Goal: Task Accomplishment & Management: Complete application form

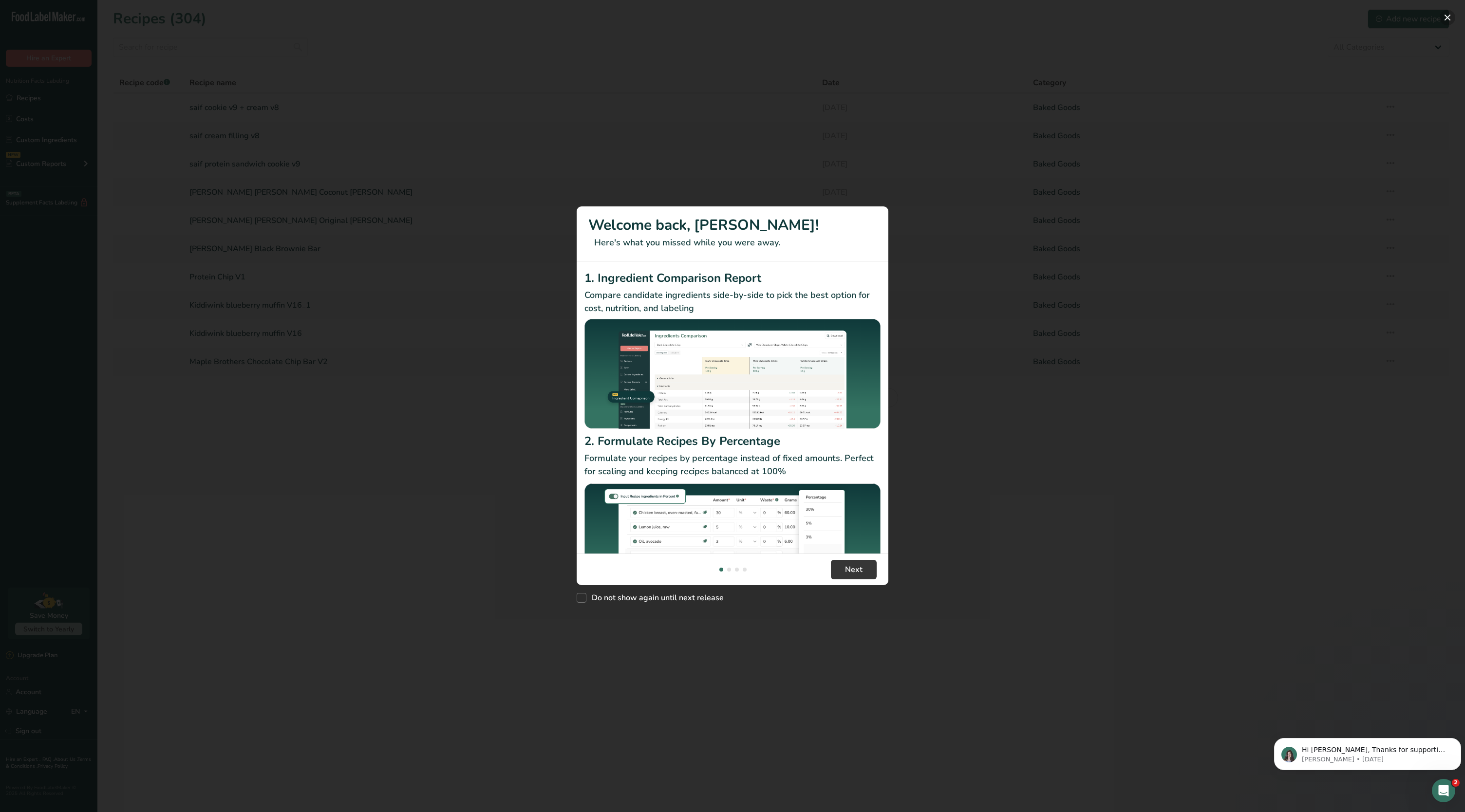
click at [725, 14] on button "New Features" at bounding box center [1447, 17] width 16 height 16
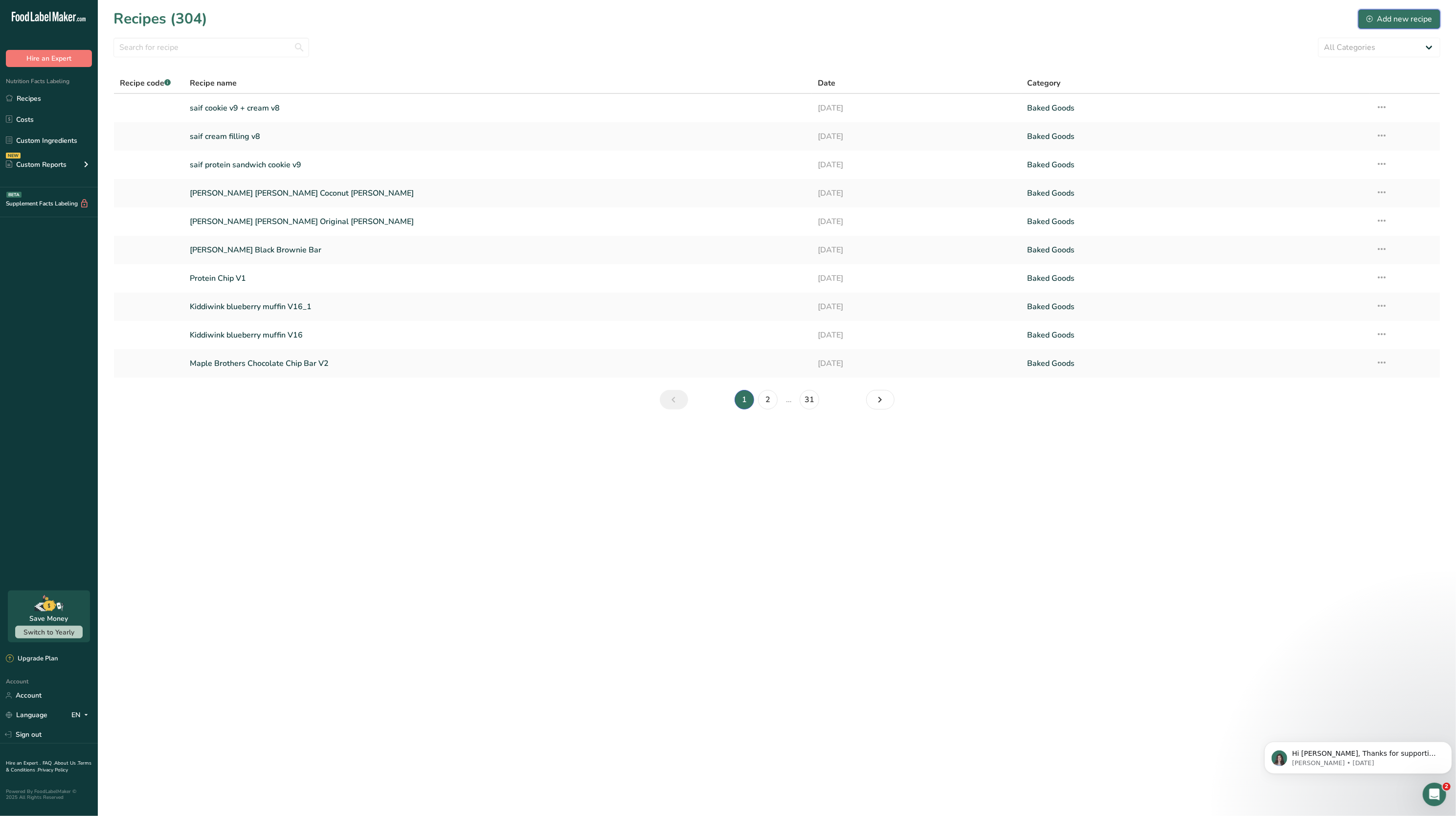
click at [728, 20] on div "Add new recipe" at bounding box center [1399, 19] width 65 height 11
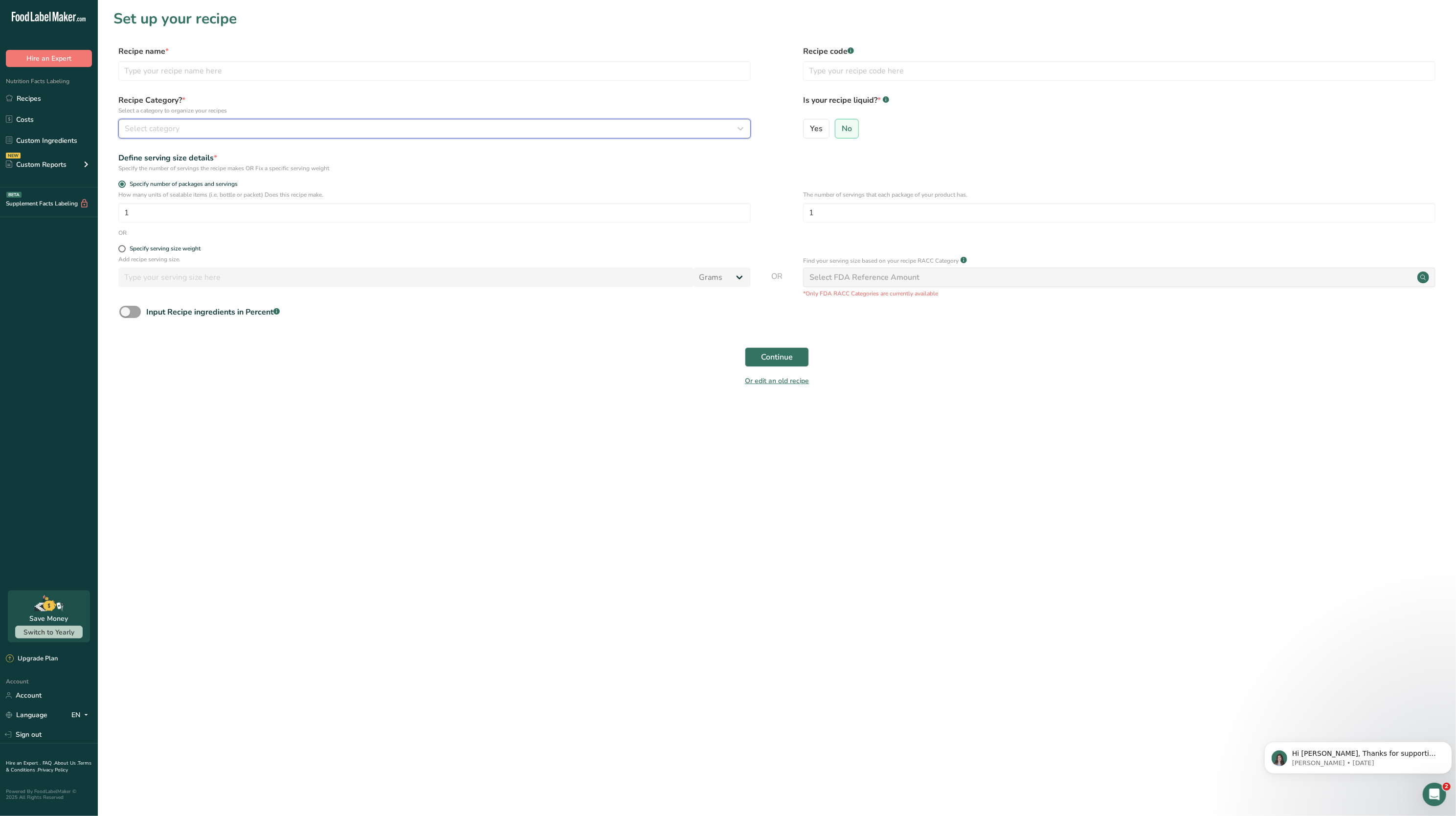
click at [350, 135] on button "Select category" at bounding box center [435, 128] width 633 height 20
click at [266, 66] on input "text" at bounding box center [435, 71] width 633 height 20
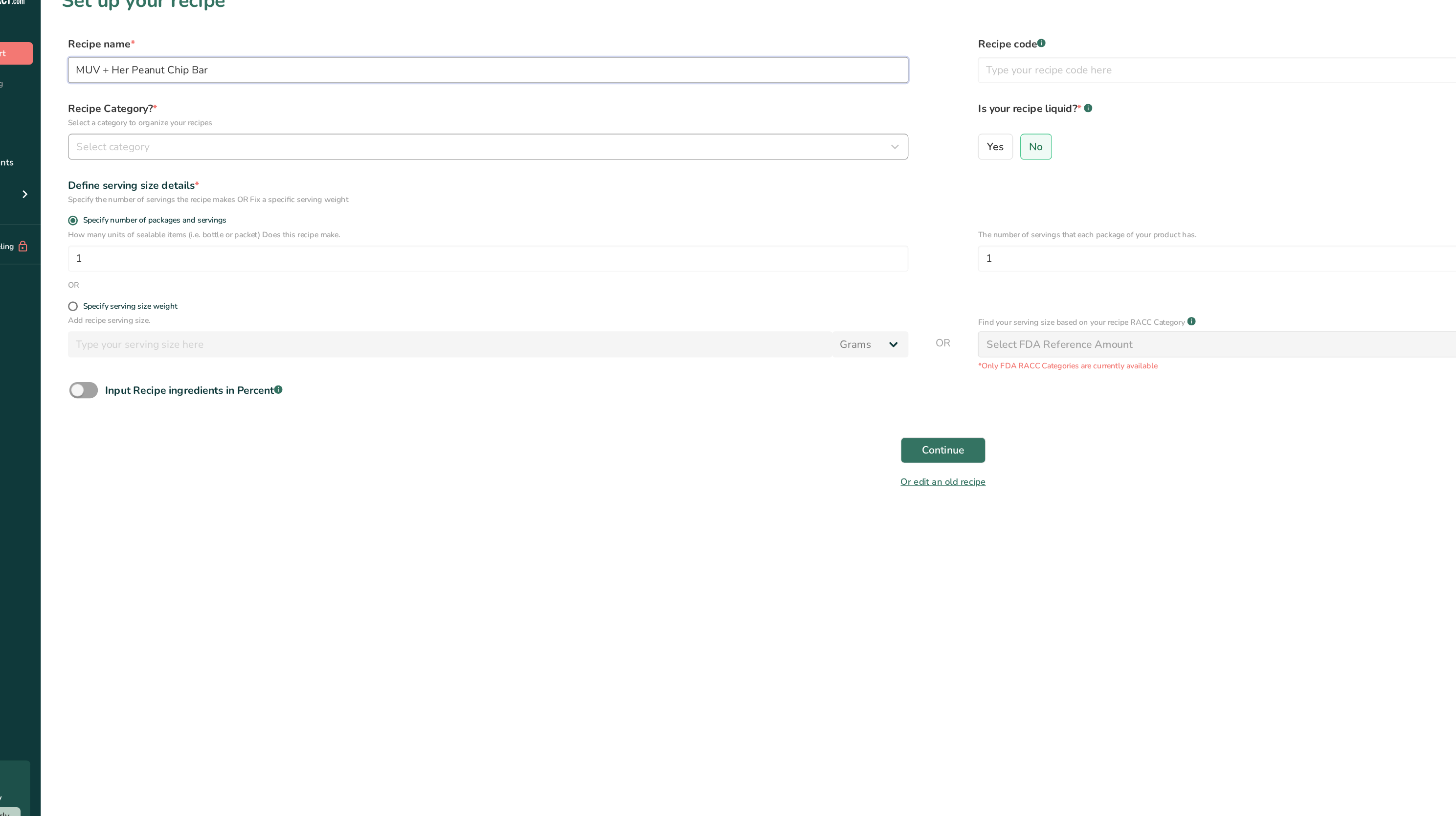
type input "MUV + Her Peanut Chip Bar"
click at [355, 131] on div "Select category" at bounding box center [431, 128] width 614 height 11
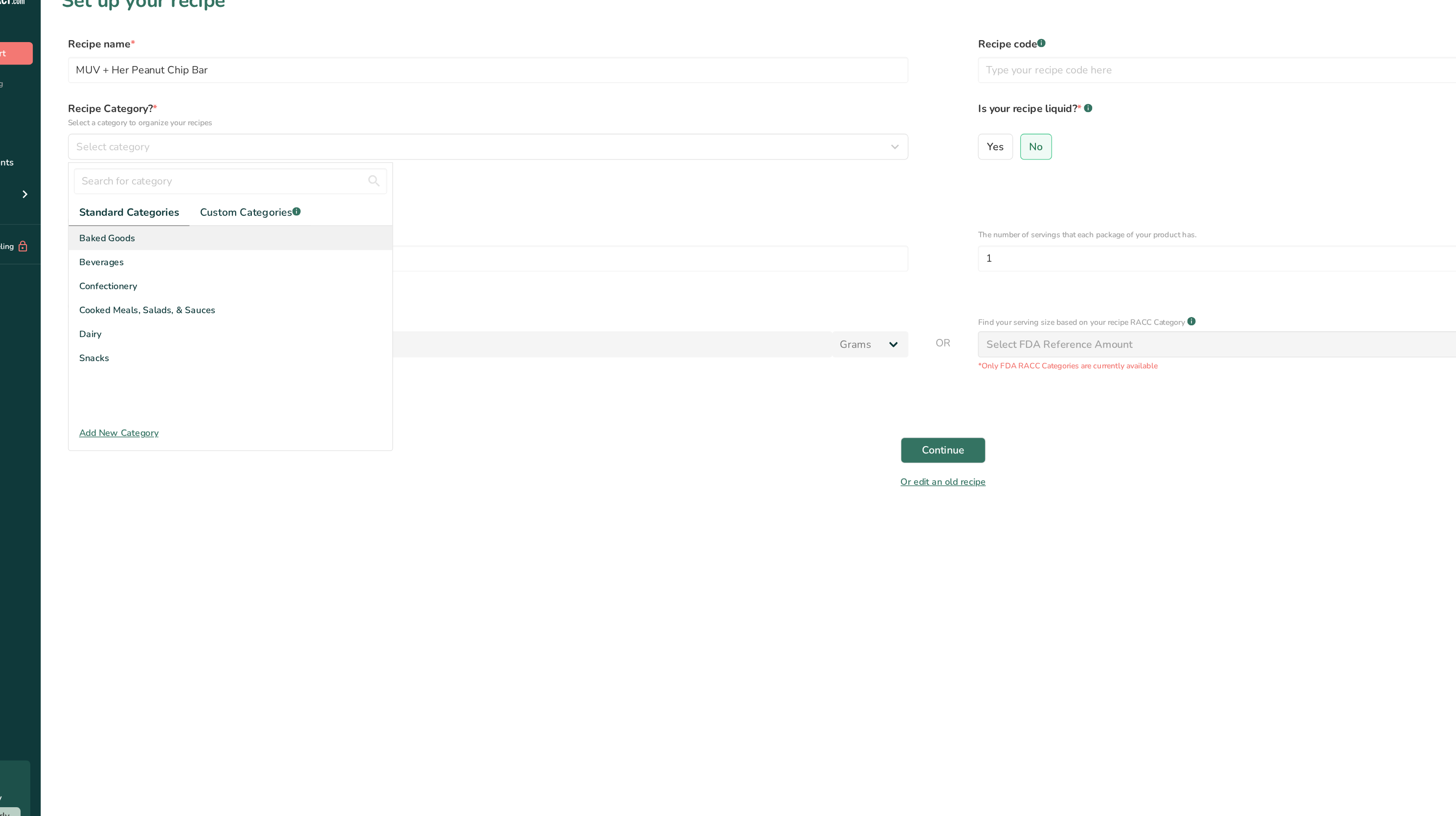
click at [244, 203] on div "Baked Goods" at bounding box center [240, 197] width 243 height 18
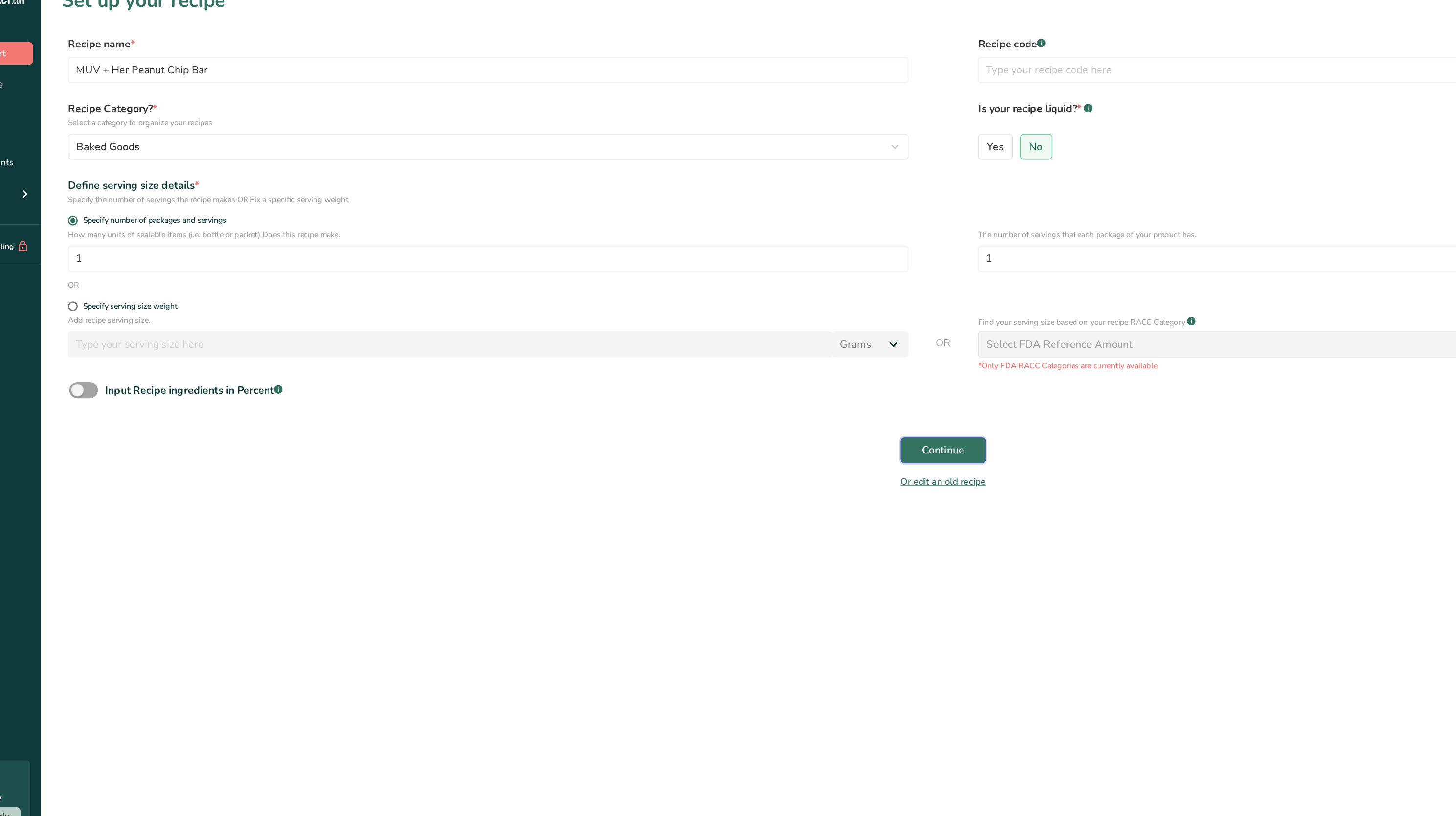
click at [728, 352] on span "Continue" at bounding box center [777, 357] width 32 height 11
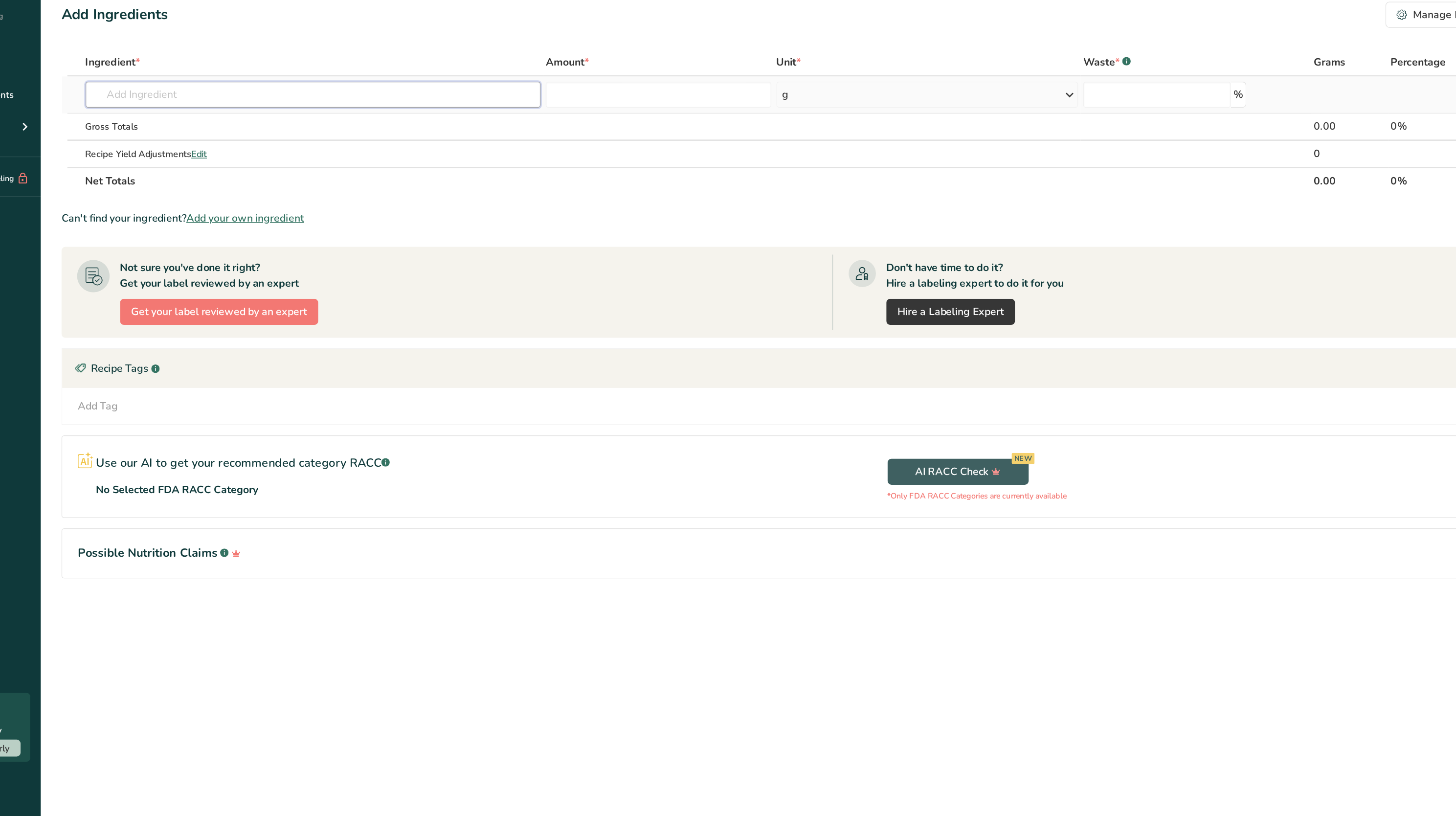
click at [225, 138] on input "text" at bounding box center [303, 140] width 343 height 20
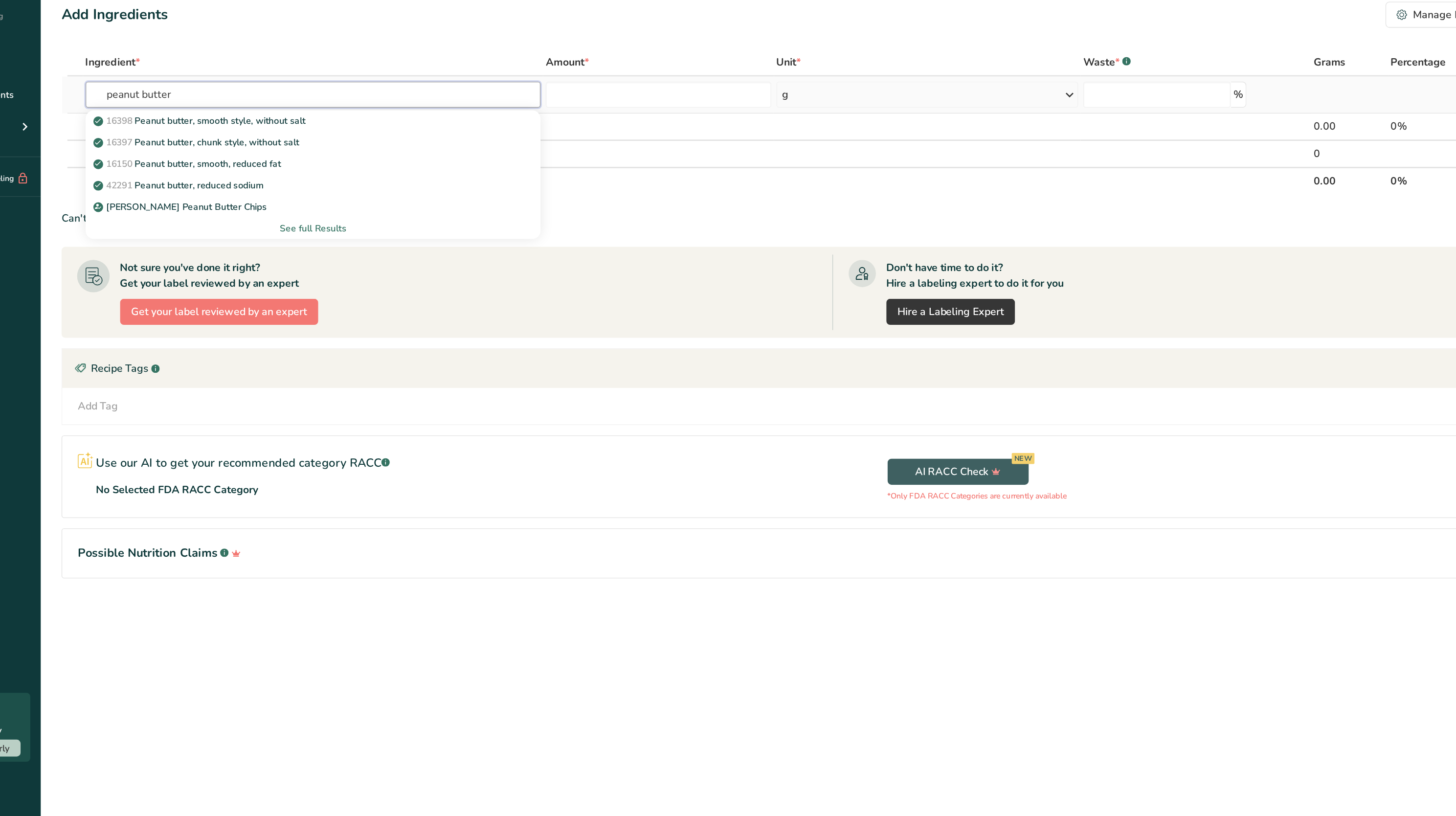
type input "peanut butter"
click at [295, 237] on div "See full Results" at bounding box center [302, 241] width 327 height 10
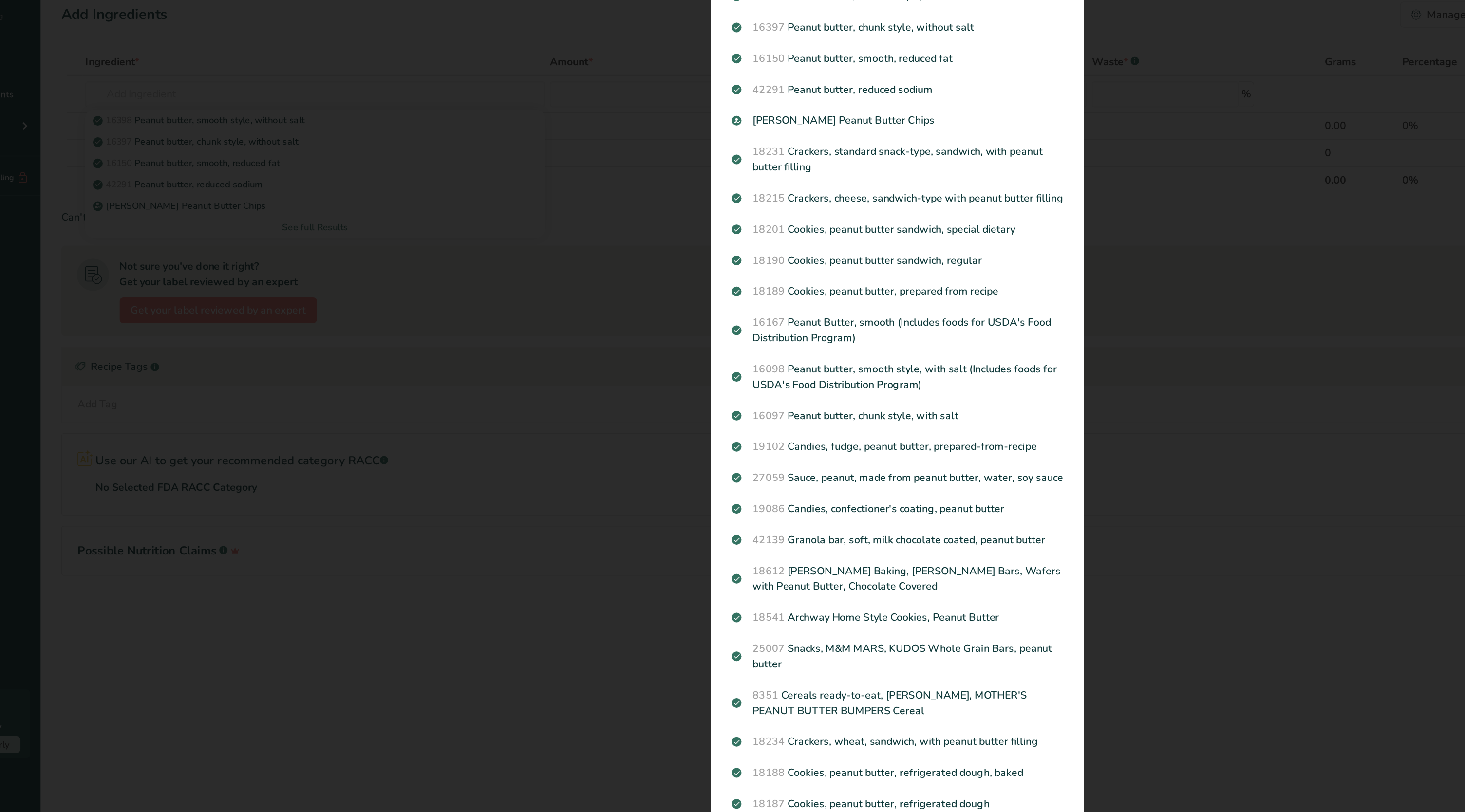
click at [405, 245] on div "Search results modal" at bounding box center [732, 406] width 1465 height 812
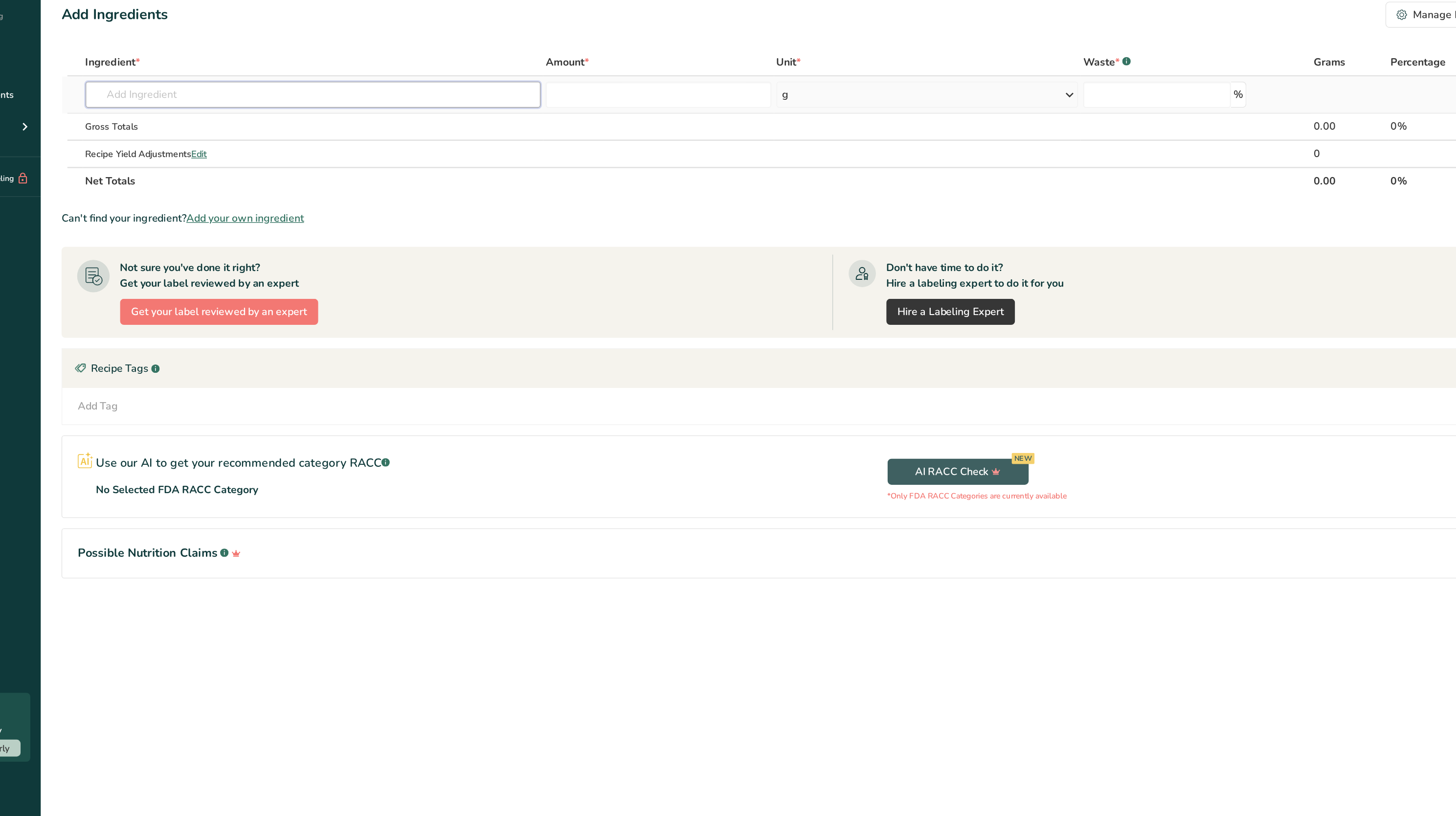
click at [196, 133] on input "text" at bounding box center [303, 140] width 343 height 20
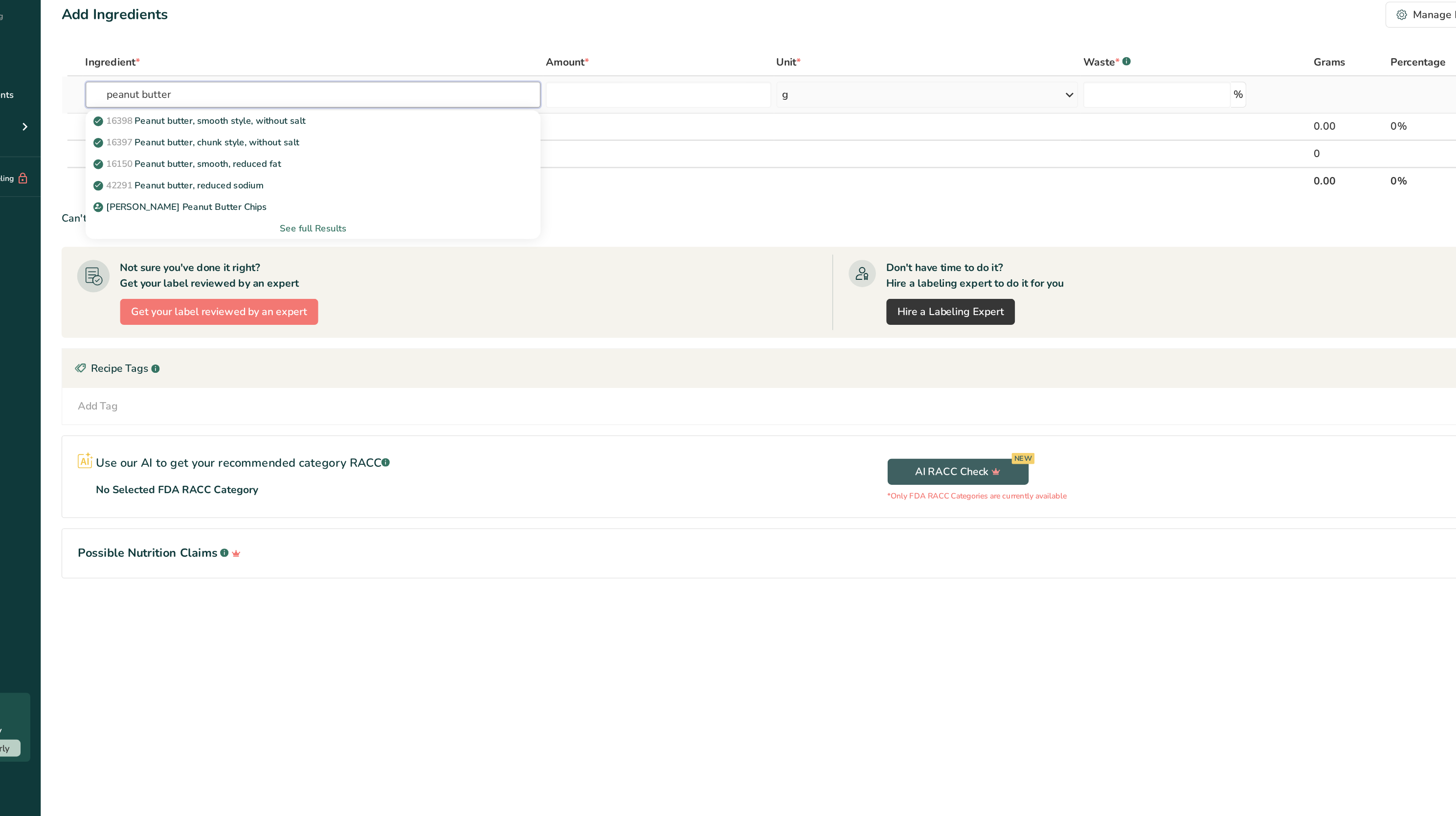
type input "peanut butter"
click at [282, 245] on div "See full Results" at bounding box center [302, 241] width 327 height 10
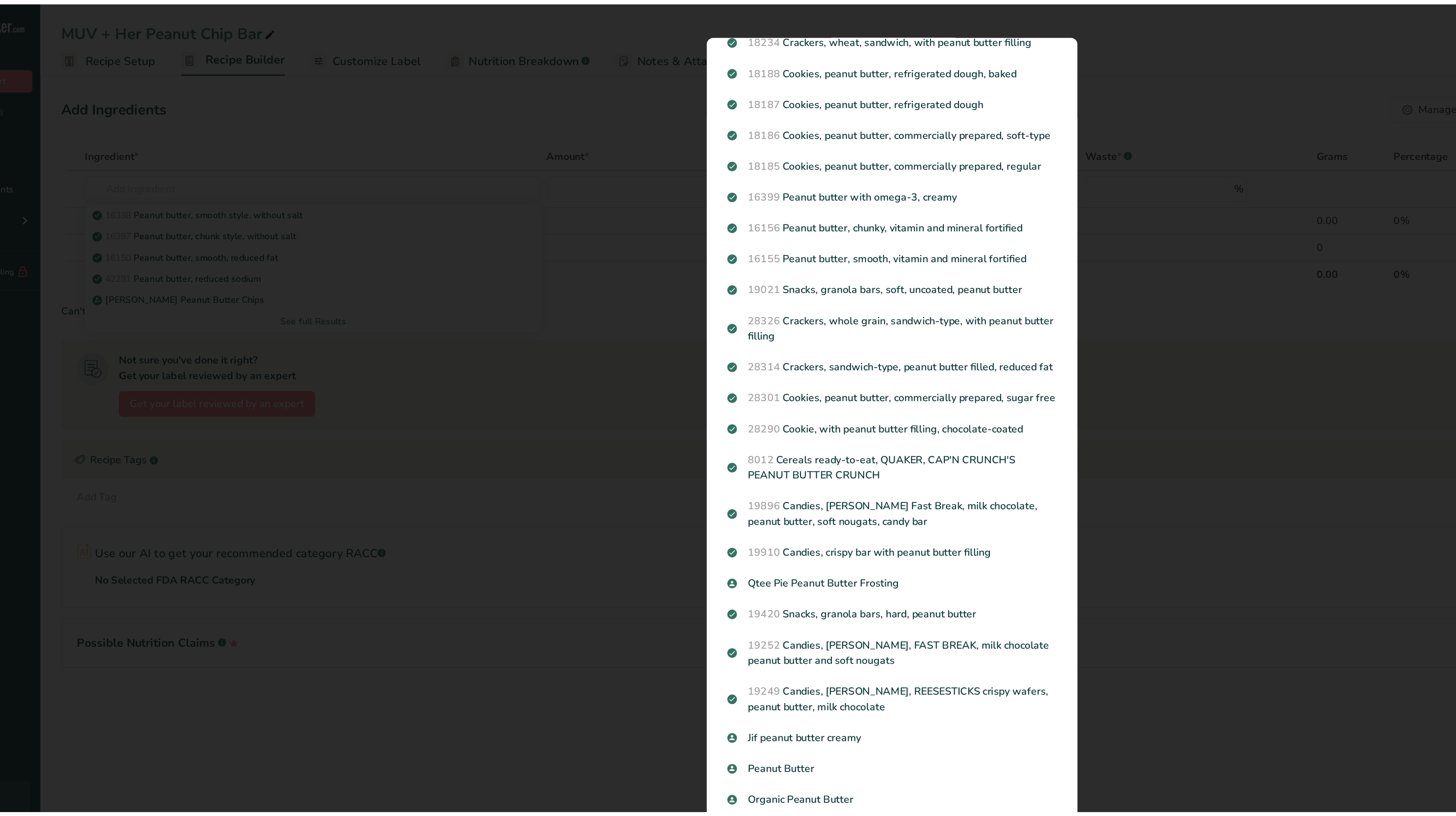
scroll to position [682, 0]
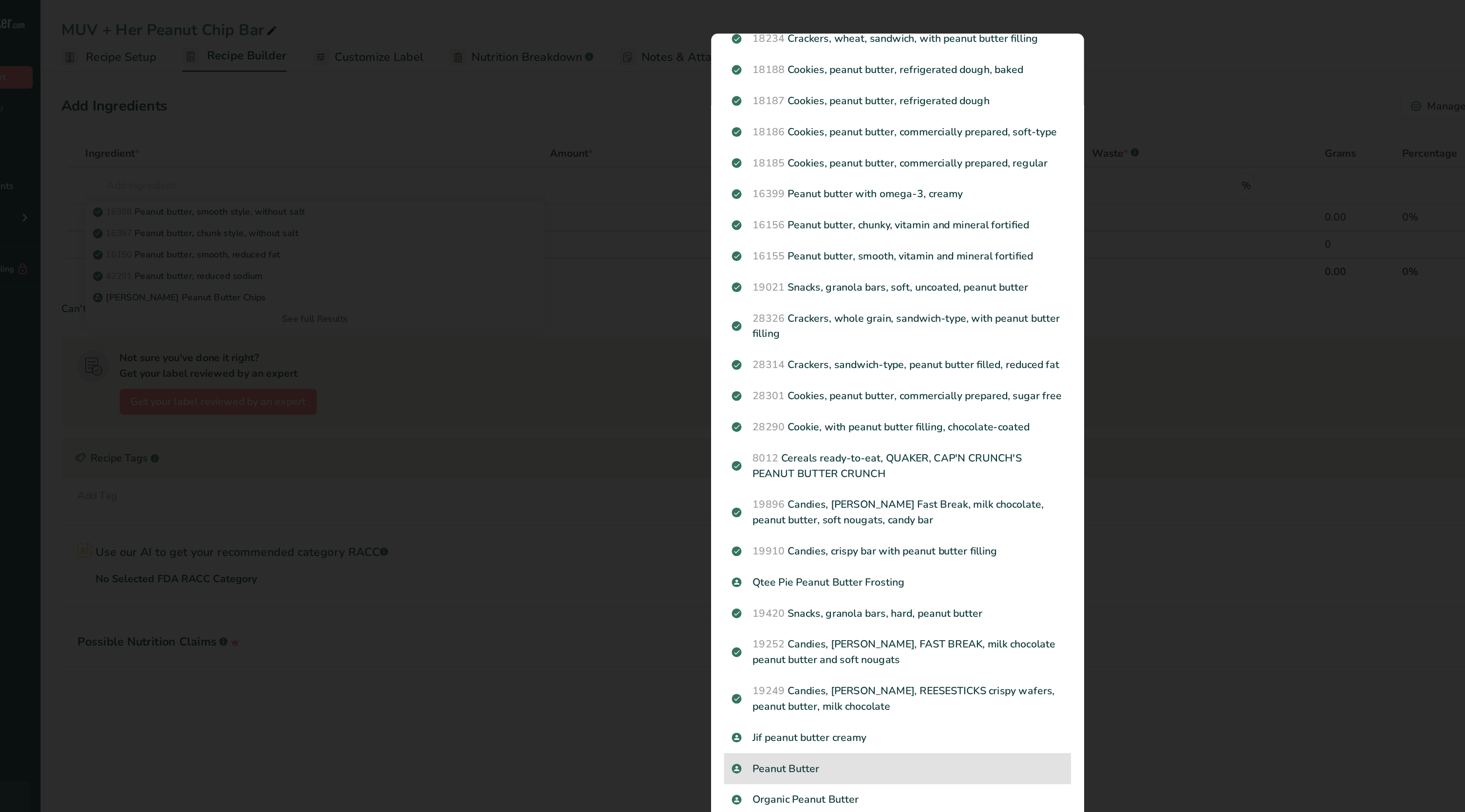
click at [702, 405] on div "Peanut Butter" at bounding box center [742, 578] width 261 height 23
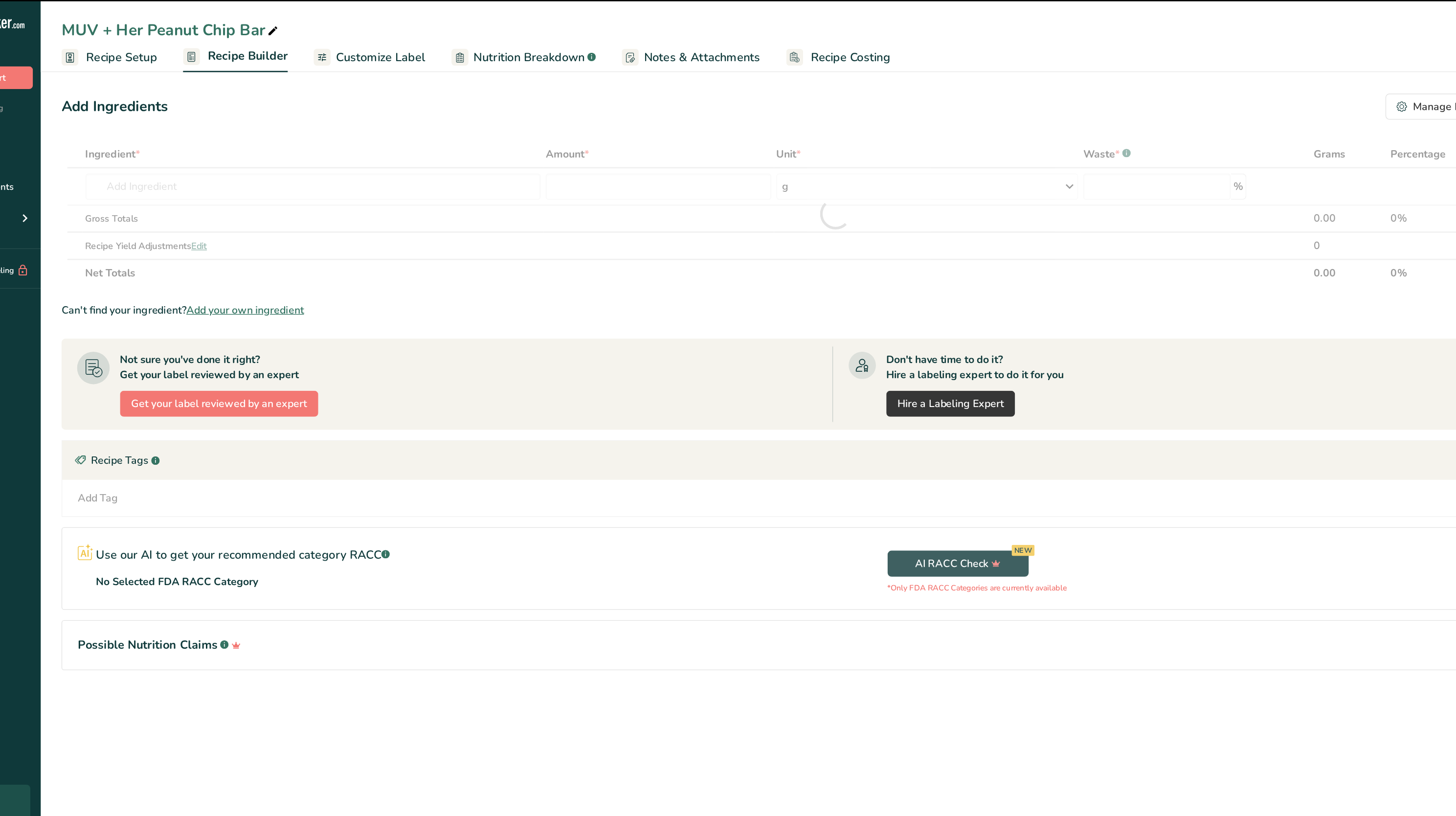
type input "0"
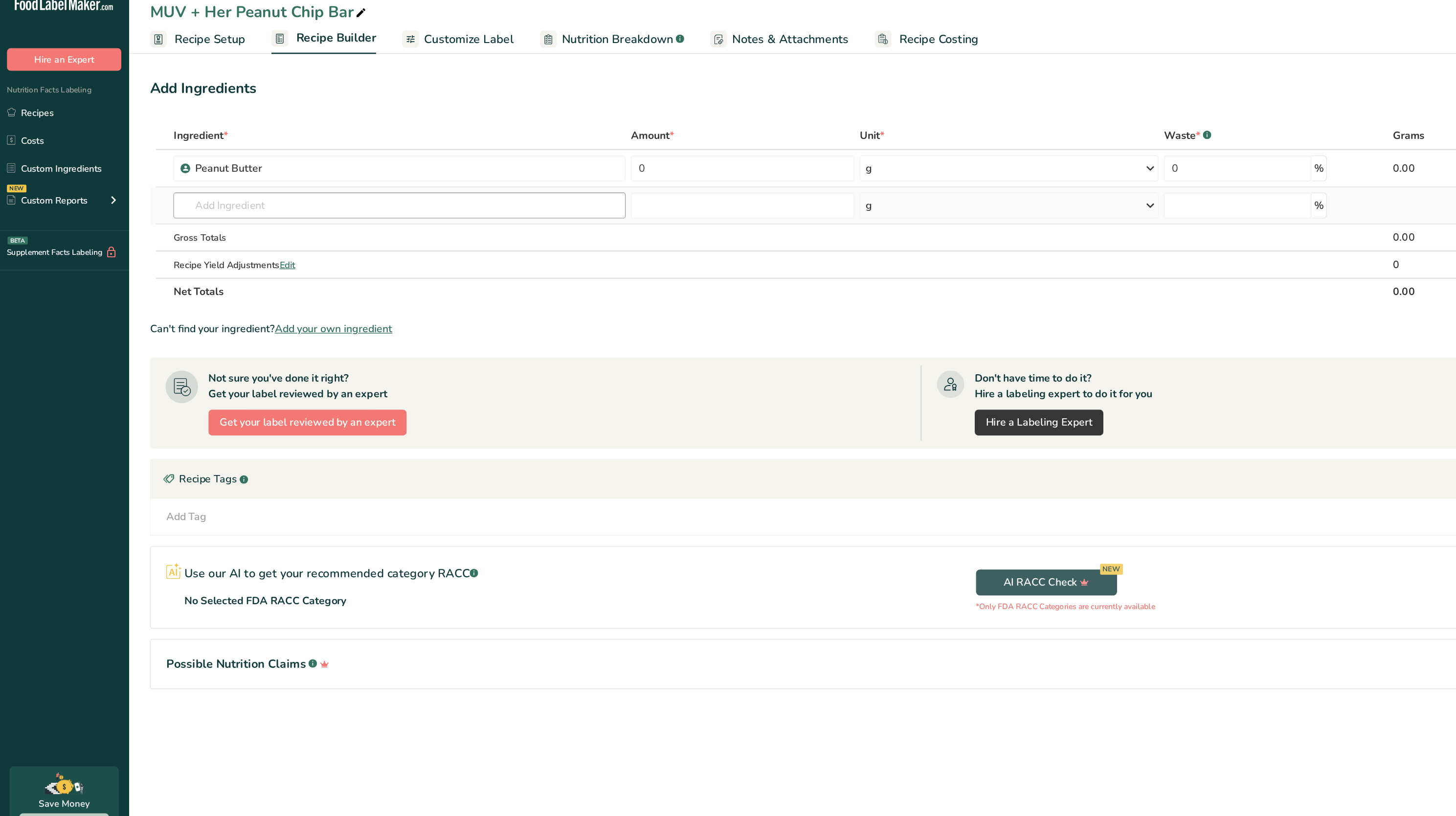
drag, startPoint x: 226, startPoint y: 180, endPoint x: 217, endPoint y: 171, distance: 12.7
click at [217, 171] on td "16398 Peanut butter, smooth style, without salt 16397 Peanut butter, chunk styl…" at bounding box center [301, 168] width 344 height 28
click at [217, 171] on input "text" at bounding box center [301, 168] width 340 height 20
type input "organic peanut butter"
click at [199, 189] on p "Organic Peanut Butter" at bounding box center [179, 188] width 79 height 10
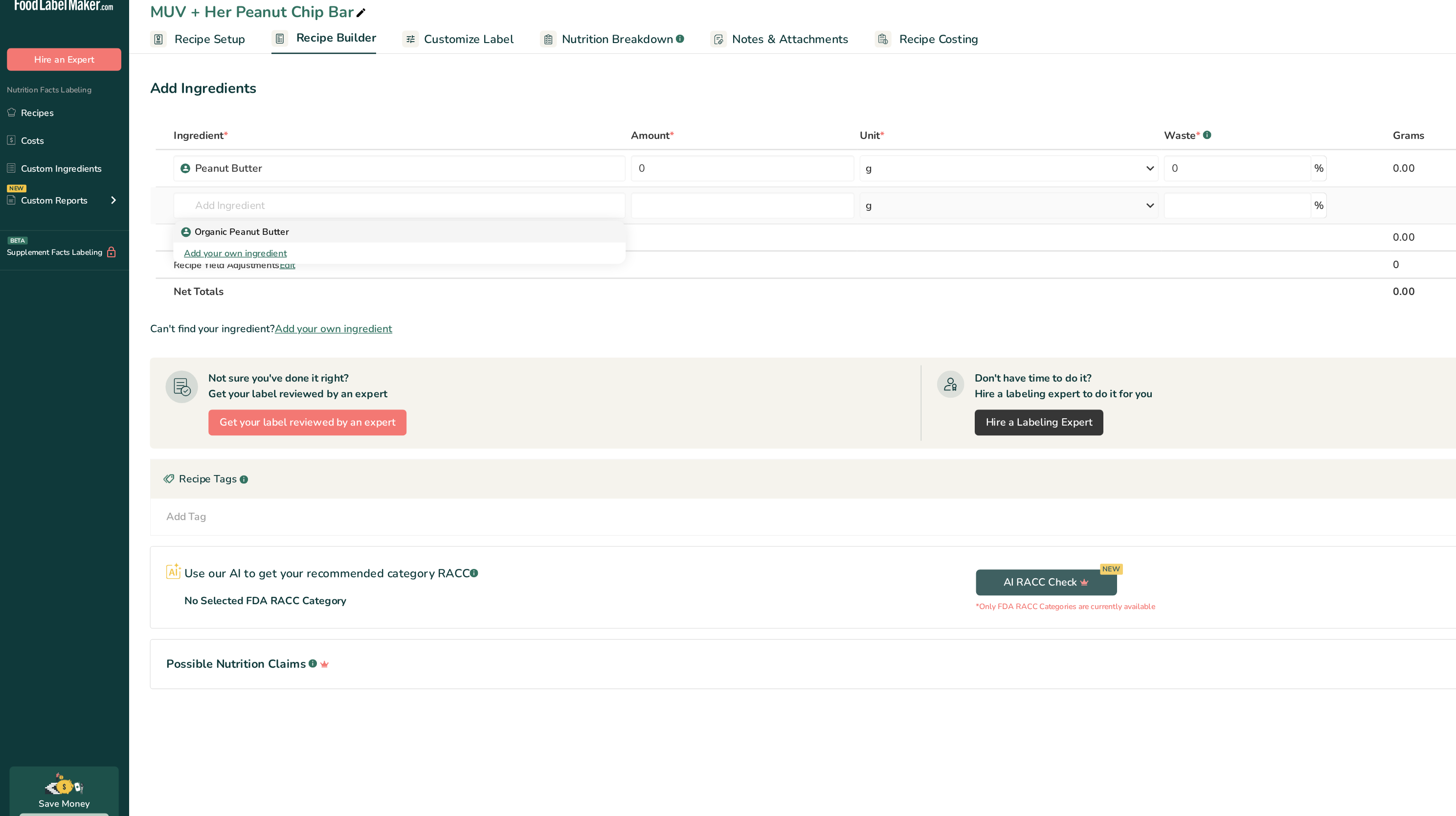
type input "Organic Peanut Butter"
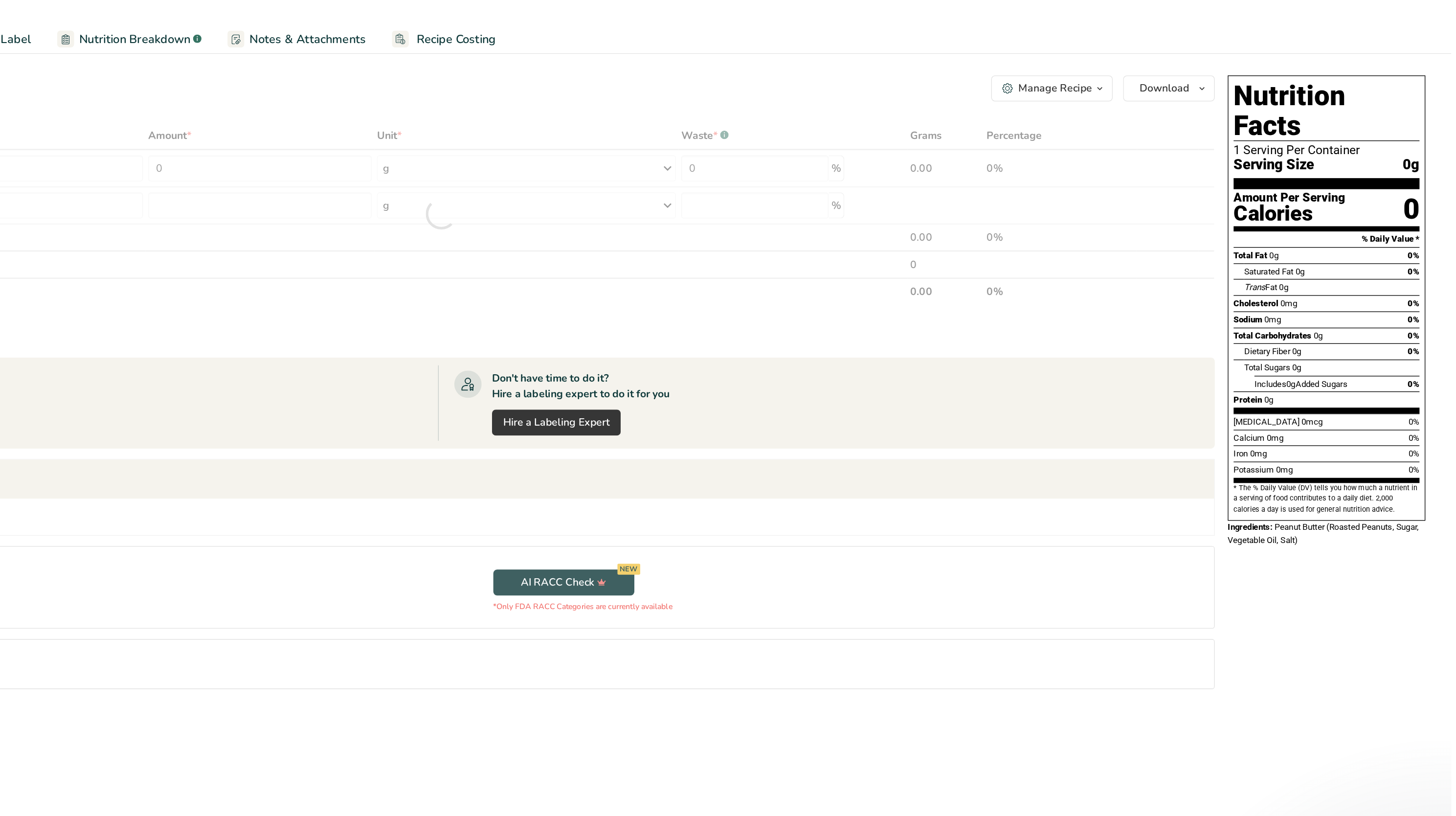
type input "0"
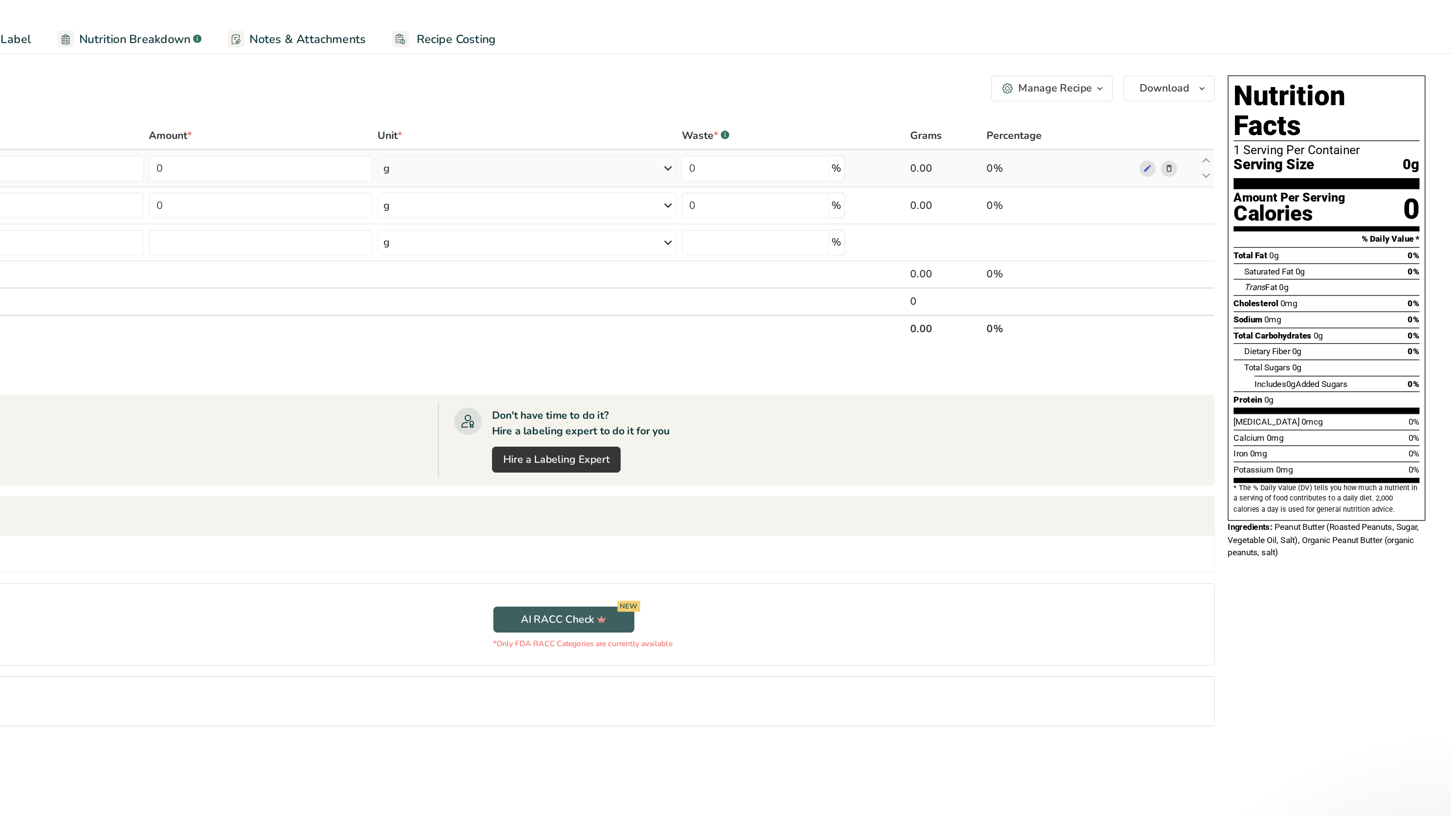
click at [728, 142] on icon at bounding box center [1244, 140] width 7 height 10
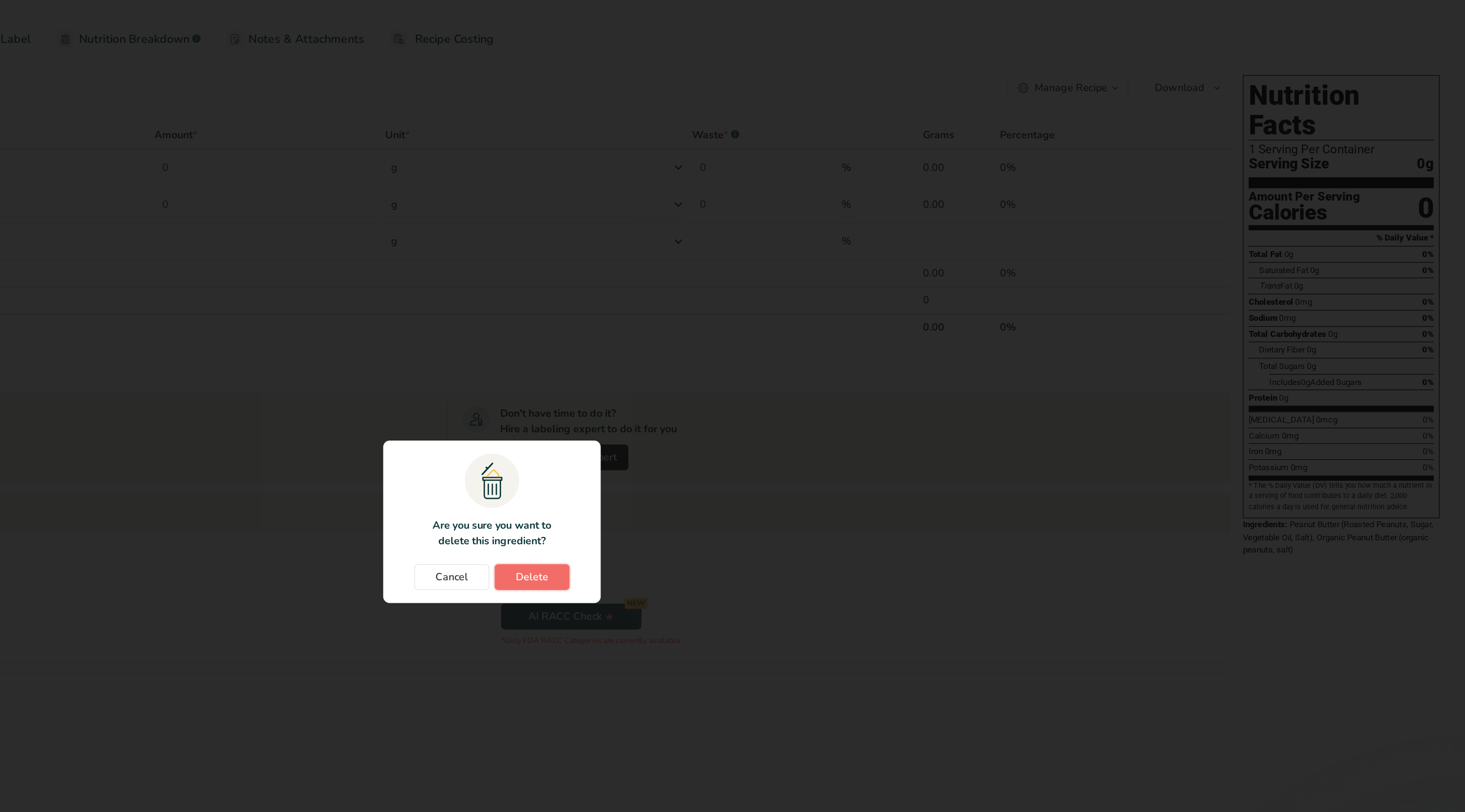
click at [725, 405] on button "Delete" at bounding box center [762, 448] width 56 height 20
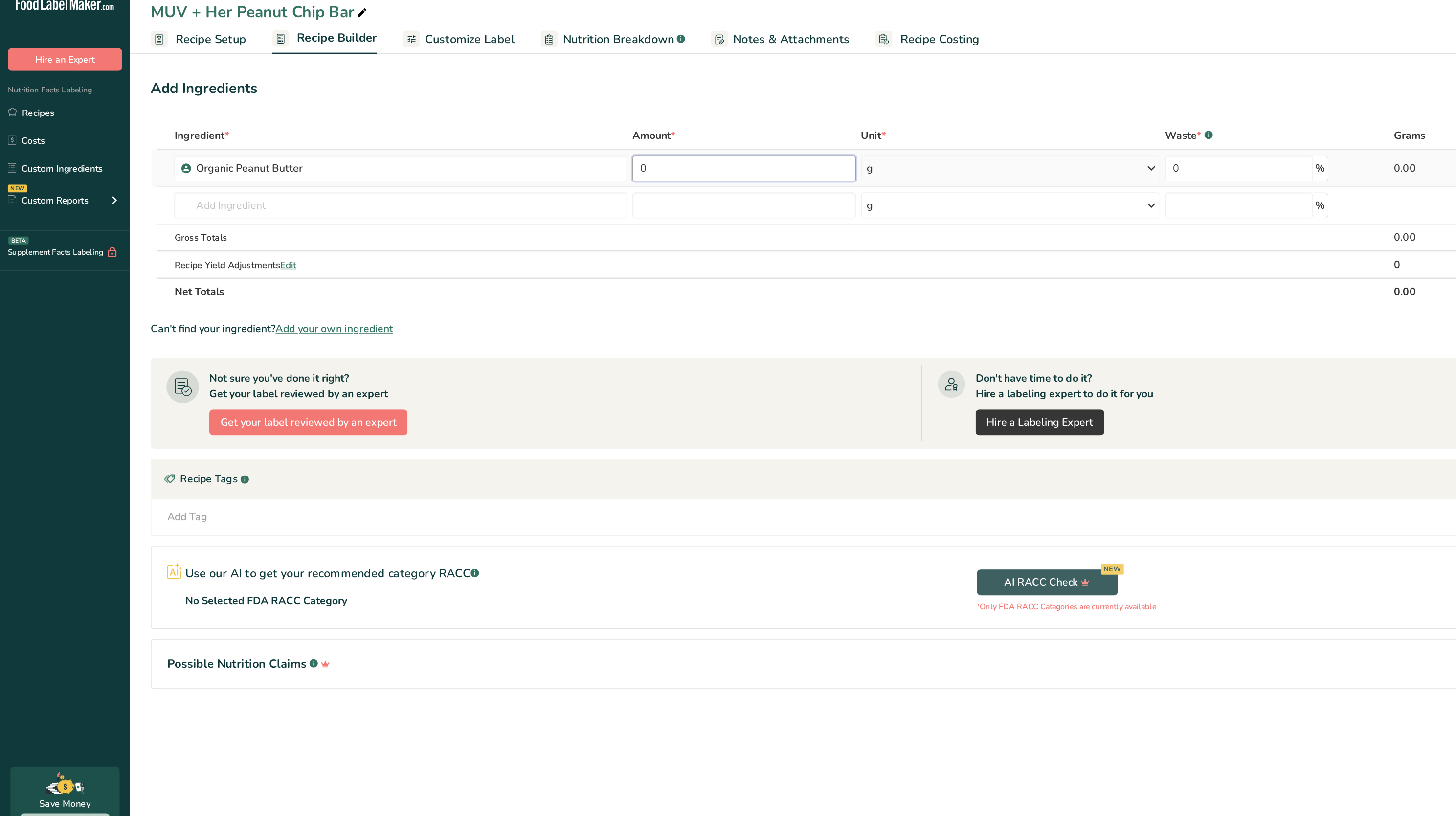
click at [520, 136] on input "0" at bounding box center [560, 140] width 168 height 20
paste input "76.13"
type input "76.13"
click at [452, 83] on div "Add Ingredients Manage Recipe Delete Recipe Duplicate Recipe Scale Recipe Save …" at bounding box center [696, 80] width 1164 height 20
click at [225, 172] on input "text" at bounding box center [301, 168] width 341 height 20
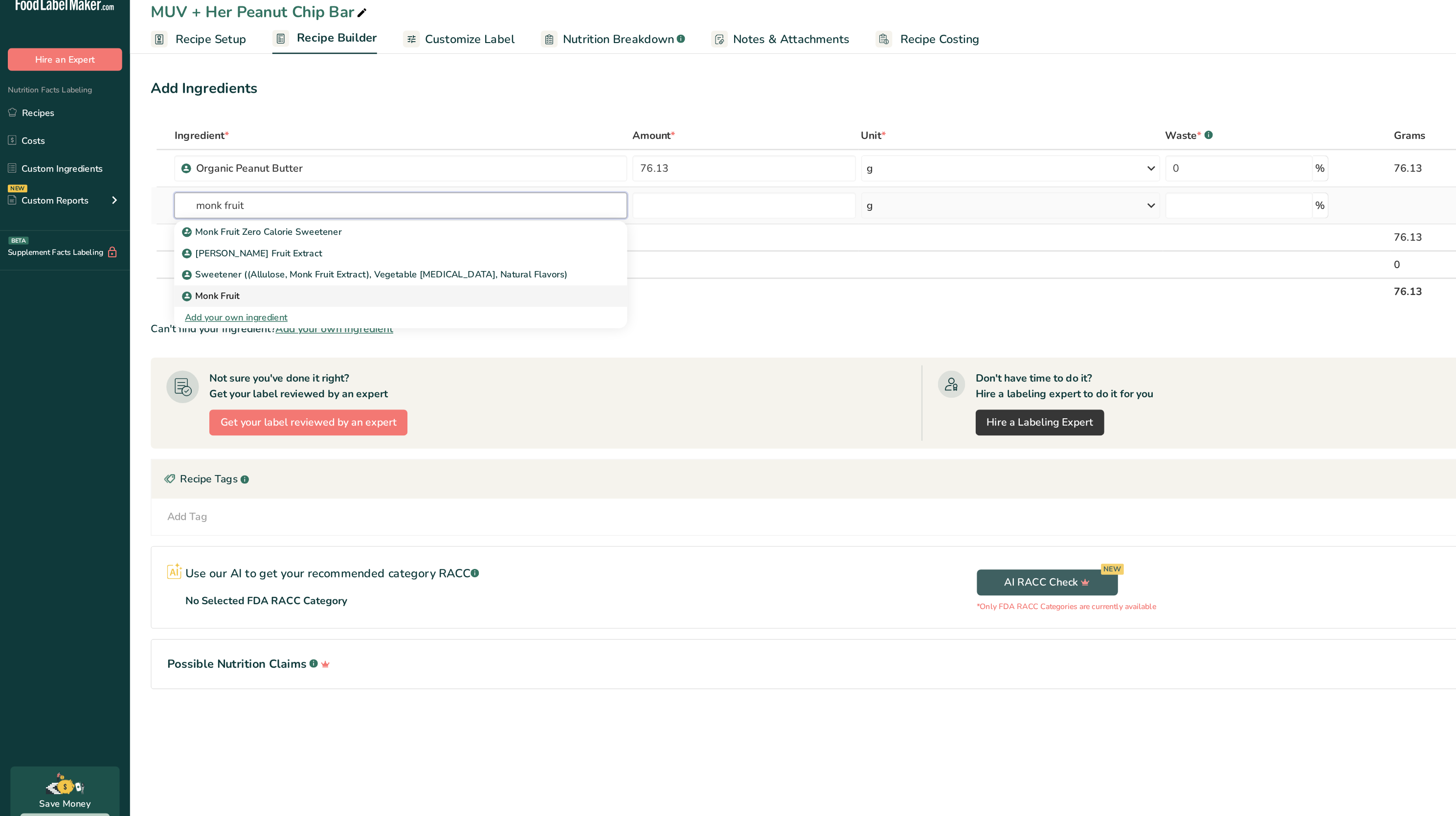
type input "monk fruit"
click at [226, 231] on div "Monk Fruit" at bounding box center [293, 236] width 309 height 10
type input "Monk Fruit"
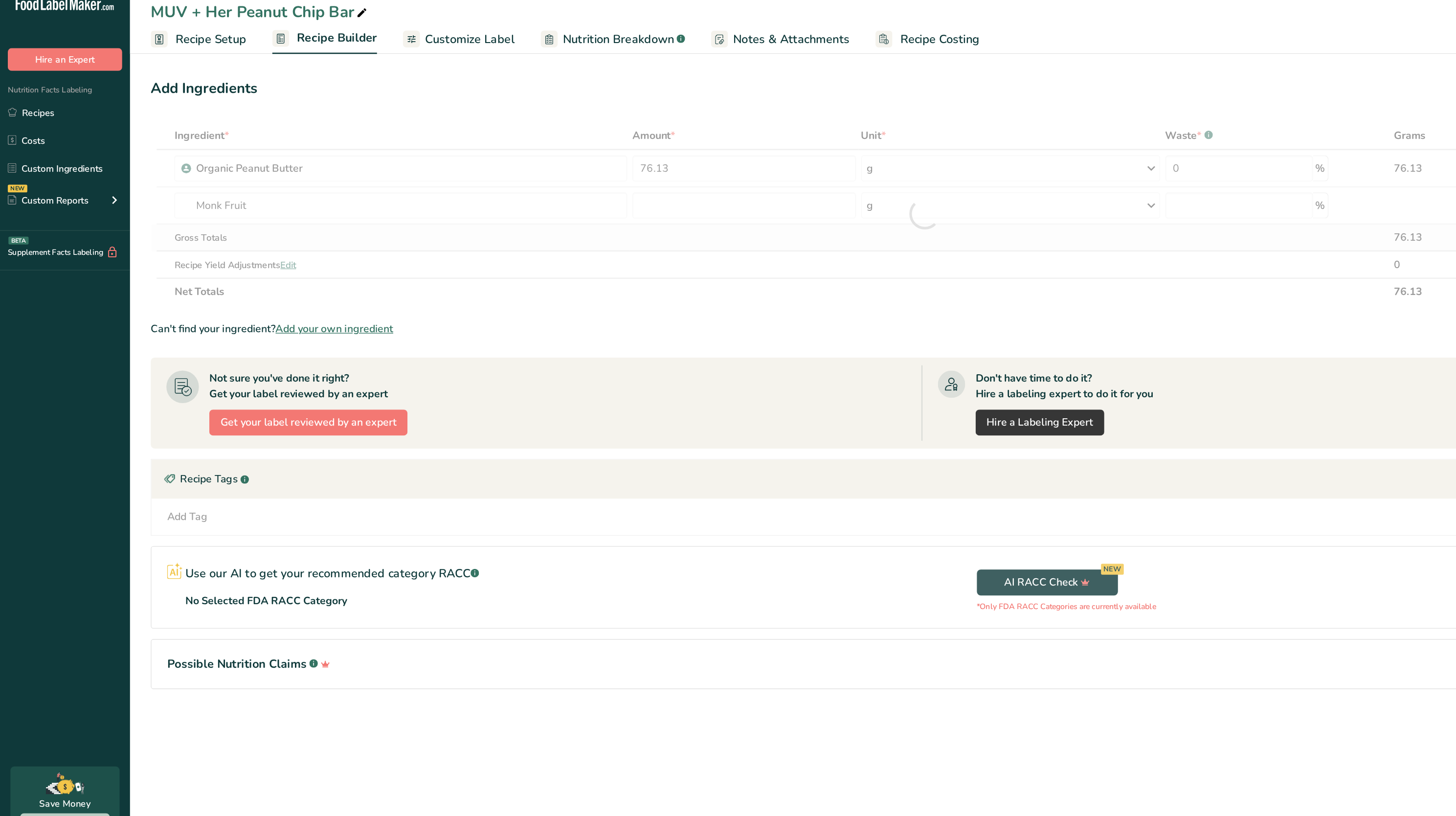
type input "0"
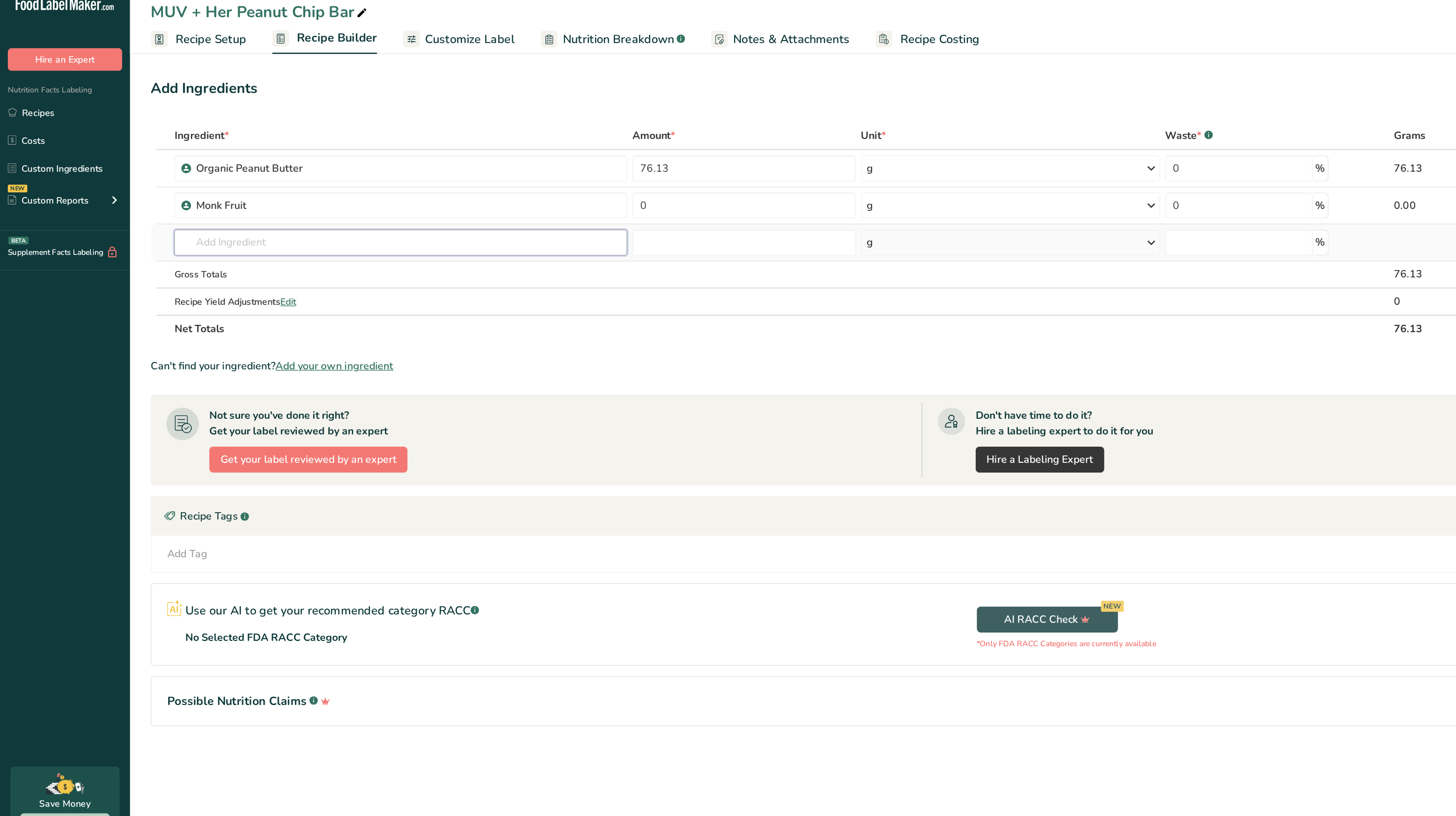
click at [276, 198] on input "text" at bounding box center [301, 196] width 341 height 20
type input "date sugar"
click at [220, 214] on div "Organic Date Sugar" at bounding box center [293, 216] width 309 height 10
type input "Organic Date Sugar"
type input "0"
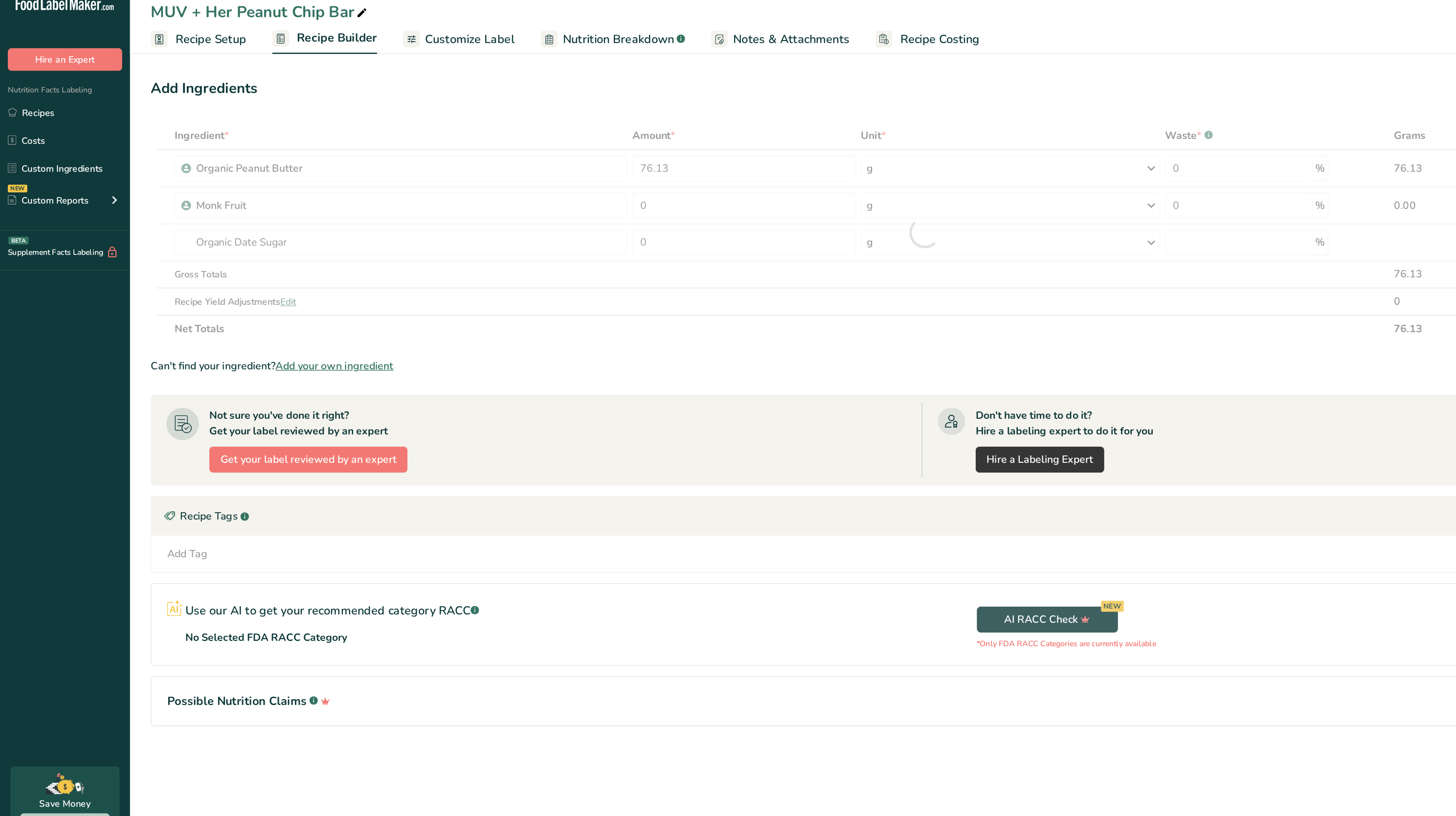
type input "0"
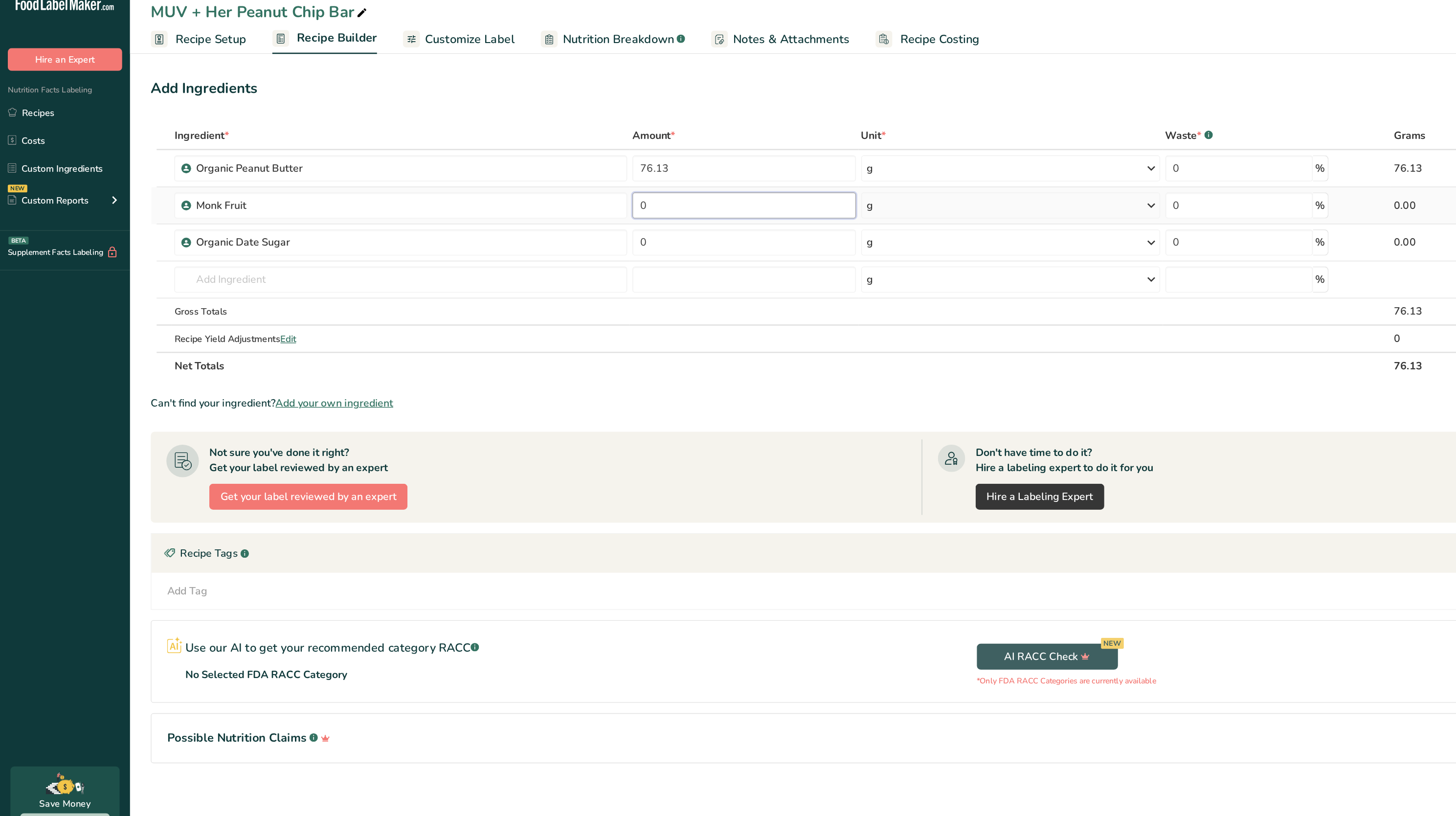
click at [511, 175] on input "0" at bounding box center [560, 168] width 168 height 20
type input "0.33"
click at [513, 192] on div "Ingredient * Amount * Unit * Waste * .a-a{fill:#347362;}.b-a{fill:#fff;} Grams …" at bounding box center [696, 202] width 1164 height 194
paste input "19.34"
type input "19.34"
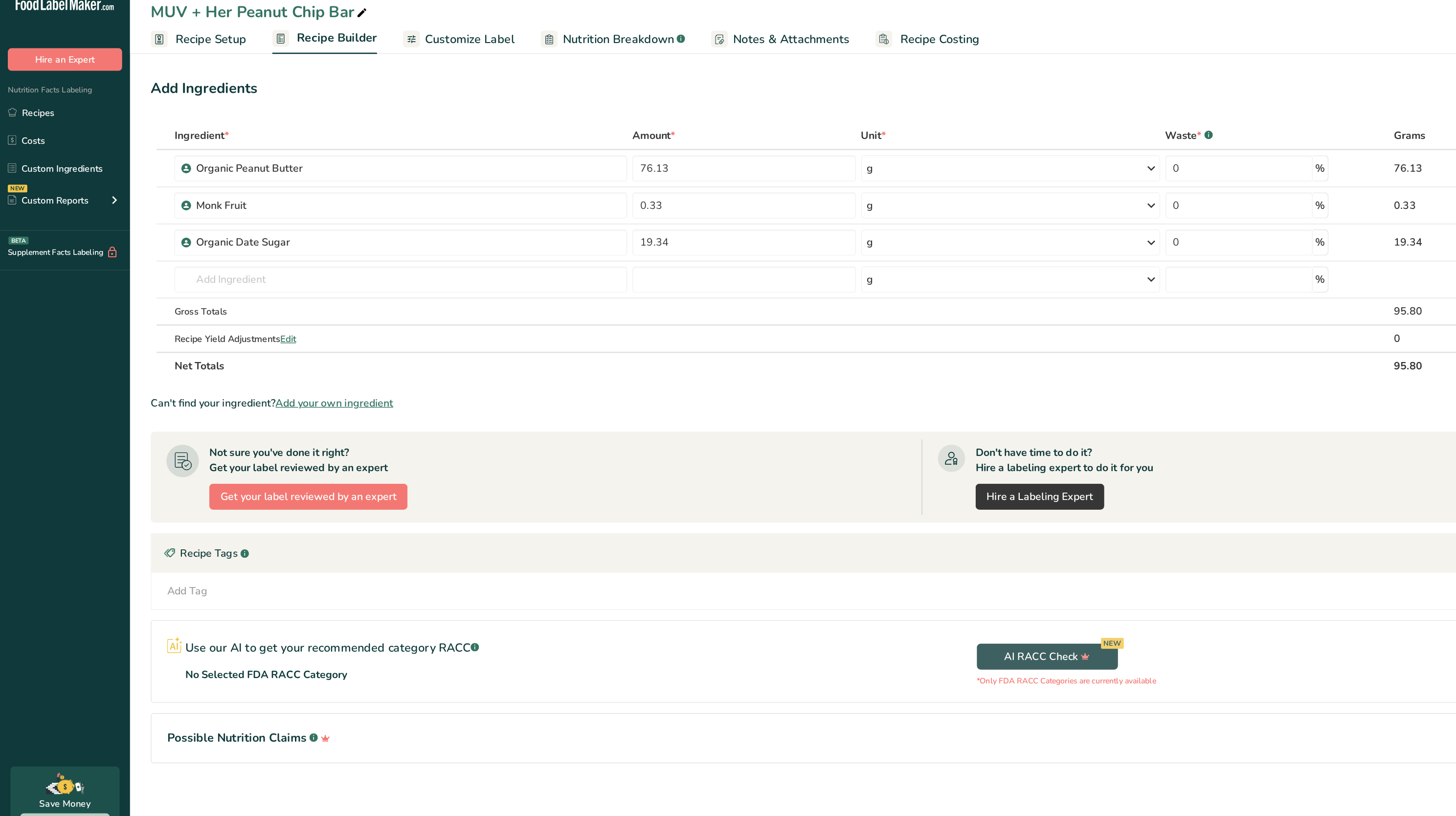
click at [470, 86] on div "Add Ingredients Manage Recipe Delete Recipe Duplicate Recipe Scale Recipe Save …" at bounding box center [696, 80] width 1164 height 20
click at [187, 226] on input "text" at bounding box center [301, 224] width 341 height 20
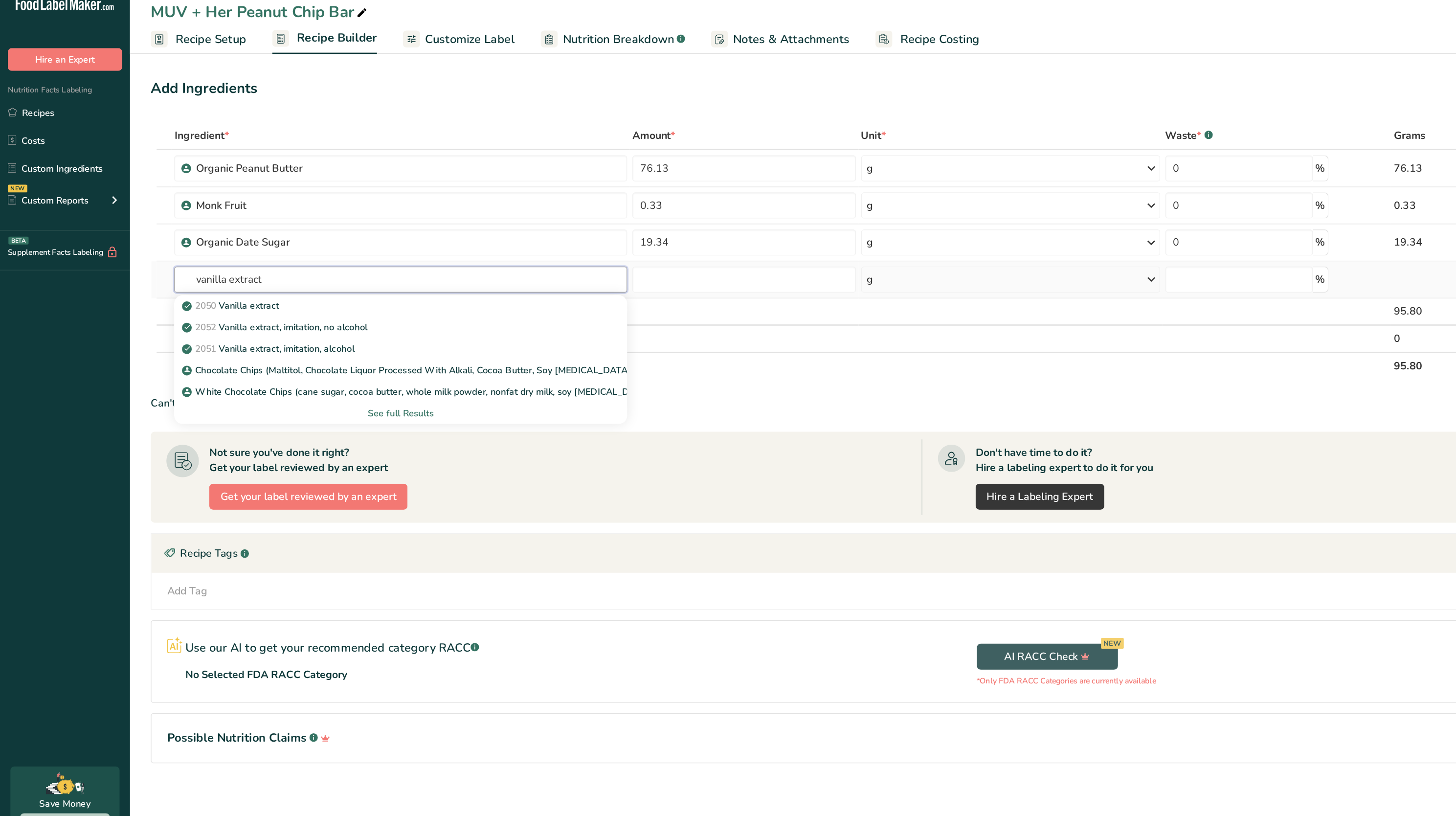
type input "vanilla extract"
click at [281, 325] on div "See full Results" at bounding box center [302, 325] width 325 height 10
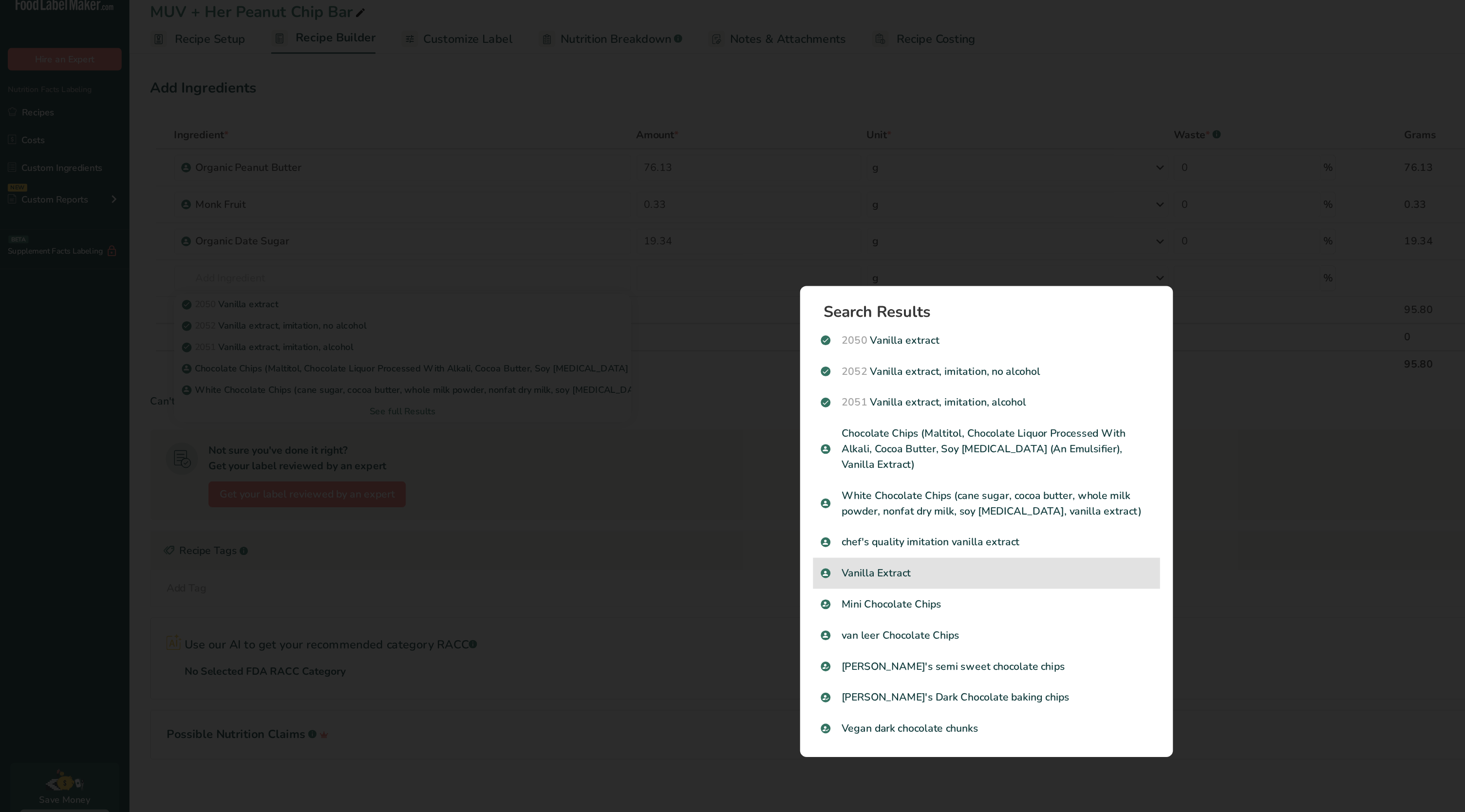
click at [685, 405] on div "Vanilla Extract" at bounding box center [742, 445] width 261 height 23
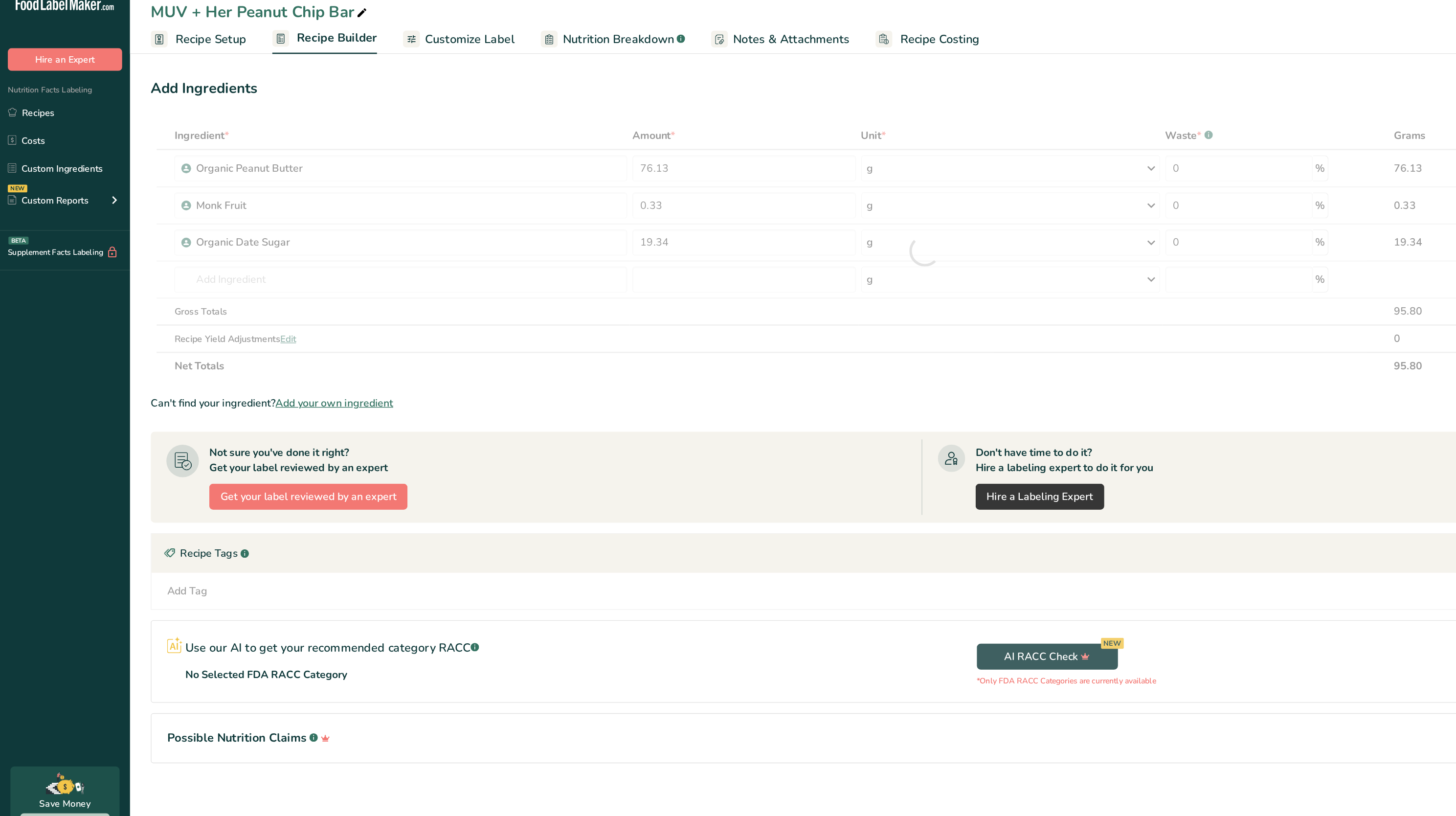
type input "0"
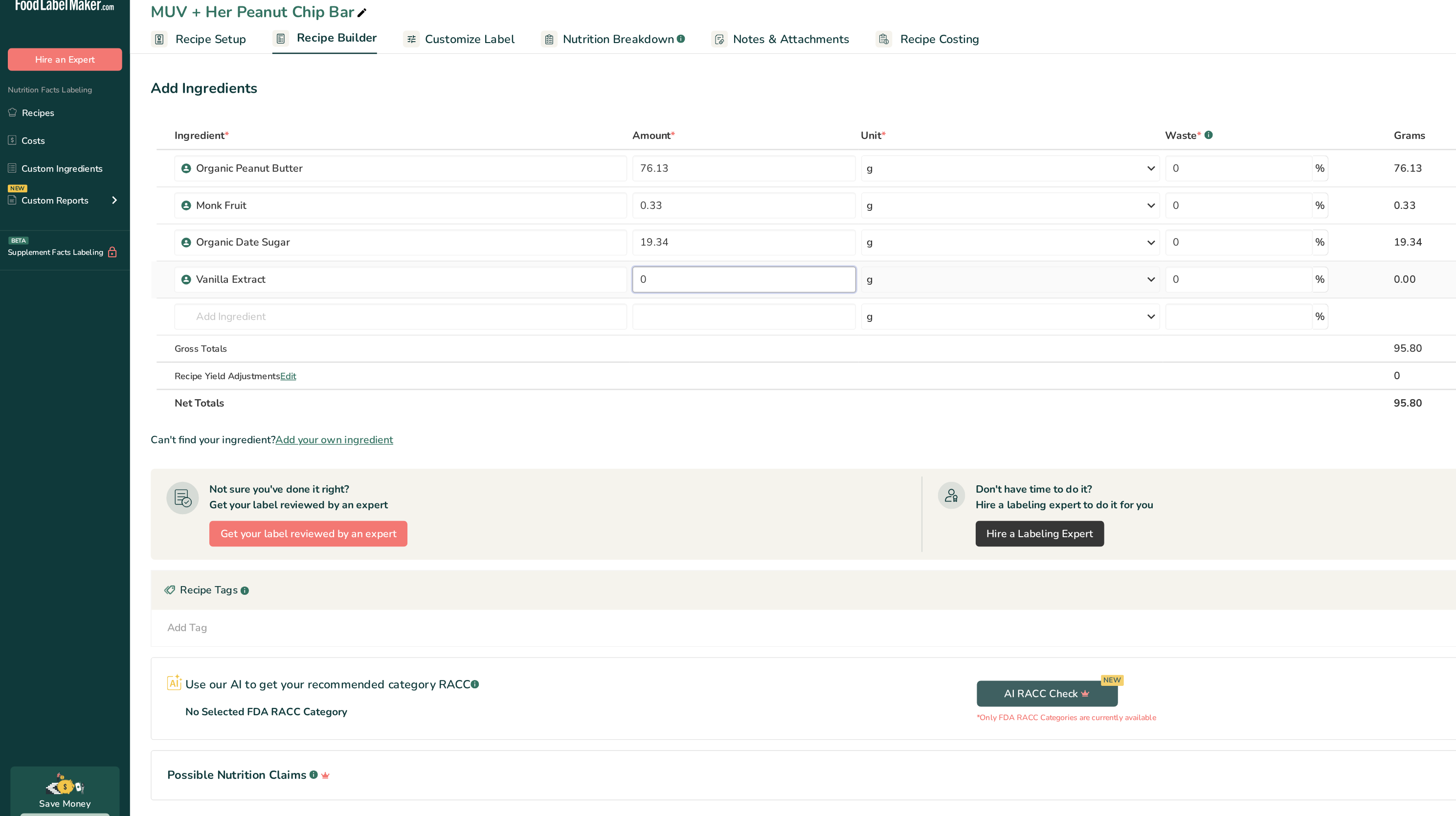
click at [522, 216] on input "0" at bounding box center [560, 224] width 168 height 20
paste input "16.87"
type input "16.87"
click at [462, 319] on div "Ingredient * Amount * Unit * Waste * .a-a{fill:#347362;}.b-a{fill:#fff;} Grams …" at bounding box center [696, 216] width 1164 height 222
click at [234, 249] on input "text" at bounding box center [301, 252] width 340 height 20
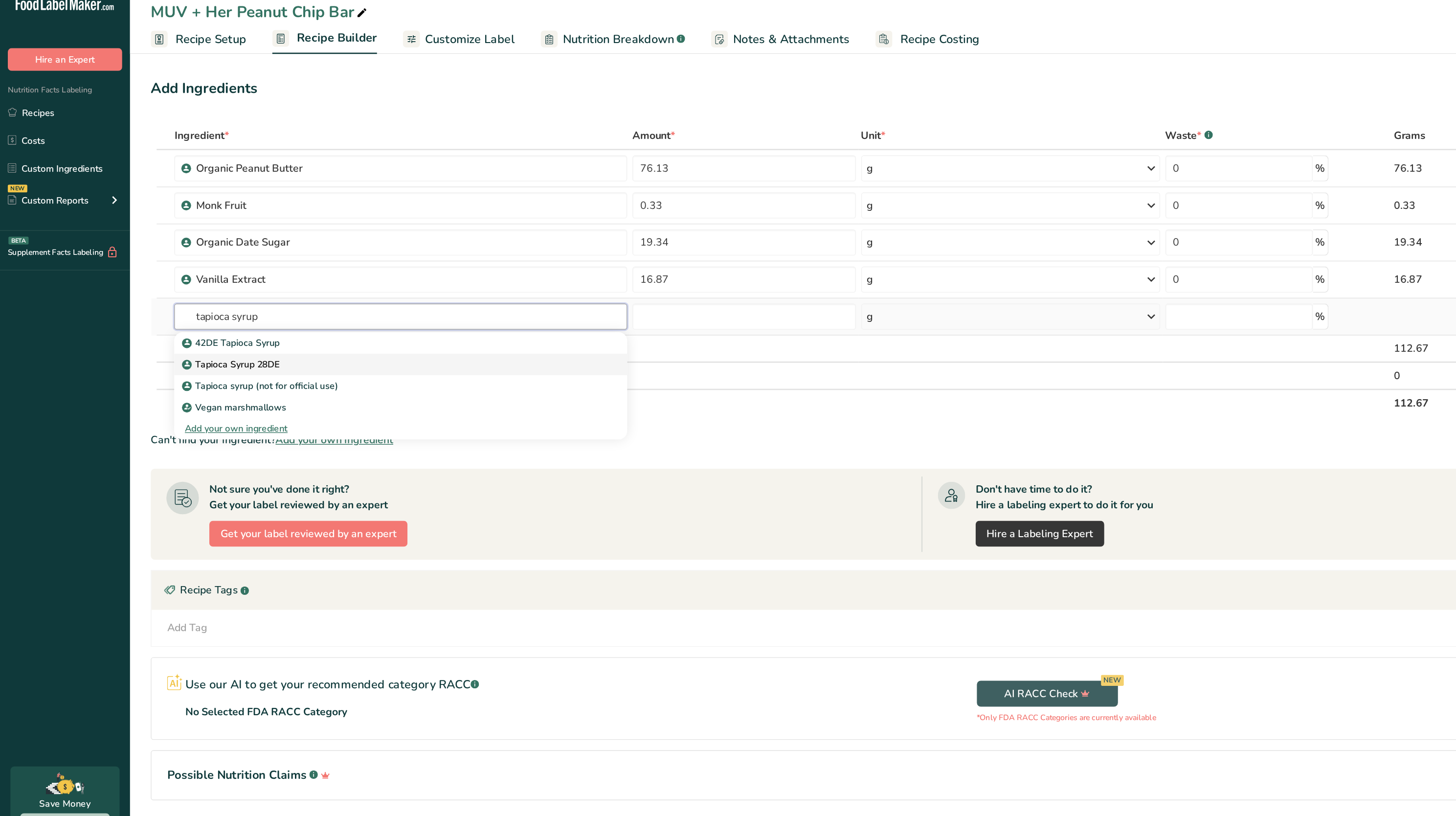
type input "tapioca syrup"
click at [229, 282] on link "Tapioca Syrup 28DE" at bounding box center [301, 287] width 340 height 16
type input "Tapioca Syrup 28DE"
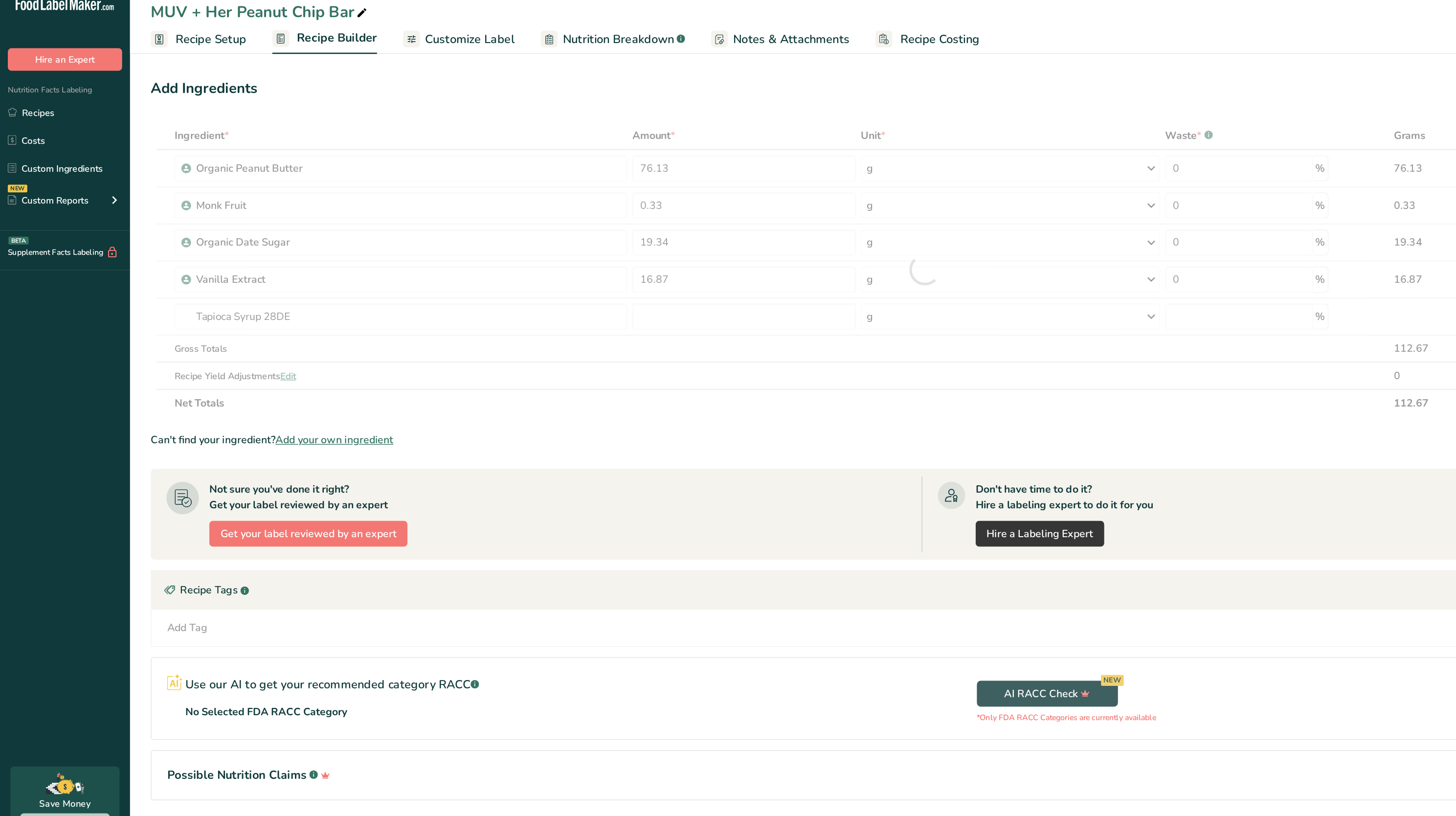
type input "0"
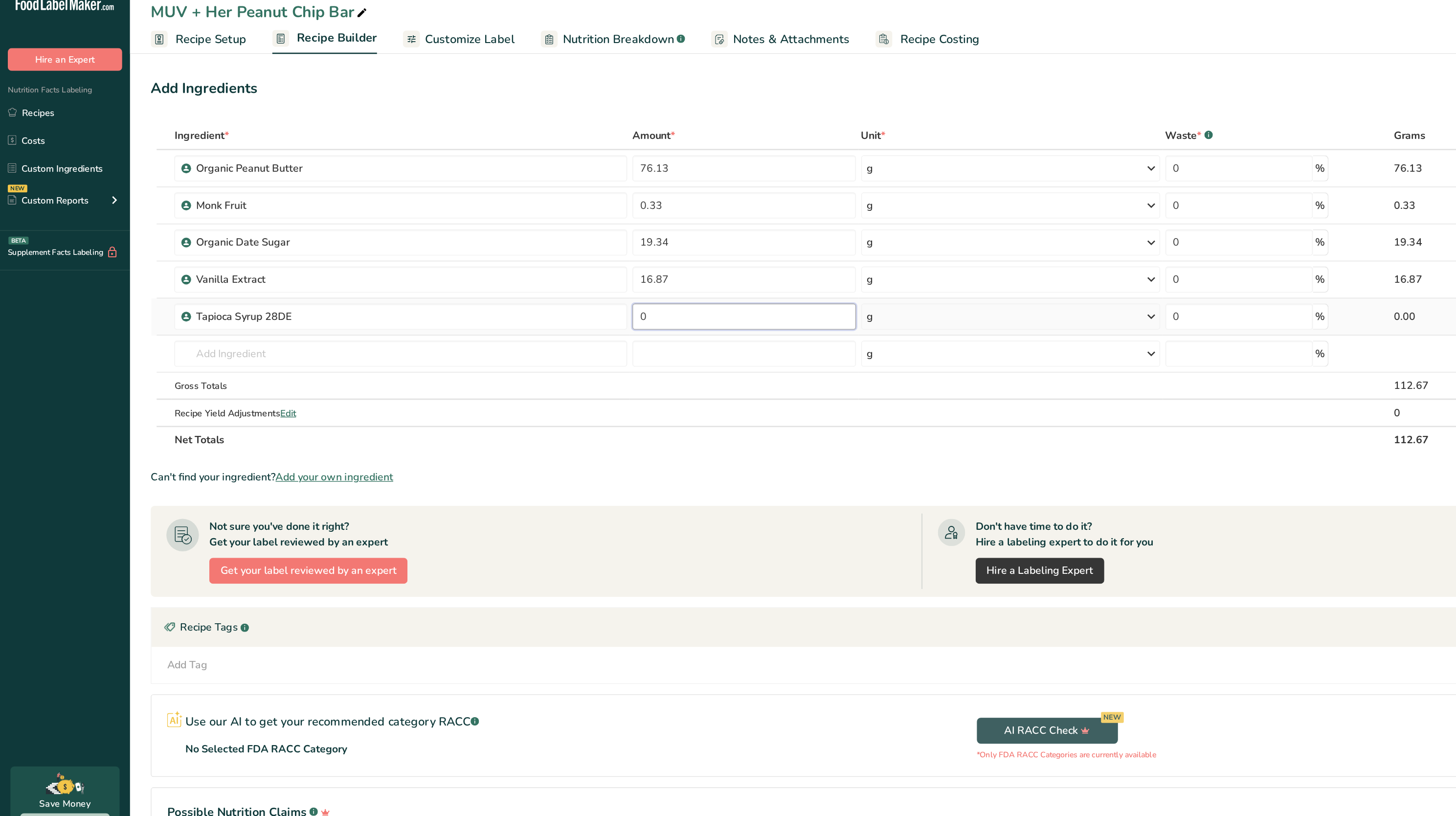
click at [498, 259] on input "0" at bounding box center [560, 252] width 168 height 20
paste input "149.38"
type input "149.38"
click at [445, 101] on div "Add Ingredients Manage Recipe Delete Recipe Duplicate Recipe Scale Recipe Save …" at bounding box center [699, 371] width 1171 height 609
click at [228, 289] on input "text" at bounding box center [301, 280] width 340 height 20
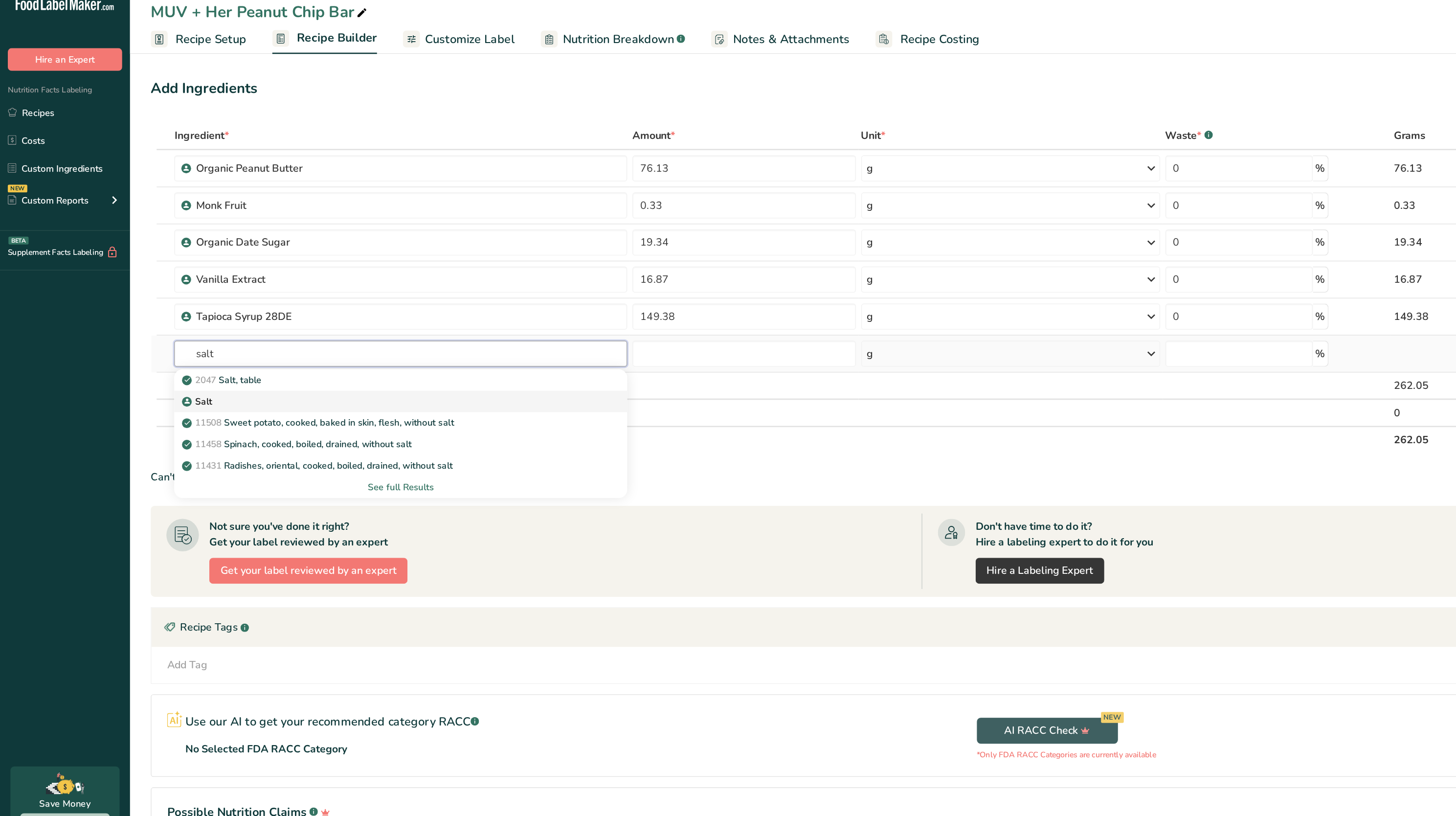
type input "salt"
click at [217, 316] on div "Salt" at bounding box center [293, 316] width 309 height 10
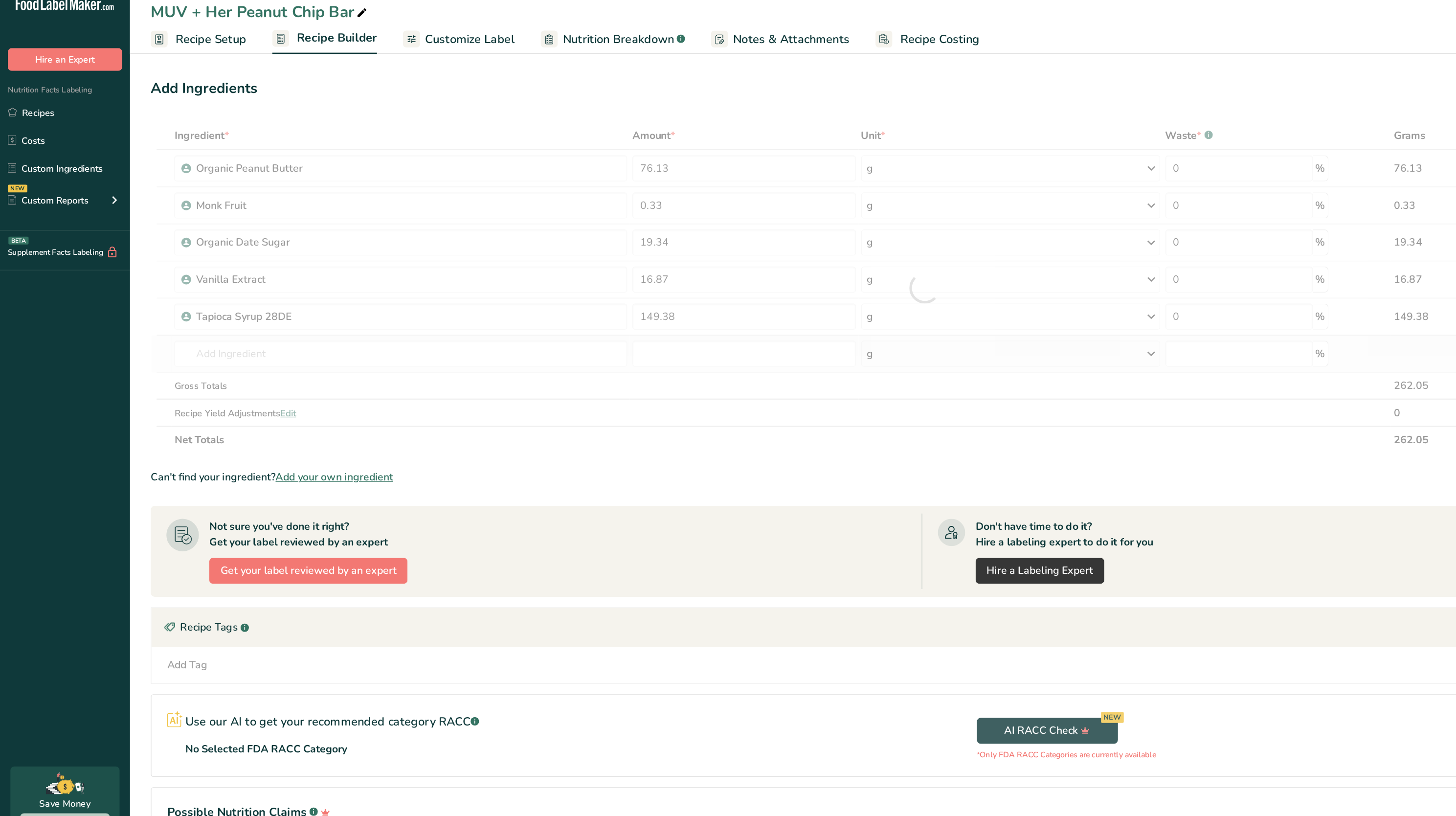
type input "Salt"
type input "0"
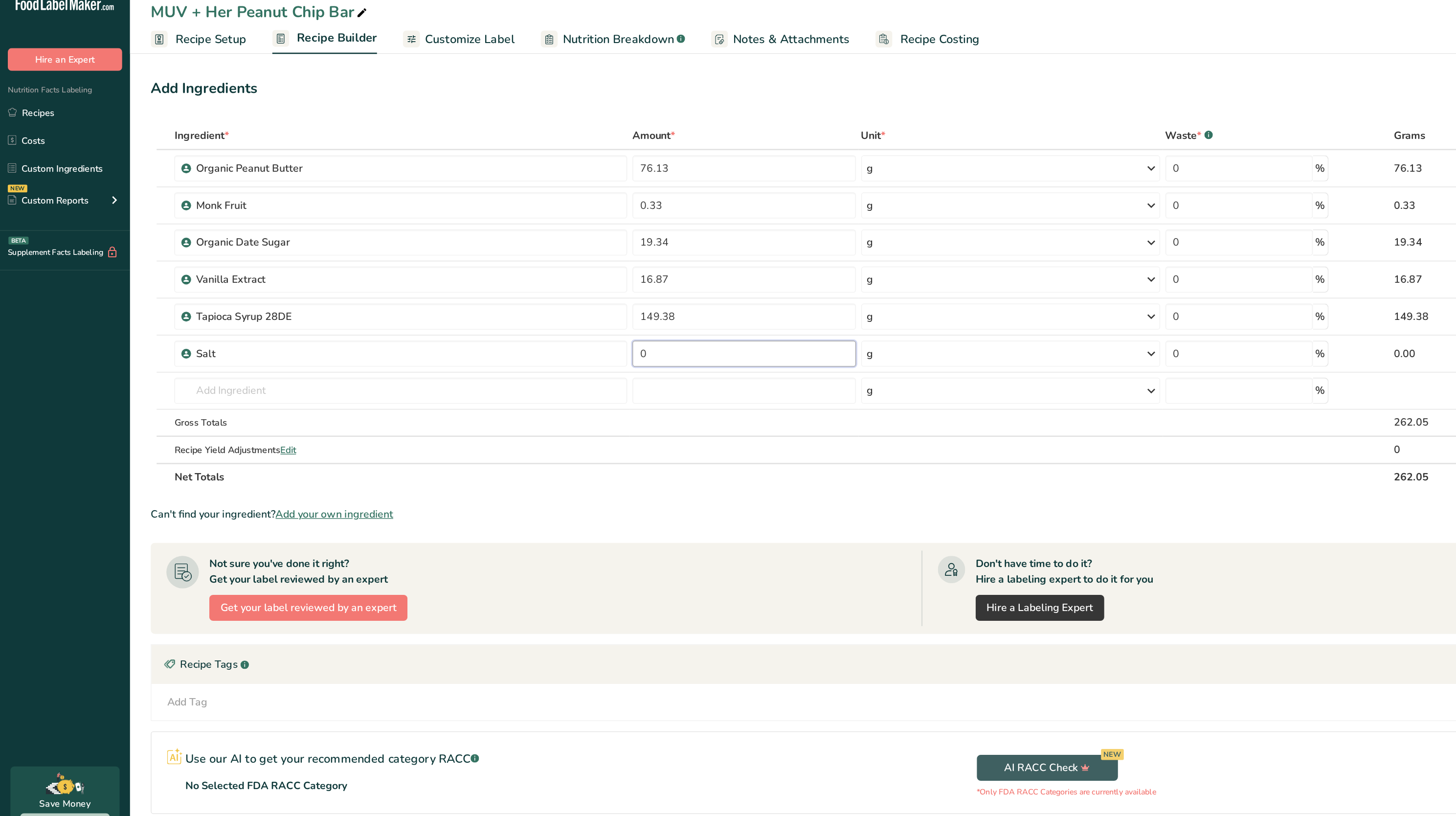
click at [509, 282] on input "0" at bounding box center [560, 280] width 168 height 20
type input "0.72"
click at [503, 362] on div "Ingredient * Amount * Unit * Waste * .a-a{fill:#347362;}.b-a{fill:#fff;} Grams …" at bounding box center [696, 244] width 1164 height 278
drag, startPoint x: 205, startPoint y: 294, endPoint x: 212, endPoint y: 308, distance: 15.7
click at [212, 308] on td "2047 Salt, table Salt 11508 Sweet potato, cooked, baked in skin, flesh, without…" at bounding box center [301, 308] width 344 height 28
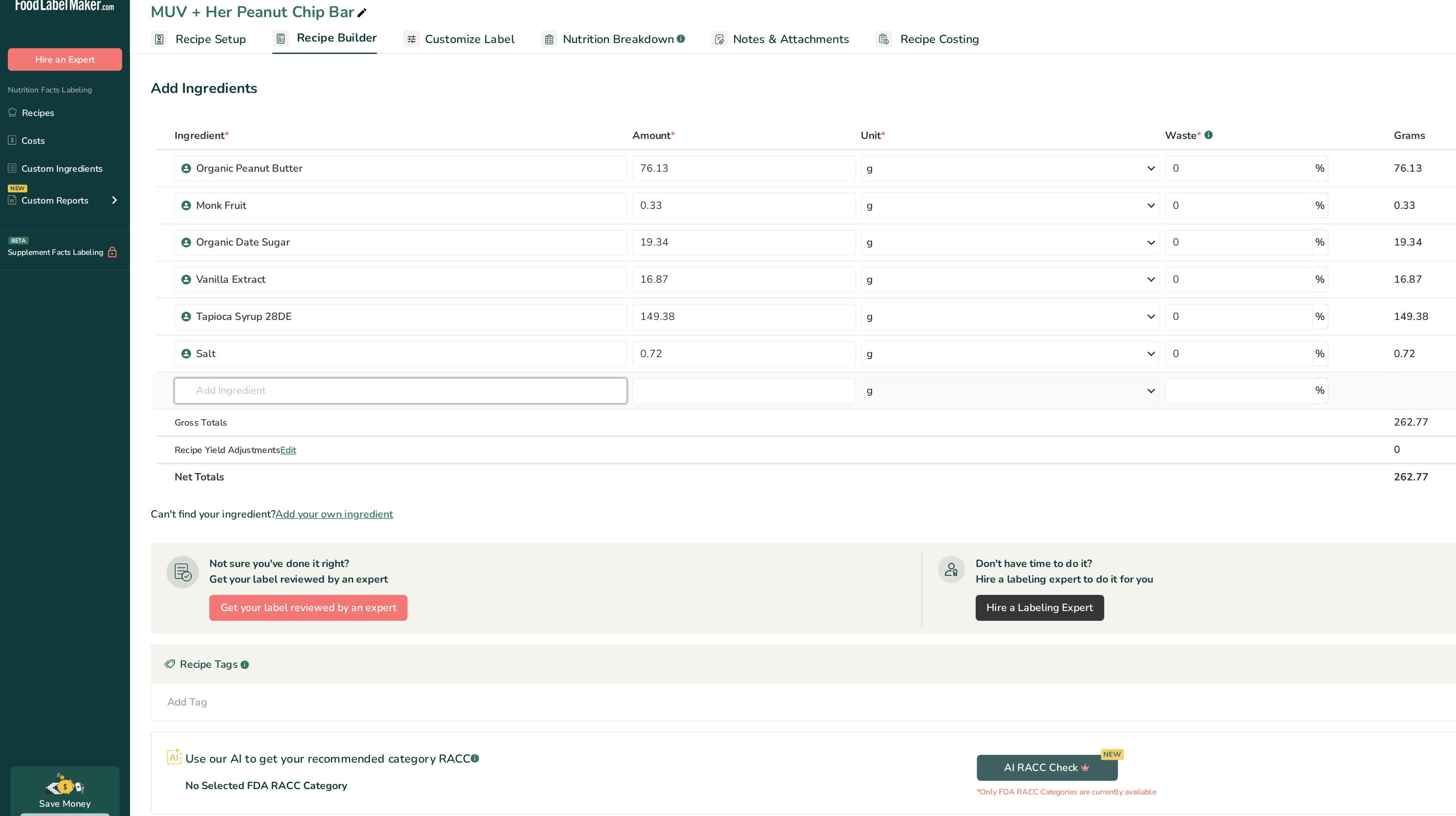
click at [212, 308] on input "text" at bounding box center [301, 308] width 340 height 20
type input "bovine"
click at [215, 331] on p "Bovine Collagen Gensei CCPRO" at bounding box center [192, 327] width 107 height 10
type input "Bovine Collagen Gensei CCPRO"
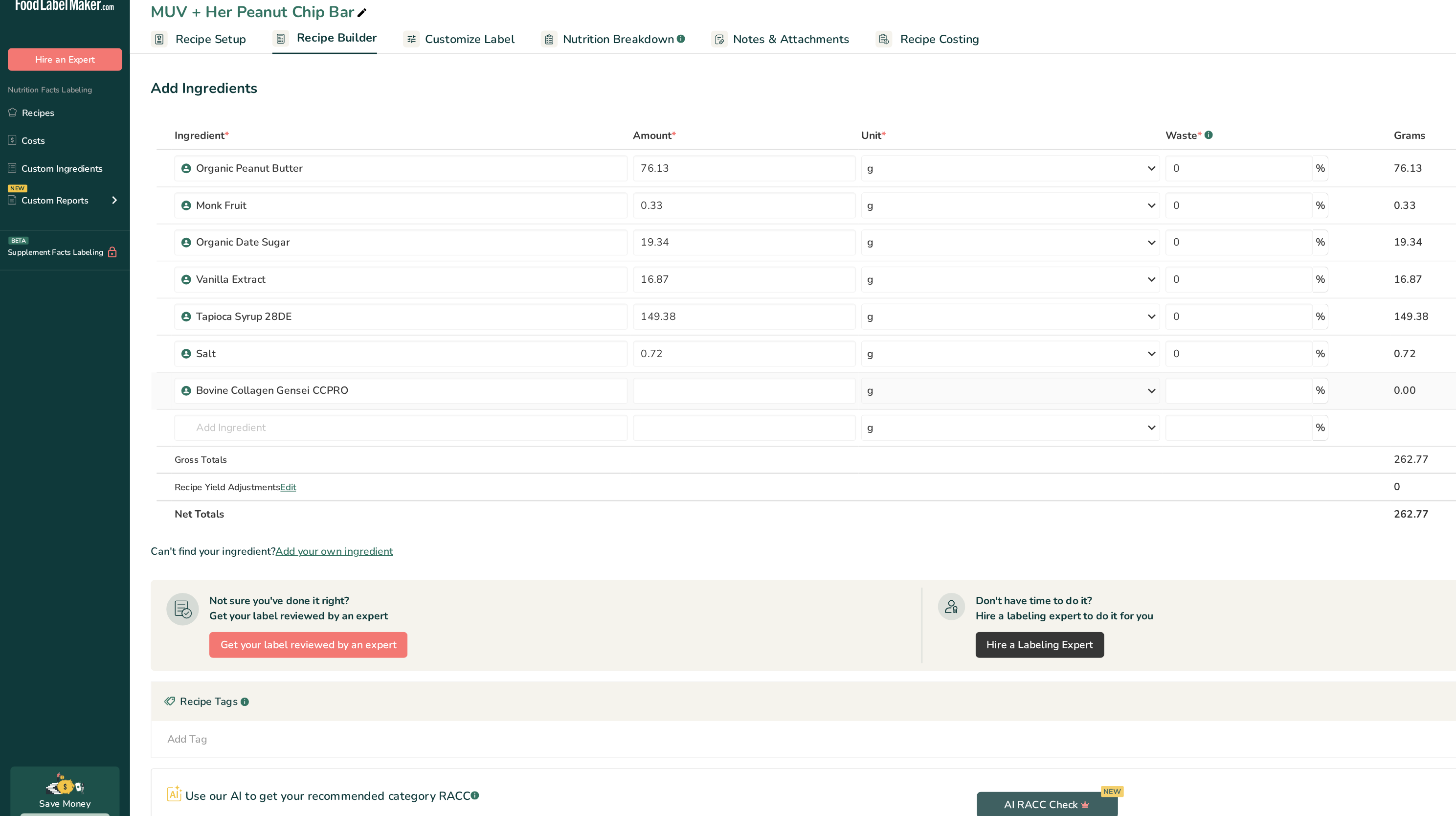
type input "0"
click at [503, 315] on input "0" at bounding box center [560, 308] width 168 height 20
paste input "59.23"
type input "59.23"
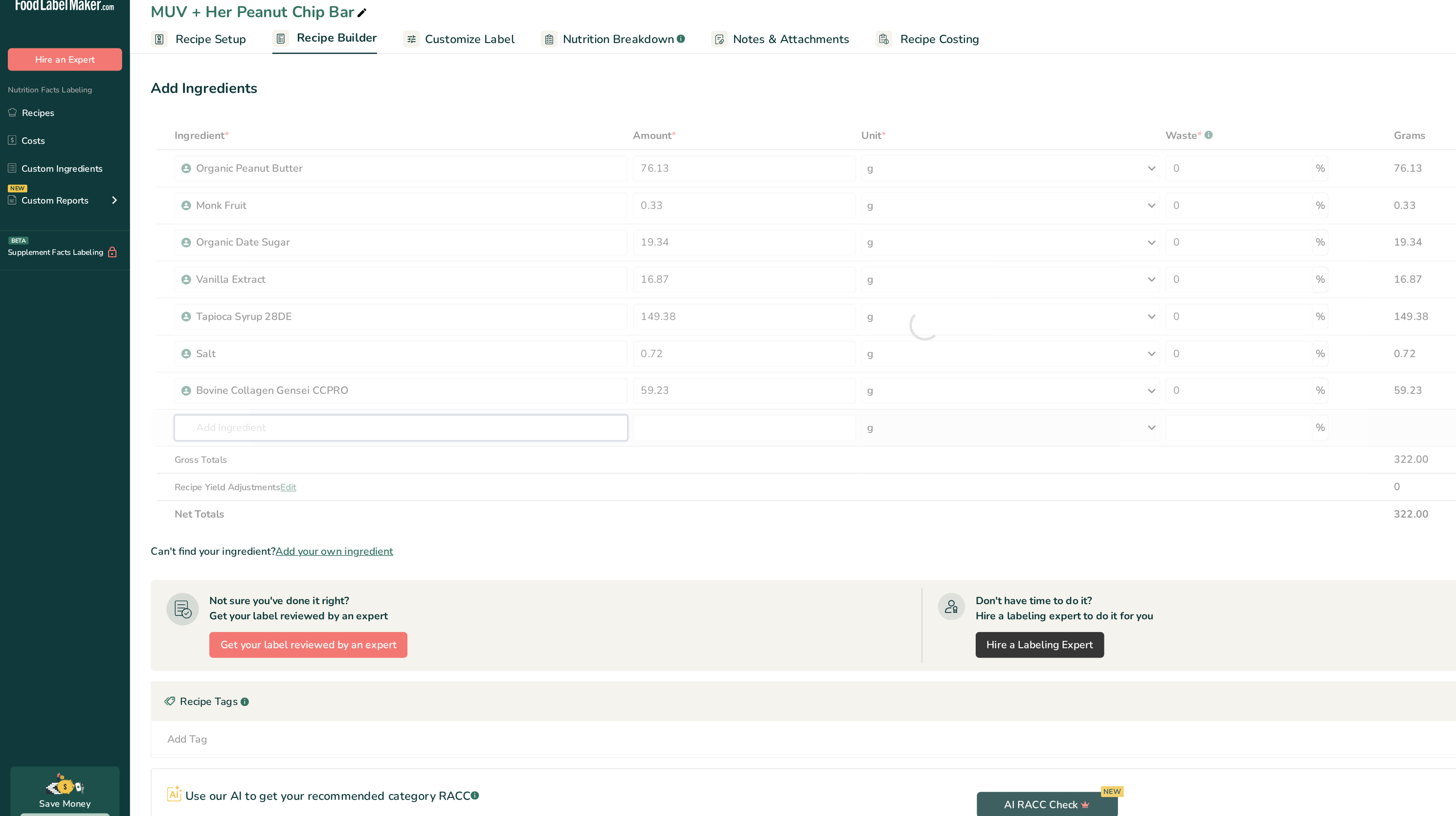
click at [367, 332] on div "Ingredient * Amount * Unit * Waste * .a-a{fill:#347362;}.b-a{fill:#fff;} Grams …" at bounding box center [696, 258] width 1164 height 306
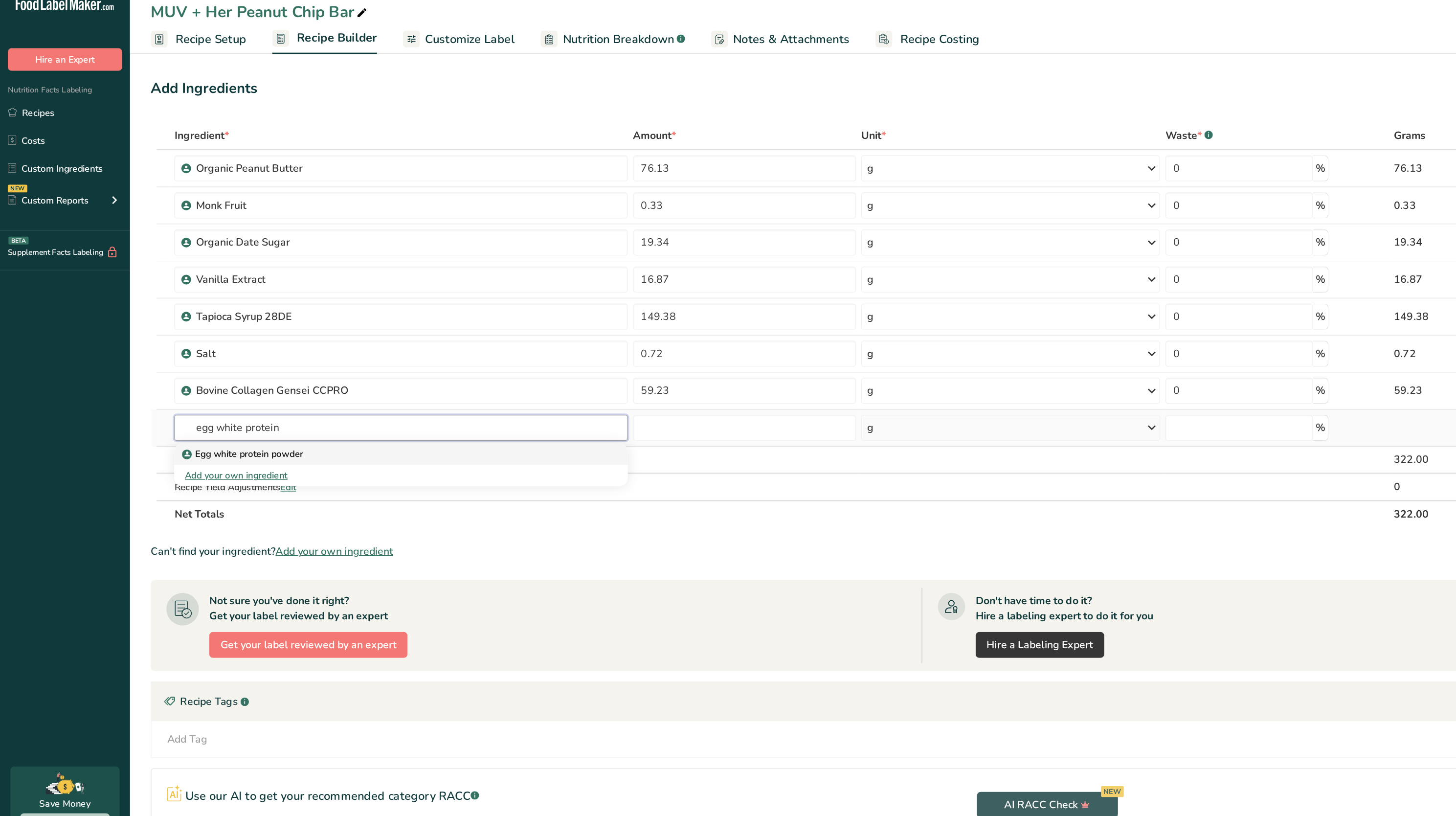
type input "egg white protein"
click at [350, 355] on div "Egg white protein powder" at bounding box center [293, 355] width 309 height 10
type input "Egg white protein powder"
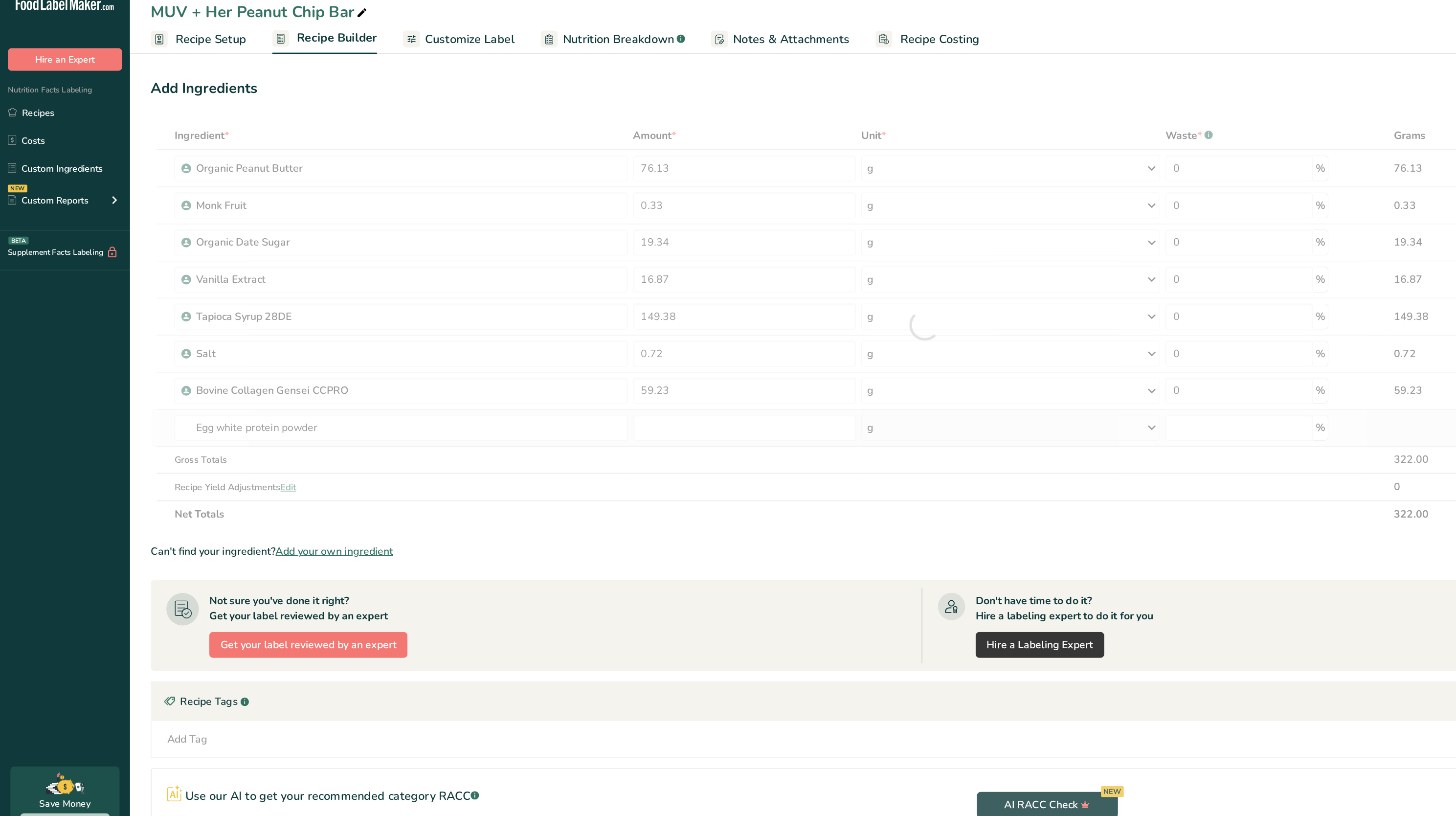
type input "0"
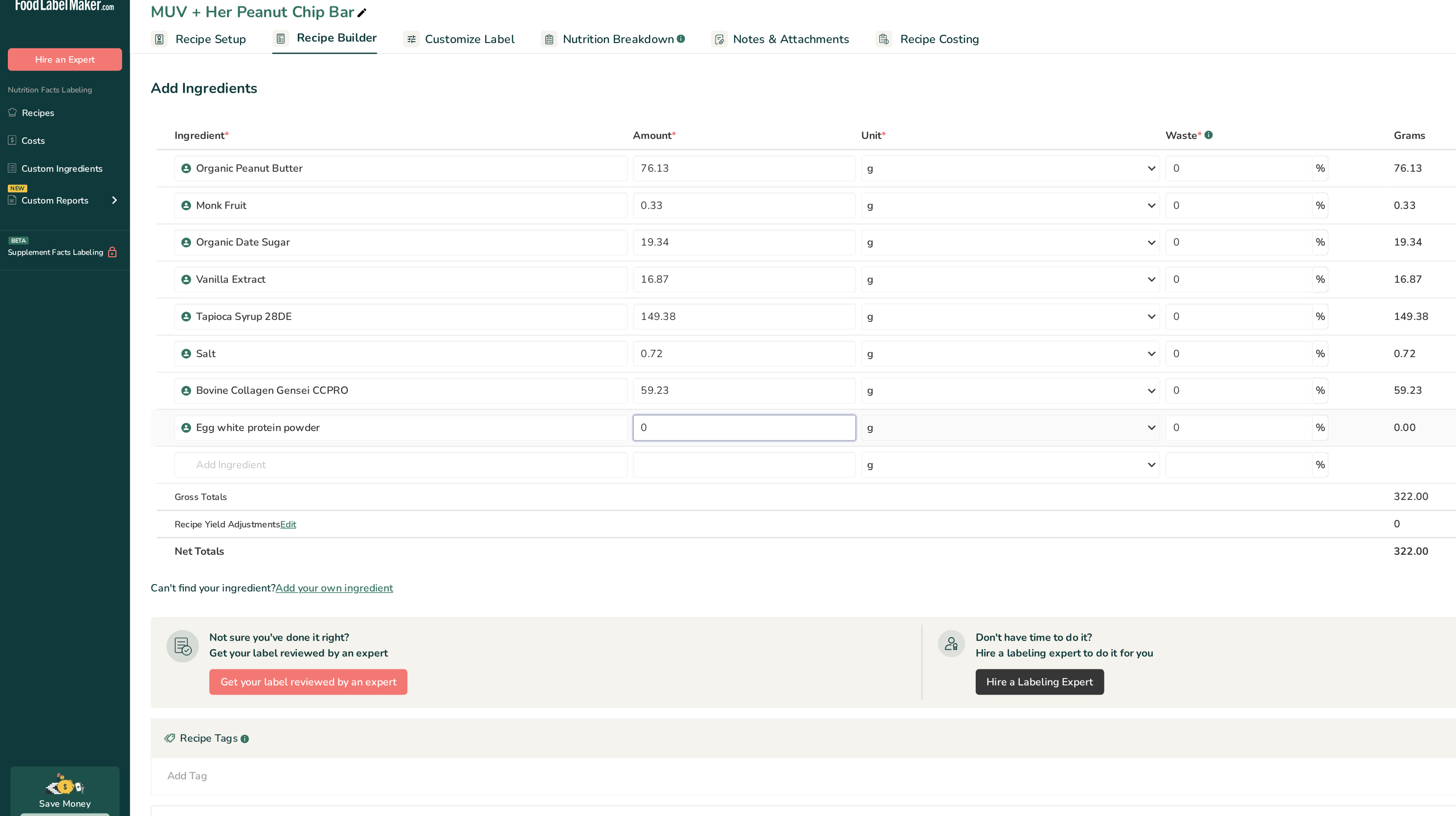
click at [496, 339] on input "0" at bounding box center [560, 336] width 168 height 20
paste input "26.33"
type input "26.33"
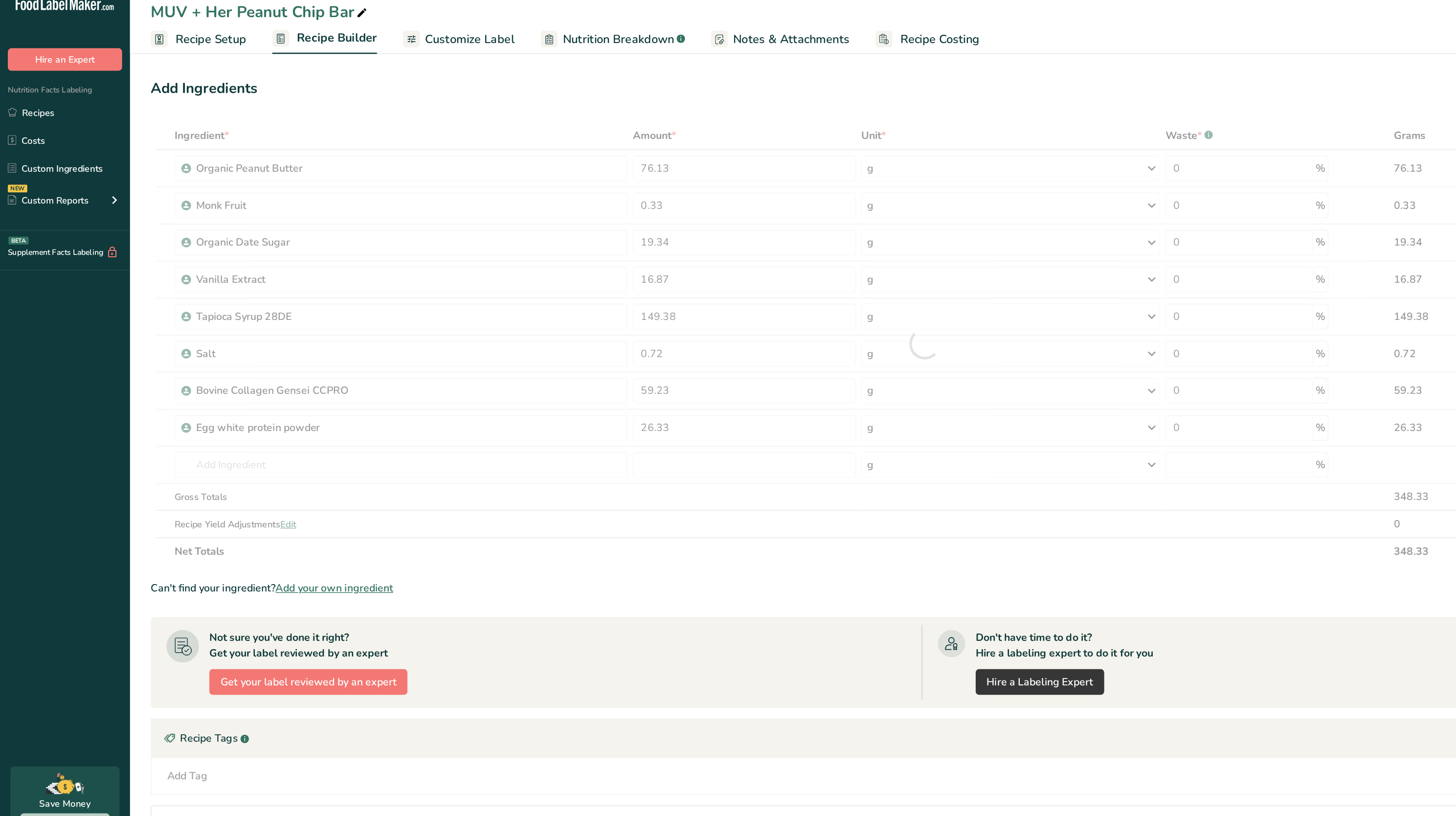
click at [489, 407] on div "Ingredient * Amount * Unit * Waste * .a-a{fill:#347362;}.b-a{fill:#fff;} Grams …" at bounding box center [696, 272] width 1164 height 333
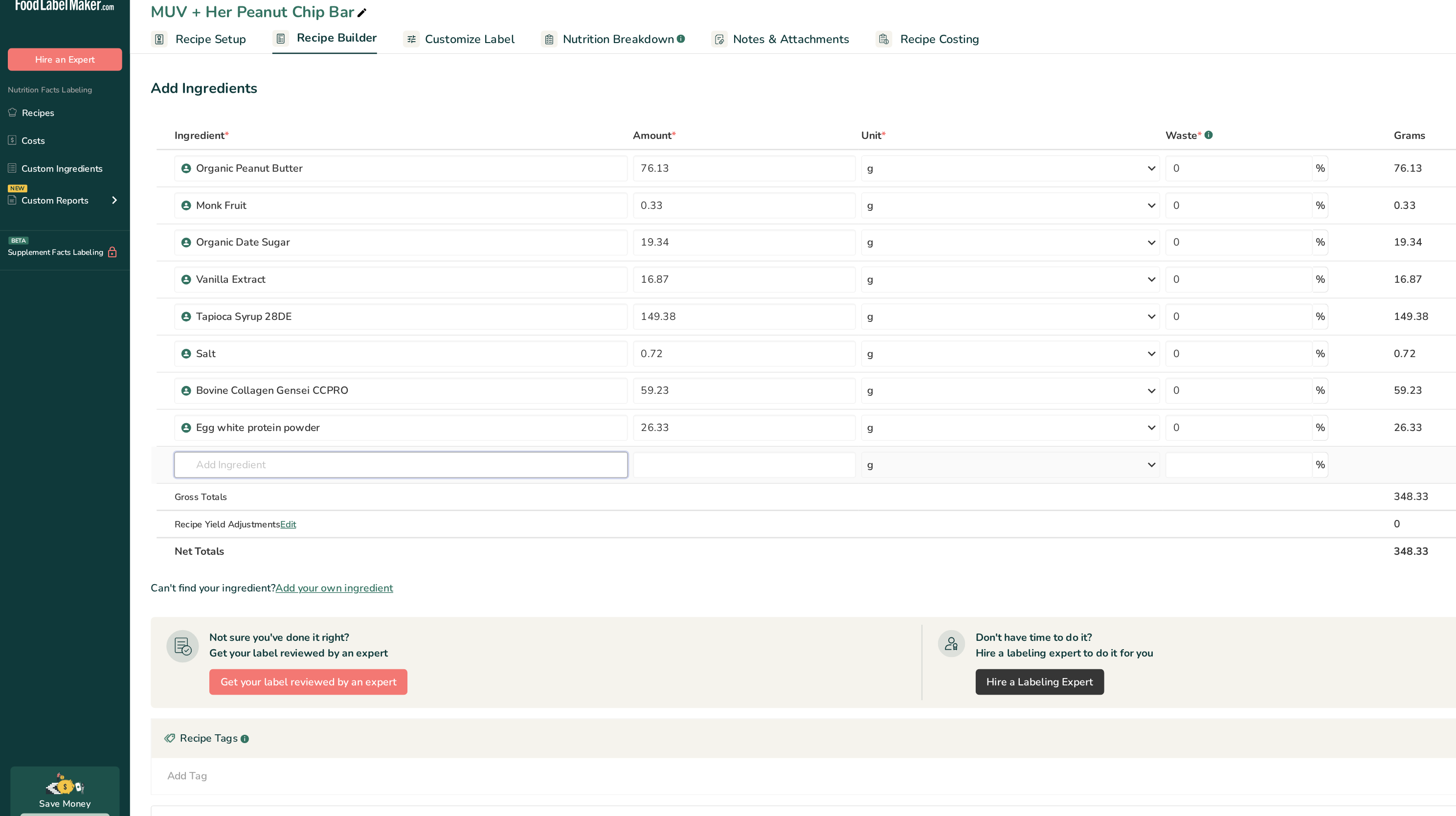
click at [211, 371] on input "text" at bounding box center [301, 364] width 341 height 20
type input "cassava flour"
click at [214, 383] on div "Cassava Flour" at bounding box center [293, 383] width 309 height 10
type input "Cassava Flour"
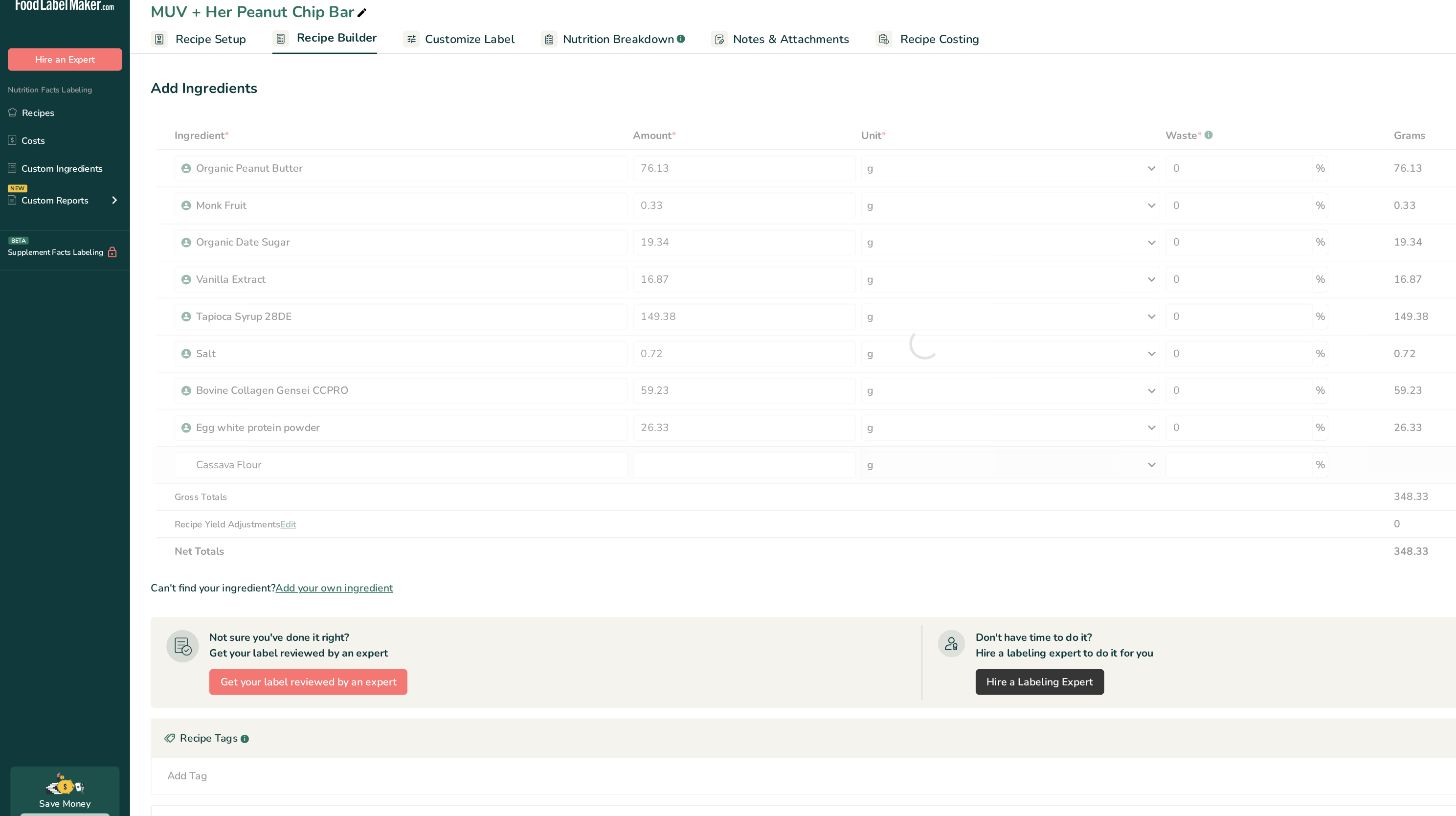
type input "0"
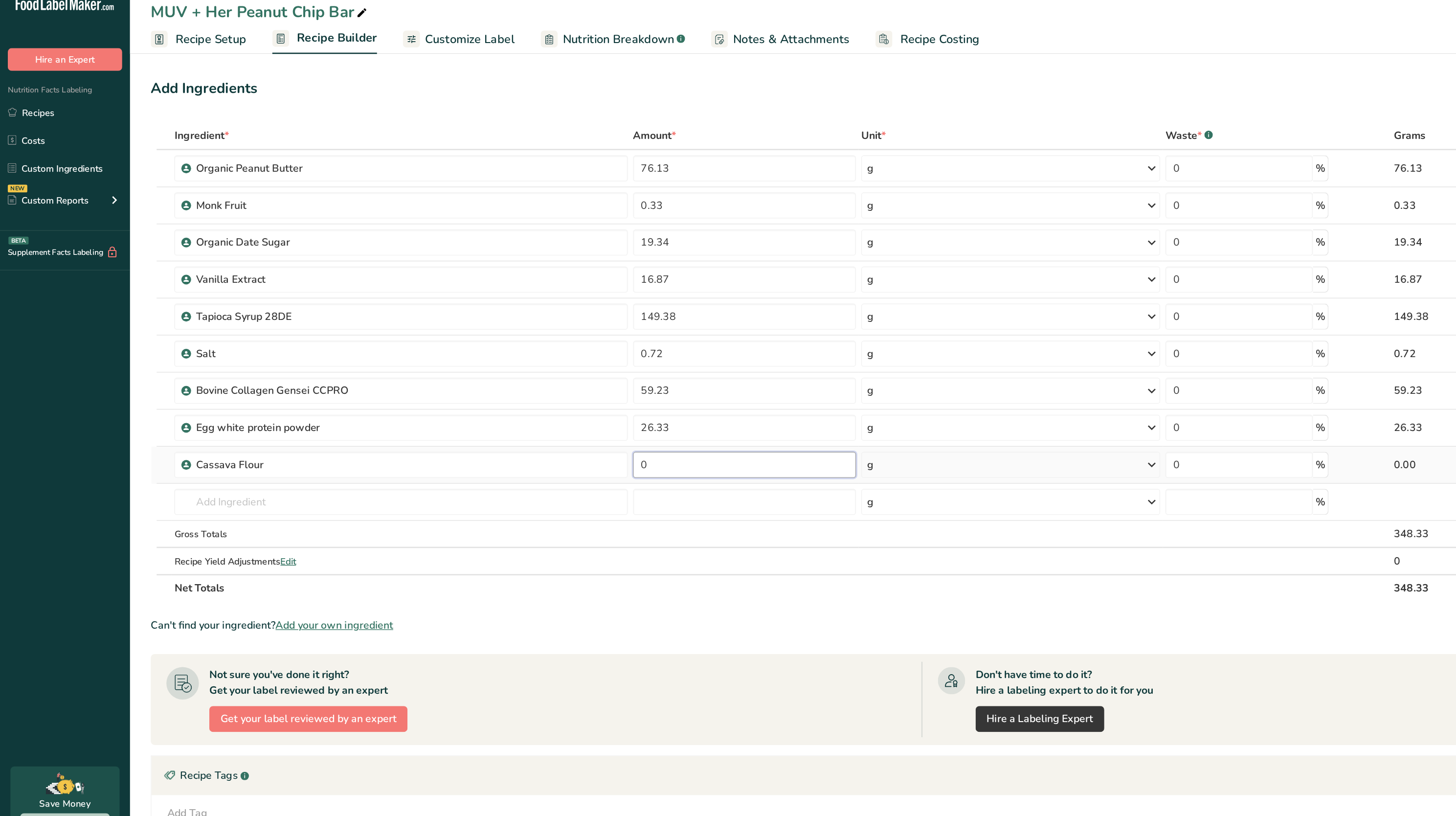
click at [558, 371] on input "0" at bounding box center [560, 364] width 168 height 20
paste input "14.48"
type input "14.48"
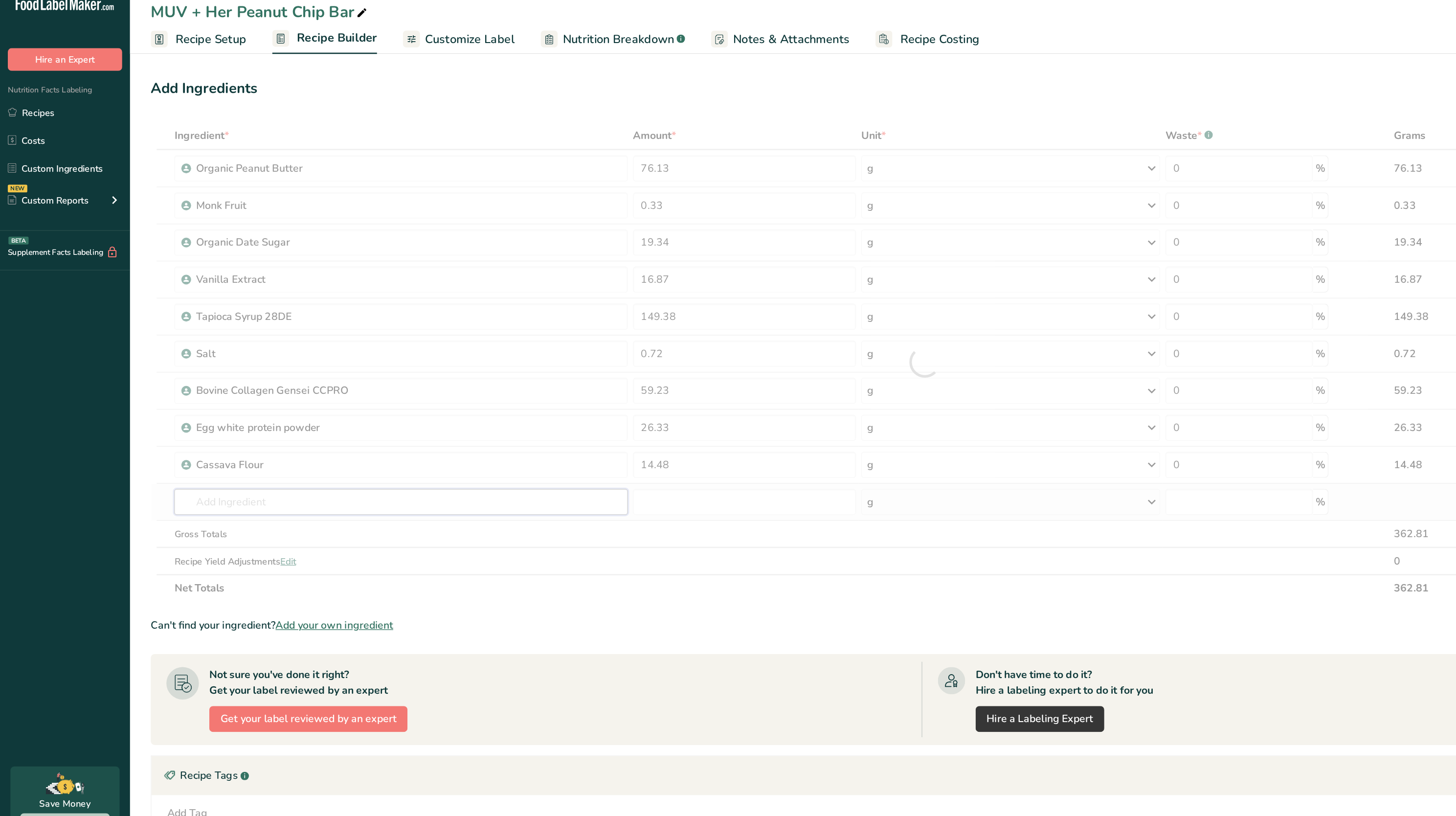
click at [358, 391] on div "Ingredient * Amount * Unit * Waste * .a-a{fill:#347362;}.b-a{fill:#fff;} Grams …" at bounding box center [696, 286] width 1164 height 361
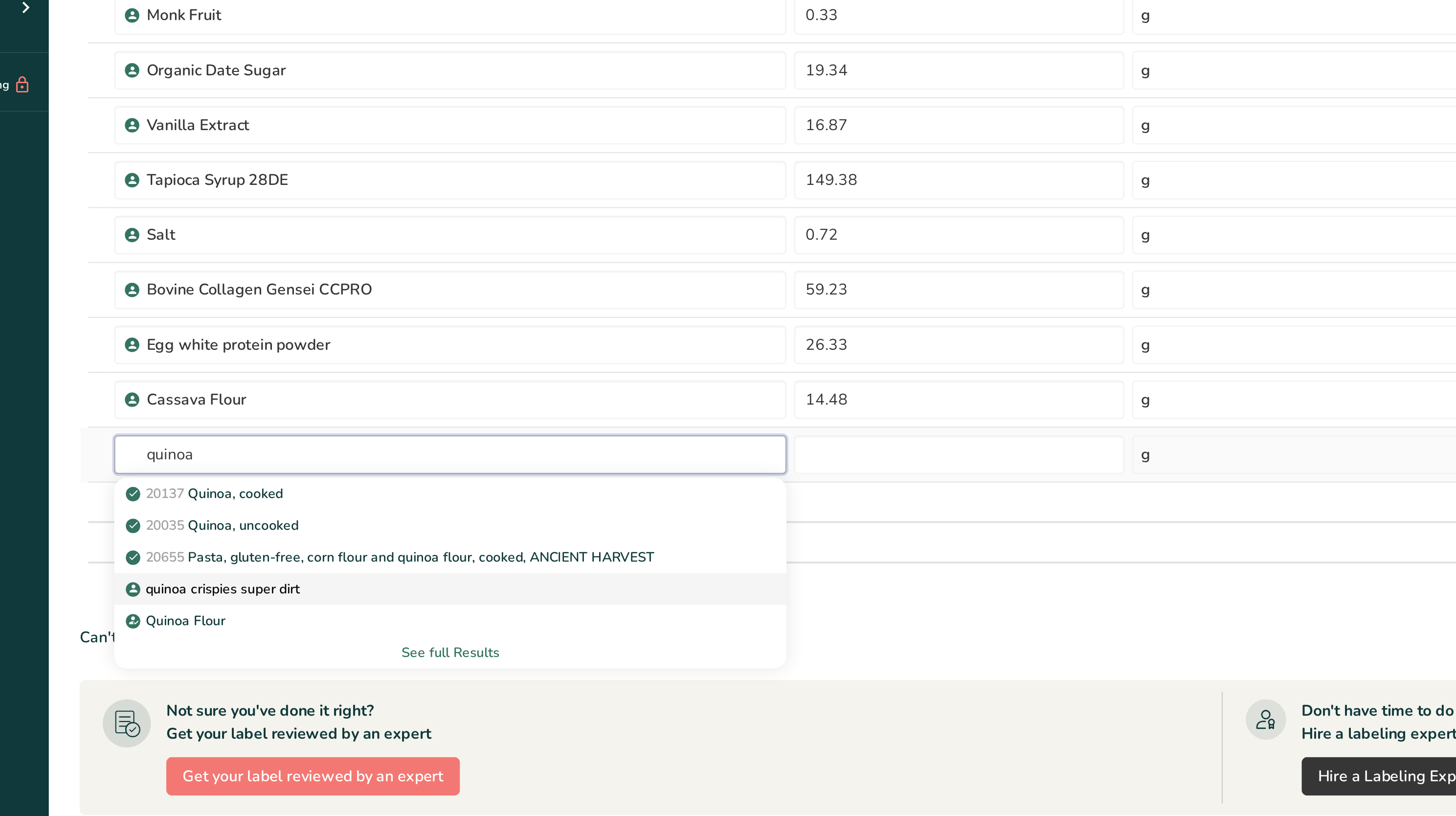
type input "quinoa"
click at [224, 407] on p "quinoa crispies super dirt" at bounding box center [182, 459] width 86 height 10
type input "quinoa crispies super dirt"
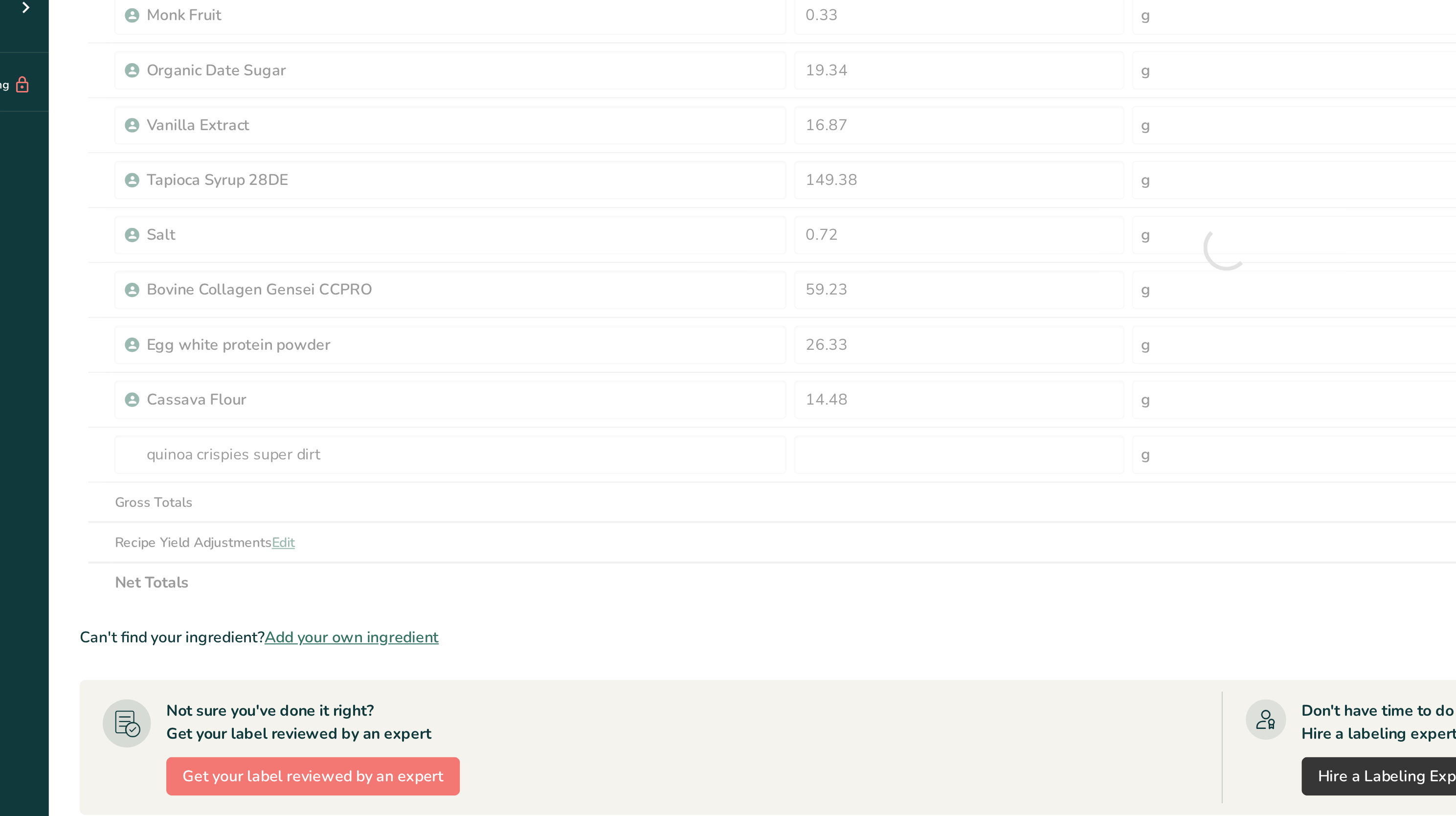
type input "0"
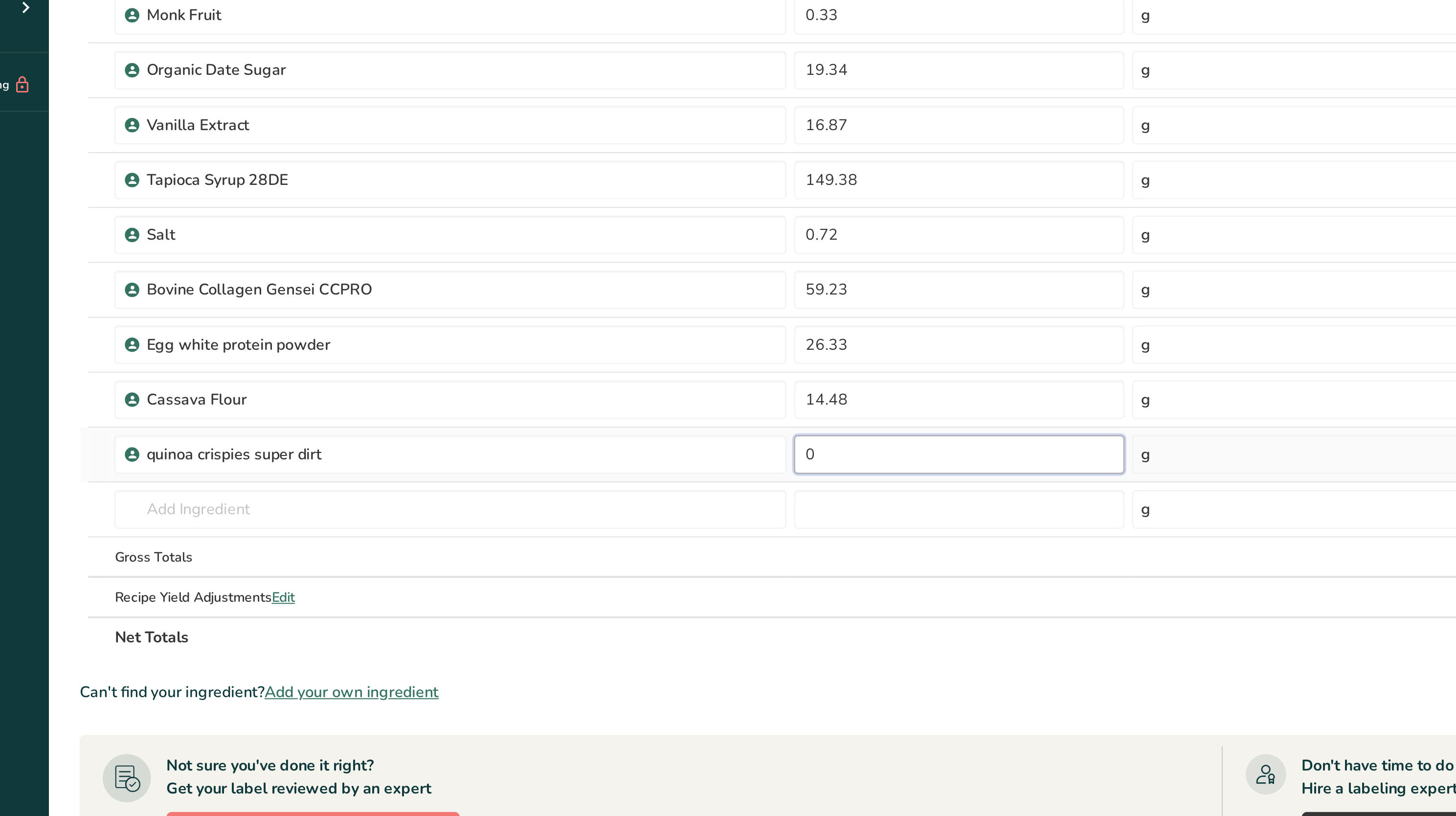
click at [497, 392] on input "0" at bounding box center [560, 391] width 168 height 20
paste input "38.17"
type input "38.17"
click at [353, 407] on div "Ingredient * Amount * Unit * Waste * .a-a{fill:#347362;}.b-a{fill:#fff;} Grams …" at bounding box center [696, 300] width 1164 height 389
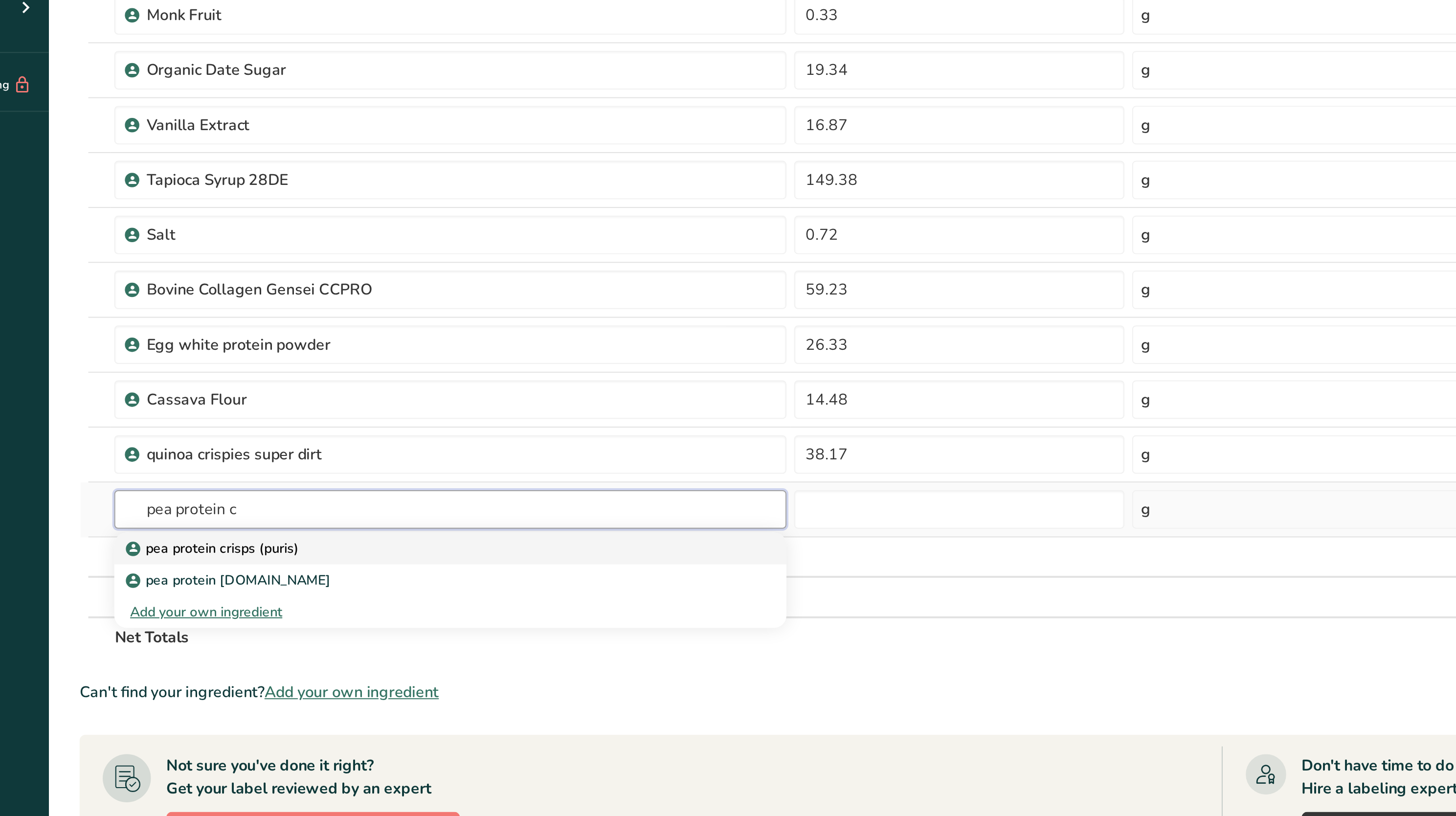
type input "pea protein c"
click at [323, 407] on div "pea protein crisps (puris)" at bounding box center [293, 439] width 309 height 10
type input "pea protein crisps (puris)"
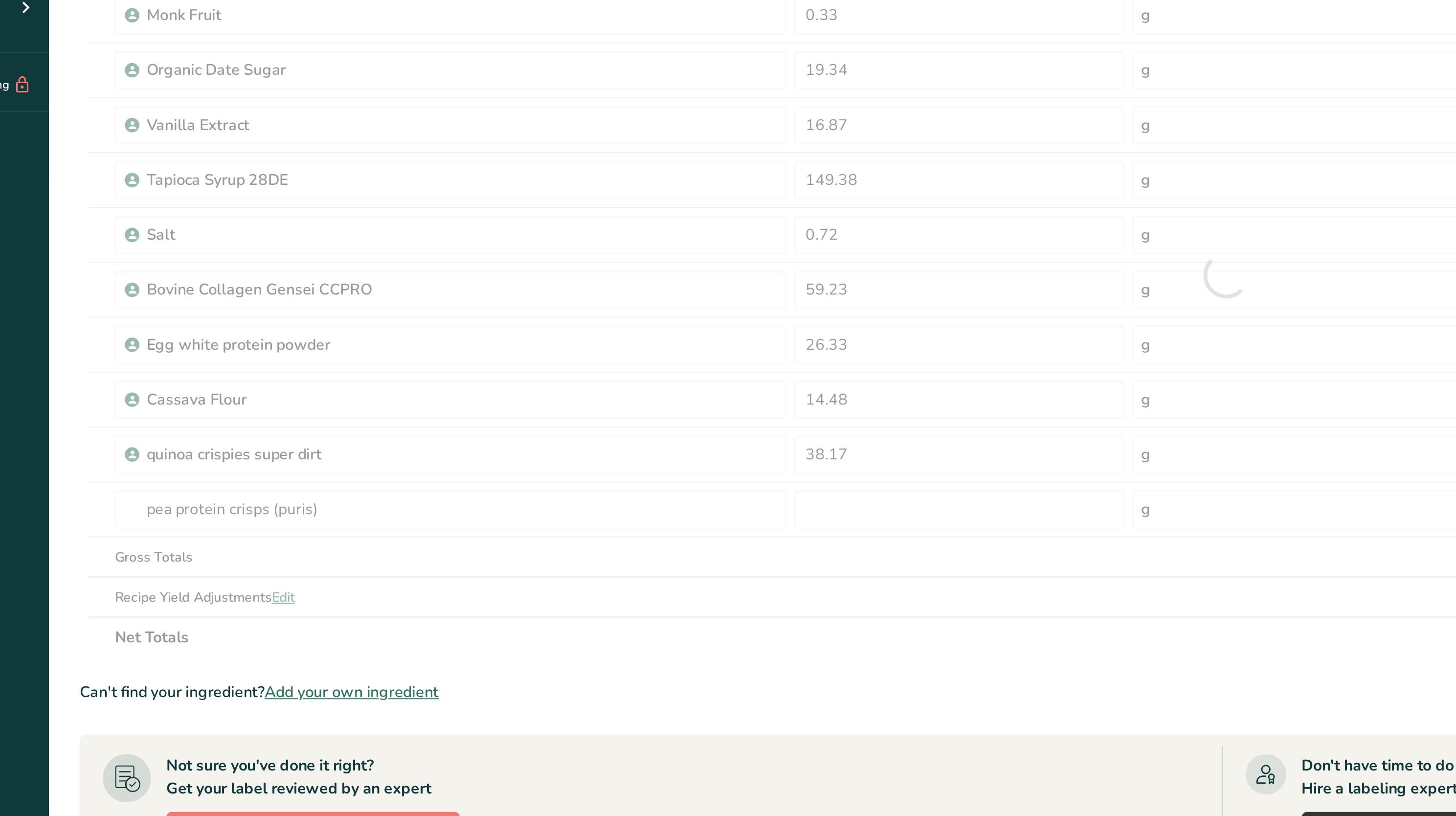
type input "0"
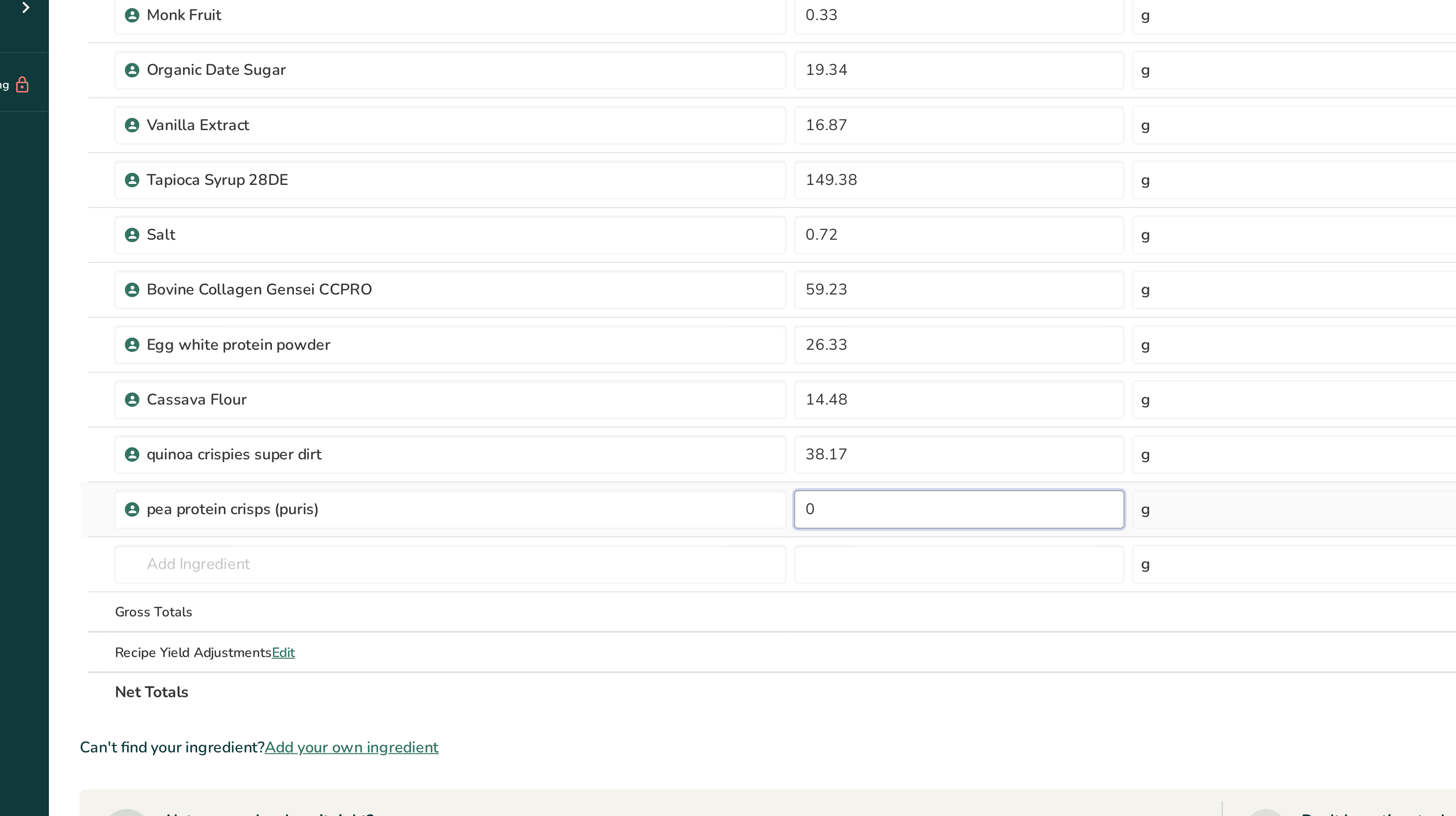
click at [518, 407] on input "0" at bounding box center [560, 419] width 168 height 20
paste input "26.33"
type input "26.33"
click at [365, 407] on div "Ingredient * Amount * Unit * Waste * .a-a{fill:#347362;}.b-a{fill:#fff;} Grams …" at bounding box center [696, 314] width 1164 height 417
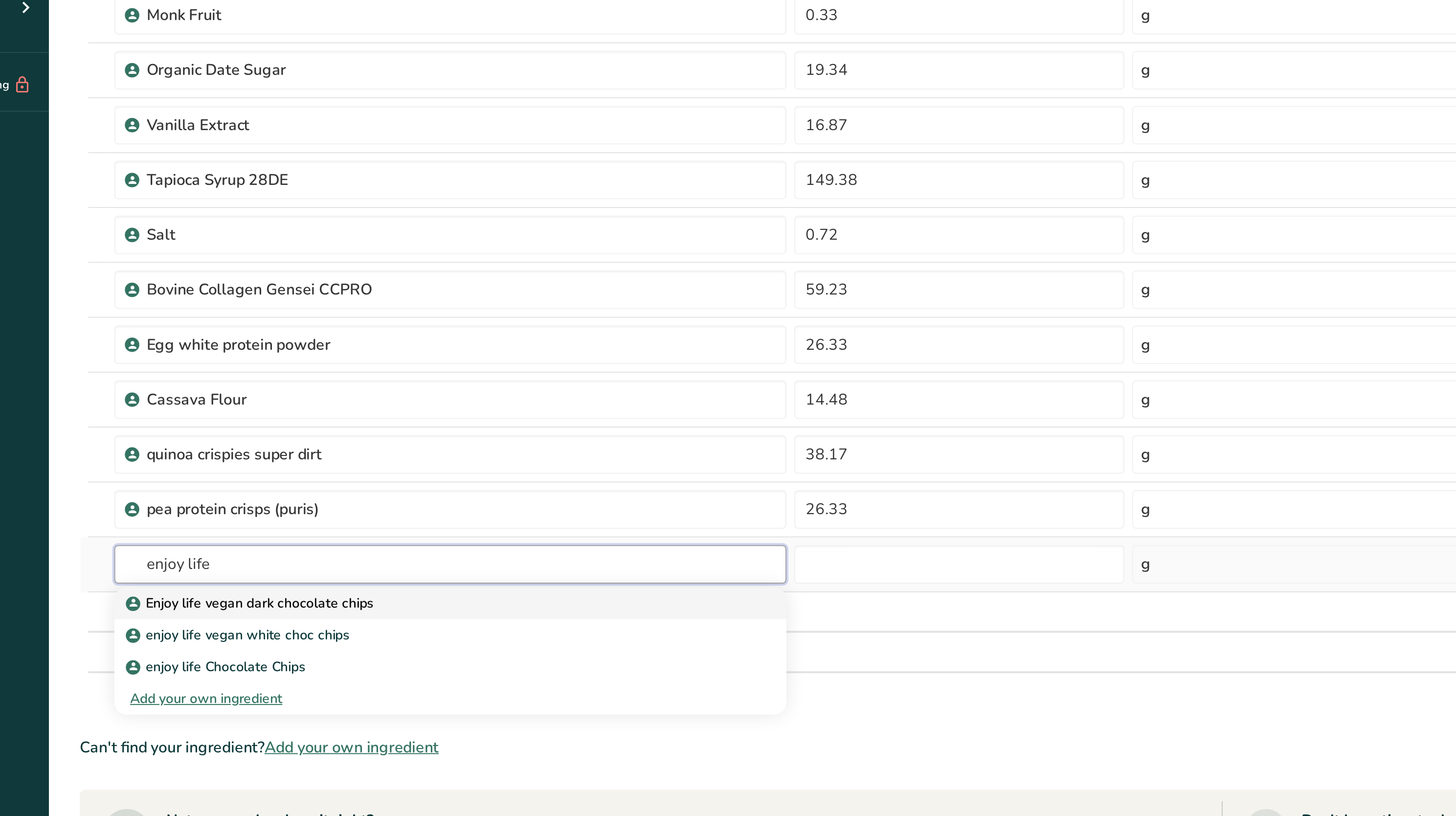
type input "enjoy life"
click at [340, 407] on div "Enjoy life vegan dark chocolate chips" at bounding box center [293, 467] width 309 height 10
type input "Enjoy life vegan dark chocolate chips"
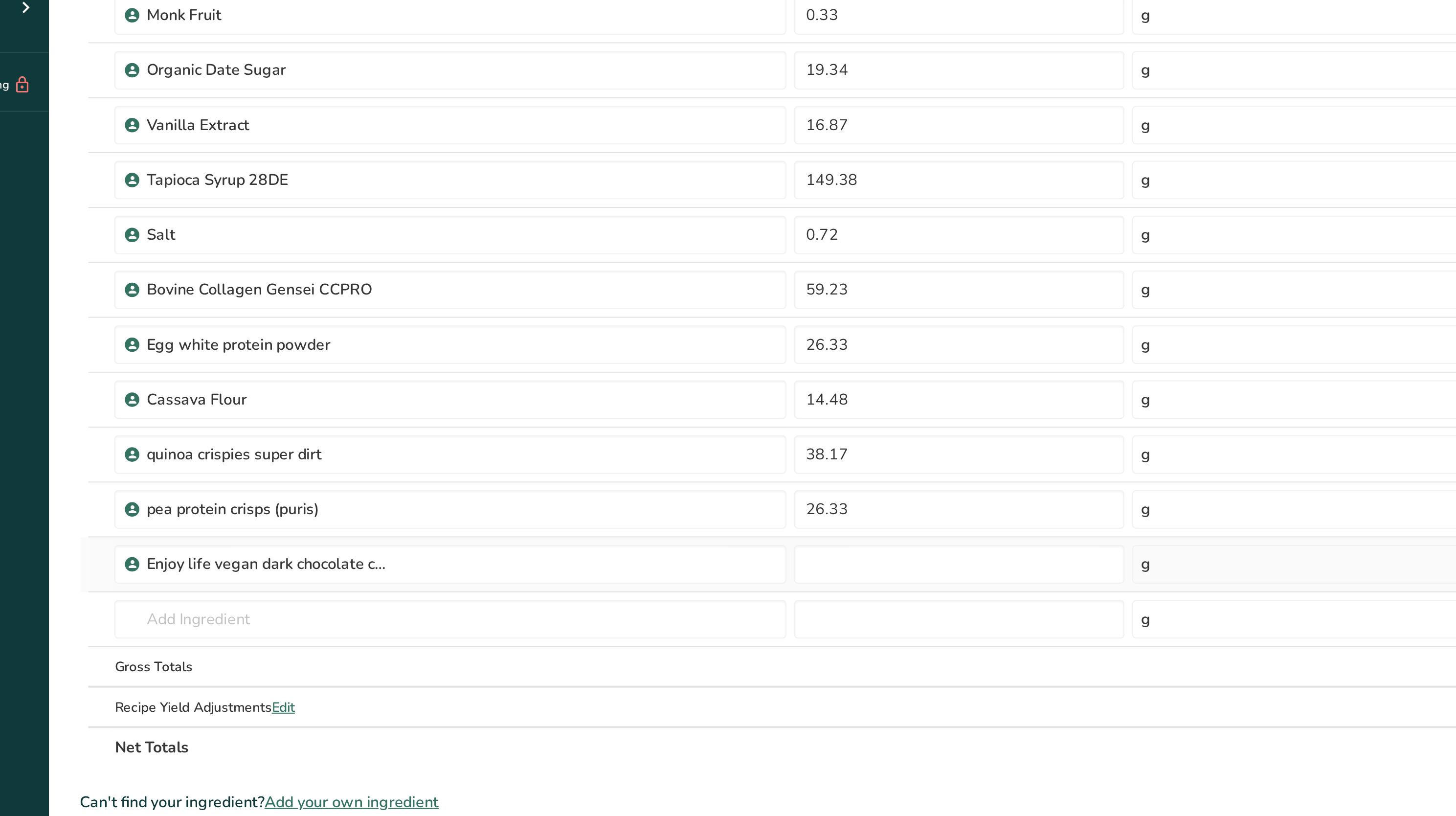
type input "0"
click at [537, 407] on input "0" at bounding box center [560, 447] width 168 height 20
paste input "39.49"
type input "39.49"
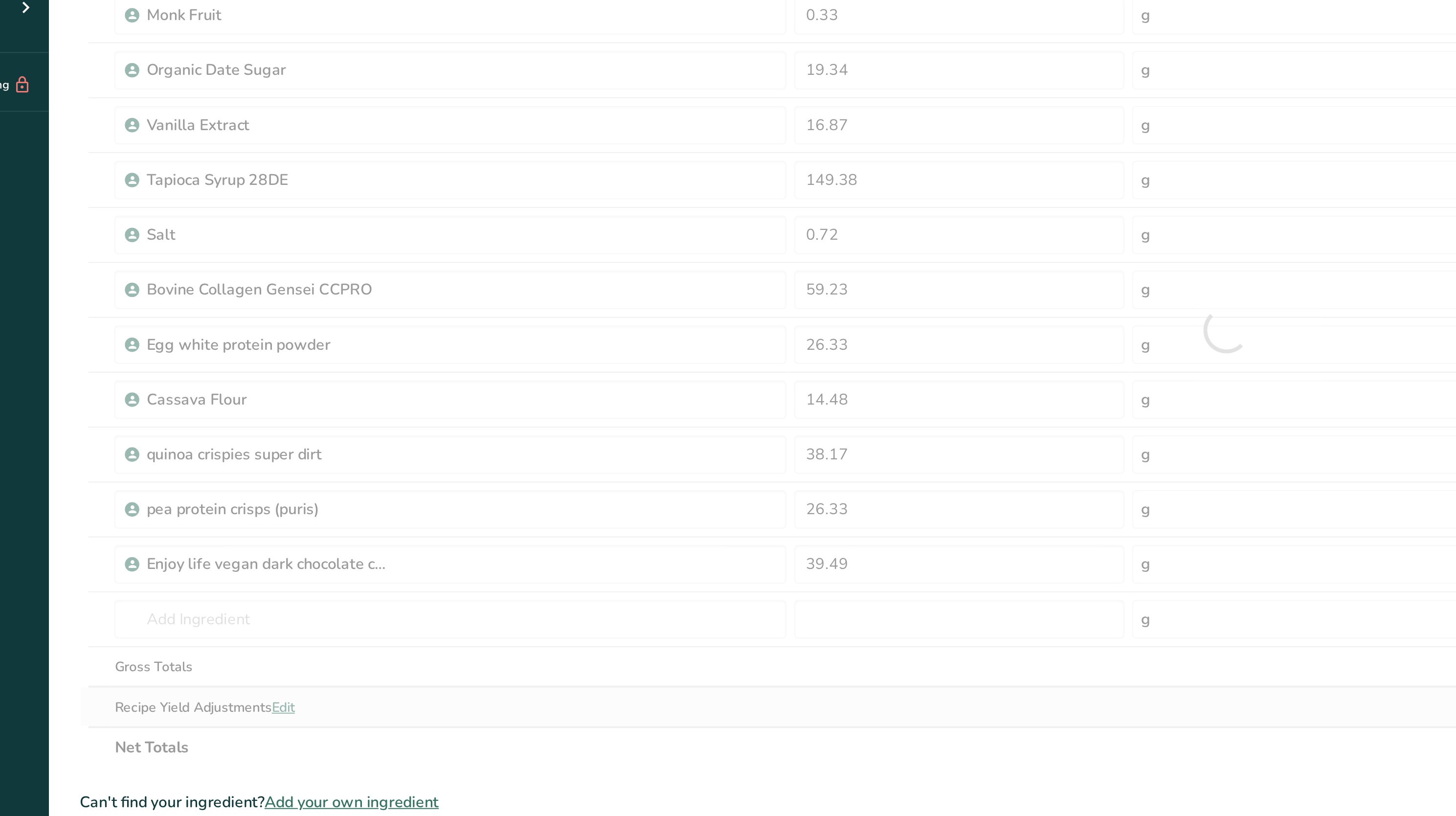
click at [510, 407] on div "Ingredient * Amount * Unit * Waste * .a-a{fill:#347362;}.b-a{fill:#fff;} Grams …" at bounding box center [696, 328] width 1164 height 445
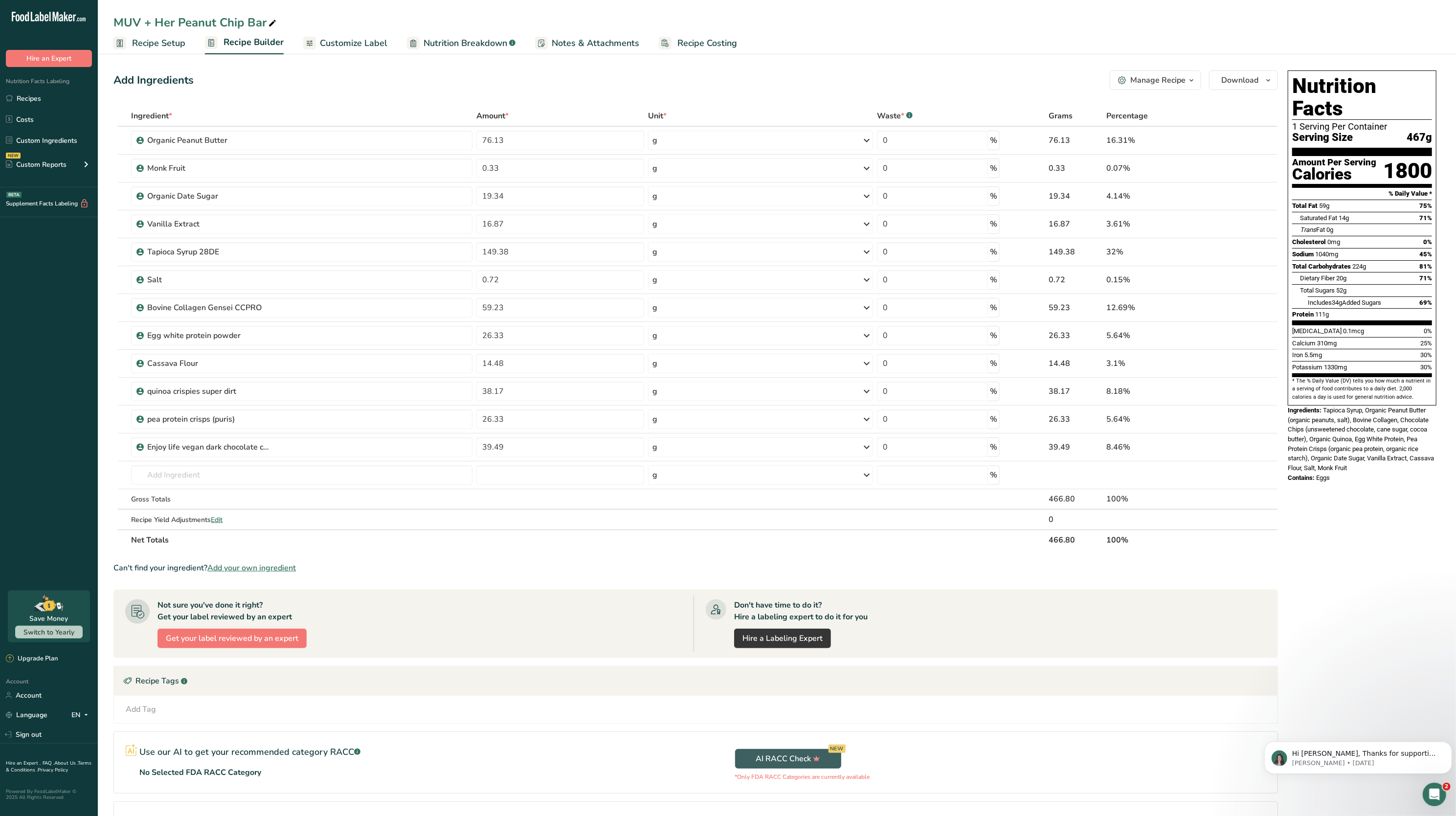
click at [145, 44] on span "Recipe Setup" at bounding box center [159, 43] width 53 height 13
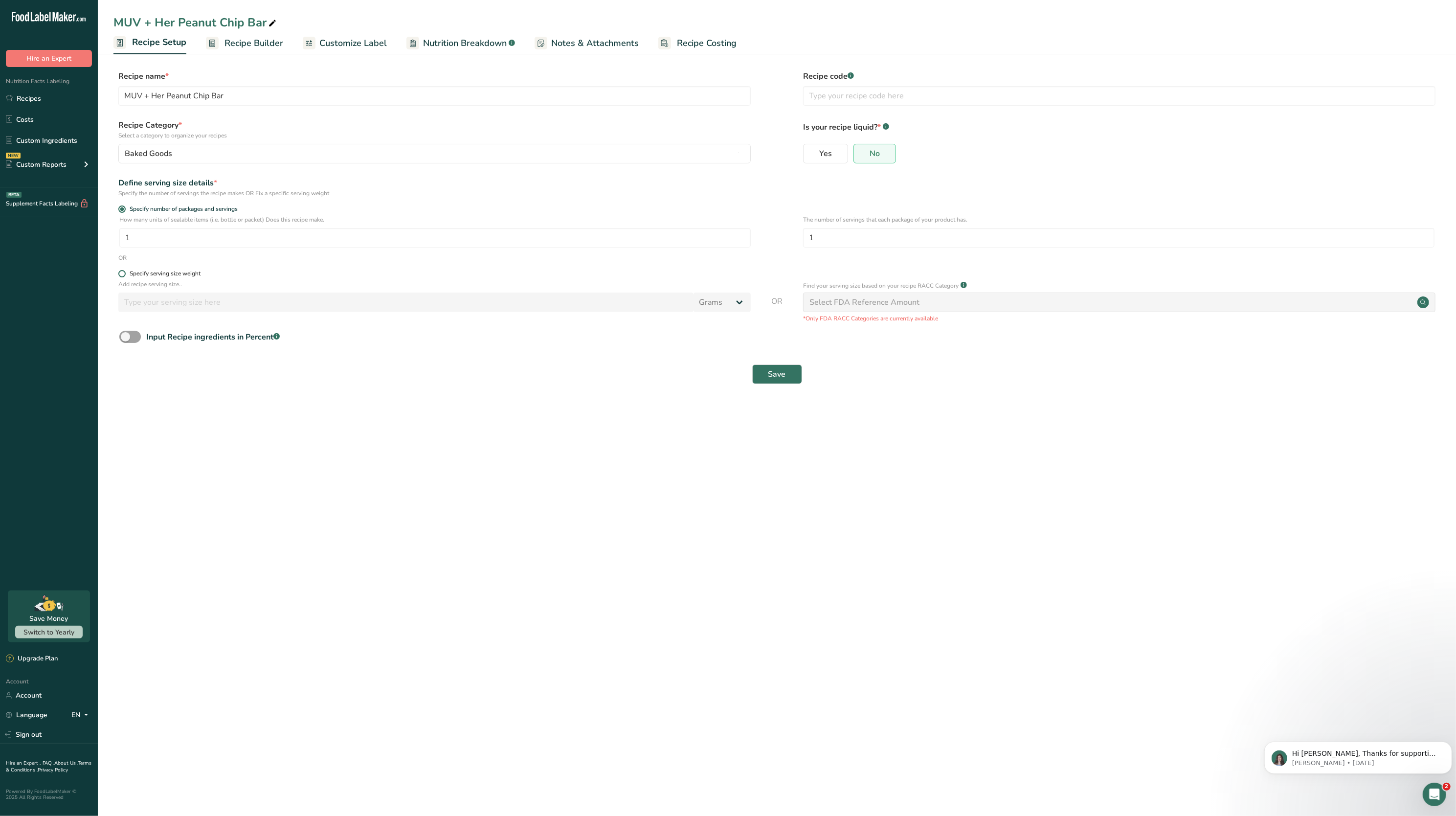
click at [123, 277] on span at bounding box center [122, 274] width 8 height 8
click at [123, 277] on input "Specify serving size weight" at bounding box center [121, 274] width 6 height 6
radio input "true"
radio input "false"
click at [203, 303] on input "number" at bounding box center [406, 302] width 576 height 20
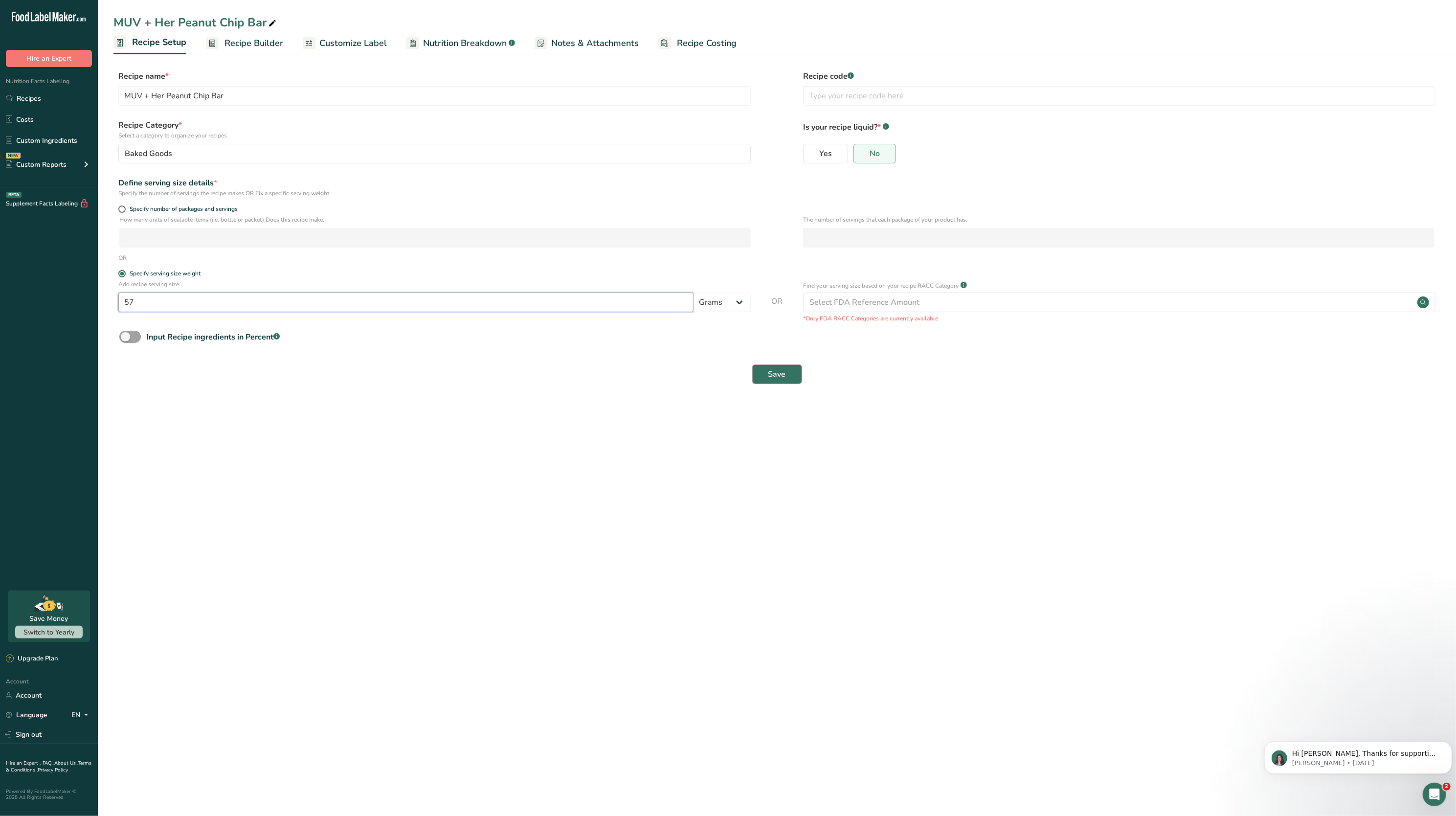
type input "57"
click at [728, 369] on span "Save" at bounding box center [778, 374] width 18 height 11
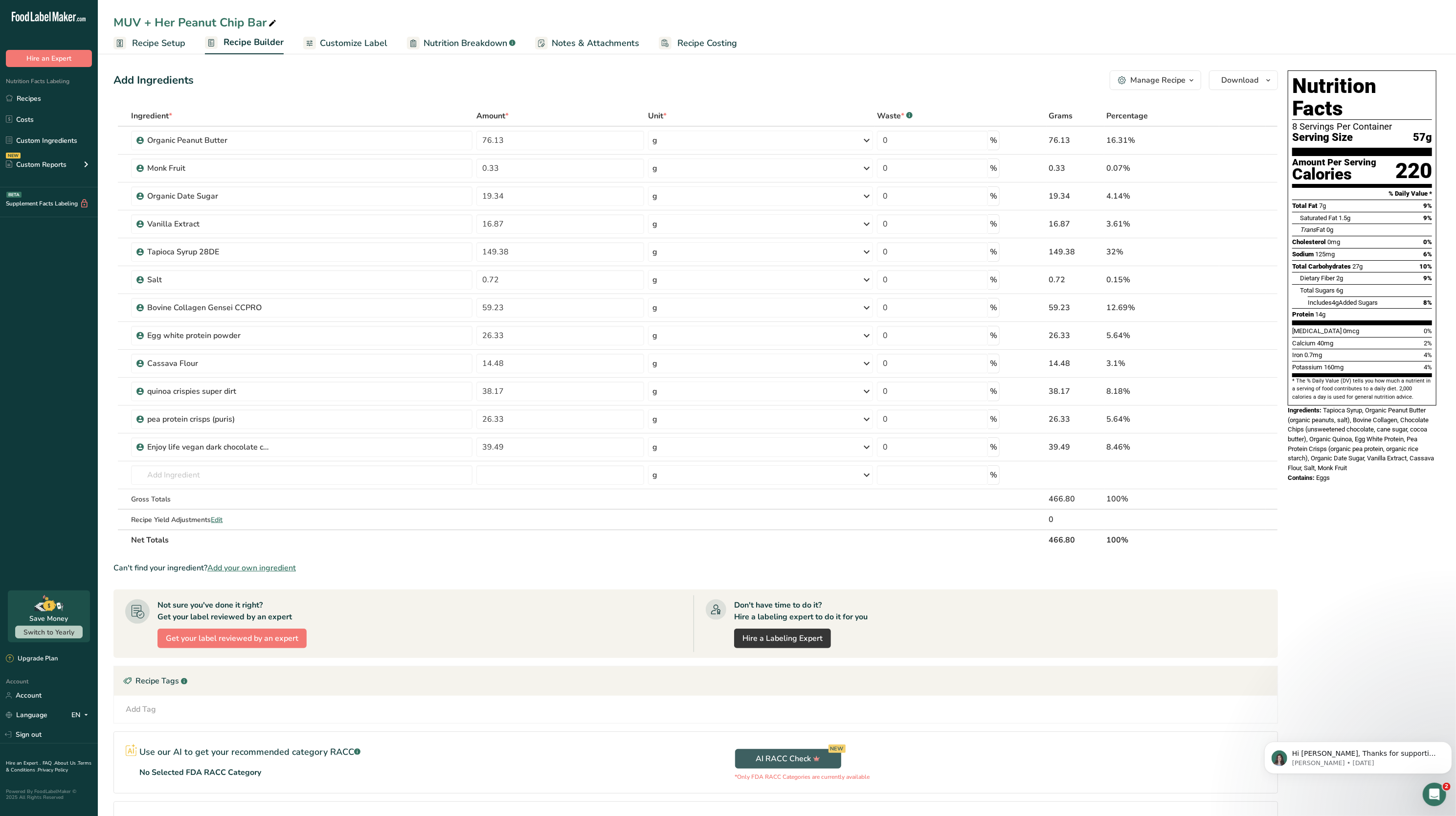
click at [149, 50] on link "Recipe Setup" at bounding box center [149, 43] width 72 height 22
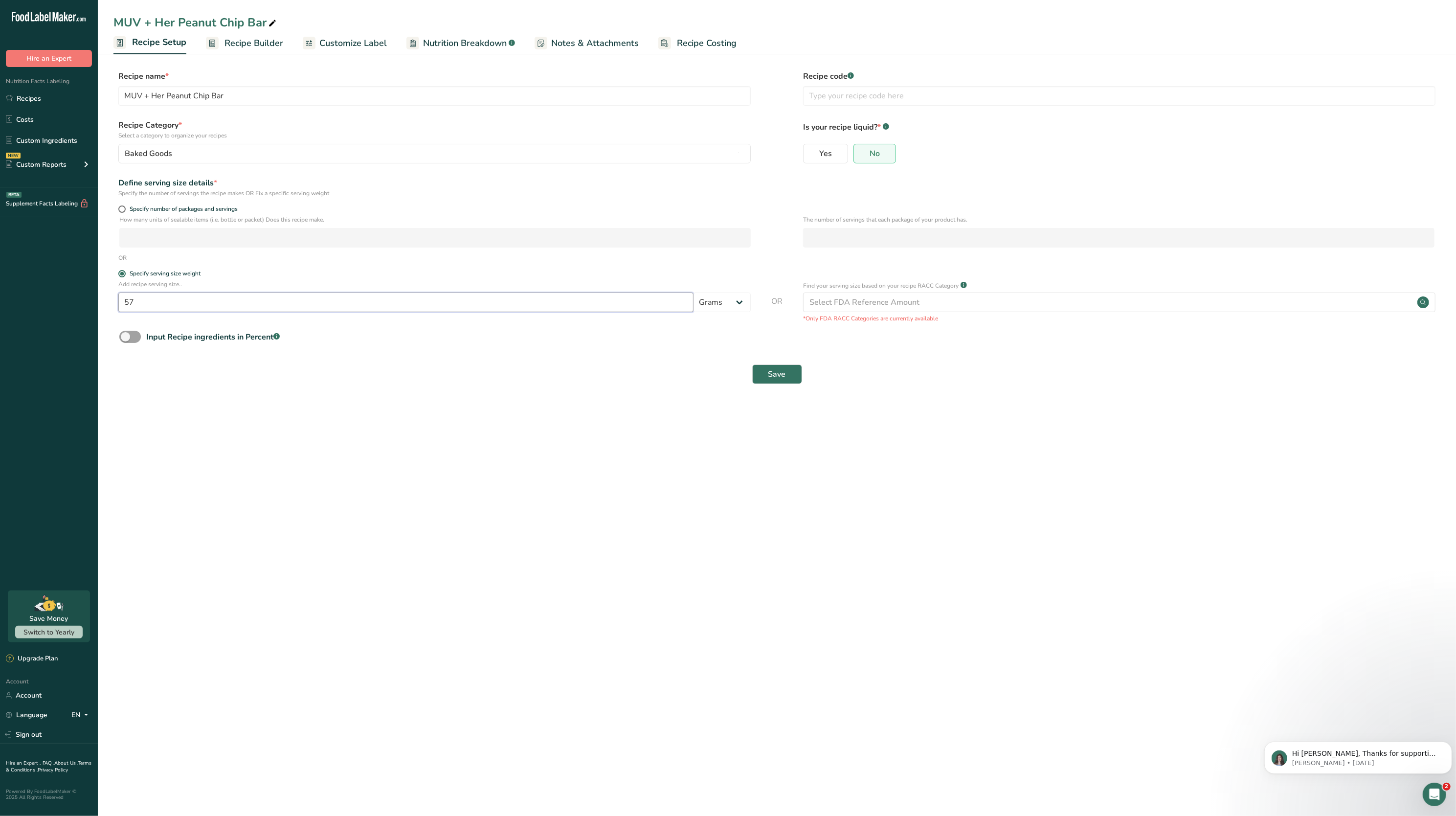
click at [151, 304] on input "57" at bounding box center [406, 302] width 576 height 20
type input "5"
type input "71"
click at [728, 376] on span "Save" at bounding box center [778, 374] width 18 height 11
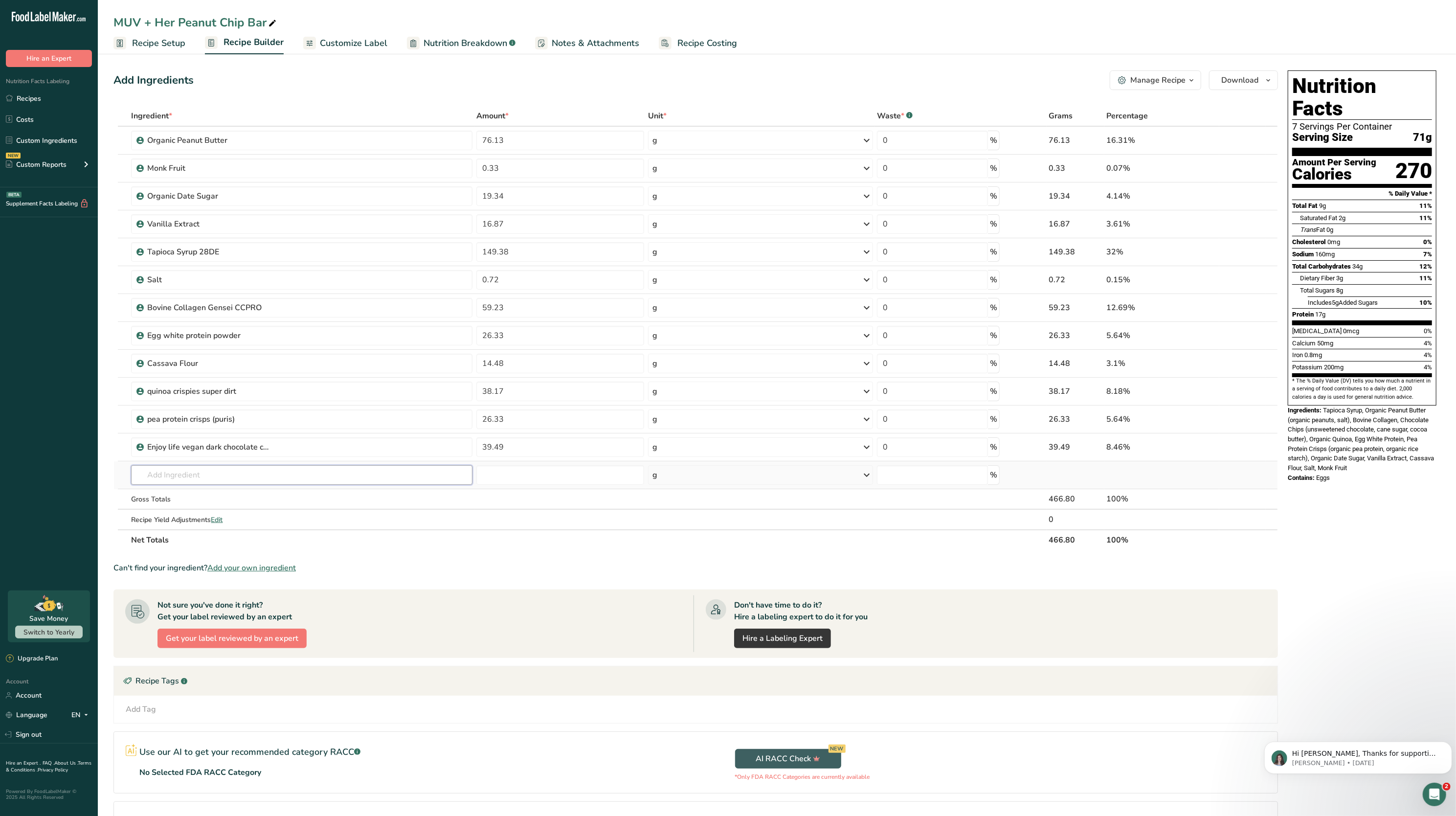
click at [224, 407] on input "text" at bounding box center [301, 475] width 341 height 20
type input "p"
click at [728, 226] on span "Trans Fat" at bounding box center [1312, 230] width 25 height 8
click at [361, 41] on span "Customize Label" at bounding box center [354, 43] width 67 height 13
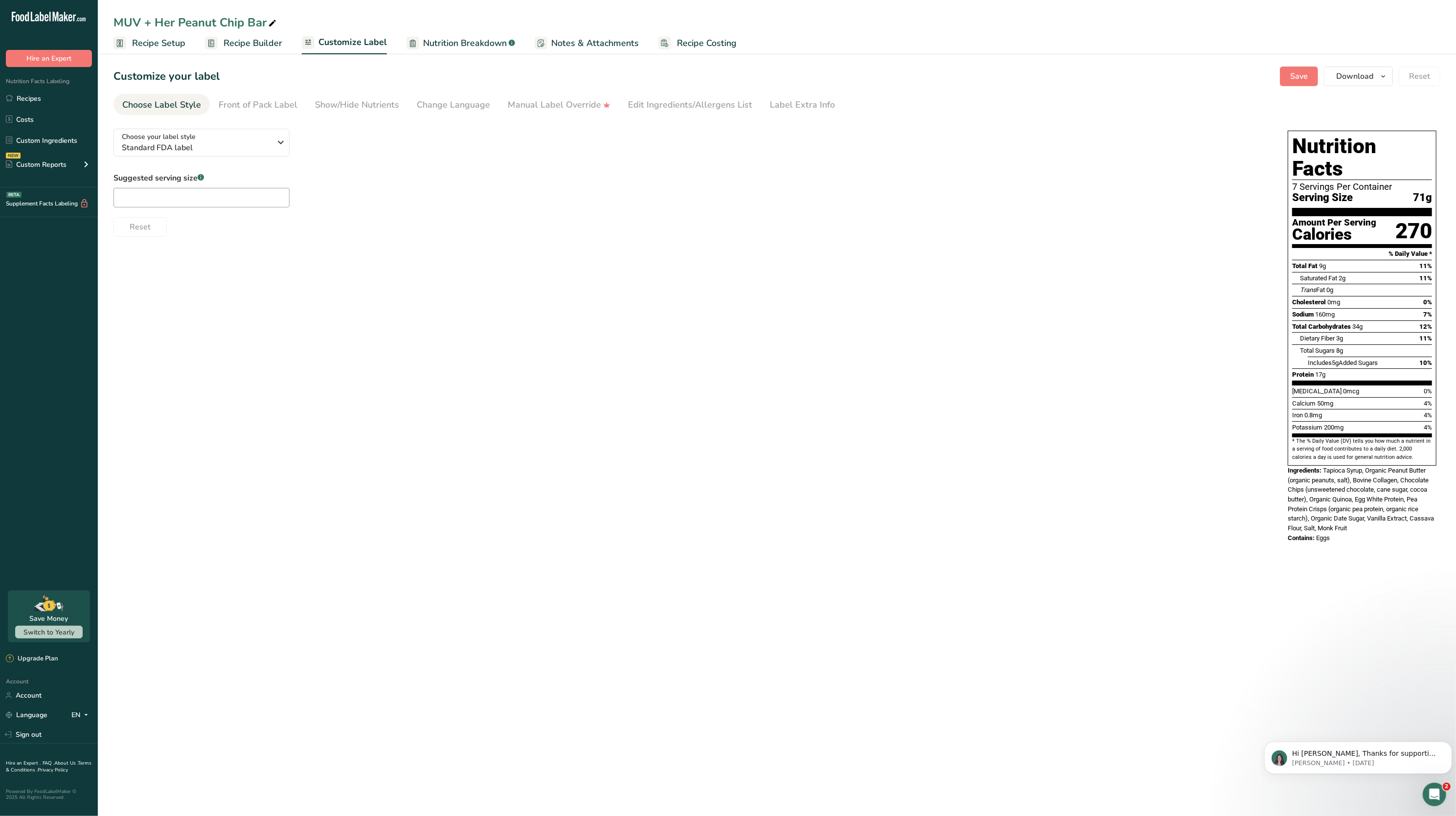
click at [454, 45] on span "Nutrition Breakdown" at bounding box center [465, 43] width 84 height 13
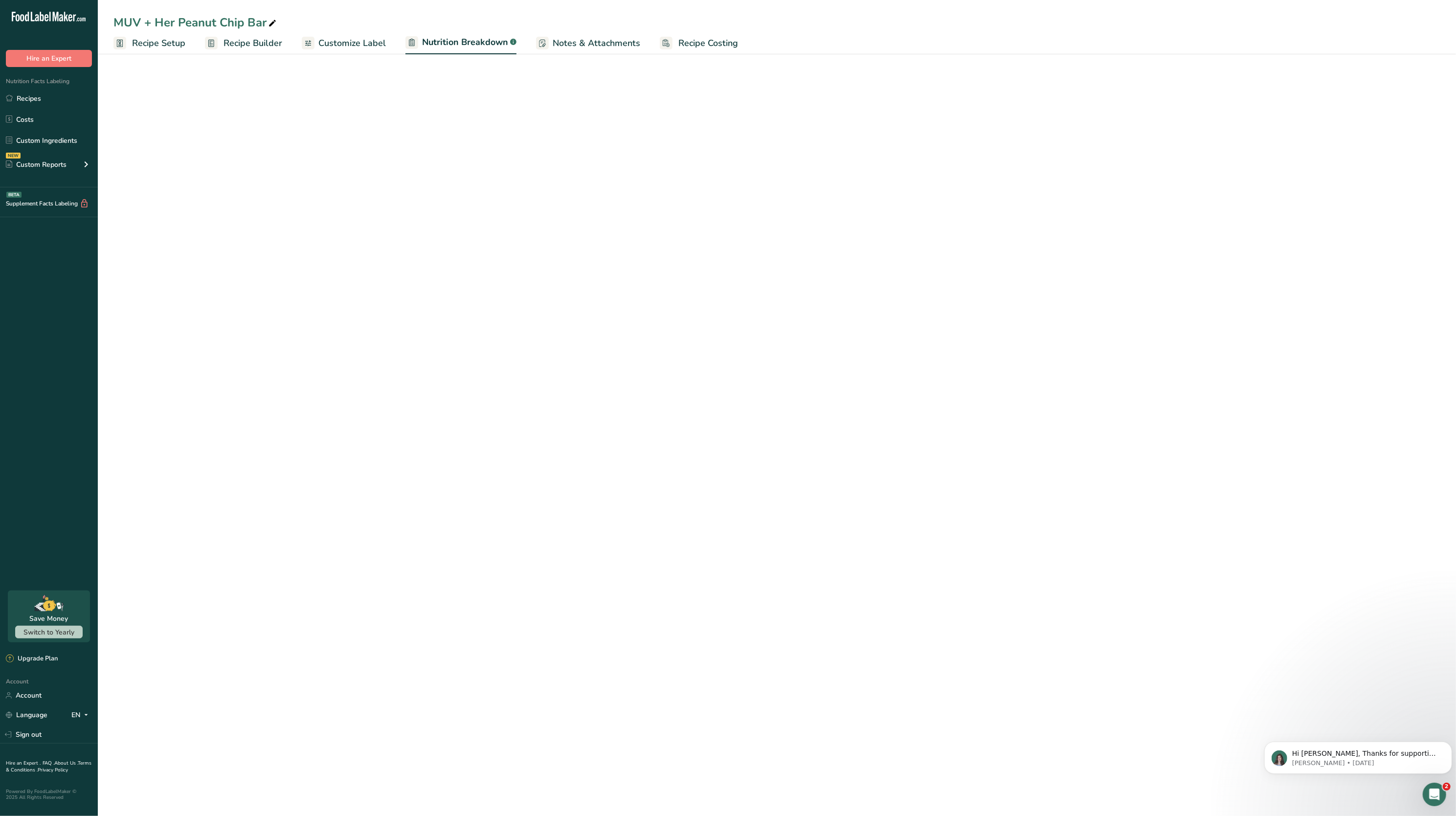
select select "Calories"
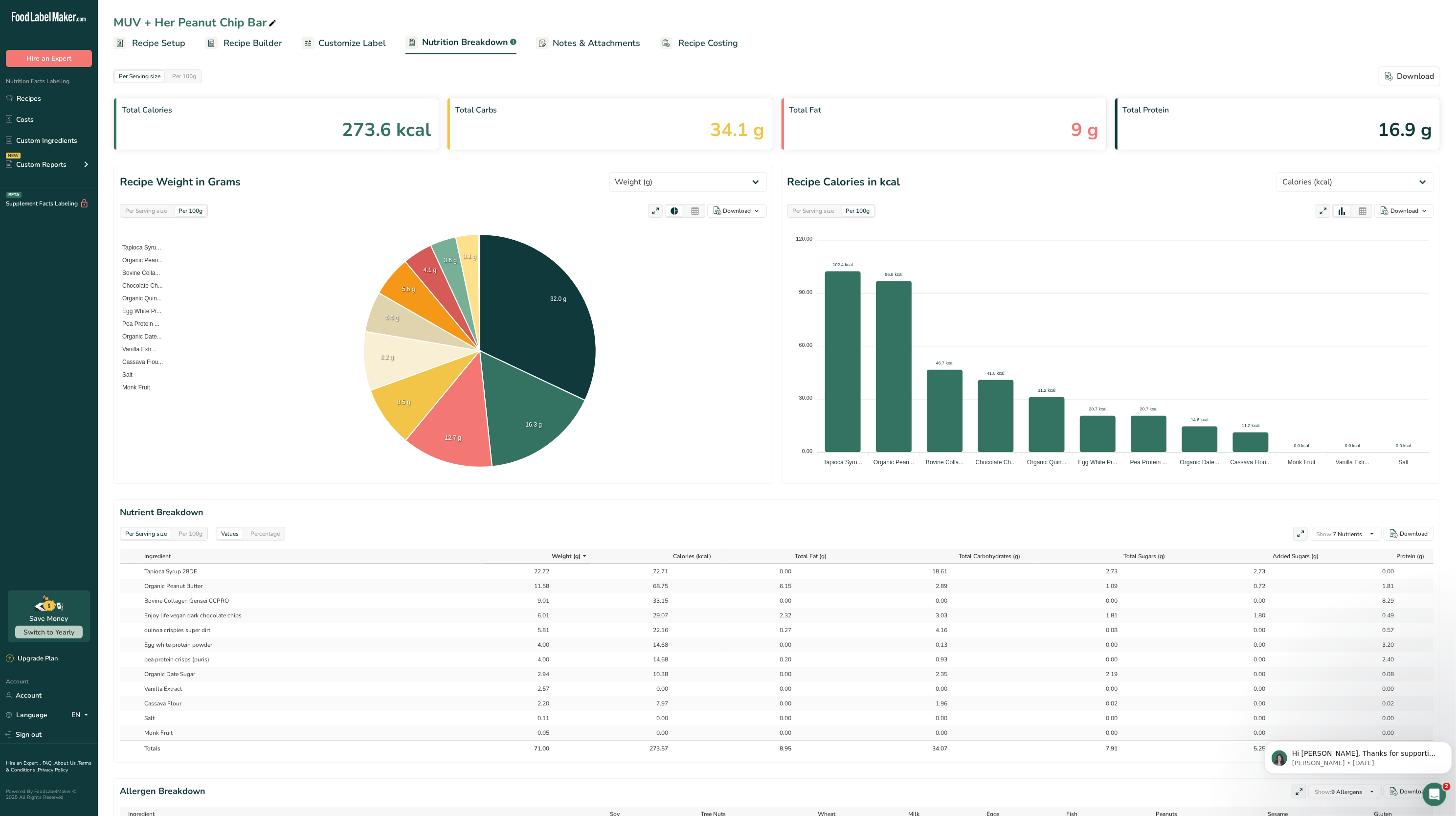
click at [154, 212] on div "Per Serving size" at bounding box center [146, 210] width 50 height 11
click at [677, 178] on select "Weight (g) Calories (kcal) Energy KJ (kj) Total Fat (g) Saturated Fat (g) Trans…" at bounding box center [688, 182] width 158 height 20
select select "Calories"
click at [645, 173] on select "Weight (g) Calories (kcal) Energy KJ (kj) Total Fat (g) Saturated Fat (g) Trans…" at bounding box center [688, 182] width 158 height 20
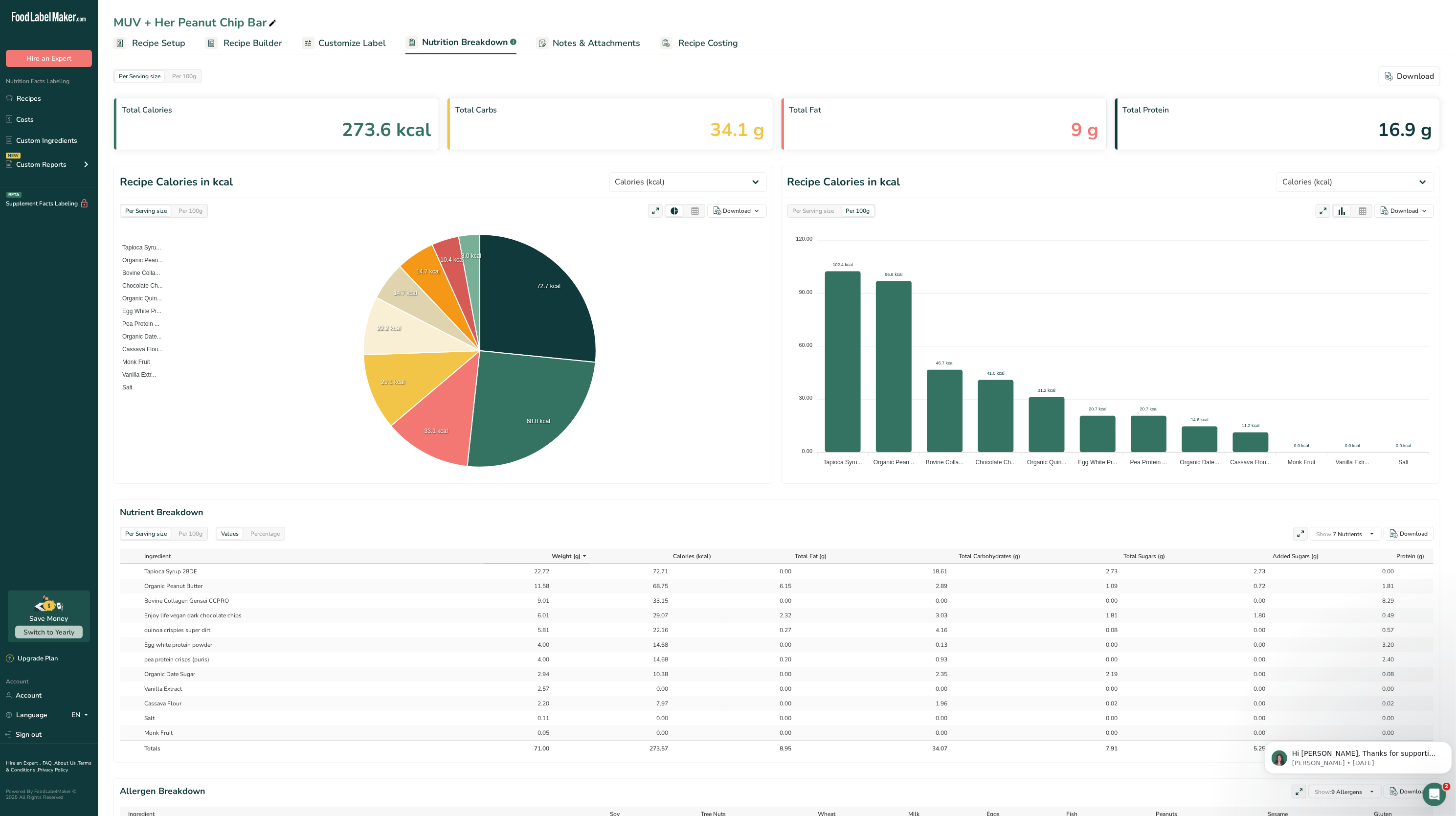
click at [173, 37] on span "Recipe Setup" at bounding box center [159, 43] width 53 height 13
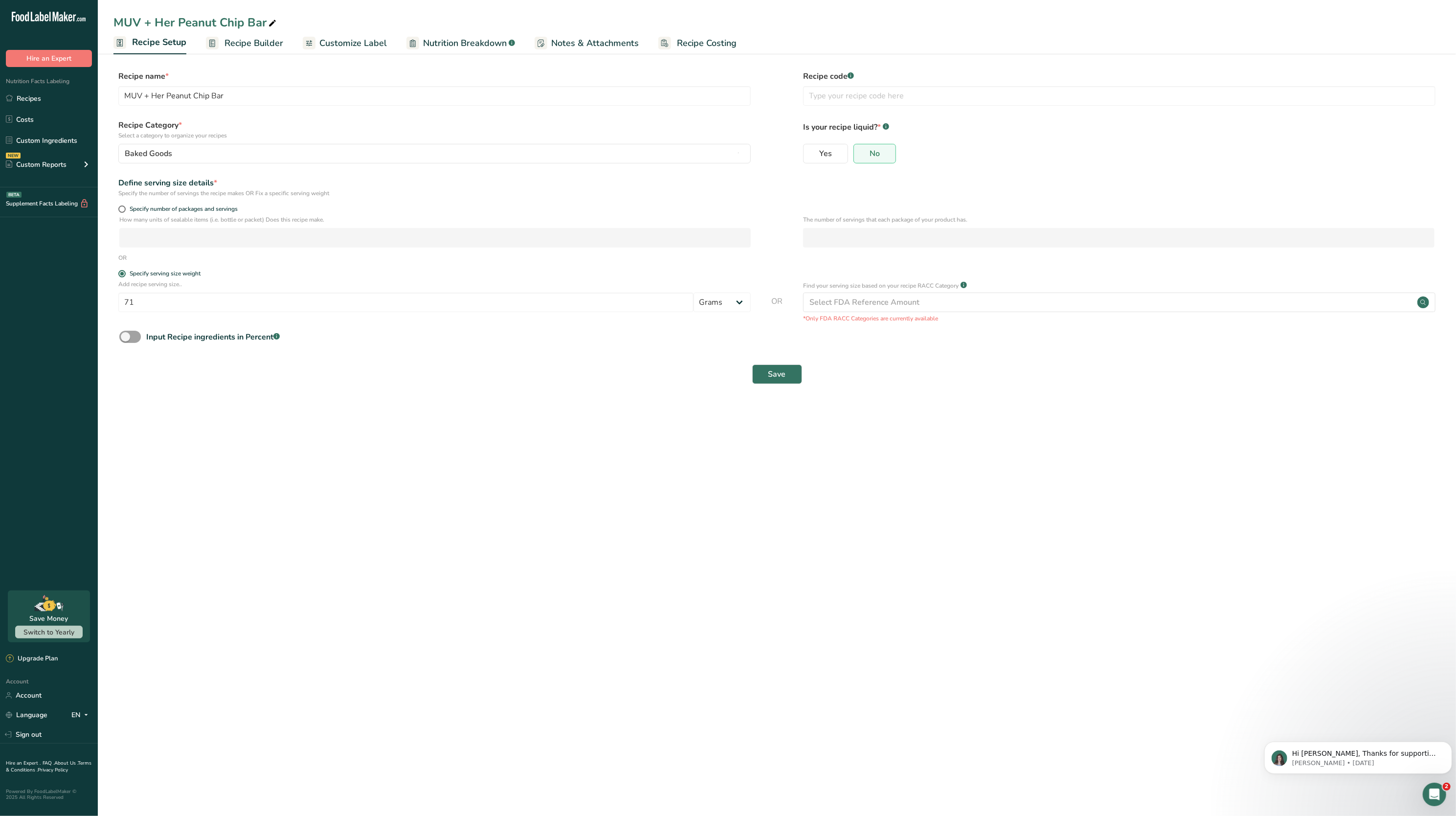
click at [232, 43] on span "Recipe Builder" at bounding box center [253, 43] width 58 height 13
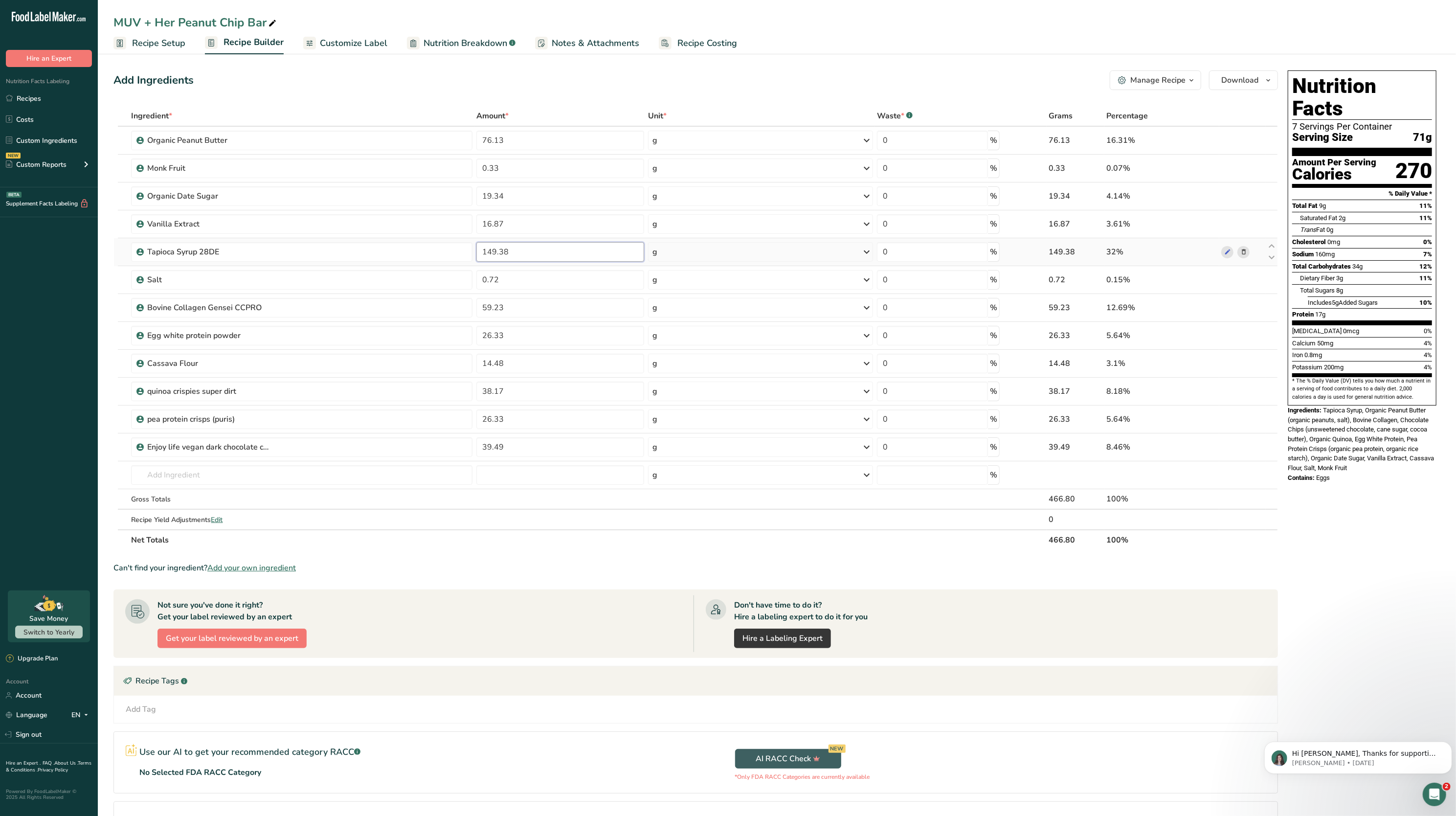
click at [531, 250] on input "149.38" at bounding box center [560, 252] width 168 height 20
click at [728, 382] on div "Nutrition Facts 7 Servings Per Container Serving Size 71g Amount Per Serving Ca…" at bounding box center [1363, 238] width 149 height 335
click at [584, 248] on input "120" at bounding box center [560, 252] width 168 height 20
type input "1"
type input "0"
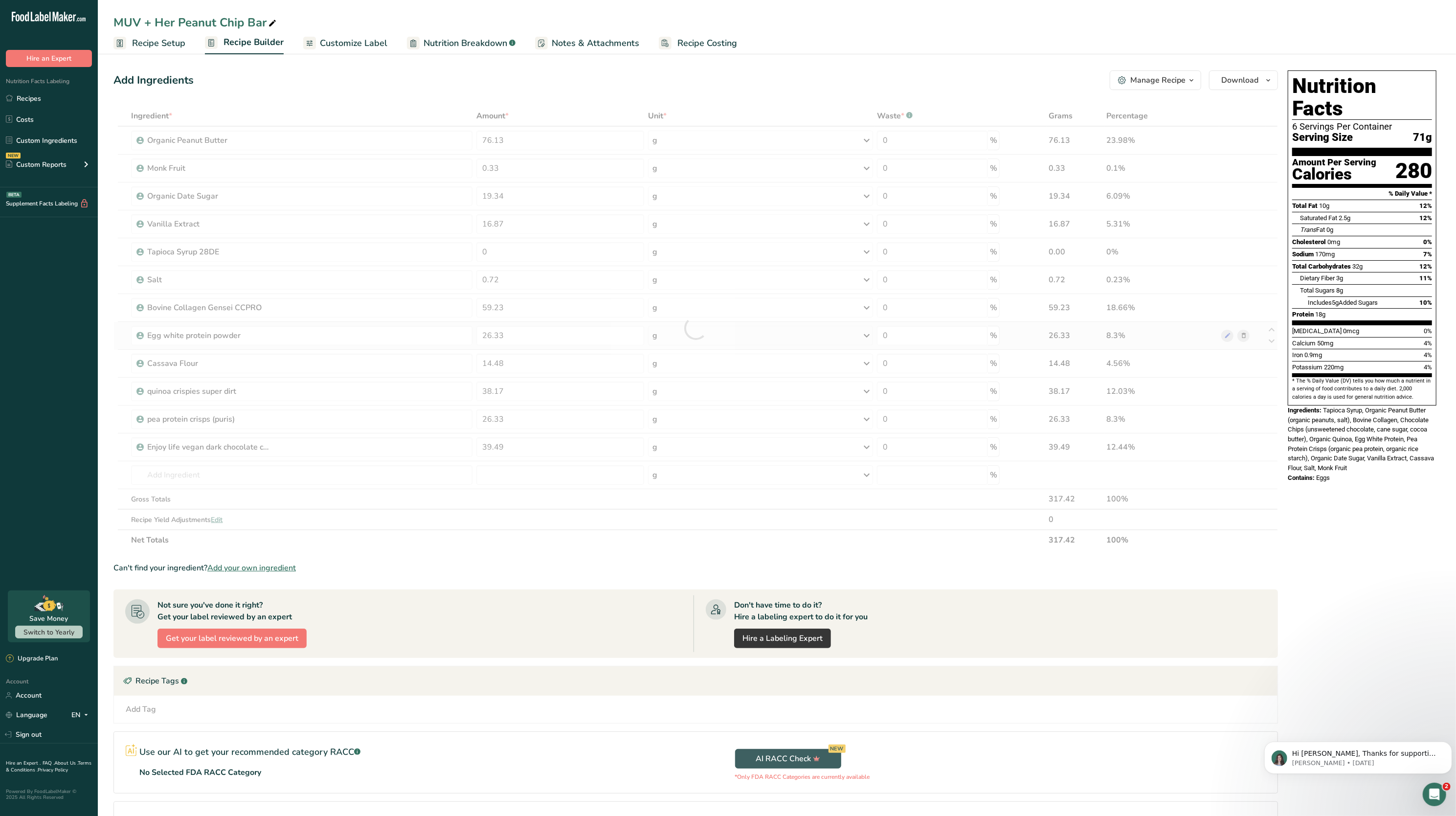
click at [728, 333] on div "Ingredient * Amount * Unit * Waste * .a-a{fill:#347362;}.b-a{fill:#fff;} Grams …" at bounding box center [696, 328] width 1164 height 445
click at [470, 32] on link "Nutrition Breakdown .a-a{fill:#347362;}.b-a{fill:#fff;}" at bounding box center [461, 43] width 109 height 22
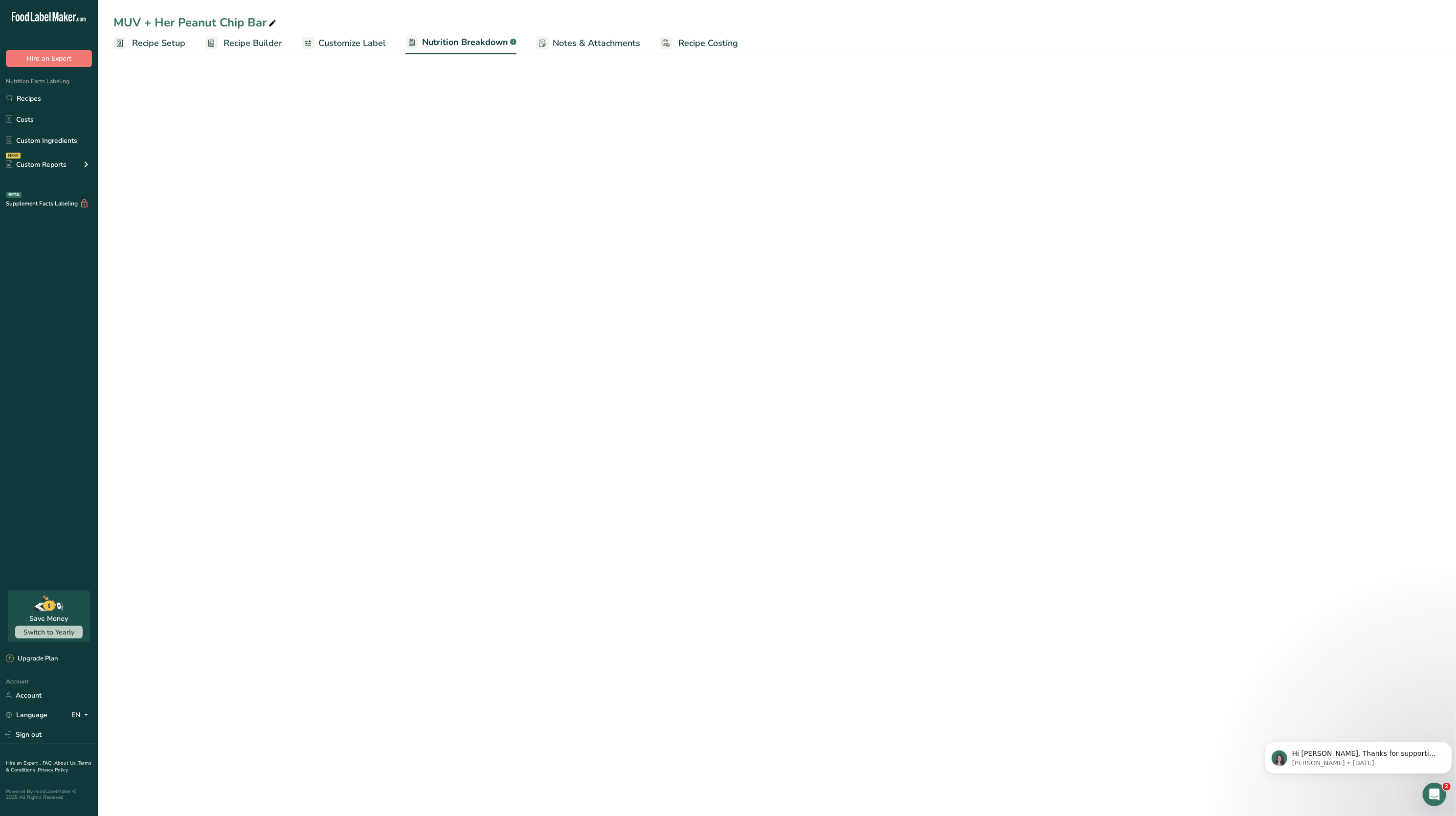
select select "Calories"
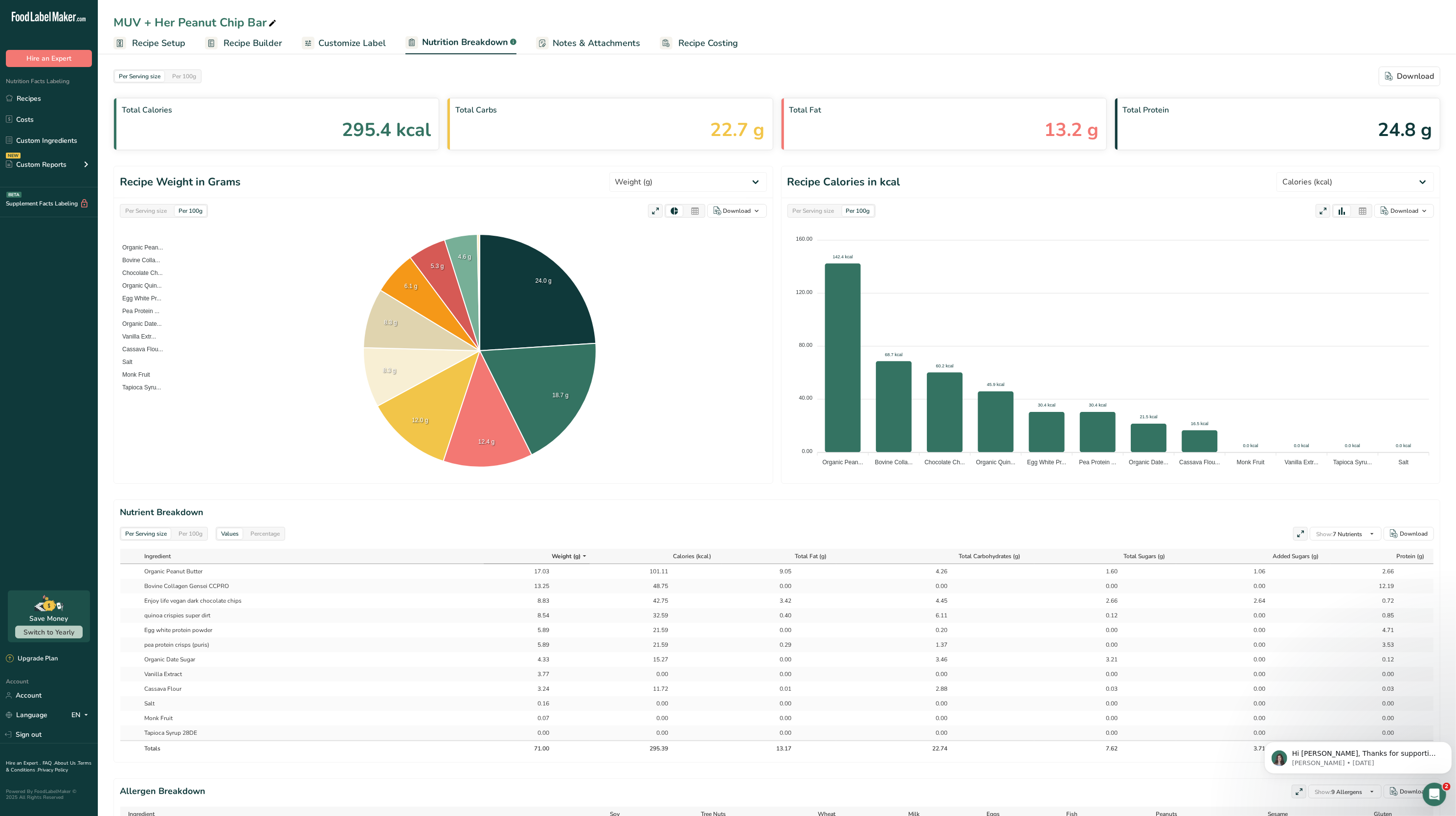
click at [139, 211] on div "Per Serving size" at bounding box center [146, 210] width 50 height 11
click at [667, 181] on select "Weight (g) Calories (kcal) Energy KJ (kj) Total Fat (g) Saturated Fat (g) Trans…" at bounding box center [688, 182] width 158 height 20
select select "Calories"
click at [645, 173] on select "Weight (g) Calories (kcal) Energy KJ (kj) Total Fat (g) Saturated Fat (g) Trans…" at bounding box center [688, 182] width 158 height 20
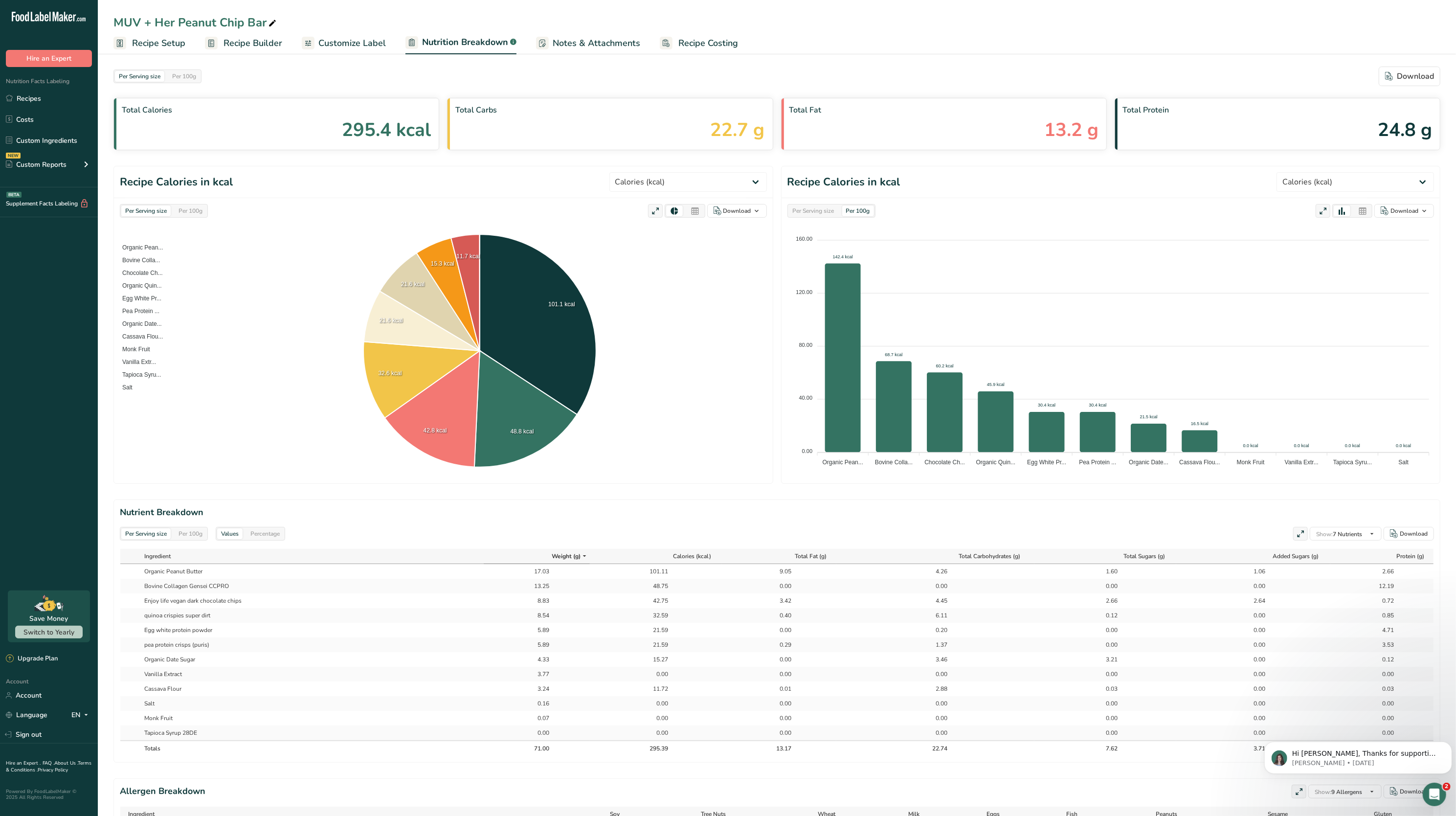
click at [169, 42] on span "Recipe Setup" at bounding box center [159, 43] width 53 height 13
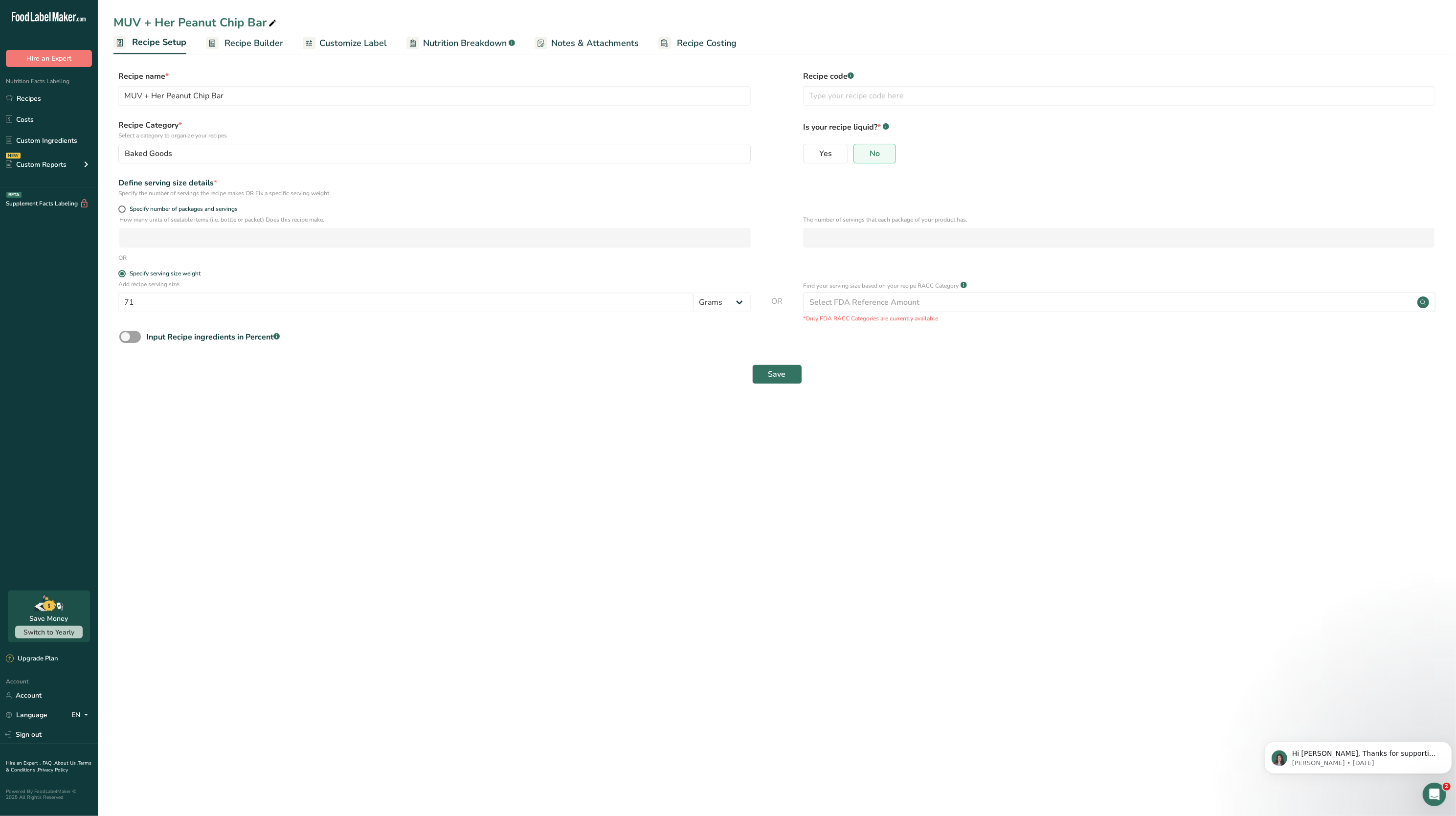
click at [278, 42] on span "Recipe Builder" at bounding box center [253, 43] width 58 height 13
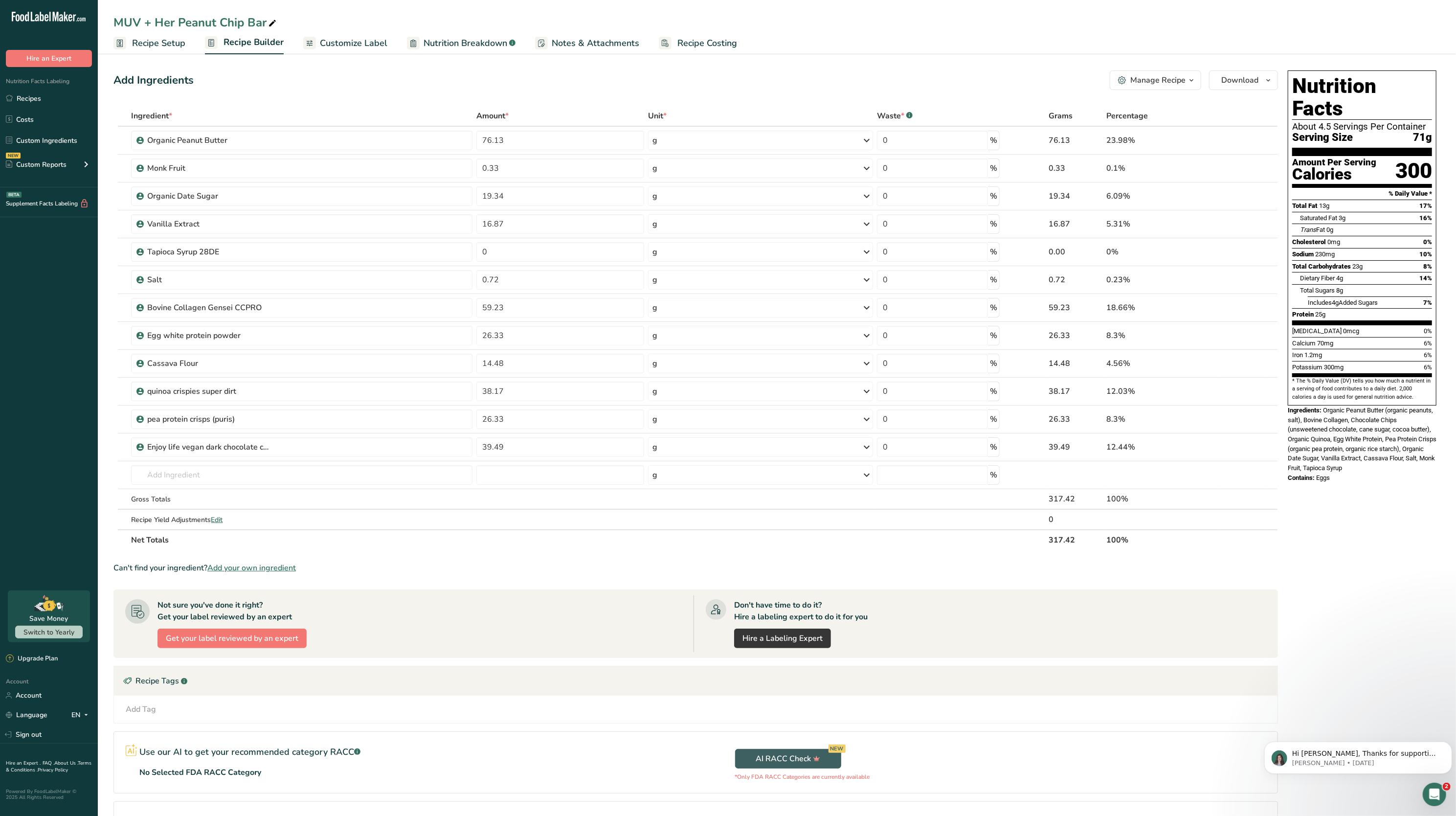
click at [154, 48] on span "Recipe Setup" at bounding box center [159, 43] width 53 height 13
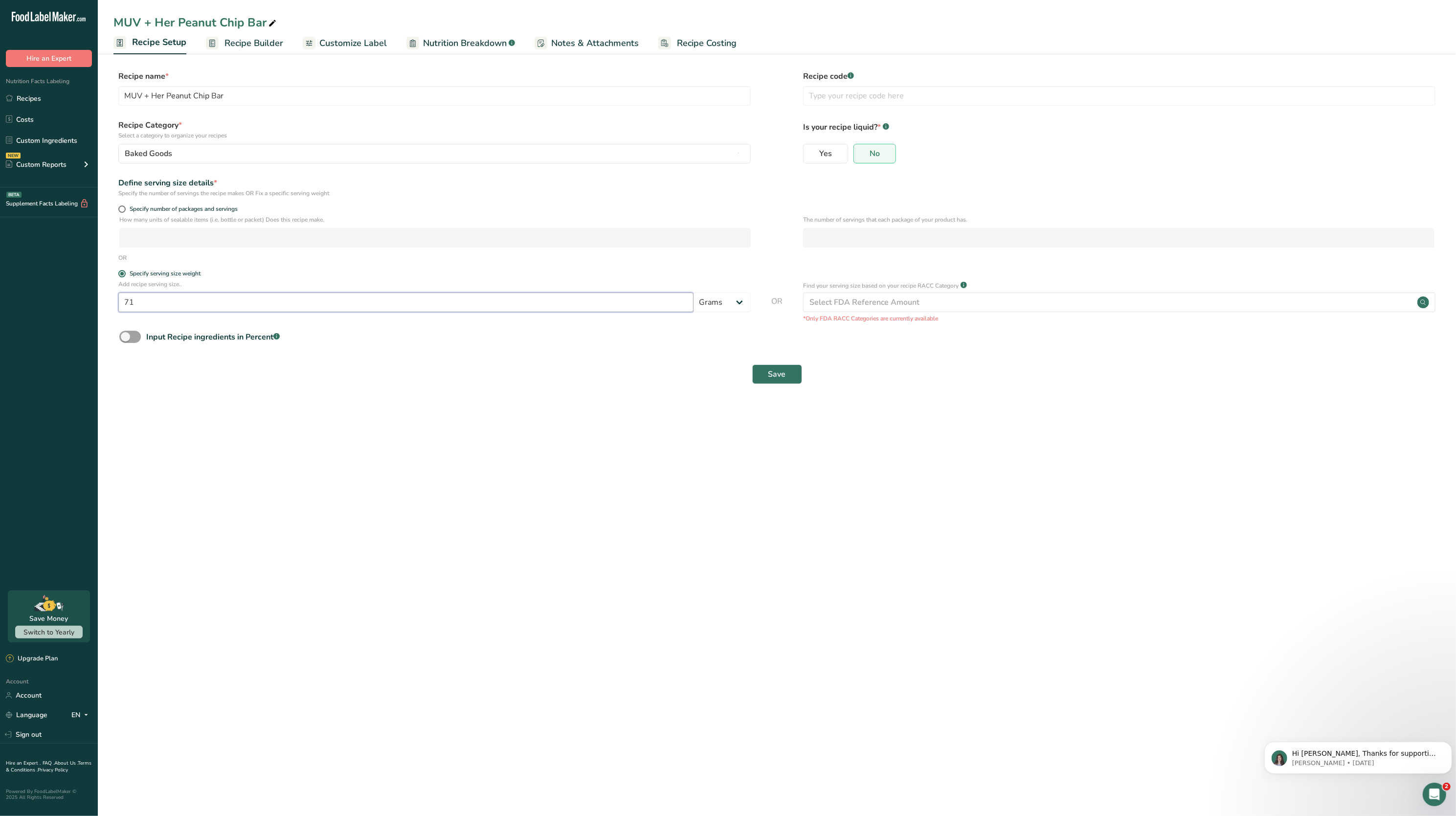
click at [145, 303] on input "71" at bounding box center [406, 302] width 576 height 20
type input "7"
type input "60"
click at [728, 376] on span "Save" at bounding box center [778, 374] width 18 height 11
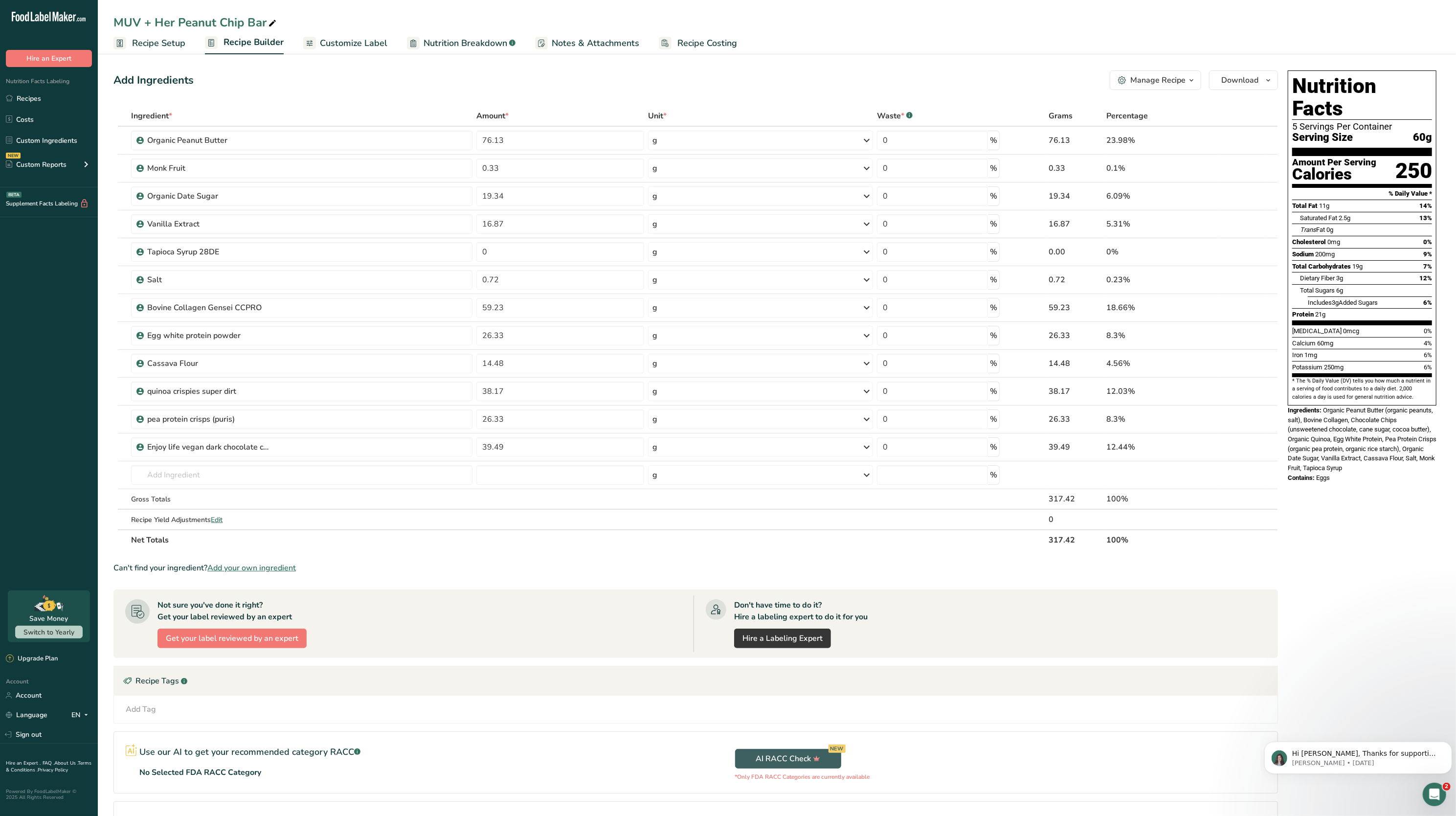
click at [145, 44] on span "Recipe Setup" at bounding box center [159, 43] width 53 height 13
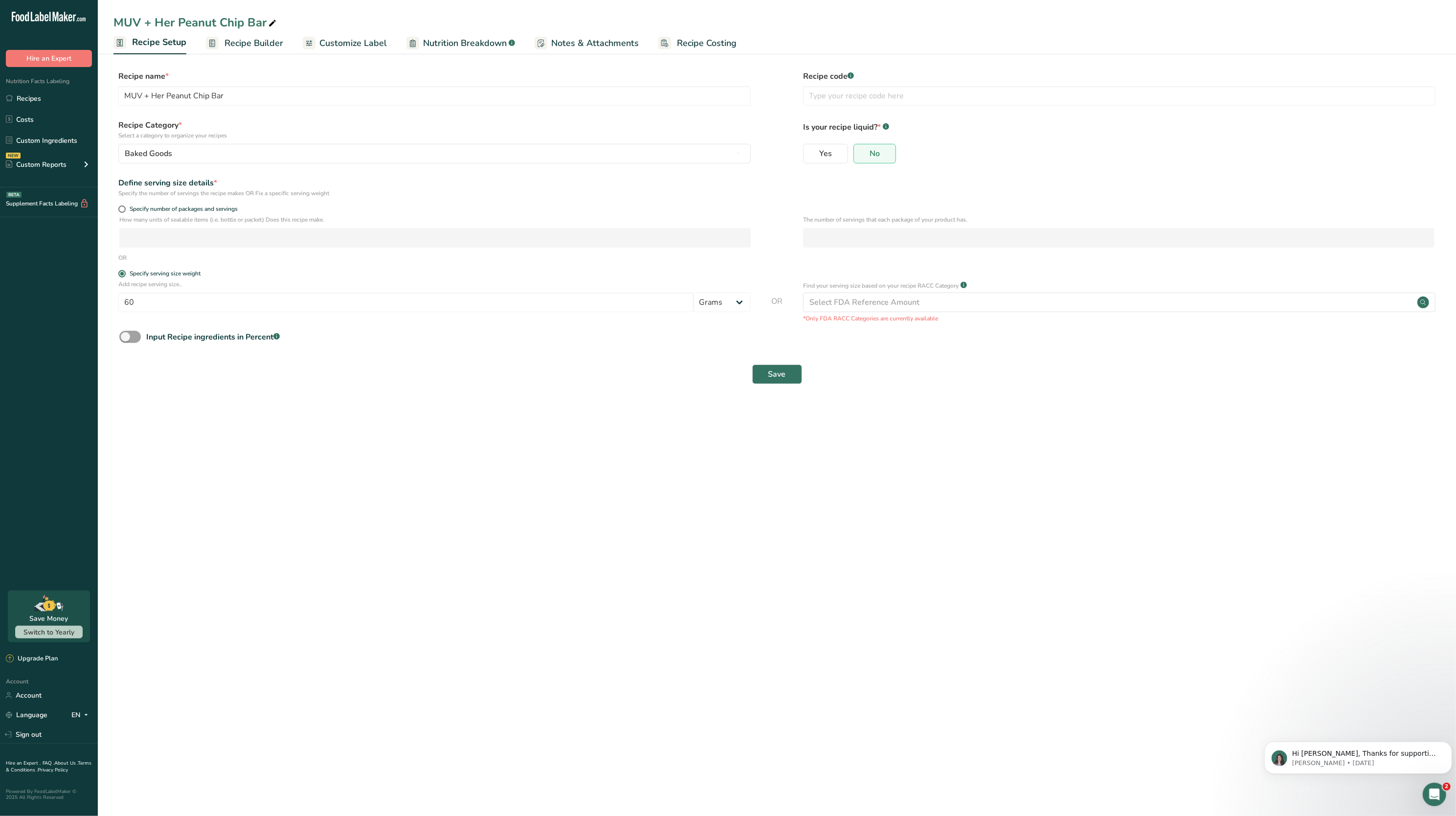
click at [185, 292] on div "Add recipe serving size.. 60 Grams kg mg mcg lb oz l mL fl oz tbsp tsp cup qt g…" at bounding box center [435, 298] width 633 height 37
click at [194, 303] on input "60" at bounding box center [406, 302] width 576 height 20
type input "6"
type input "56"
click at [728, 377] on span "Save" at bounding box center [778, 374] width 18 height 11
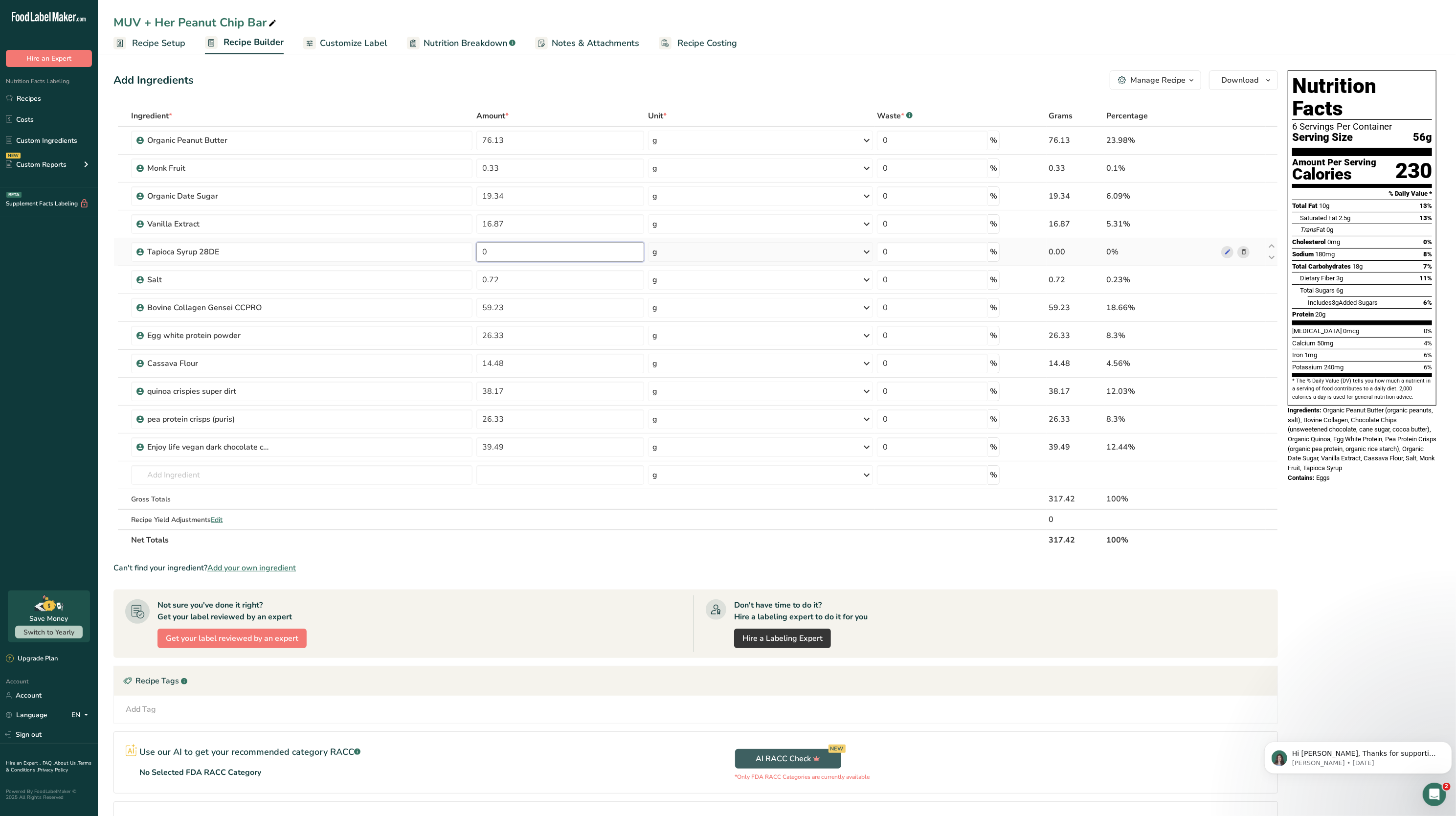
click at [570, 262] on input "0" at bounding box center [560, 252] width 168 height 20
click at [728, 405] on div "Ingredients: Organic Peanut Butter (organic peanuts, salt), Bovine Collagen, Ch…" at bounding box center [1363, 439] width 149 height 67
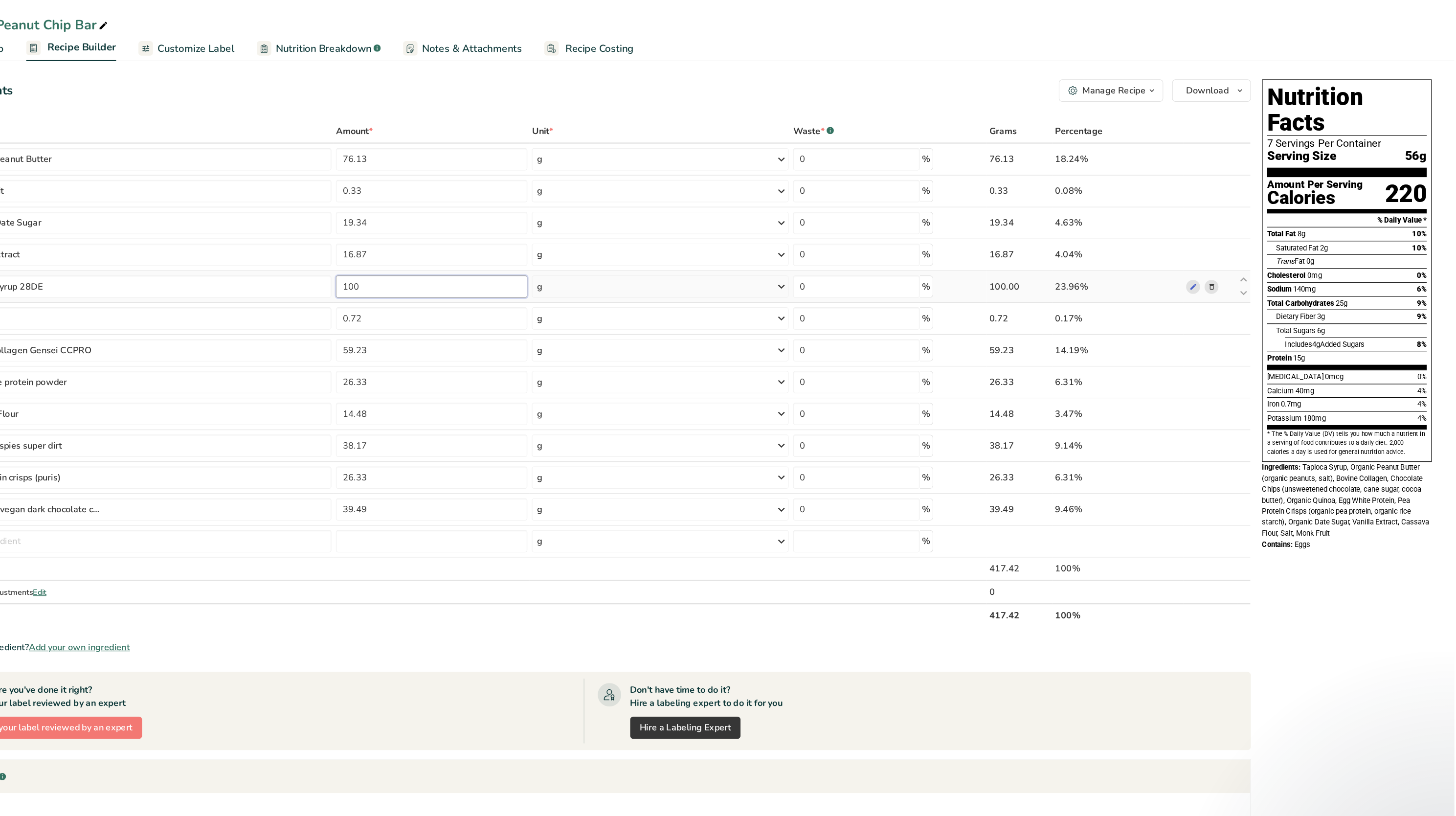
click at [527, 259] on input "100" at bounding box center [560, 252] width 168 height 20
type input "1"
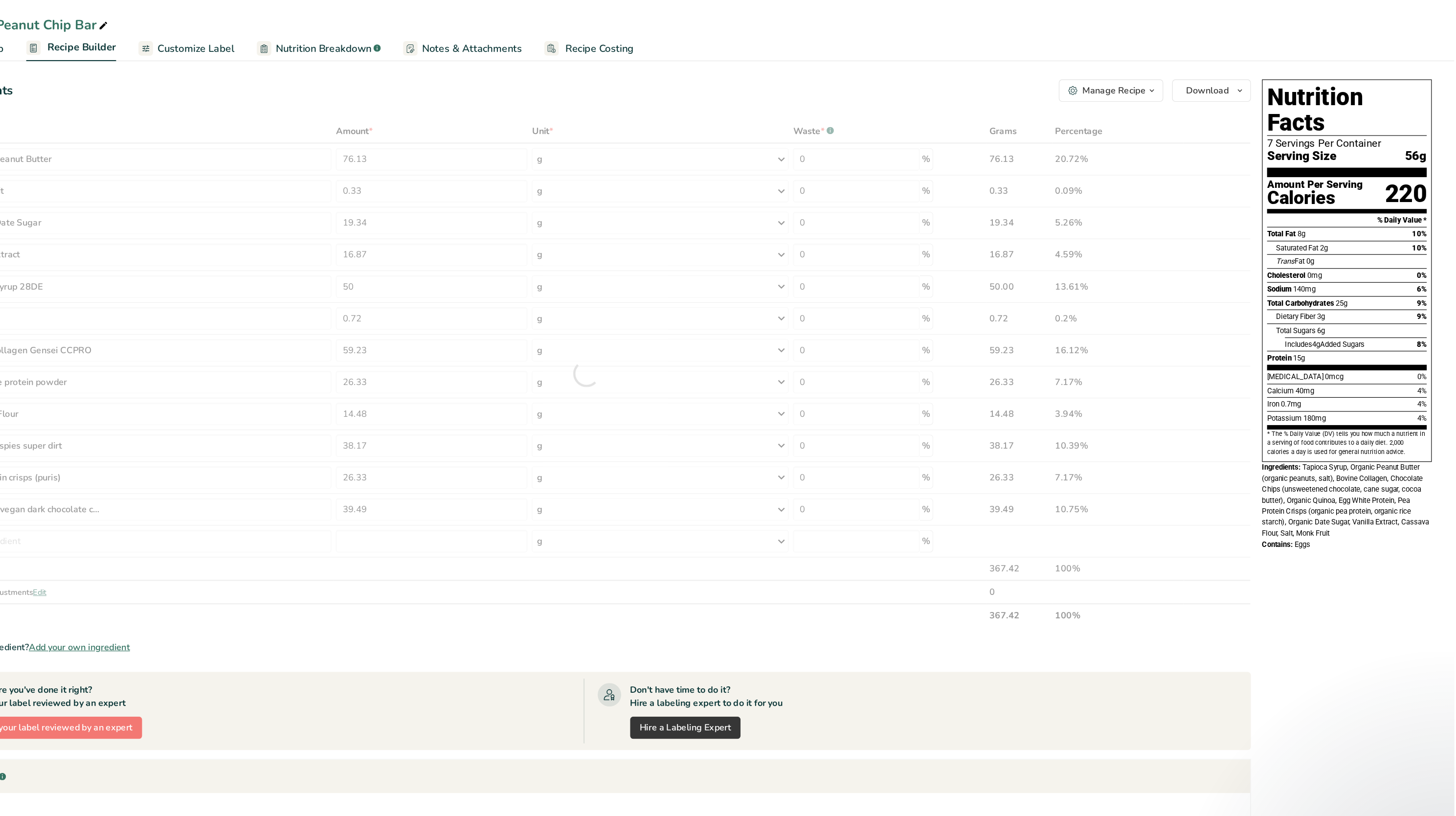
click at [728, 361] on div "Potassium 180mg 4%" at bounding box center [1362, 367] width 140 height 12
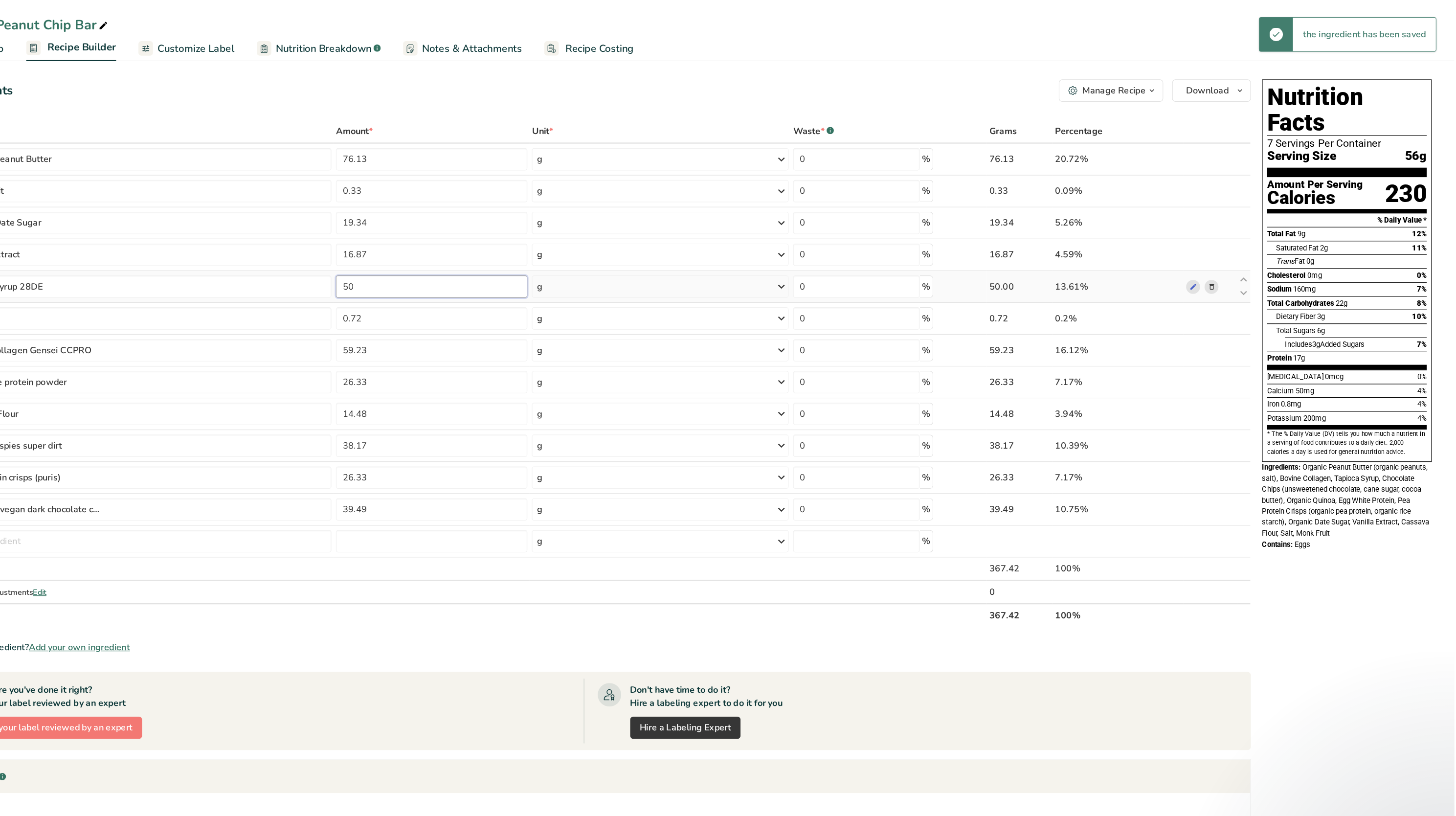
click at [603, 248] on input "50" at bounding box center [560, 252] width 168 height 20
type input "5"
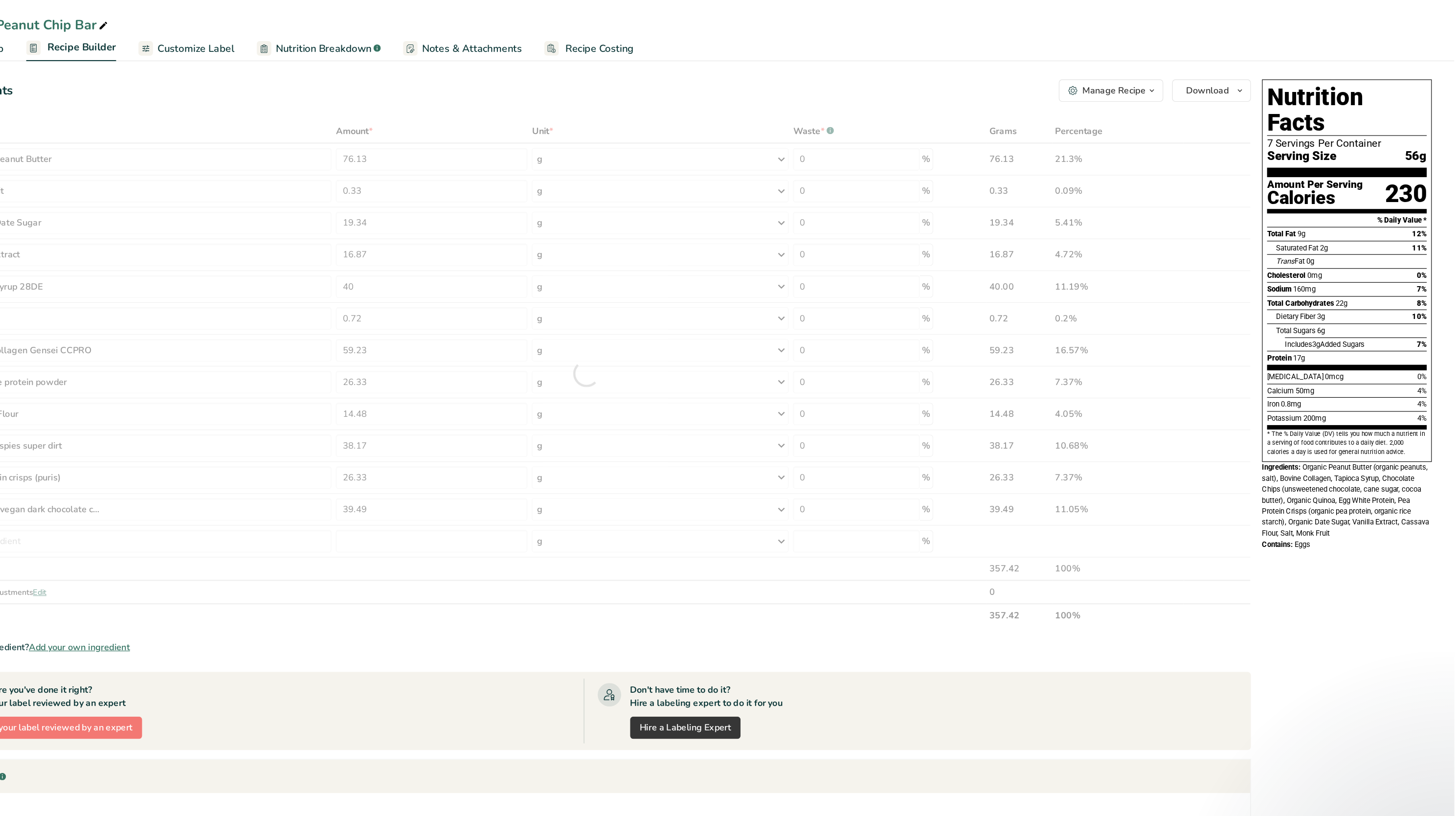
click at [728, 272] on div "Dietary Fiber 3g 10%" at bounding box center [1366, 278] width 132 height 12
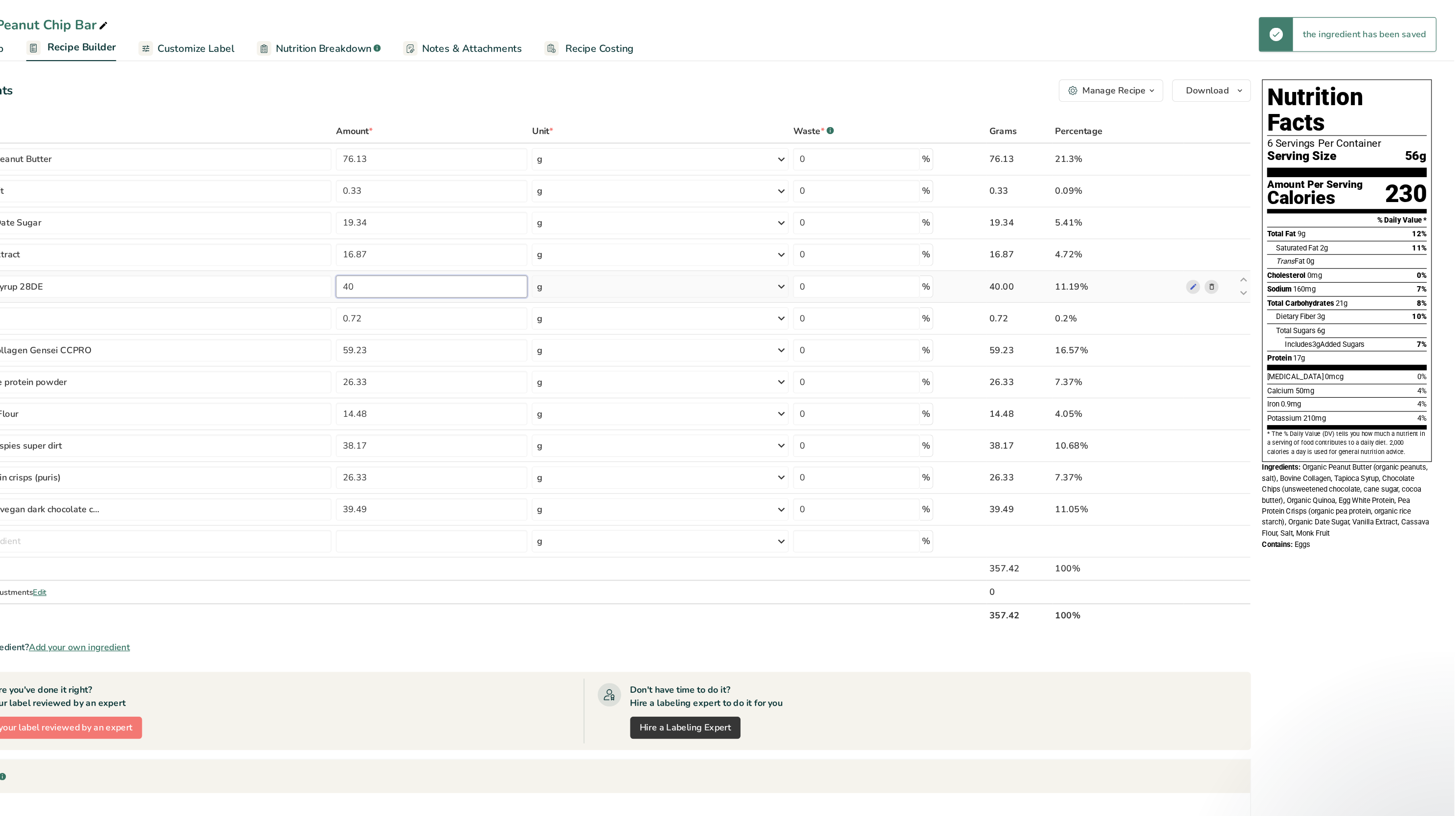
click at [571, 252] on input "40" at bounding box center [560, 252] width 168 height 20
type input "4"
type input "0"
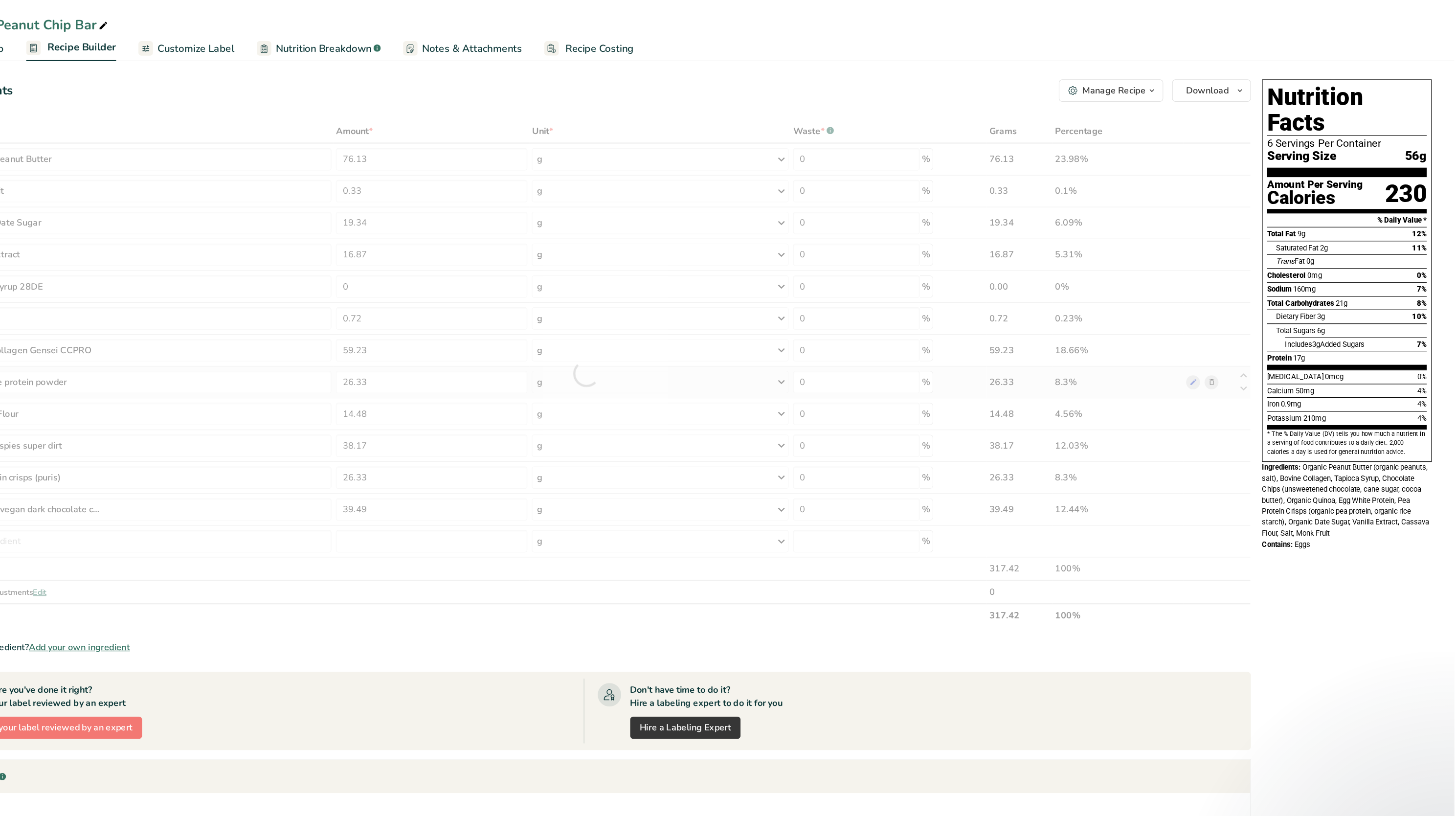
click at [728, 328] on div "Ingredient * Amount * Unit * Waste * .a-a{fill:#347362;}.b-a{fill:#fff;} Grams …" at bounding box center [696, 328] width 1164 height 445
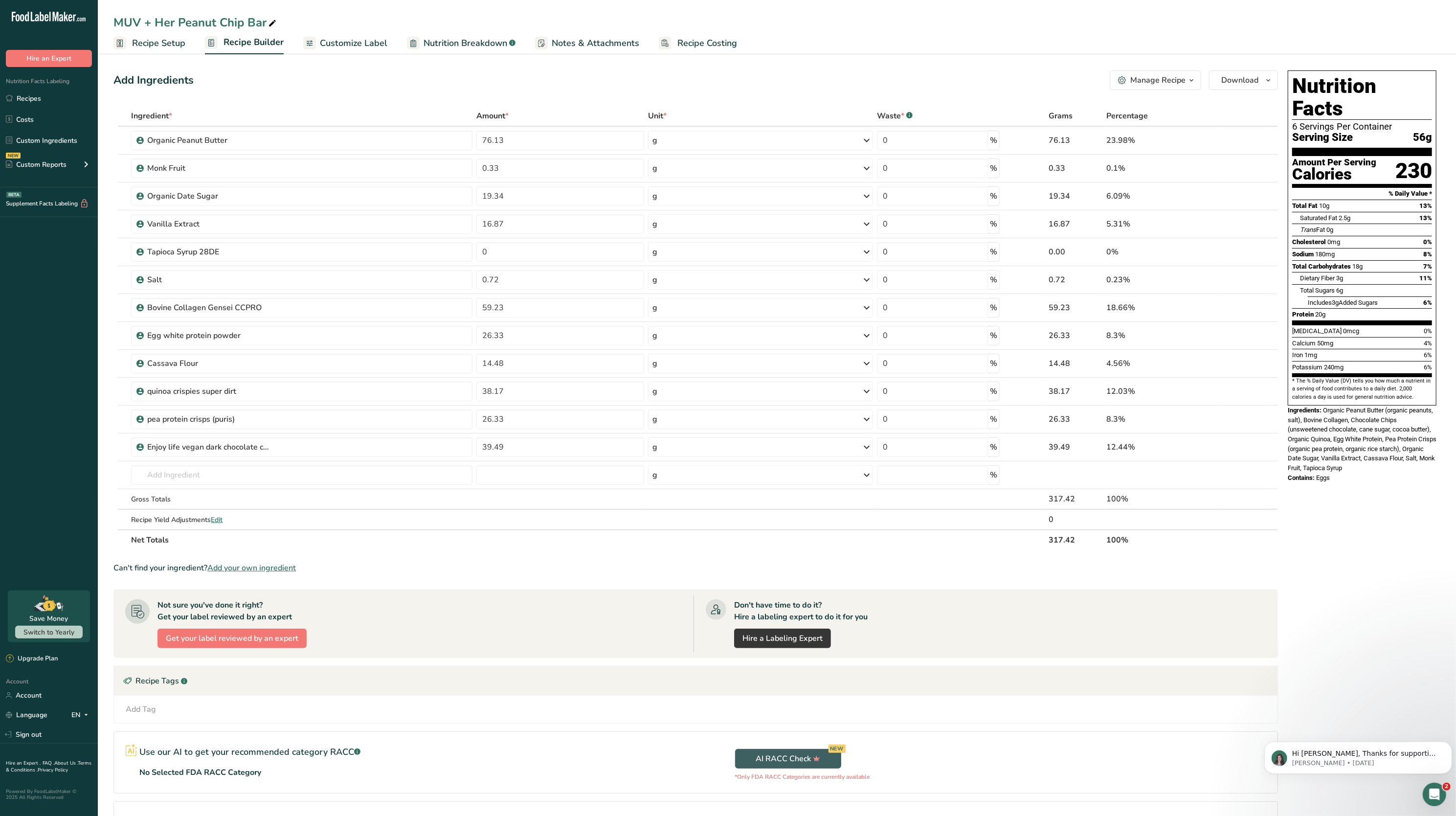
click at [467, 37] on span "Nutrition Breakdown" at bounding box center [466, 43] width 84 height 13
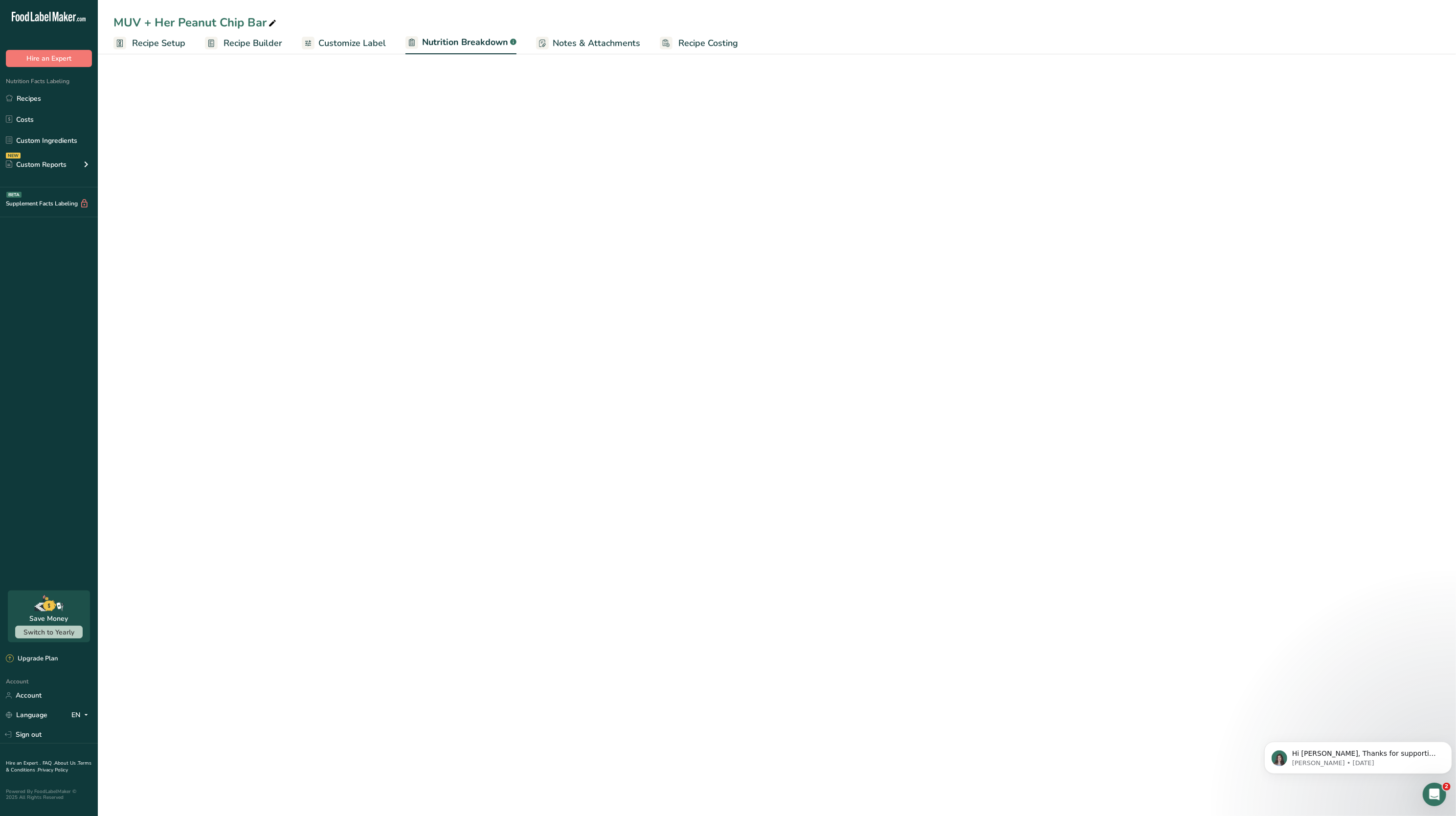
select select "Calories"
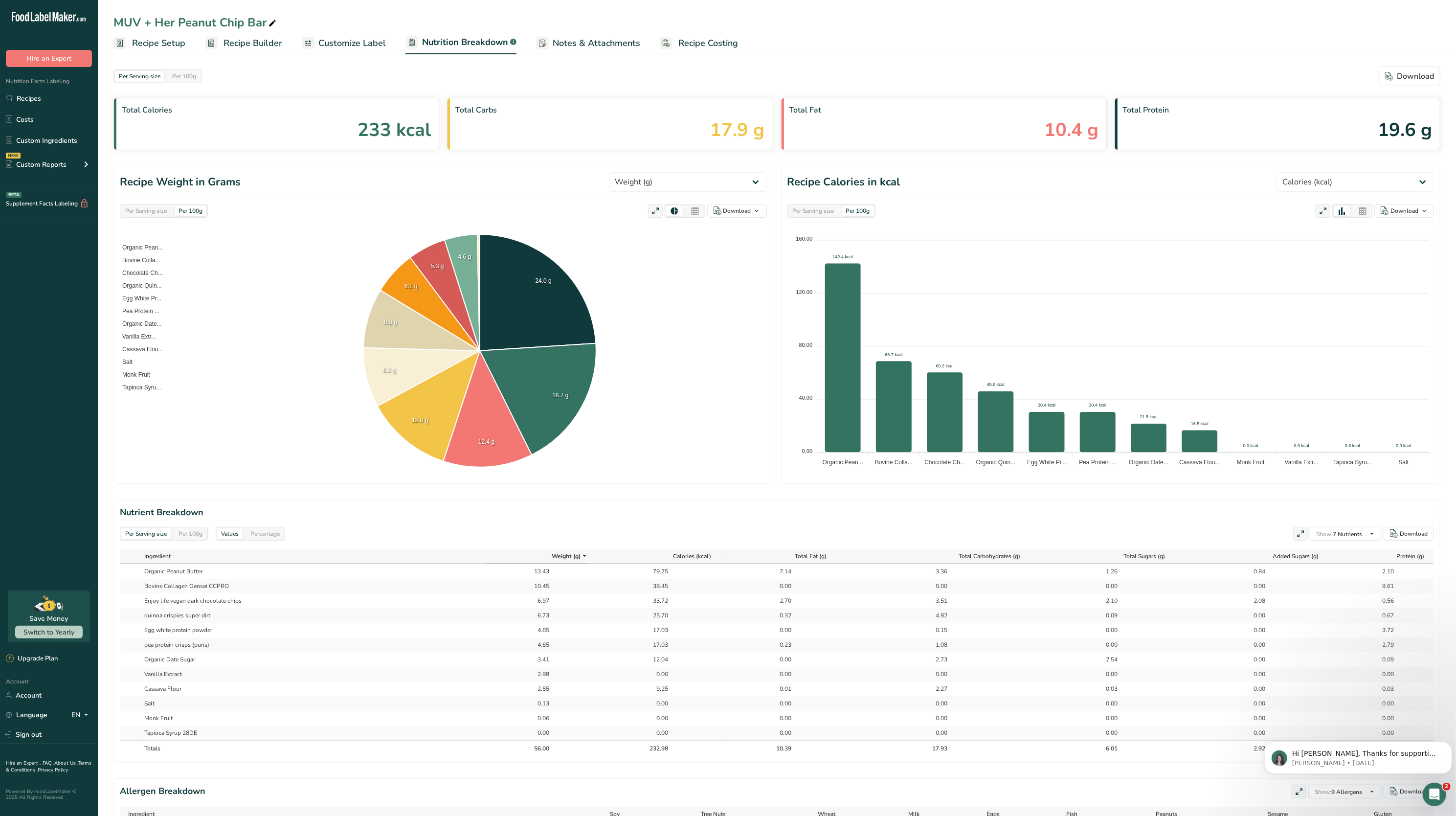
click at [151, 209] on div "Per Serving size" at bounding box center [146, 210] width 50 height 11
click at [699, 185] on select "Weight (g) Calories (kcal) Energy KJ (kj) Total Fat (g) Saturated Fat (g) Trans…" at bounding box center [688, 182] width 158 height 20
select select "Protein"
click at [645, 173] on select "Weight (g) Calories (kcal) Energy KJ (kj) Total Fat (g) Saturated Fat (g) Trans…" at bounding box center [688, 182] width 158 height 20
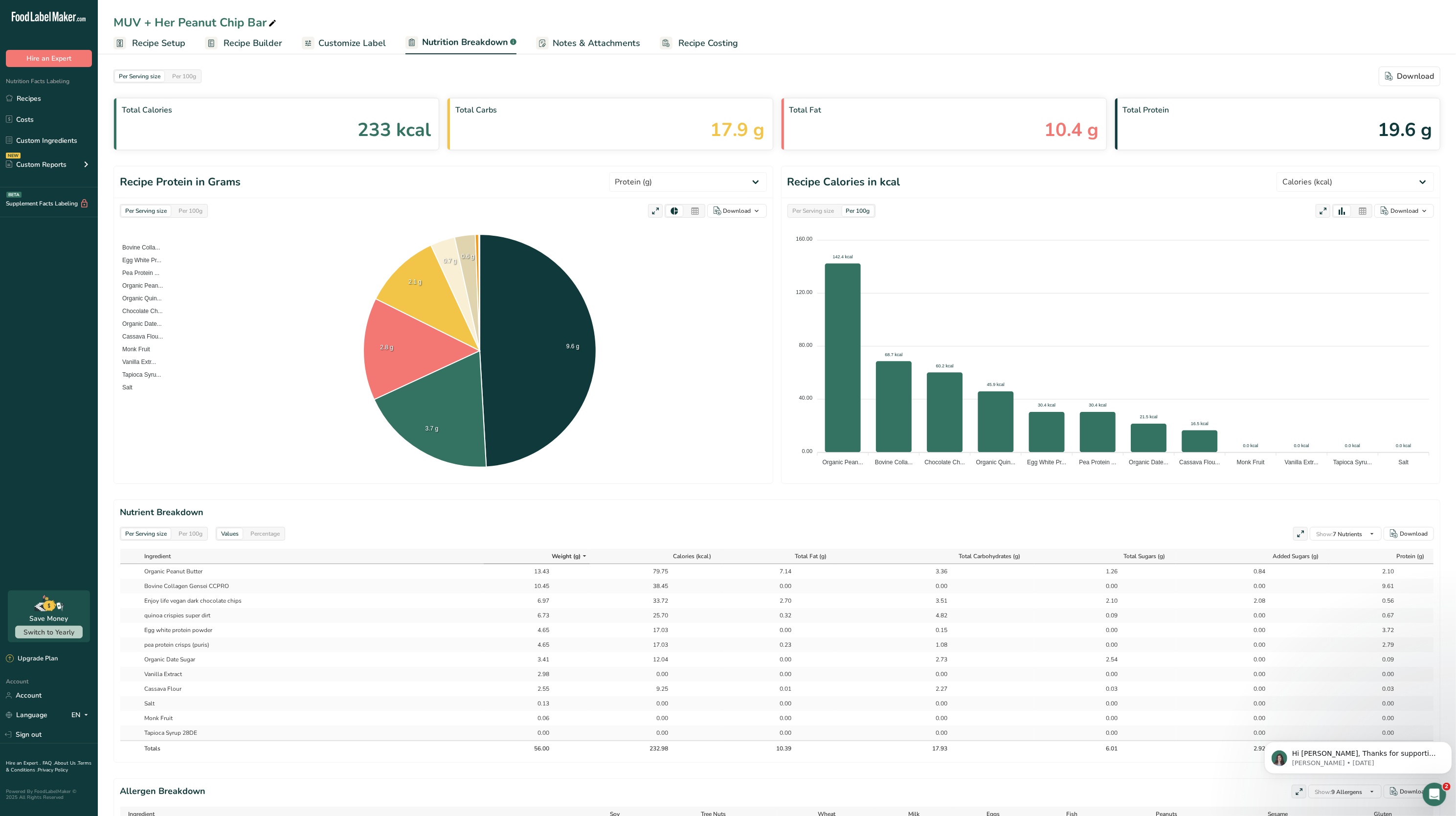
click at [247, 48] on span "Recipe Builder" at bounding box center [253, 43] width 58 height 13
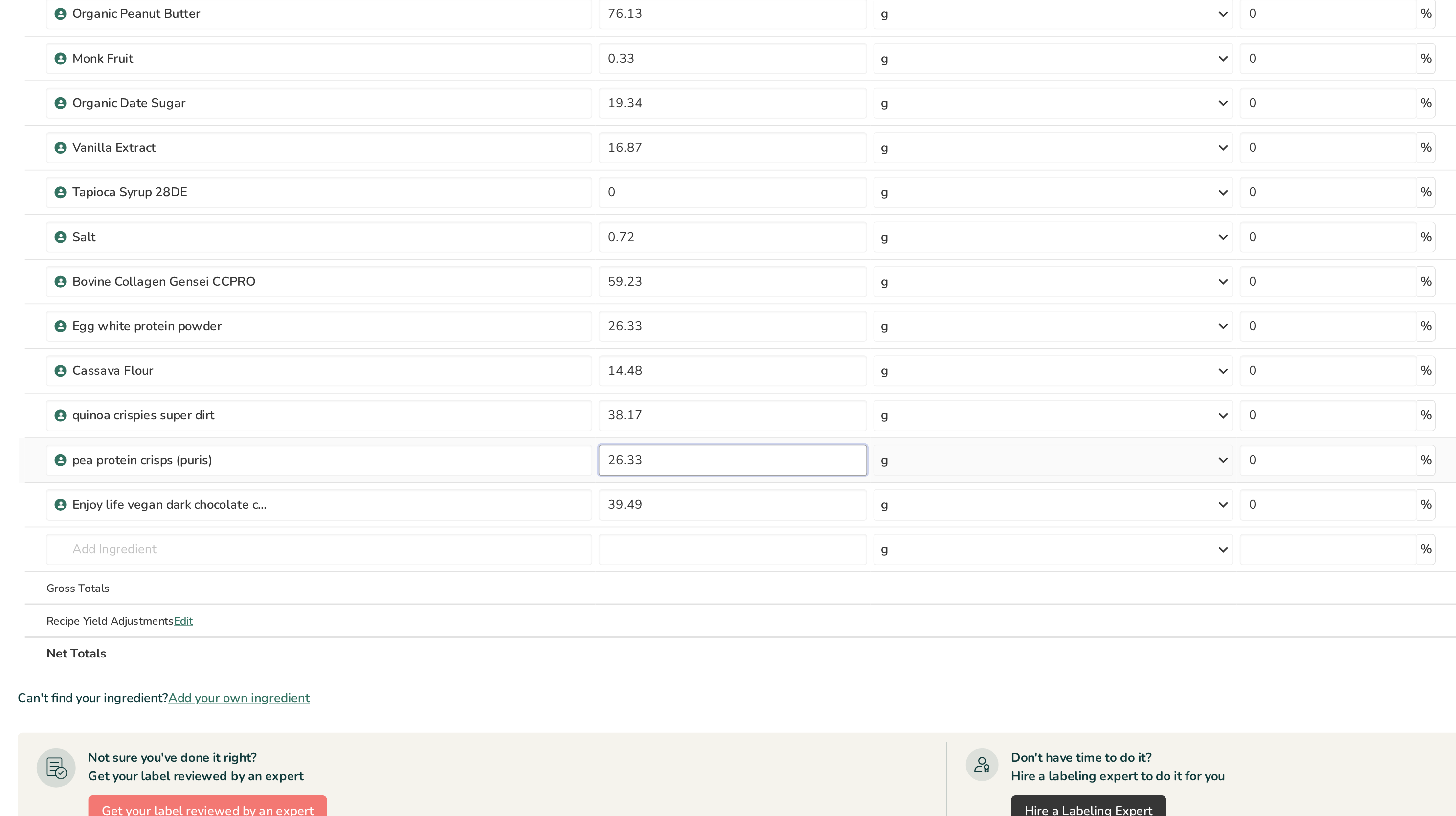
click at [539, 407] on input "26.33" at bounding box center [560, 419] width 168 height 20
type input "2"
type input "34"
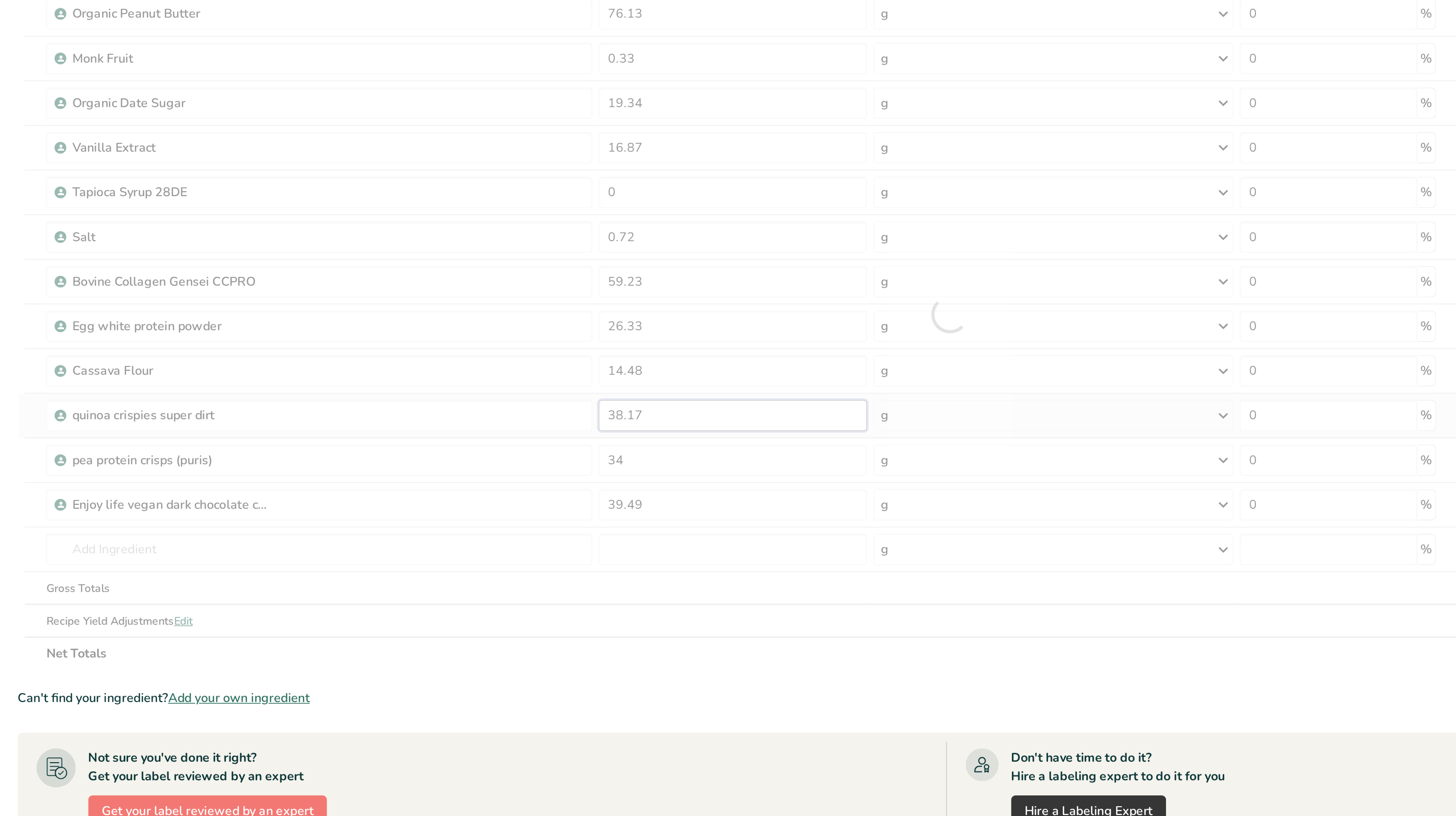
click at [532, 399] on div "Ingredient * Amount * Unit * Waste * .a-a{fill:#347362;}.b-a{fill:#fff;} Grams …" at bounding box center [696, 328] width 1164 height 445
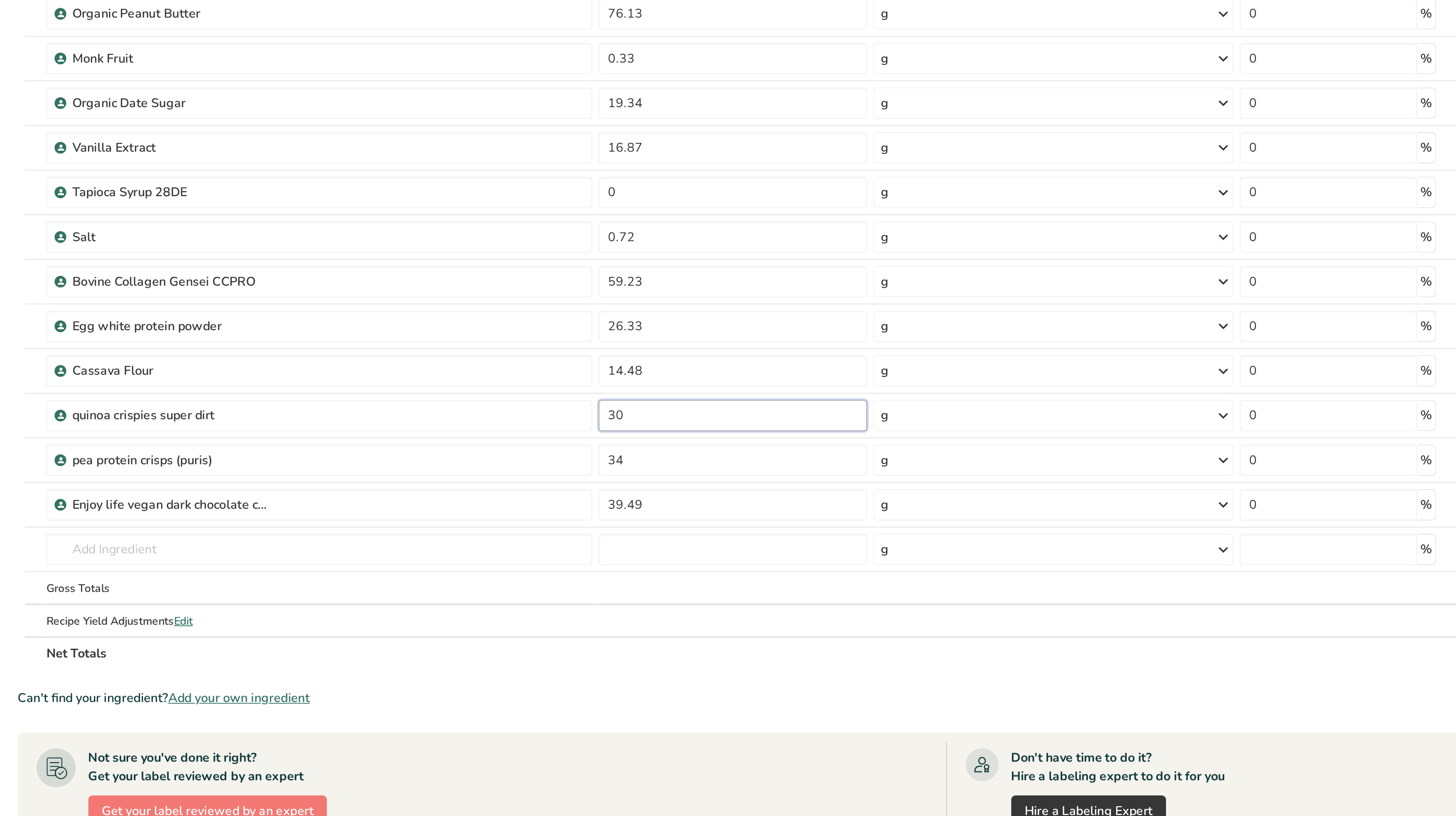
type input "30"
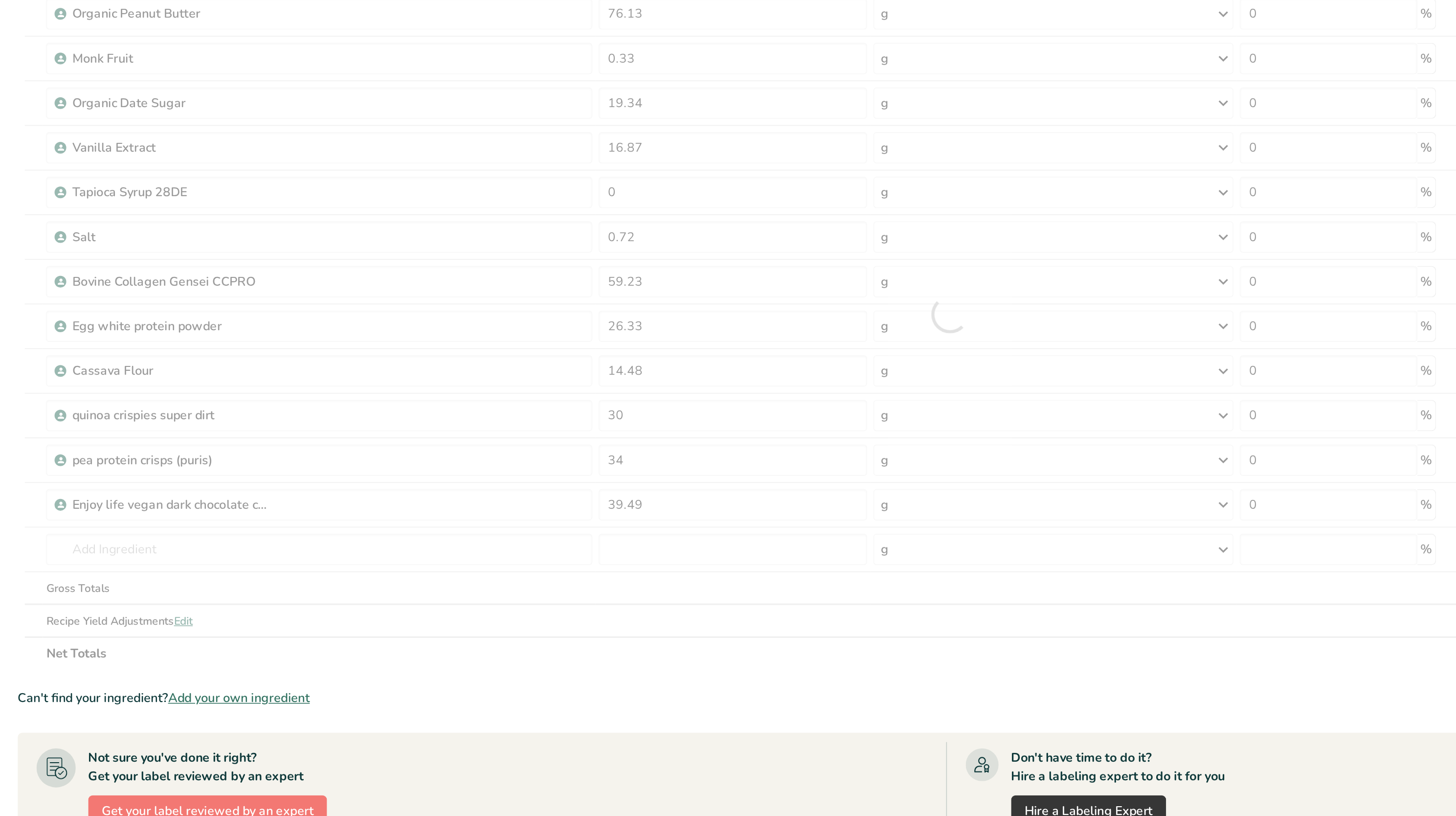
click at [561, 407] on div "Ingredient * Amount * Unit * Waste * .a-a{fill:#347362;}.b-a{fill:#fff;} Grams …" at bounding box center [696, 328] width 1164 height 445
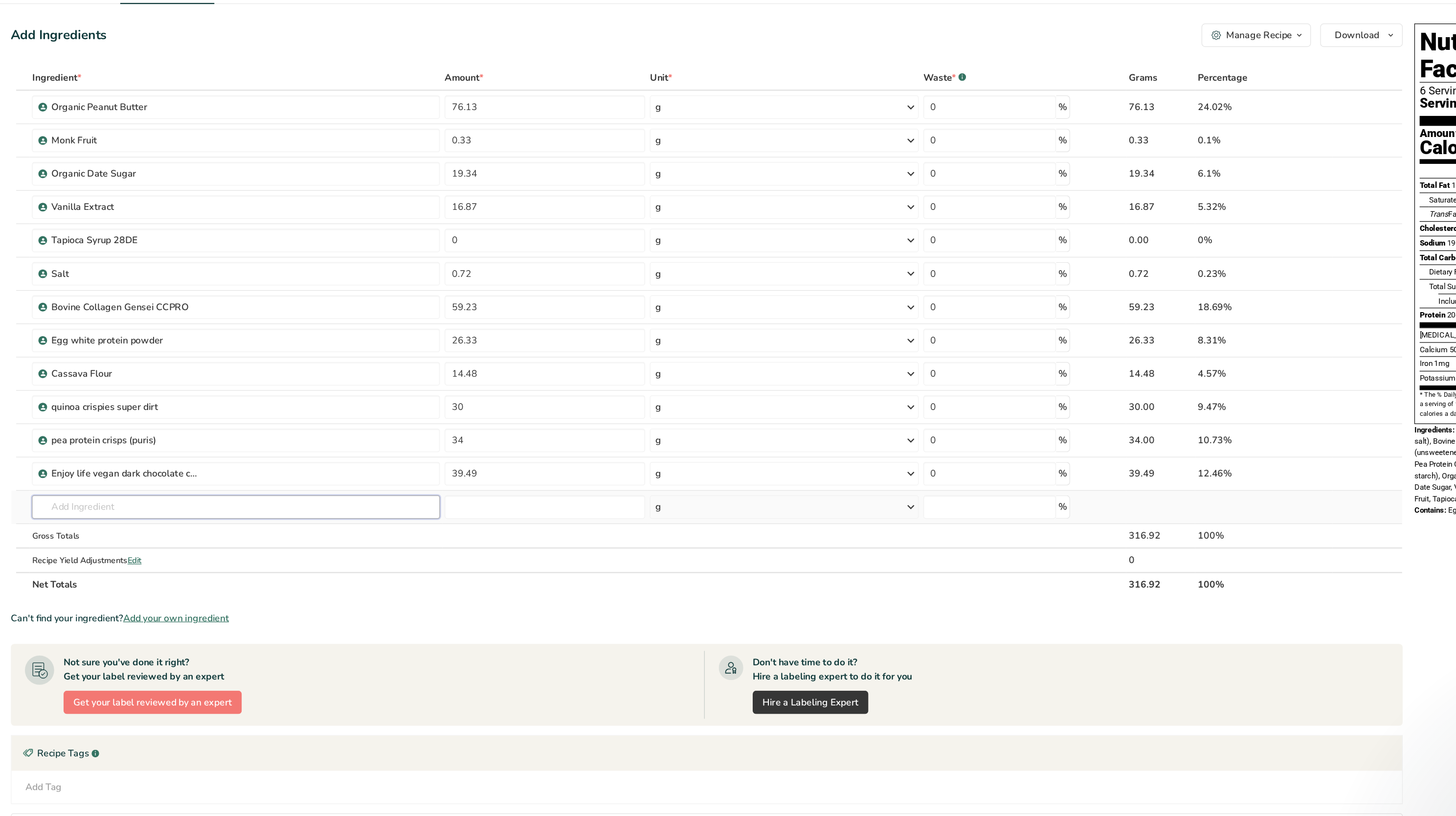
click at [312, 407] on input "text" at bounding box center [301, 475] width 341 height 20
type input "tapioca fiber"
click at [266, 407] on div "Tapioca Fiber" at bounding box center [294, 495] width 310 height 10
type input "Tapioca Fiber"
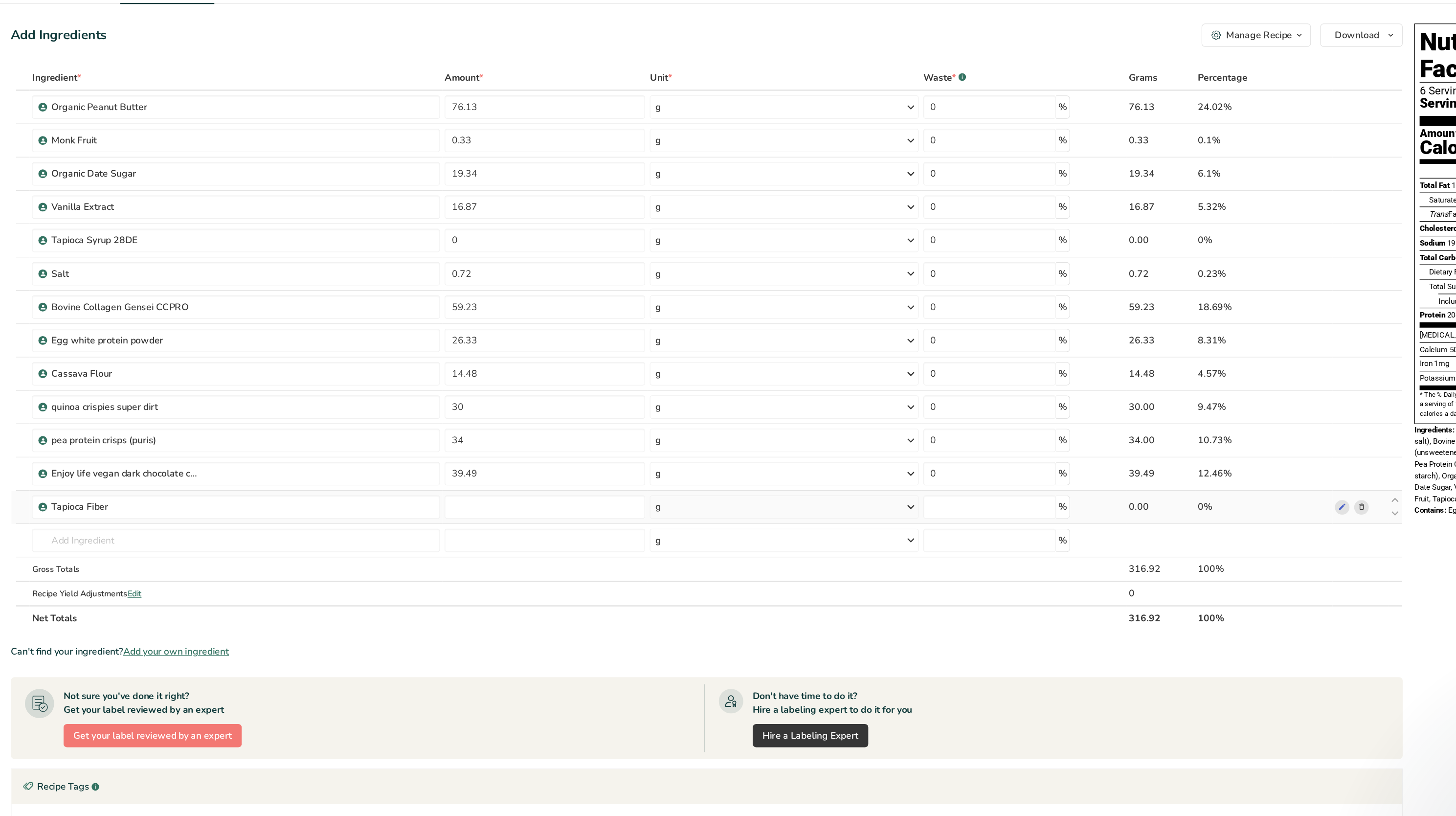
type input "0"
click at [534, 407] on input "0" at bounding box center [560, 475] width 168 height 20
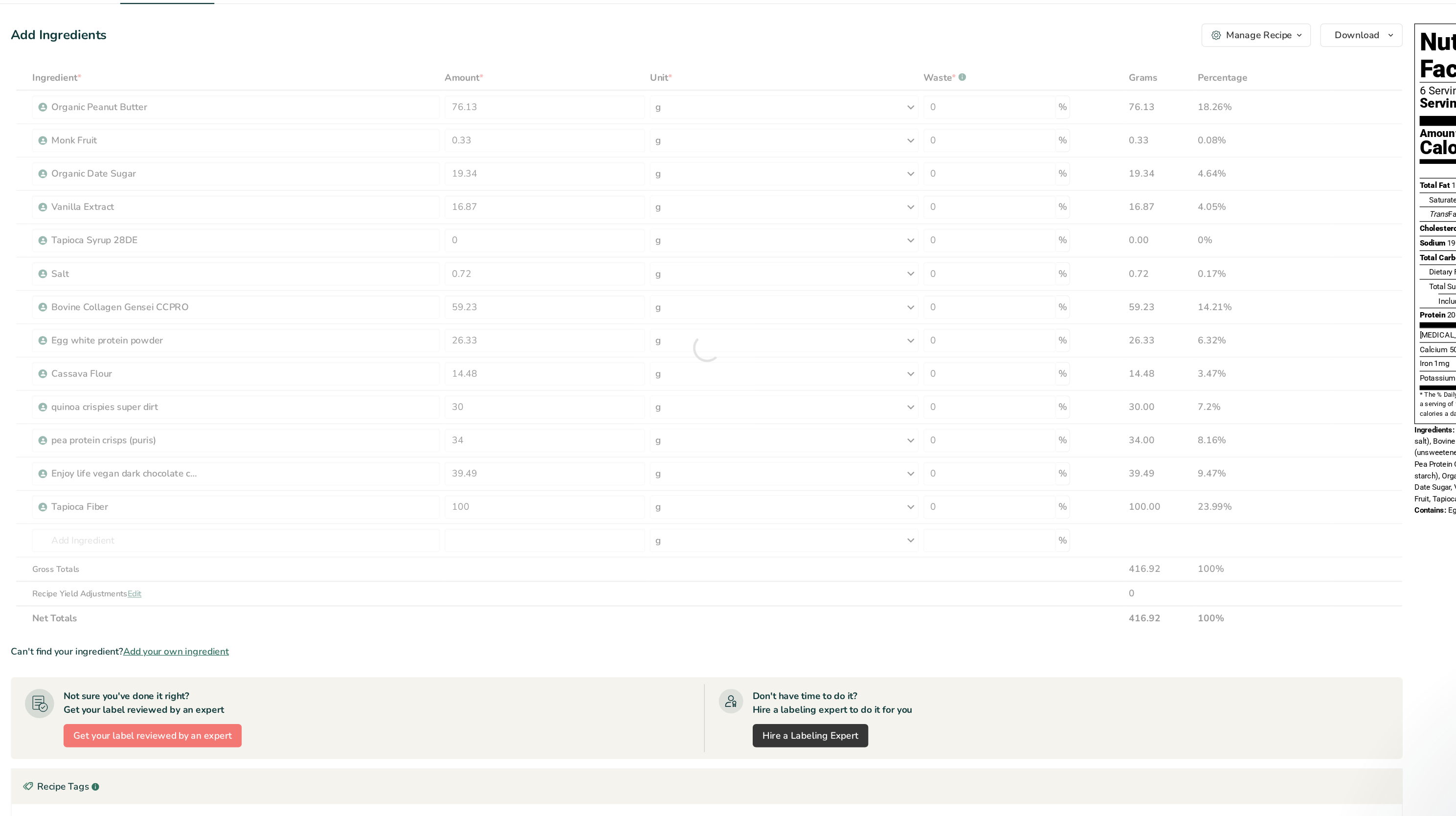
click at [711, 407] on div "Can't find your ingredient? Add your own ingredient" at bounding box center [696, 596] width 1164 height 11
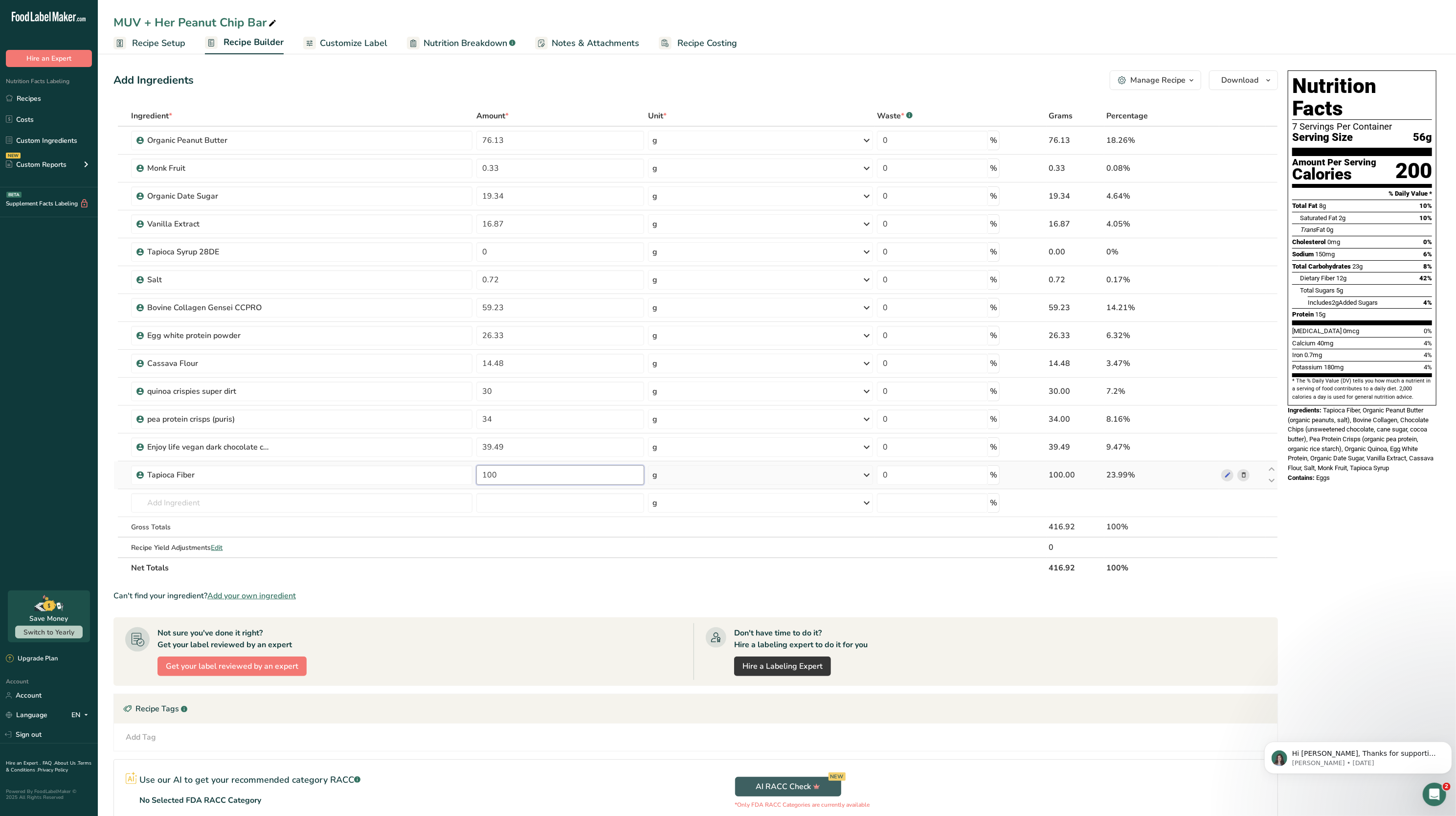
click at [520, 407] on input "100" at bounding box center [560, 475] width 168 height 20
type input "1"
type input "100"
click at [728, 407] on span "Tapioca Fiber, Organic Peanut Butter (organic peanuts, salt), Bovine Collagen, …" at bounding box center [1361, 439] width 145 height 65
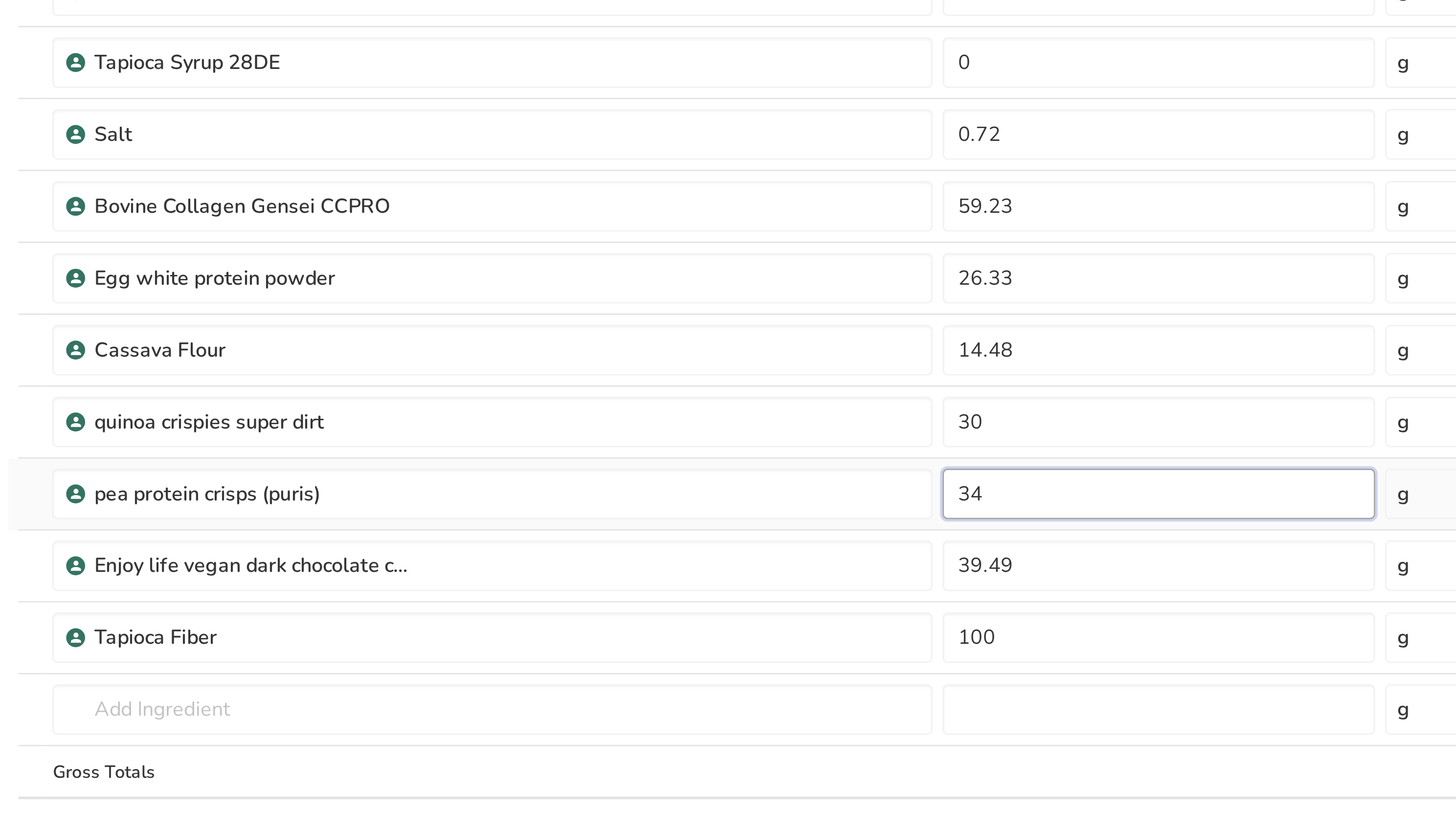
click at [514, 407] on input "34" at bounding box center [560, 419] width 168 height 20
type input "3"
type input "64"
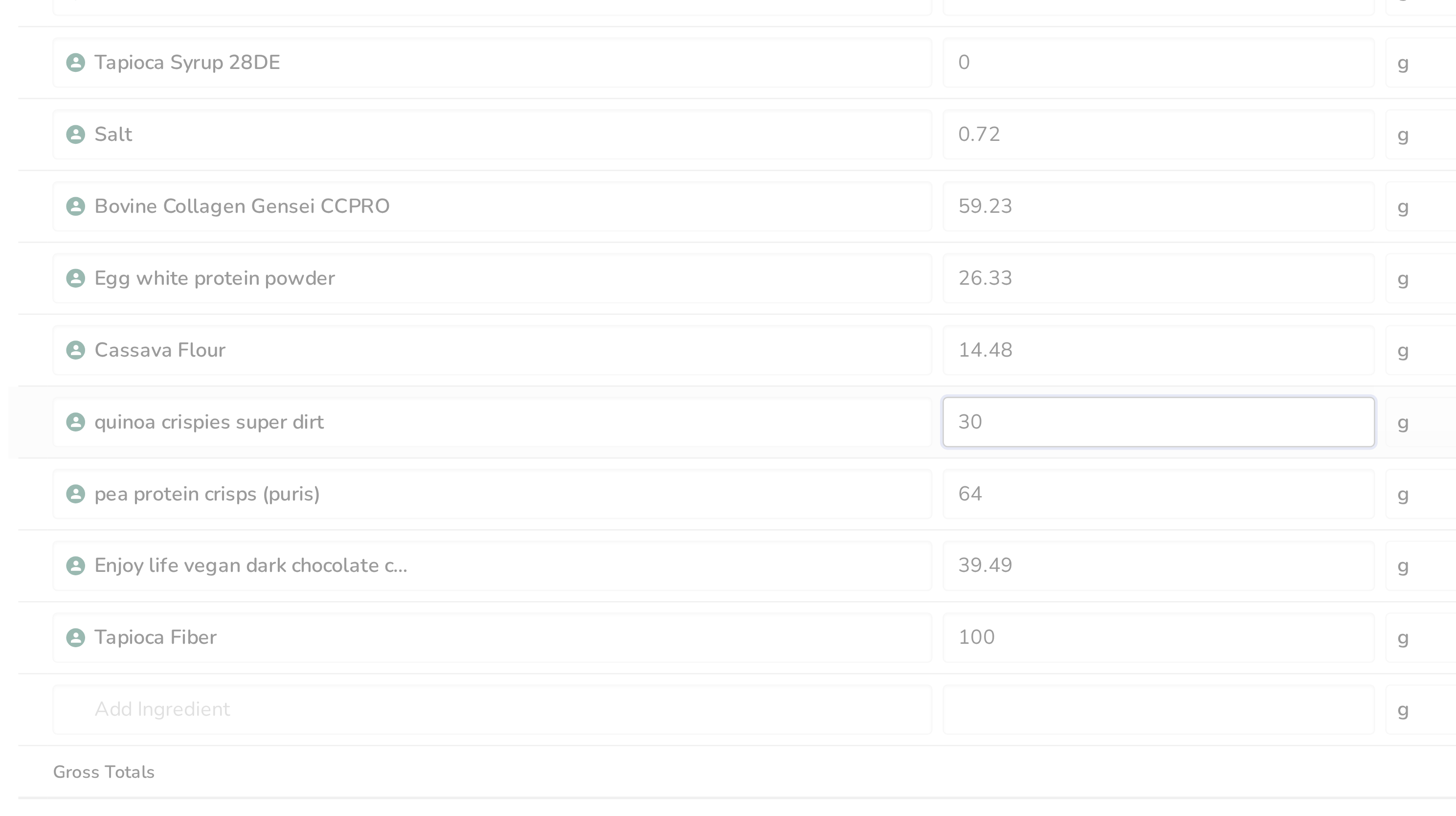
click at [512, 396] on div "Ingredient * Amount * Unit * Waste * .a-a{fill:#347362;}.b-a{fill:#fff;} Grams …" at bounding box center [696, 342] width 1164 height 473
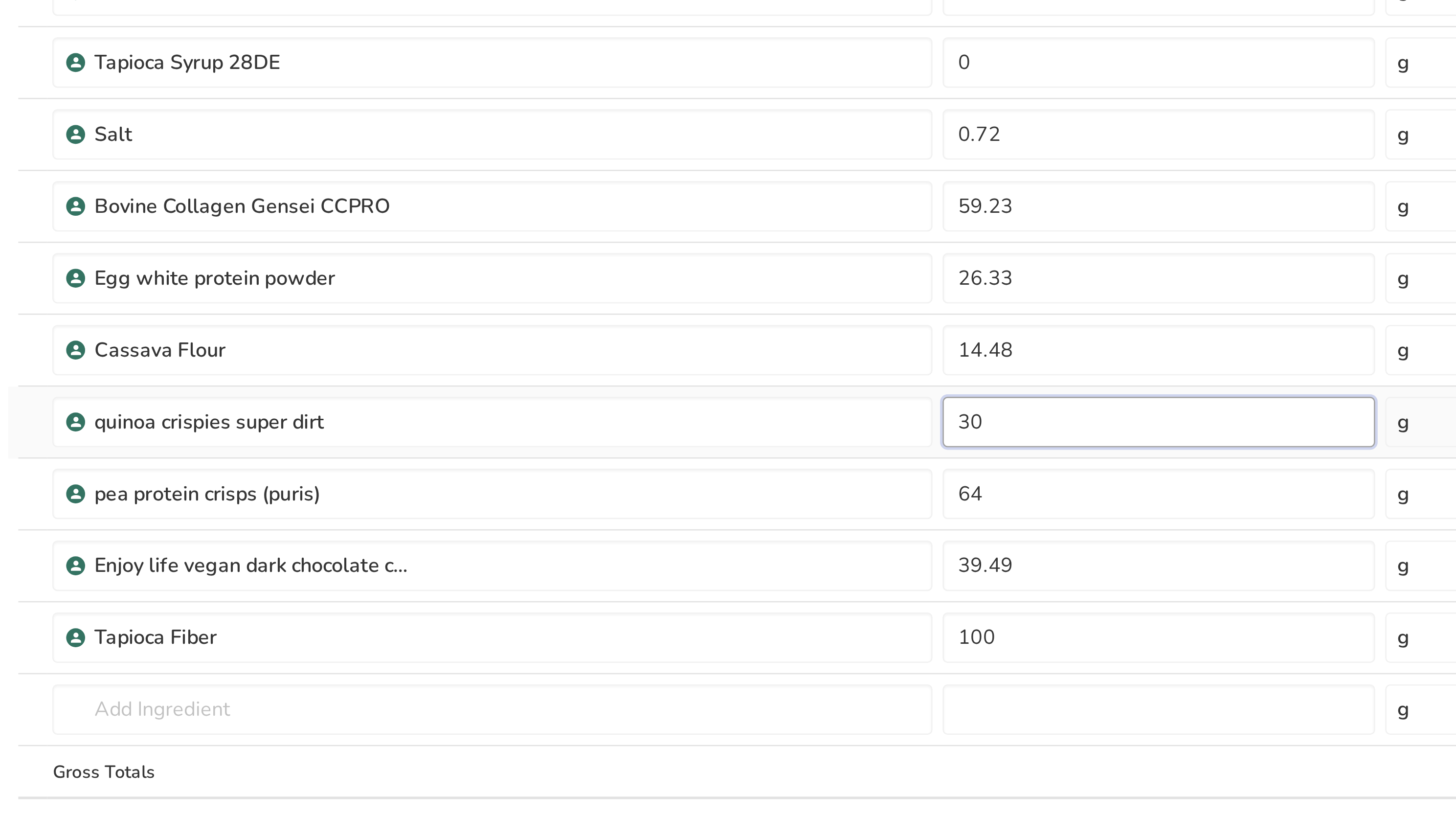
type input "3"
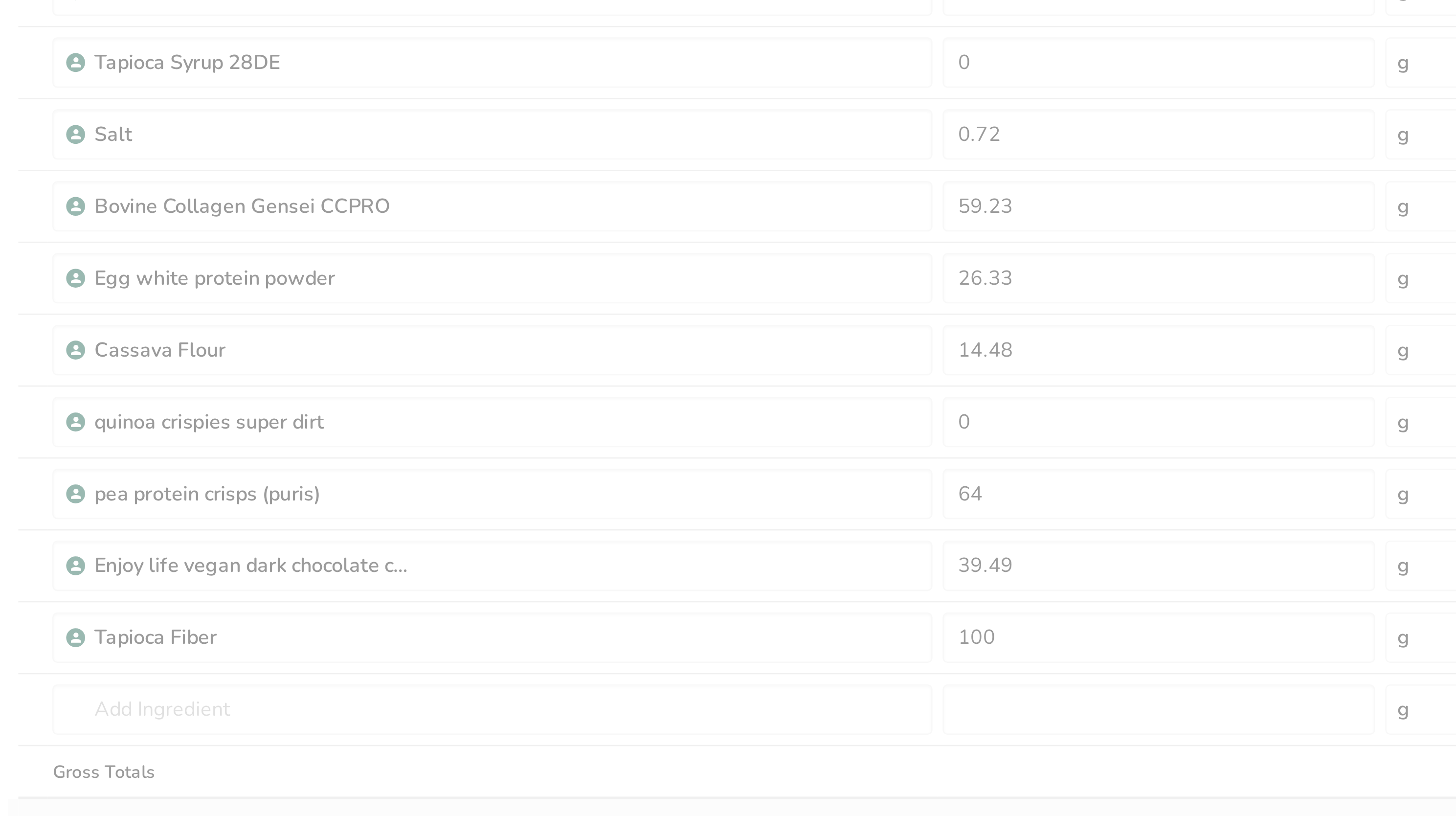
click at [459, 407] on div "Ingredient * Amount * Unit * Waste * .a-a{fill:#347362;}.b-a{fill:#fff;} Grams …" at bounding box center [696, 342] width 1164 height 473
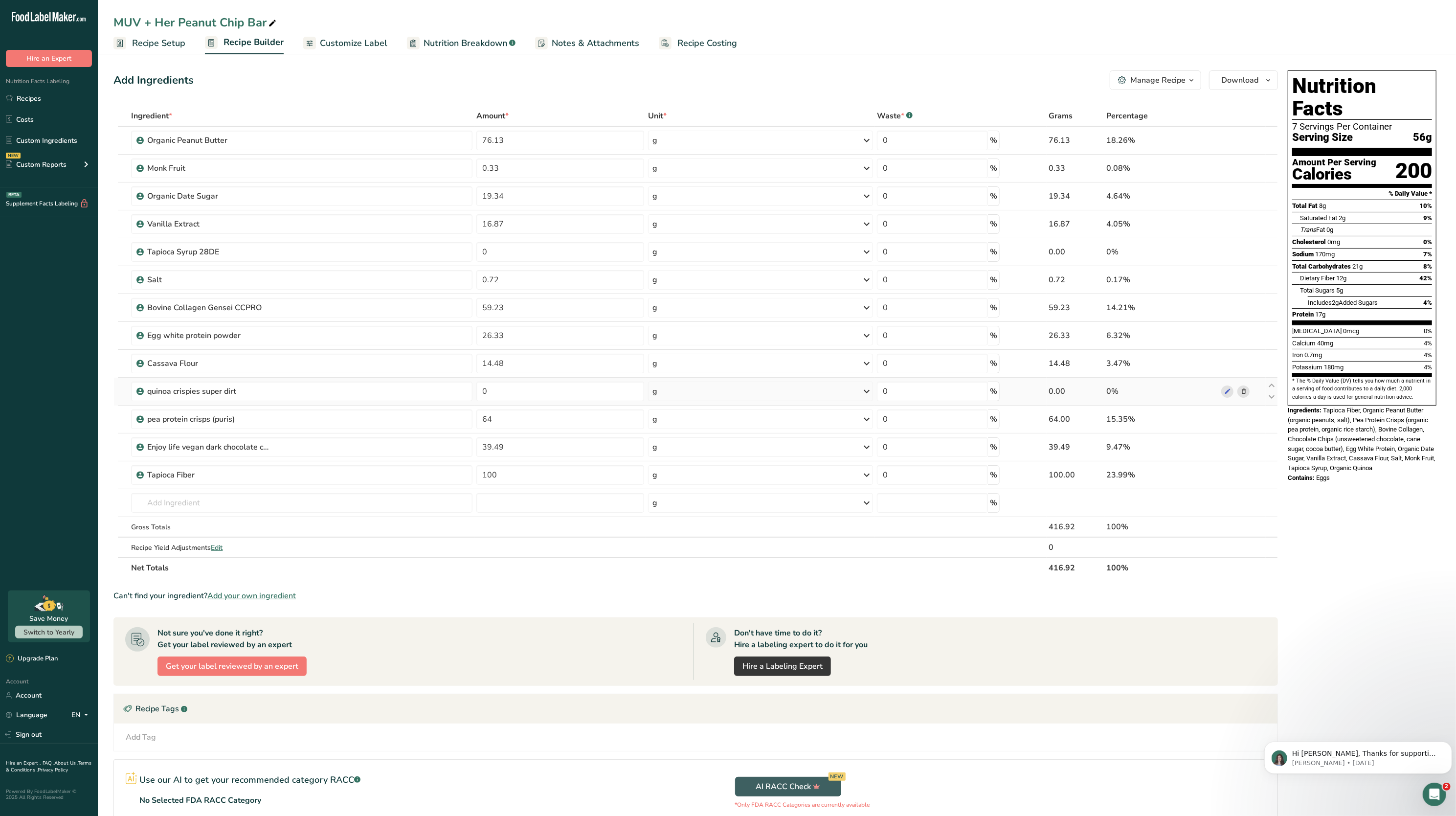
click at [728, 390] on icon at bounding box center [1244, 391] width 7 height 10
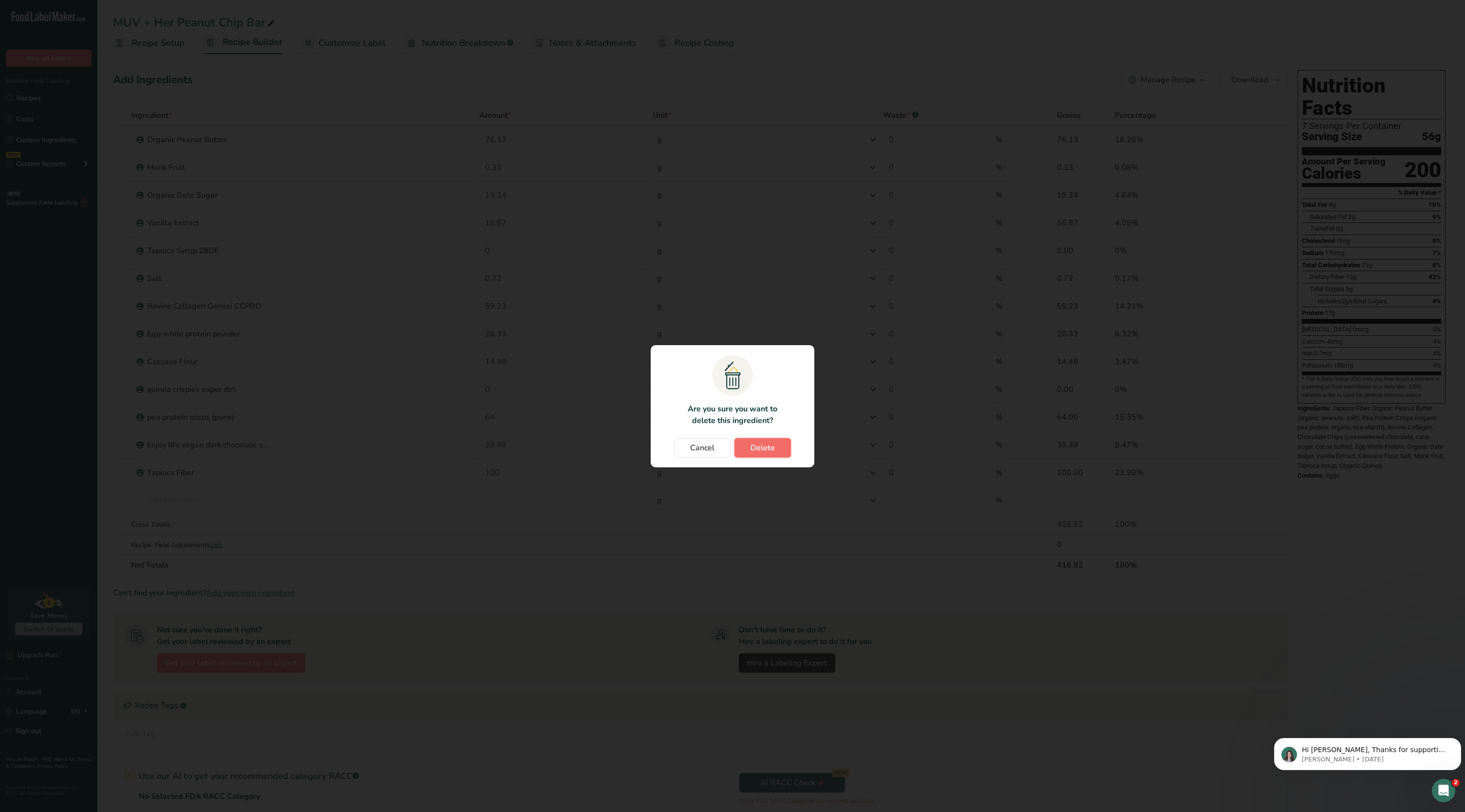
click at [725, 405] on span "Delete" at bounding box center [763, 448] width 25 height 11
type input "64"
type input "39.49"
type input "100"
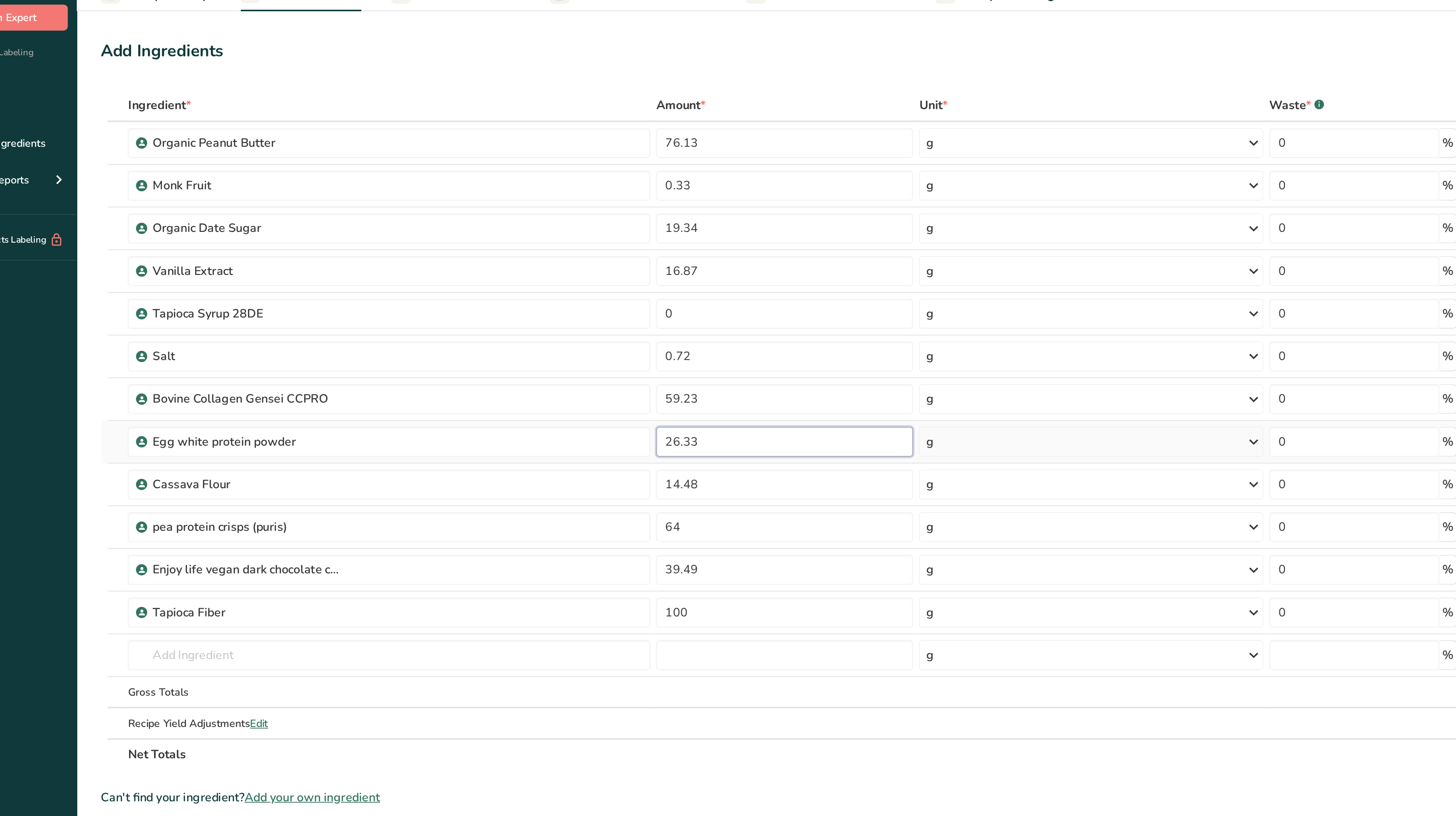
click at [546, 345] on input "26.33" at bounding box center [560, 336] width 168 height 20
type input "2"
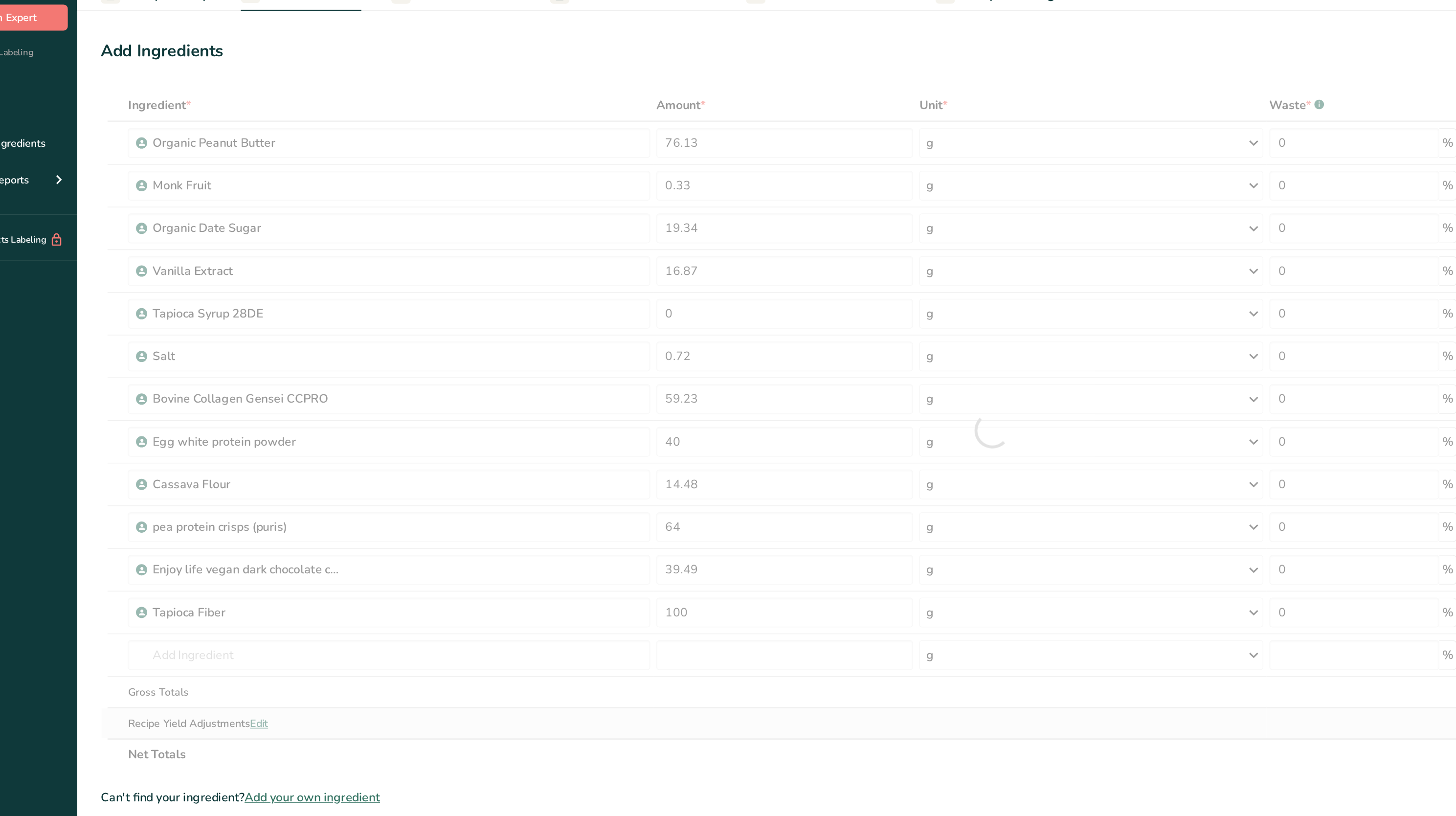
click at [530, 407] on div "Ingredient * Amount * Unit * Waste * .a-a{fill:#347362;}.b-a{fill:#fff;} Grams …" at bounding box center [696, 328] width 1164 height 445
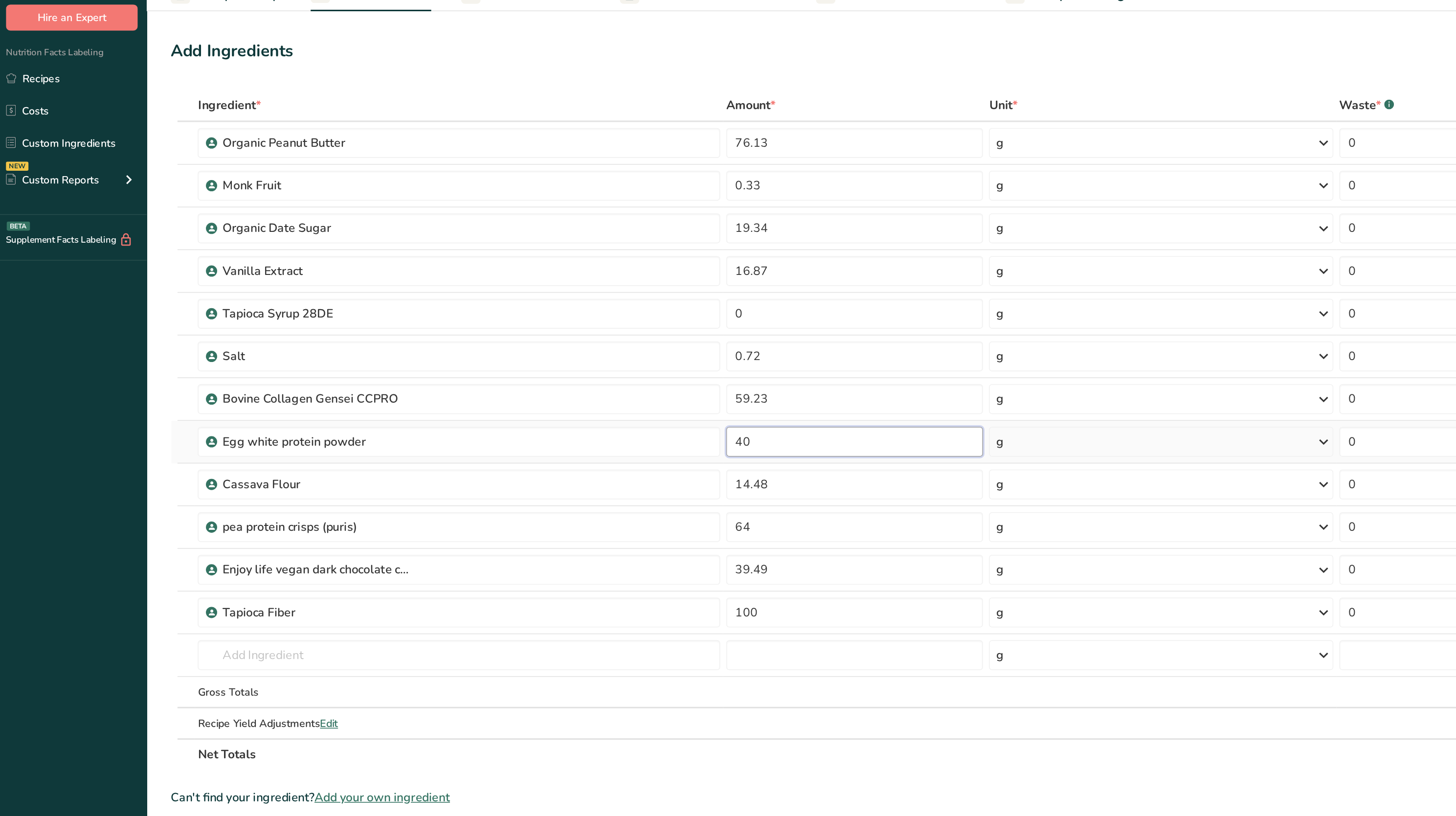
click at [494, 343] on input "40" at bounding box center [560, 336] width 168 height 20
type input "4"
type input "50"
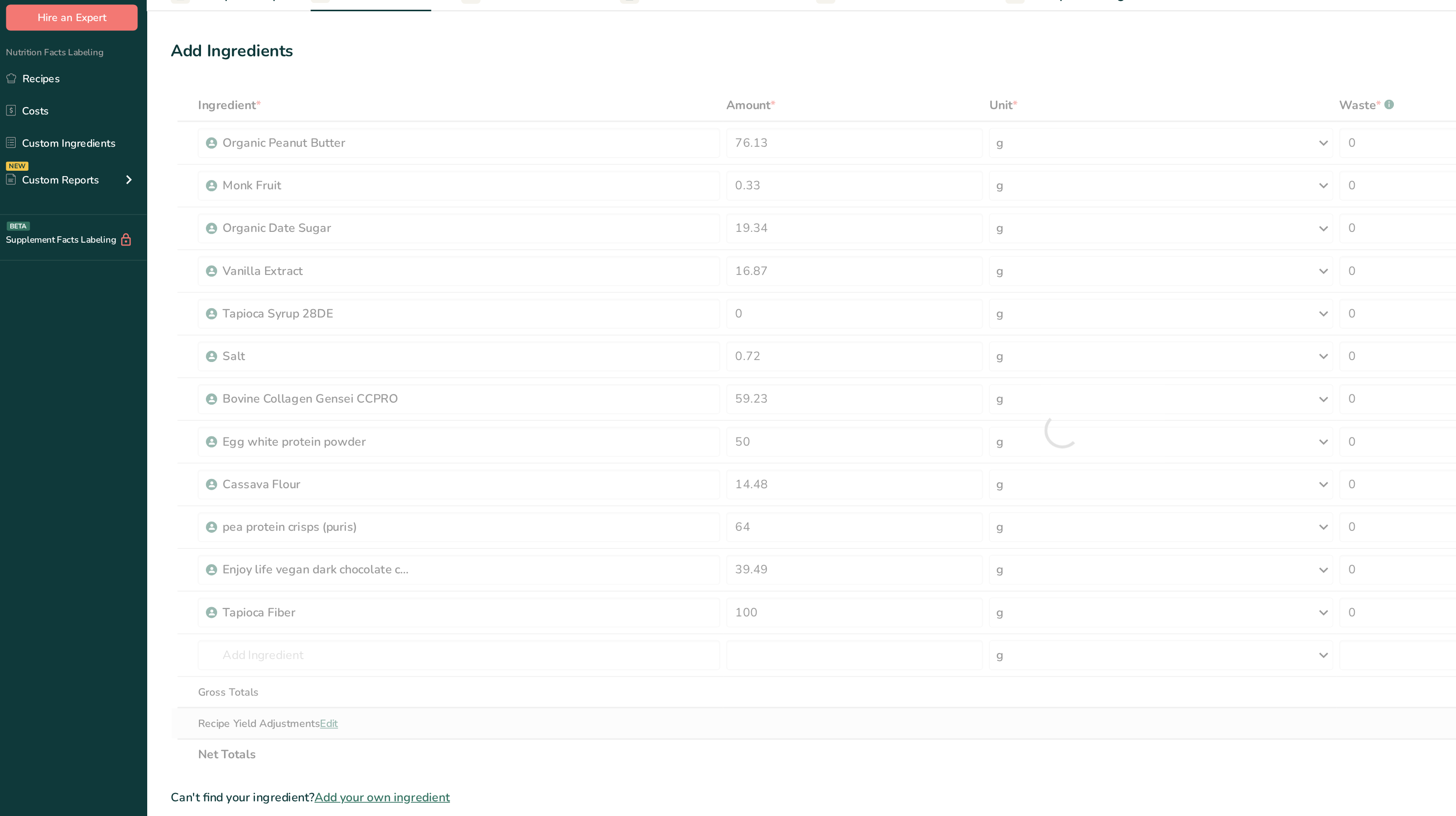
click at [517, 407] on div "Ingredient * Amount * Unit * Waste * .a-a{fill:#347362;}.b-a{fill:#fff;} Grams …" at bounding box center [696, 328] width 1164 height 445
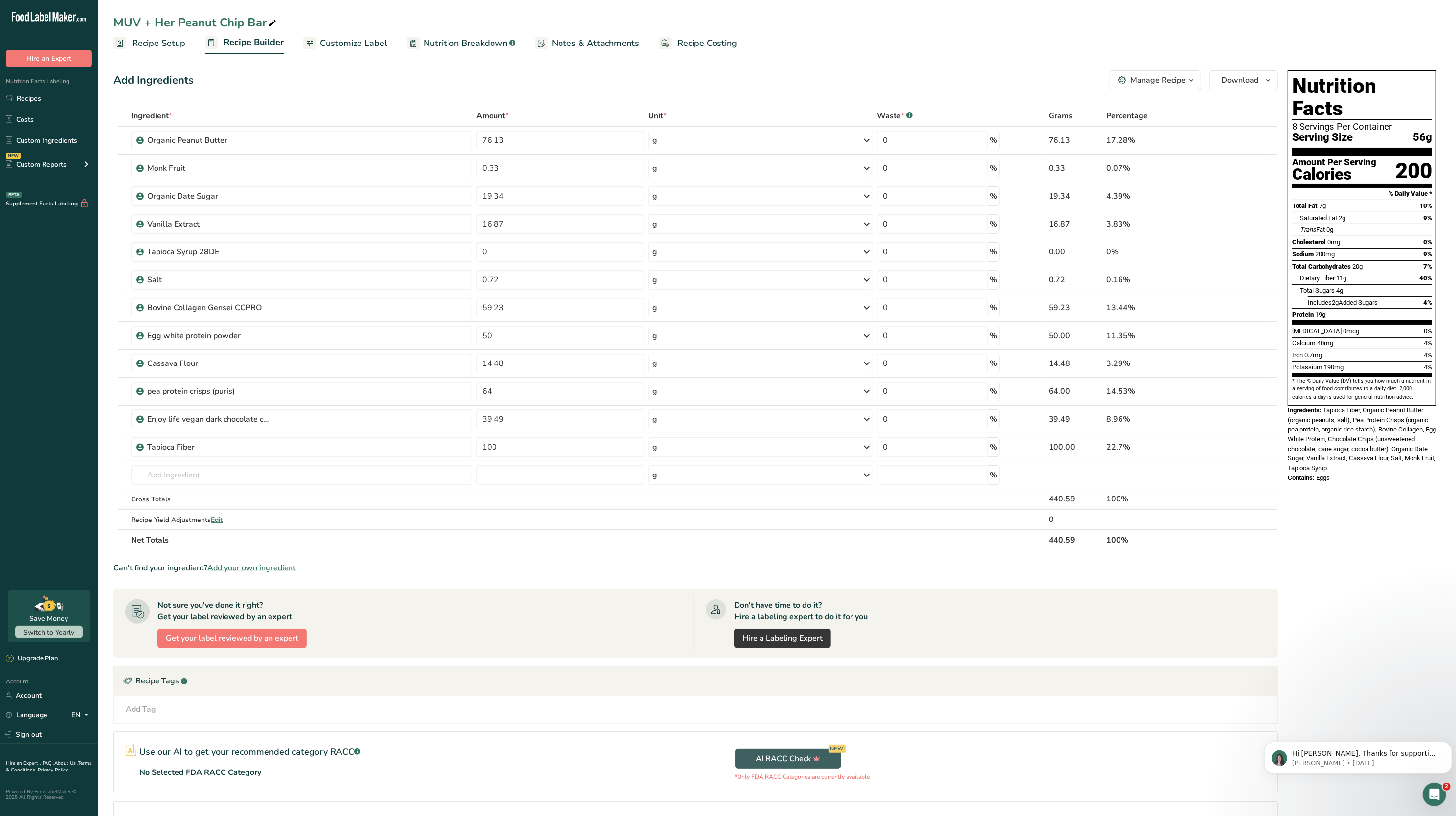
click at [158, 46] on span "Recipe Setup" at bounding box center [159, 43] width 53 height 13
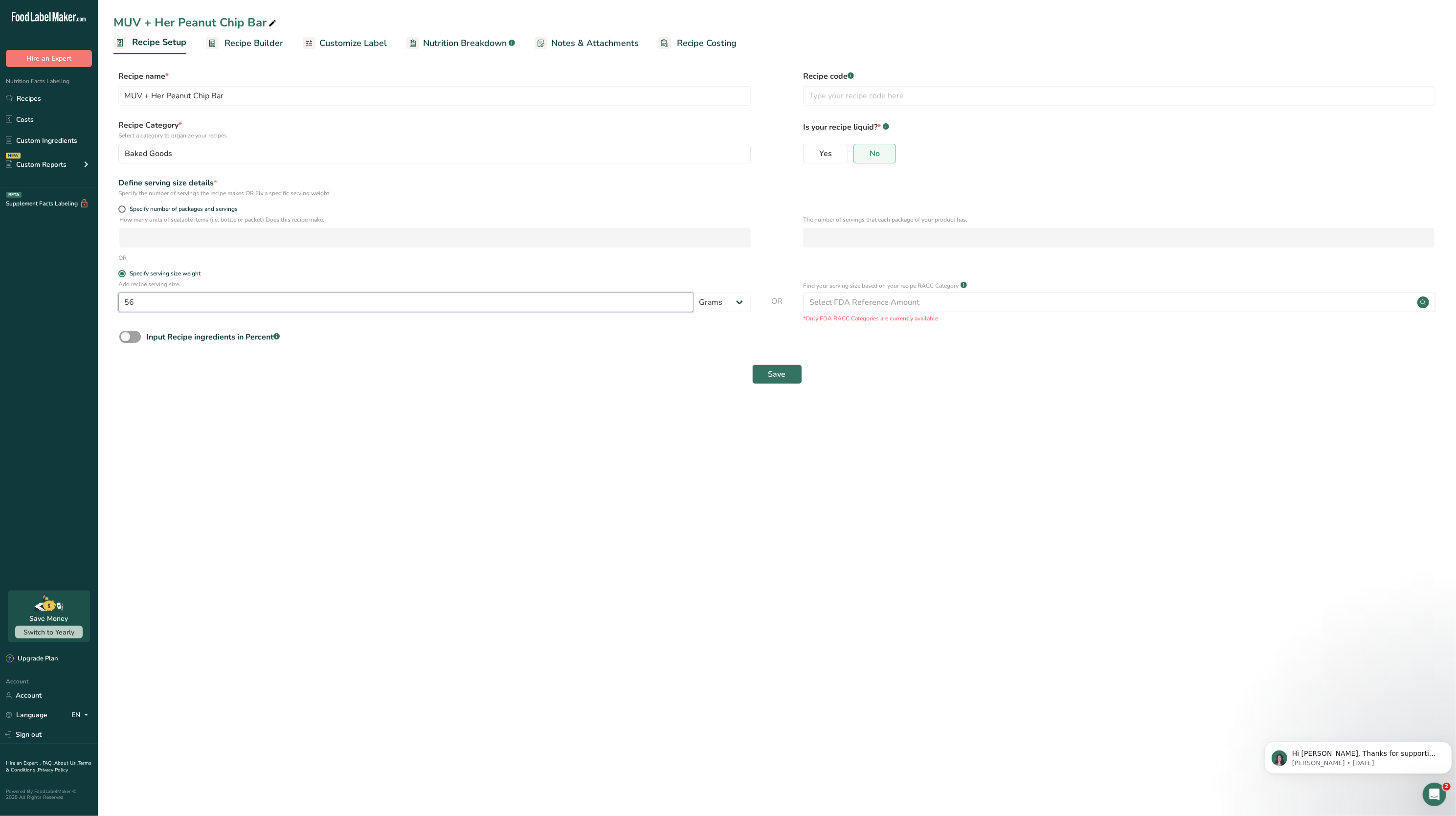
click at [275, 304] on input "56" at bounding box center [406, 302] width 576 height 20
type input "57"
click at [728, 376] on button "Save" at bounding box center [777, 374] width 50 height 20
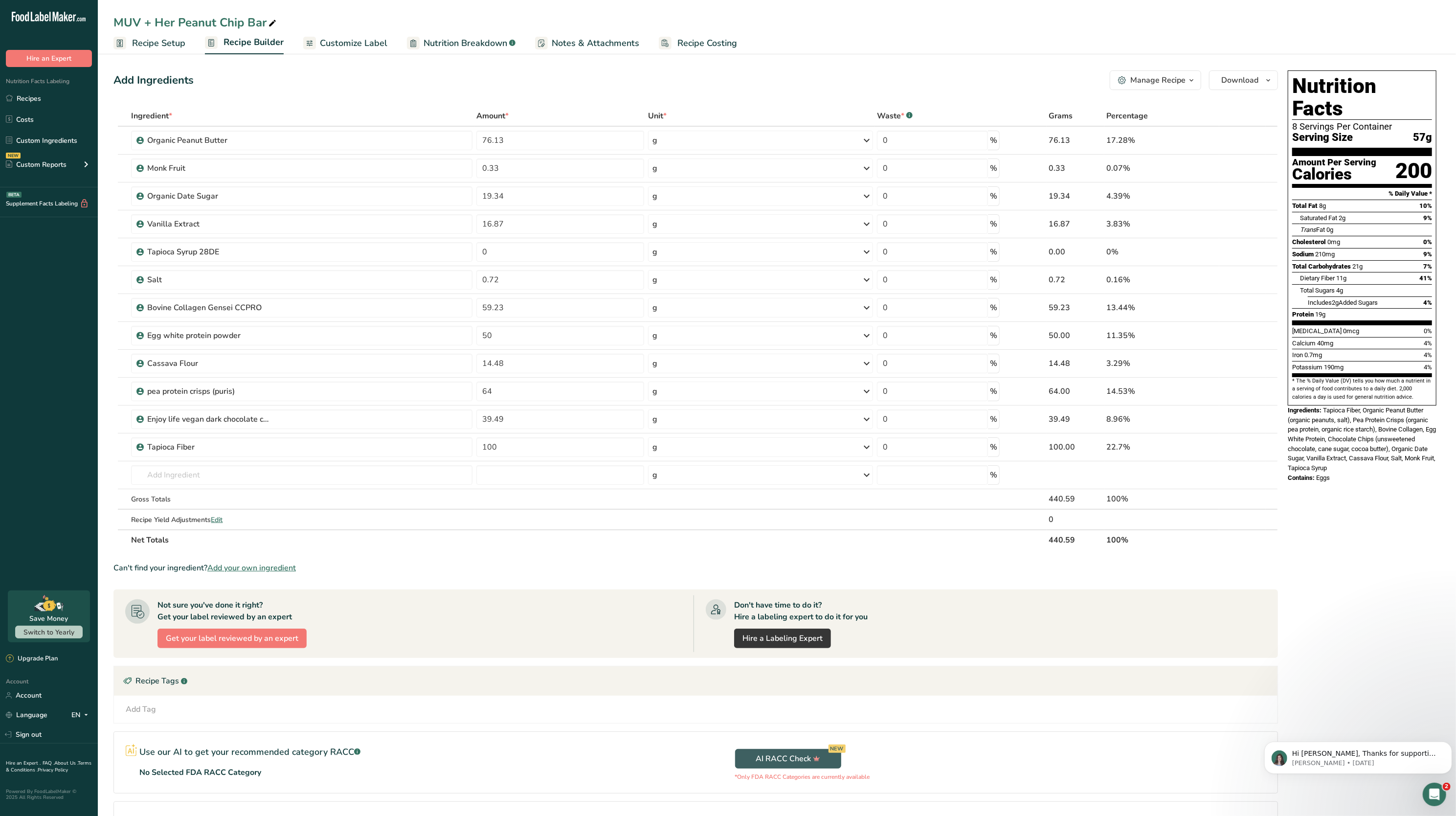
click at [170, 44] on span "Recipe Setup" at bounding box center [159, 43] width 53 height 13
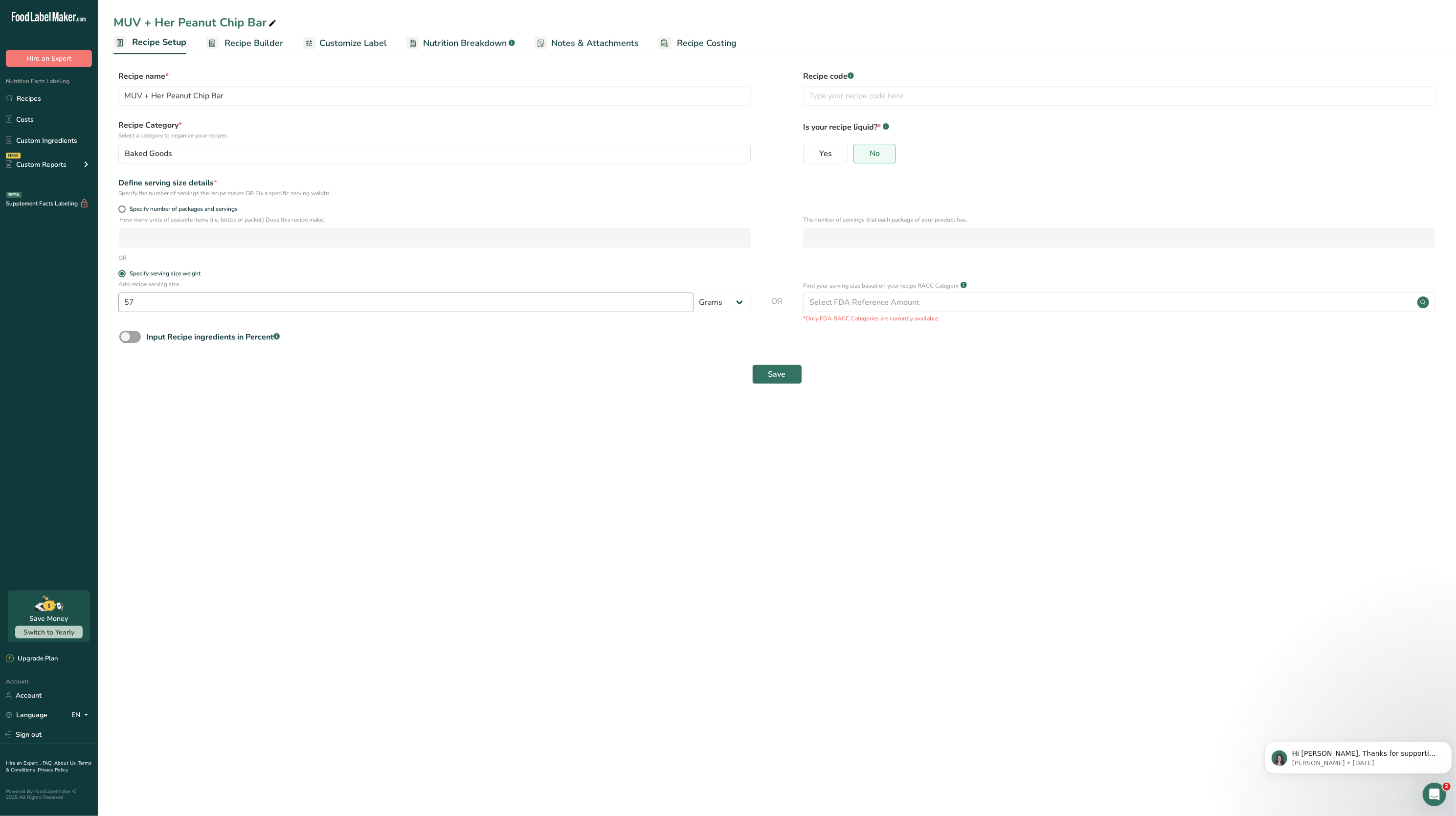
click at [254, 292] on div "Add recipe serving size.. 57 Grams kg mg mcg lb oz l mL fl oz tbsp tsp cup qt g…" at bounding box center [435, 298] width 633 height 37
click at [259, 306] on input "57" at bounding box center [406, 302] width 576 height 20
type input "58"
click at [728, 372] on span "Save" at bounding box center [778, 374] width 18 height 11
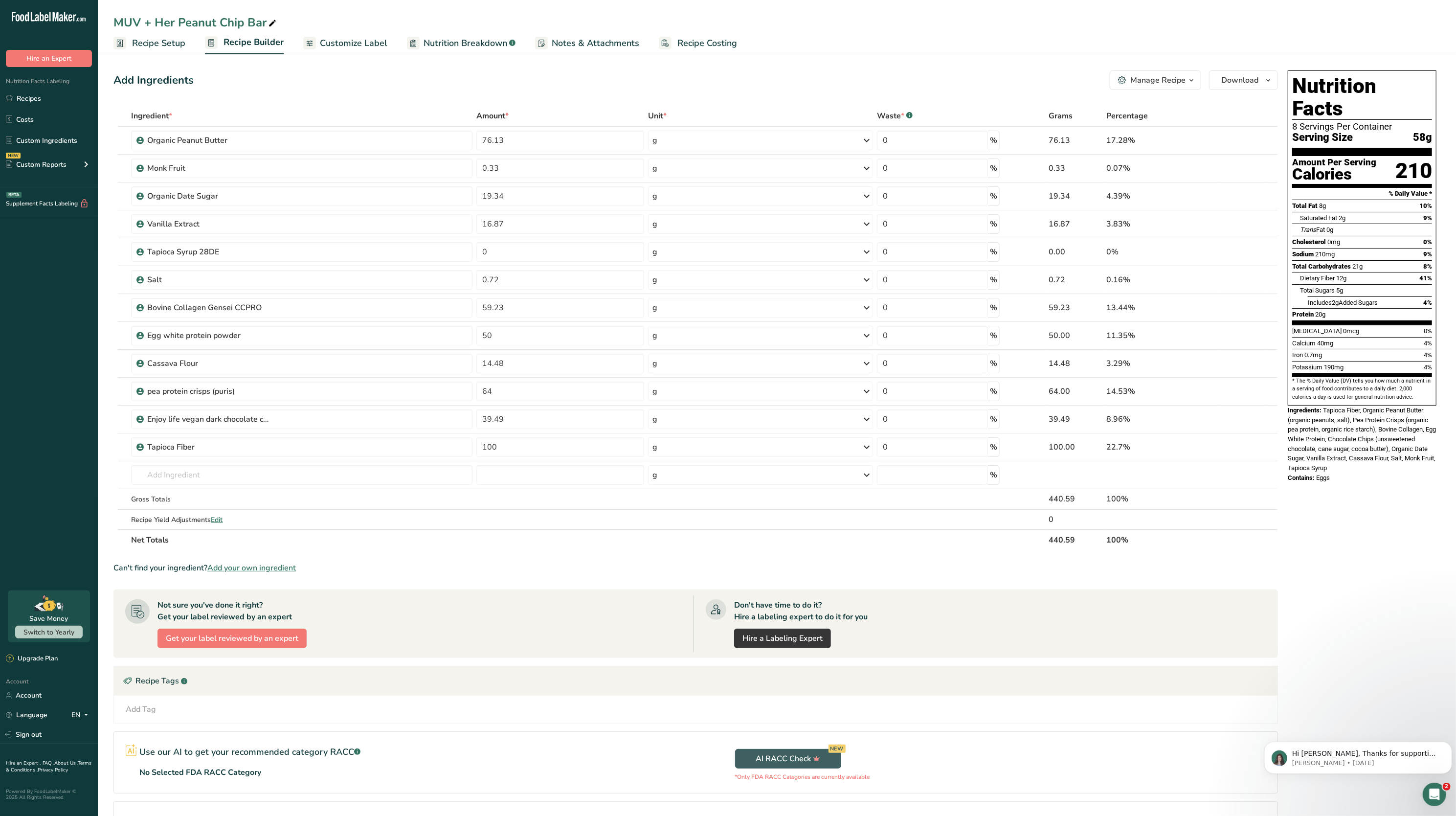
click at [448, 41] on span "Nutrition Breakdown" at bounding box center [466, 43] width 84 height 13
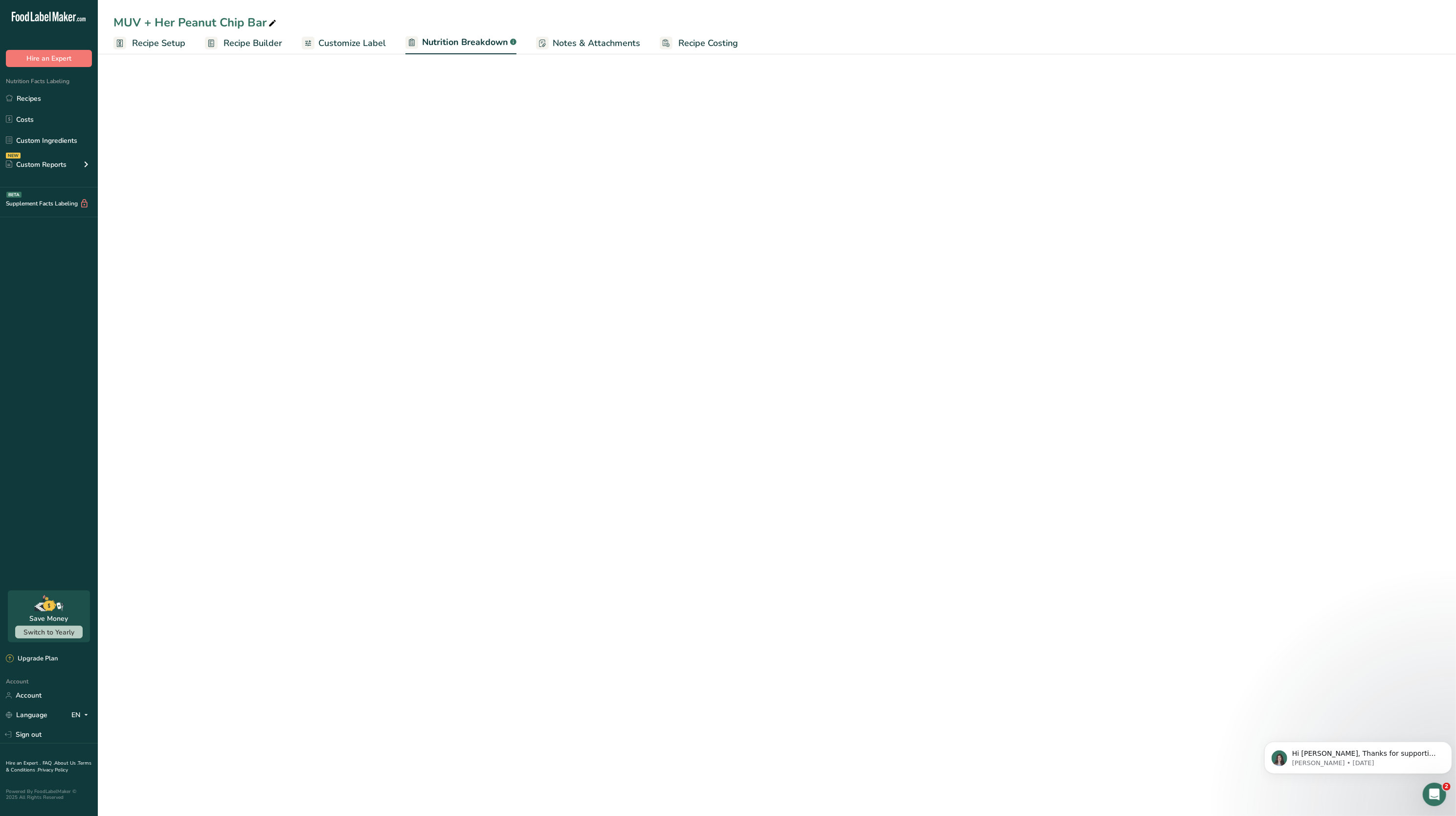
select select "Calories"
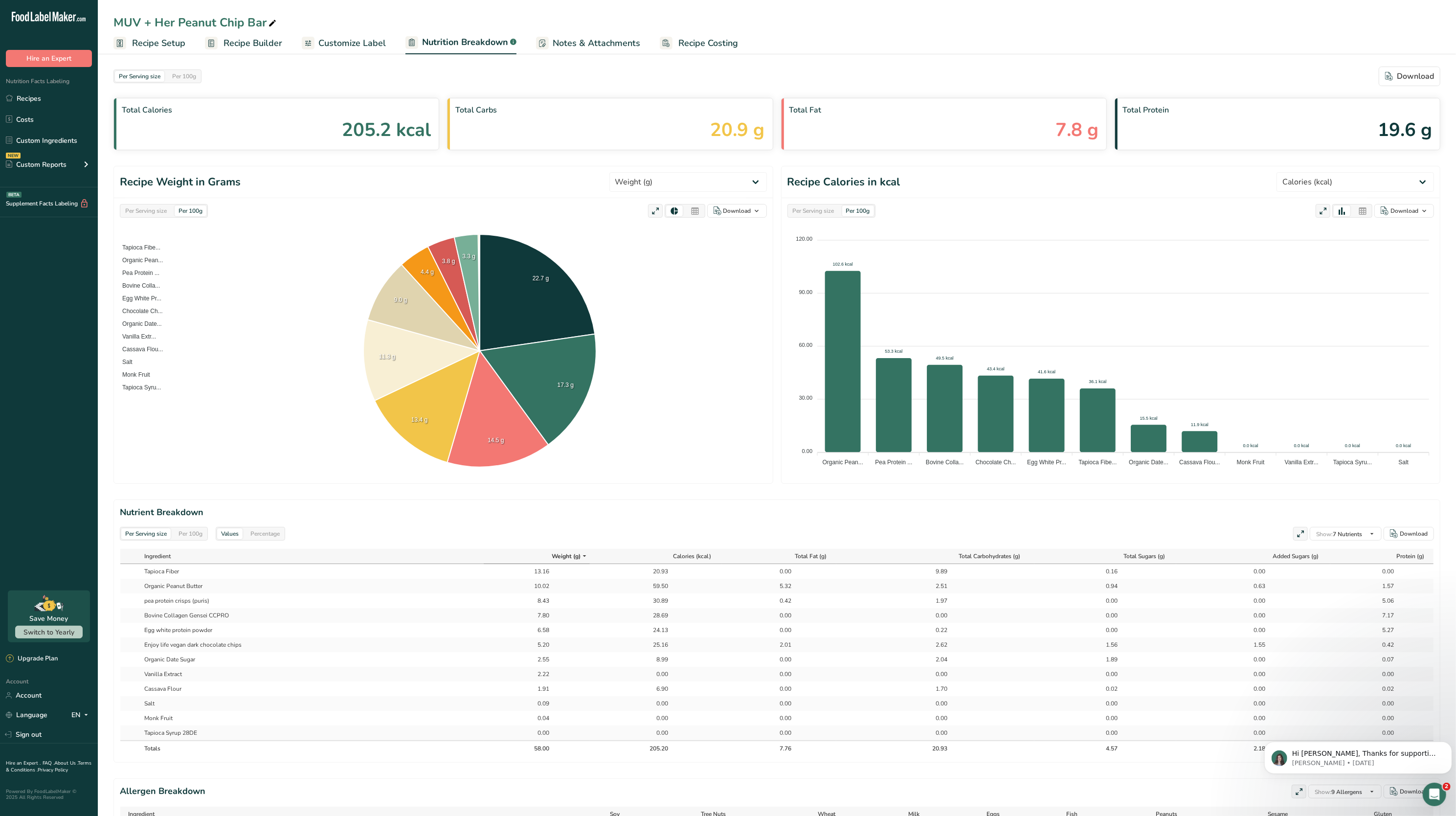
click at [156, 207] on div "Per Serving size" at bounding box center [146, 210] width 50 height 11
click at [721, 183] on select "Weight (g) Calories (kcal) Energy KJ (kj) Total Fat (g) Saturated Fat (g) Trans…" at bounding box center [688, 182] width 158 height 20
select select "Total Sugars"
click at [645, 173] on select "Weight (g) Calories (kcal) Energy KJ (kj) Total Fat (g) Saturated Fat (g) Trans…" at bounding box center [688, 182] width 158 height 20
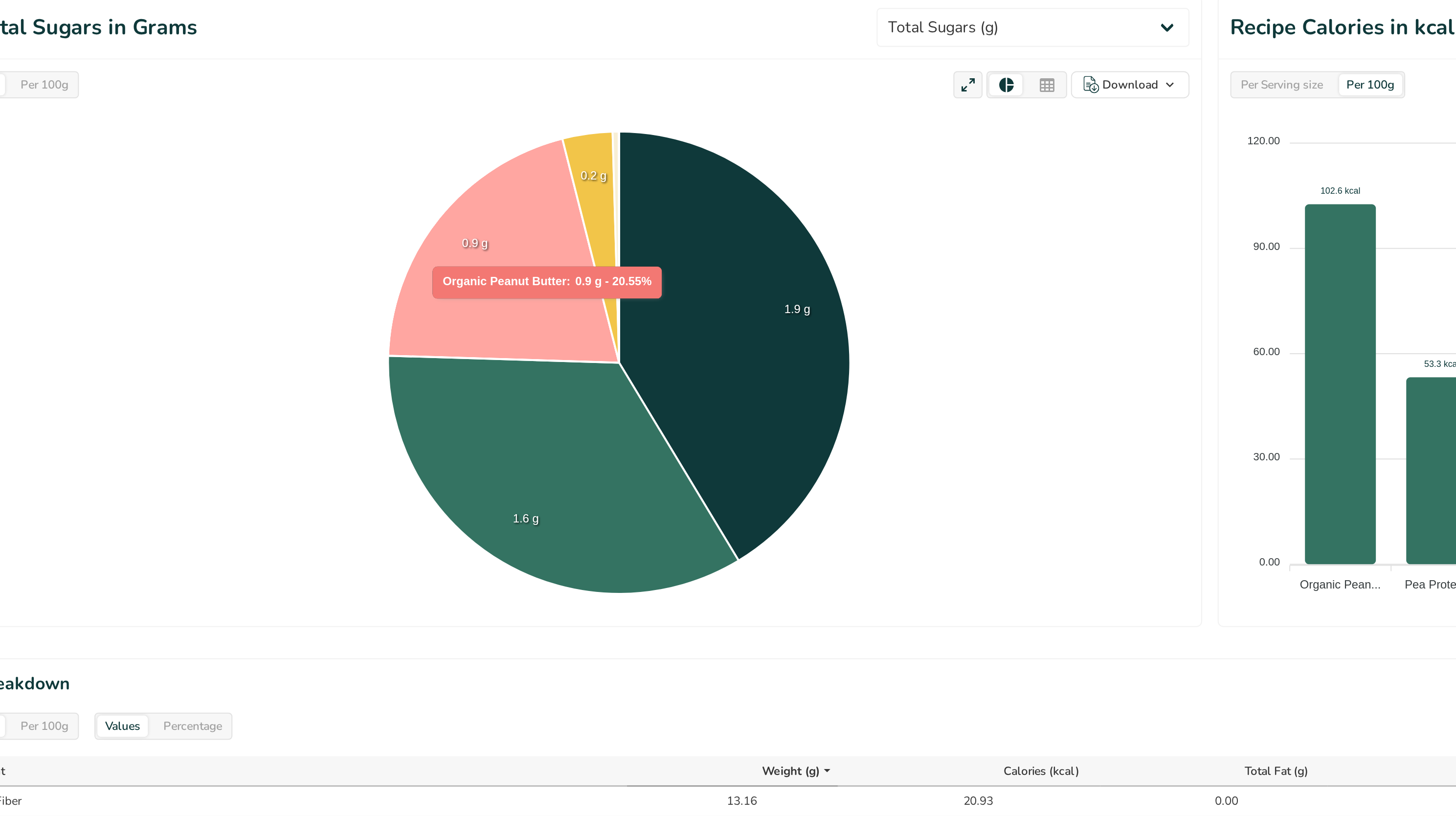
click at [445, 324] on icon at bounding box center [421, 295] width 116 height 113
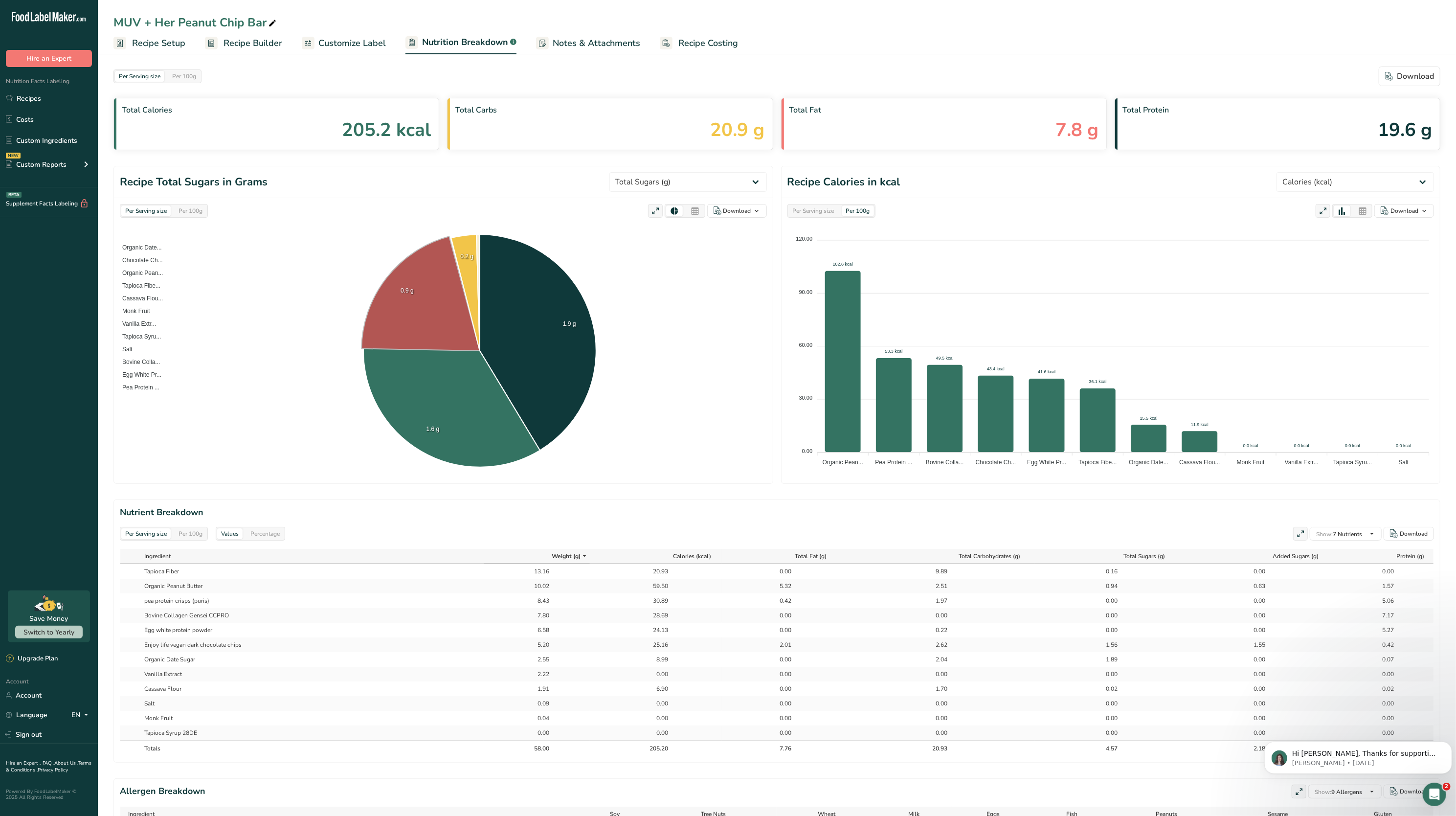
click at [255, 37] on span "Recipe Builder" at bounding box center [253, 43] width 58 height 13
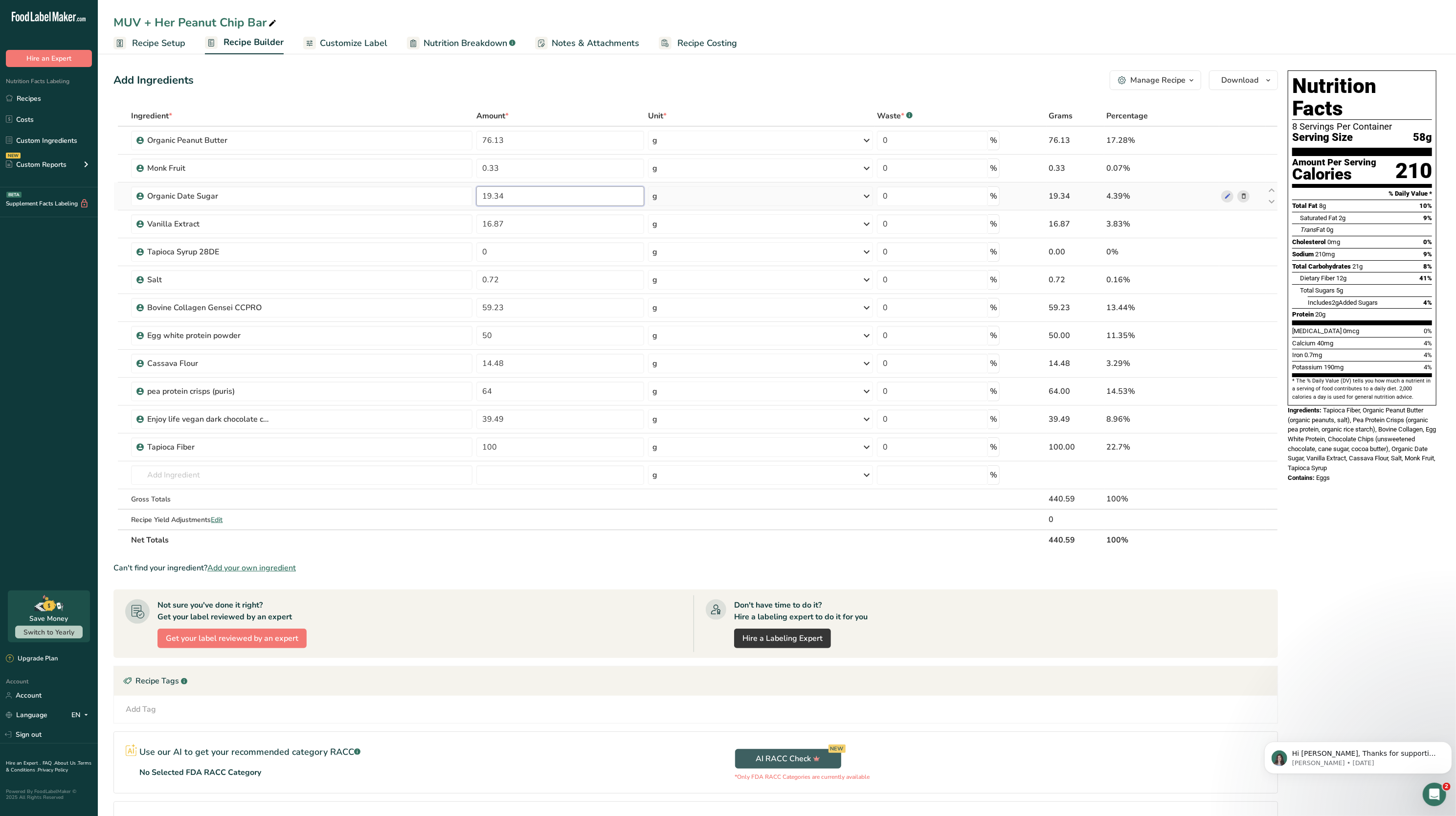
click at [525, 192] on input "19.34" at bounding box center [560, 196] width 168 height 20
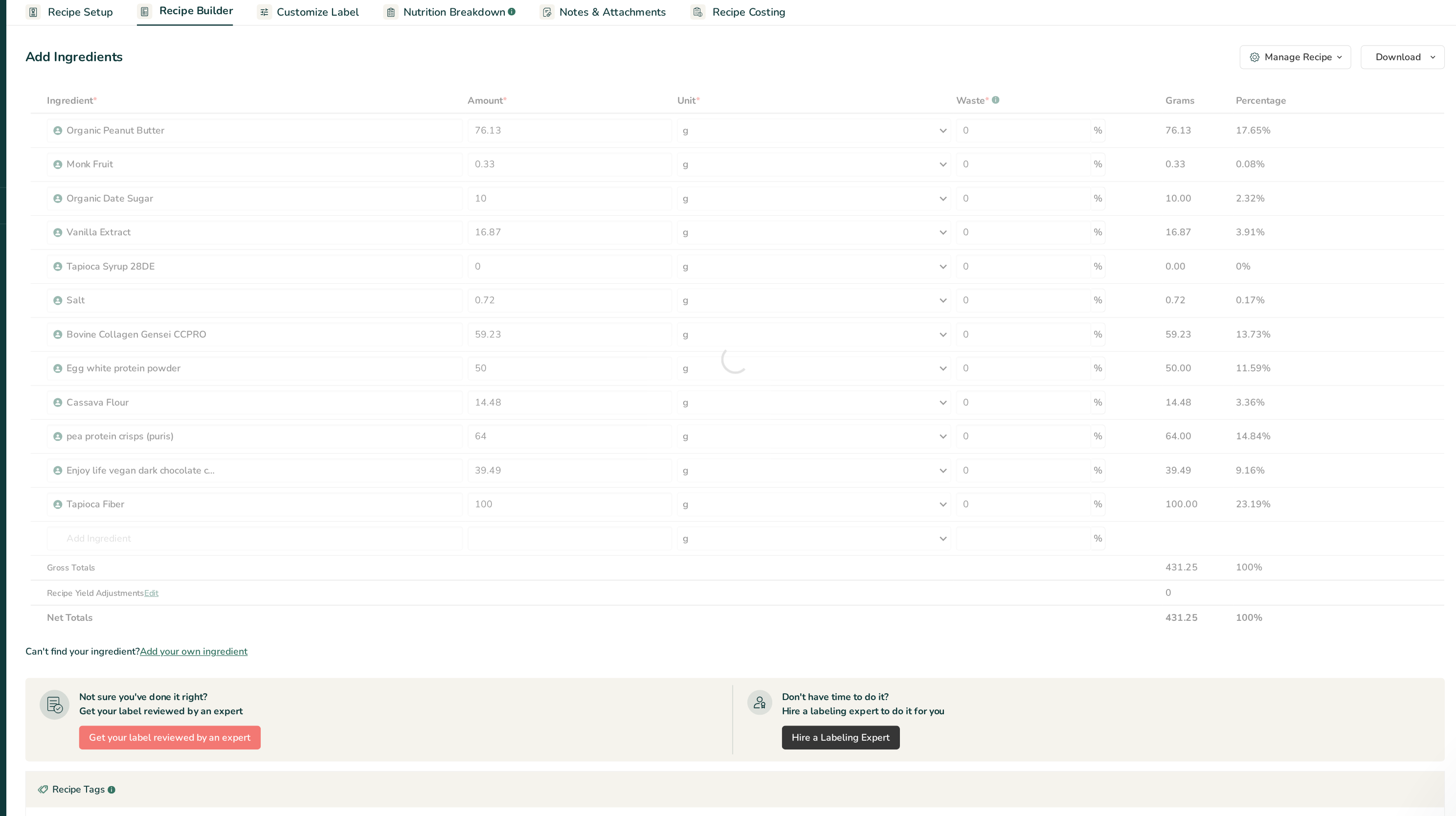
click at [605, 84] on div "Add Ingredients Manage Recipe Delete Recipe Duplicate Recipe Scale Recipe Save …" at bounding box center [696, 80] width 1164 height 20
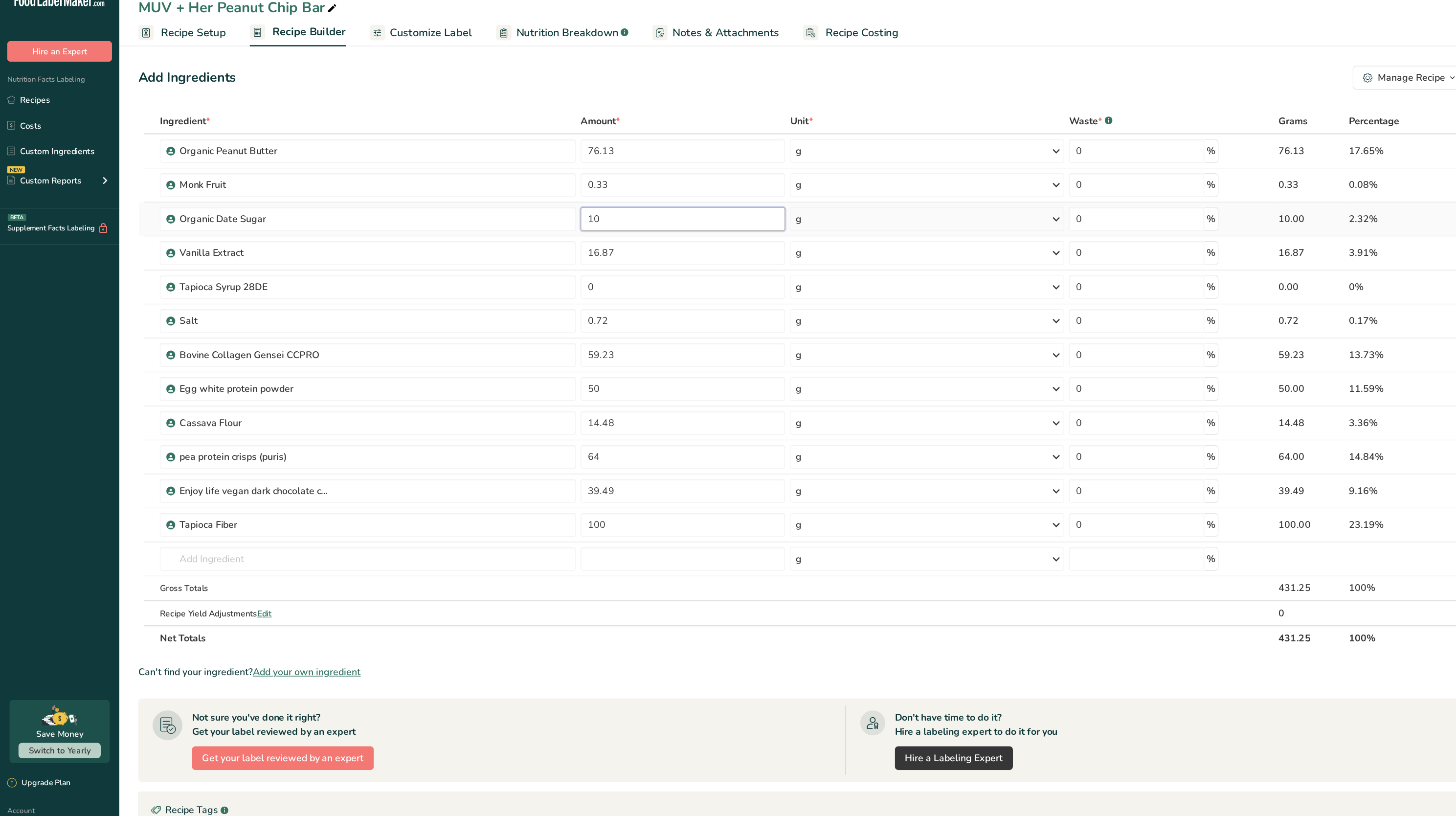
click at [580, 193] on input "10" at bounding box center [560, 196] width 168 height 20
click at [584, 98] on div "Add Ingredients Manage Recipe Delete Recipe Duplicate Recipe Scale Recipe Save …" at bounding box center [699, 468] width 1171 height 804
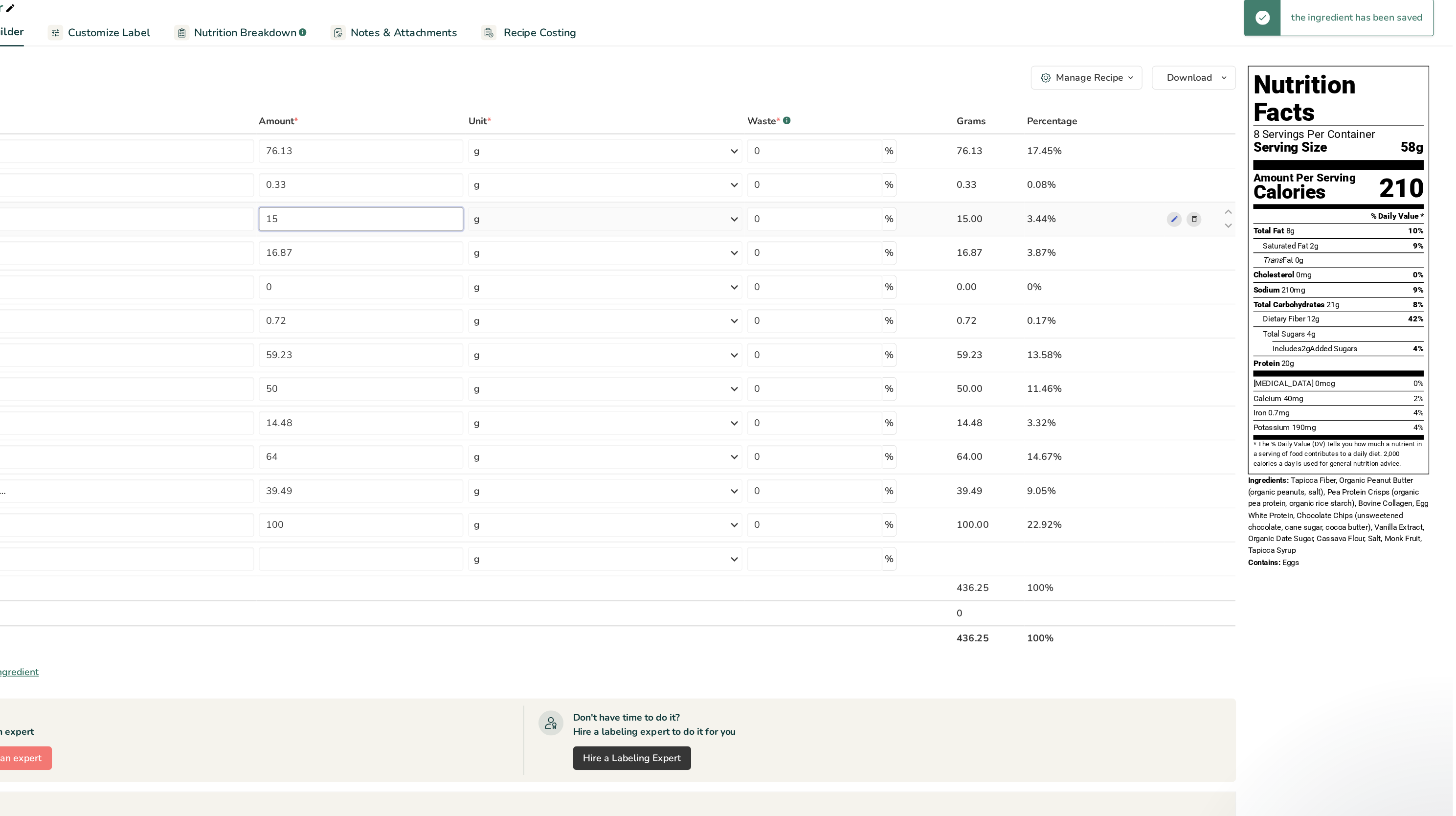
click at [596, 203] on input "15" at bounding box center [560, 196] width 168 height 20
click at [660, 85] on div "Add Ingredients Manage Recipe Delete Recipe Duplicate Recipe Scale Recipe Save …" at bounding box center [696, 80] width 1164 height 20
click at [537, 203] on input "18" at bounding box center [560, 196] width 168 height 20
type input "1"
type input "2"
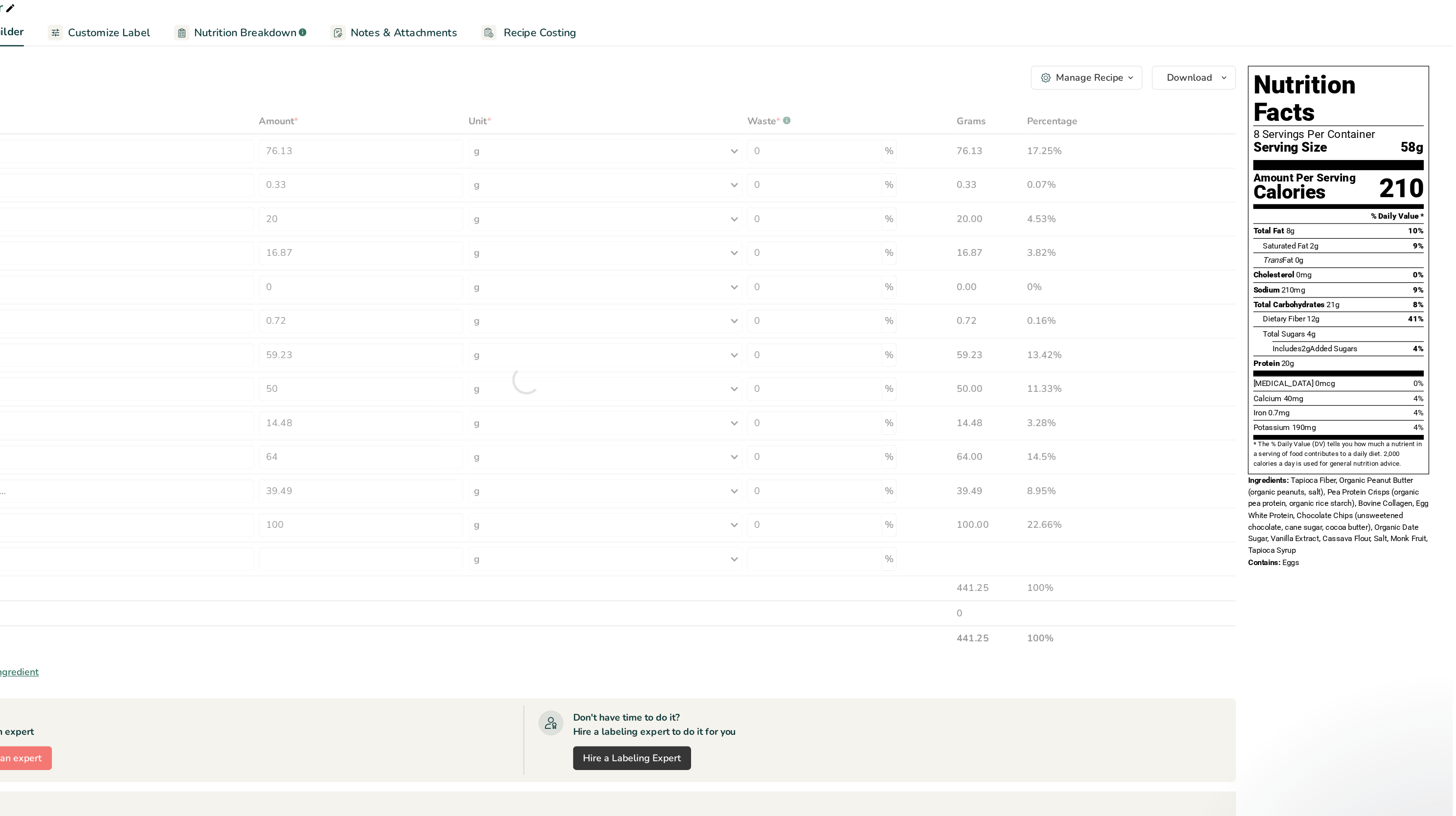
click at [637, 105] on div "Add Ingredients Manage Recipe Delete Recipe Duplicate Recipe Scale Recipe Save …" at bounding box center [699, 468] width 1171 height 804
click at [584, 196] on input "20" at bounding box center [560, 196] width 168 height 20
type input "2"
click at [633, 90] on div "Add Ingredients Manage Recipe Delete Recipe Duplicate Recipe Scale Recipe Save …" at bounding box center [696, 80] width 1164 height 20
click at [617, 192] on input "19" at bounding box center [560, 196] width 168 height 20
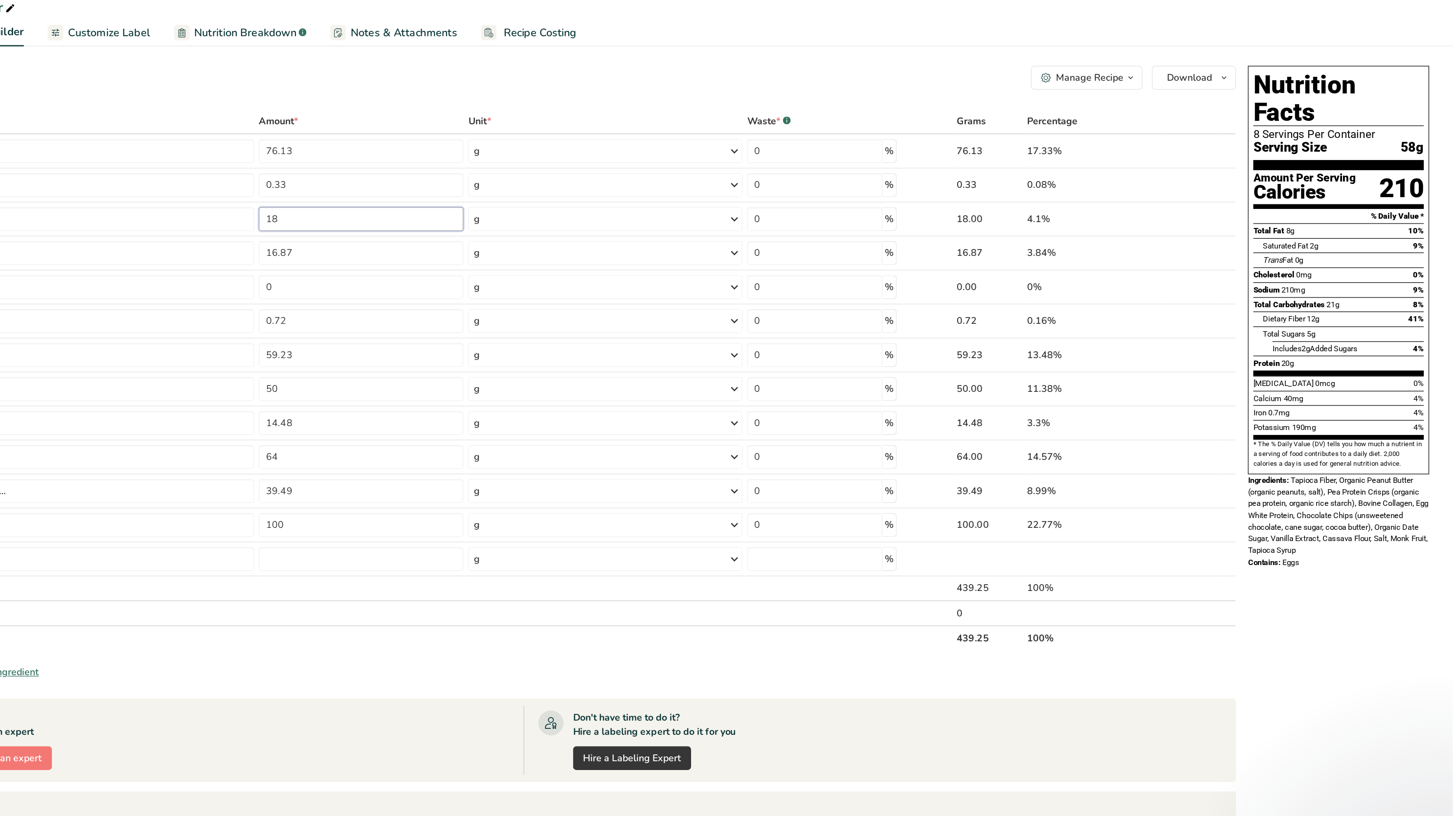
type input "18"
click at [647, 97] on div "Add Ingredients Manage Recipe Delete Recipe Duplicate Recipe Scale Recipe Save …" at bounding box center [699, 468] width 1171 height 804
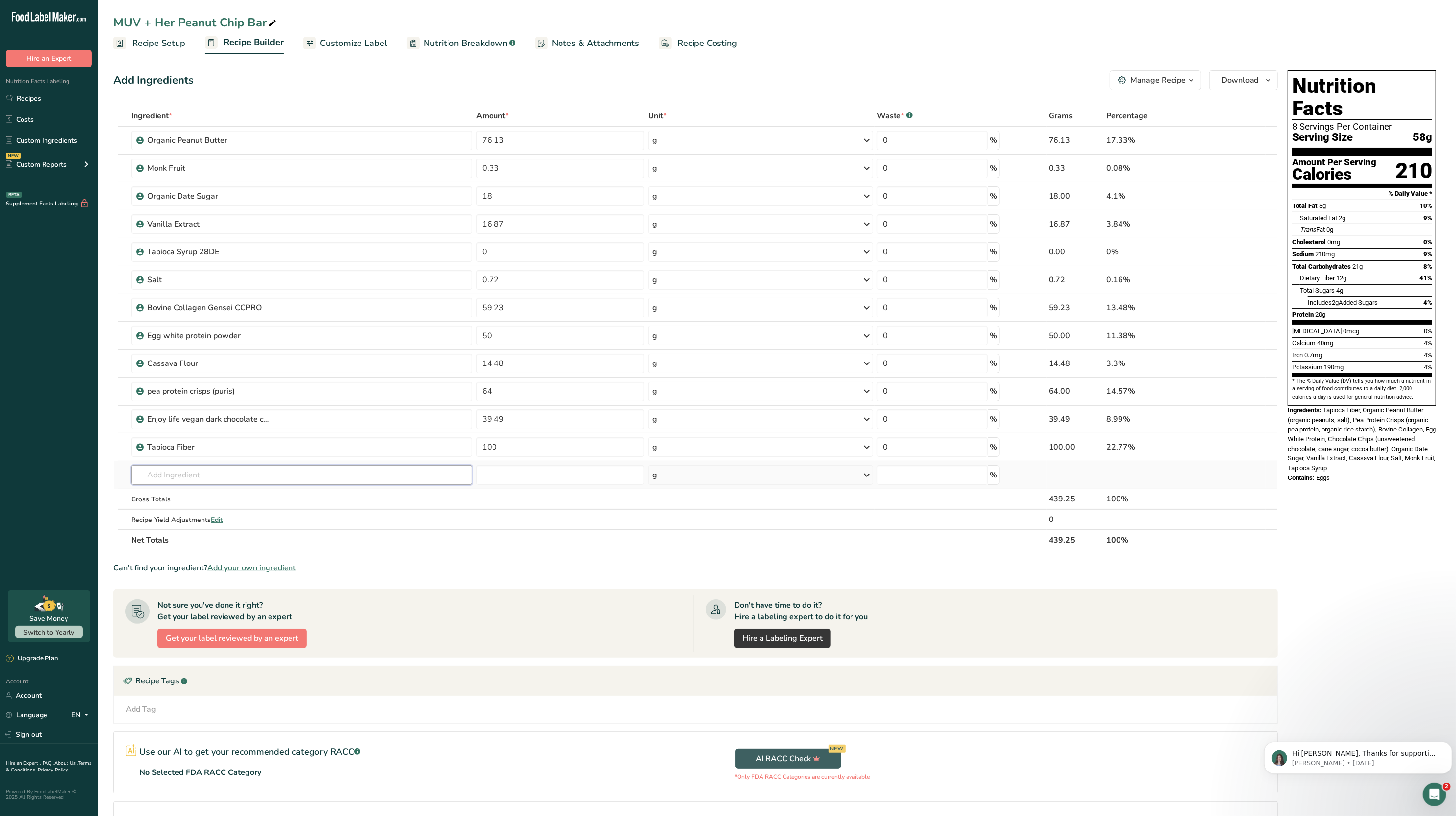
click at [339, 407] on input "text" at bounding box center [301, 475] width 341 height 20
type input "tapioca syrup"
click at [276, 407] on div "Tapioca Syrup 28DE" at bounding box center [294, 511] width 310 height 10
type input "Tapioca Syrup 28DE"
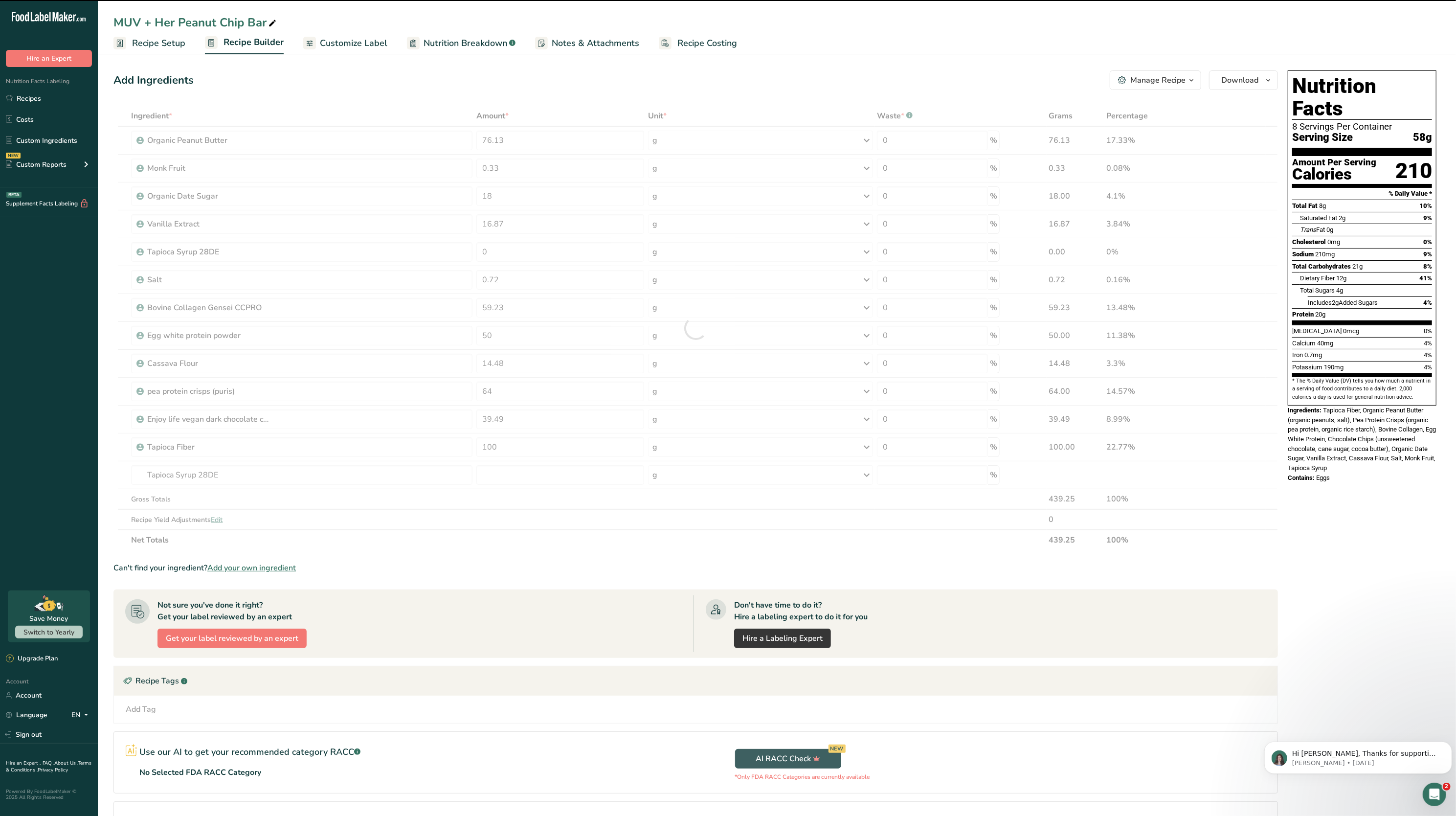
type input "0"
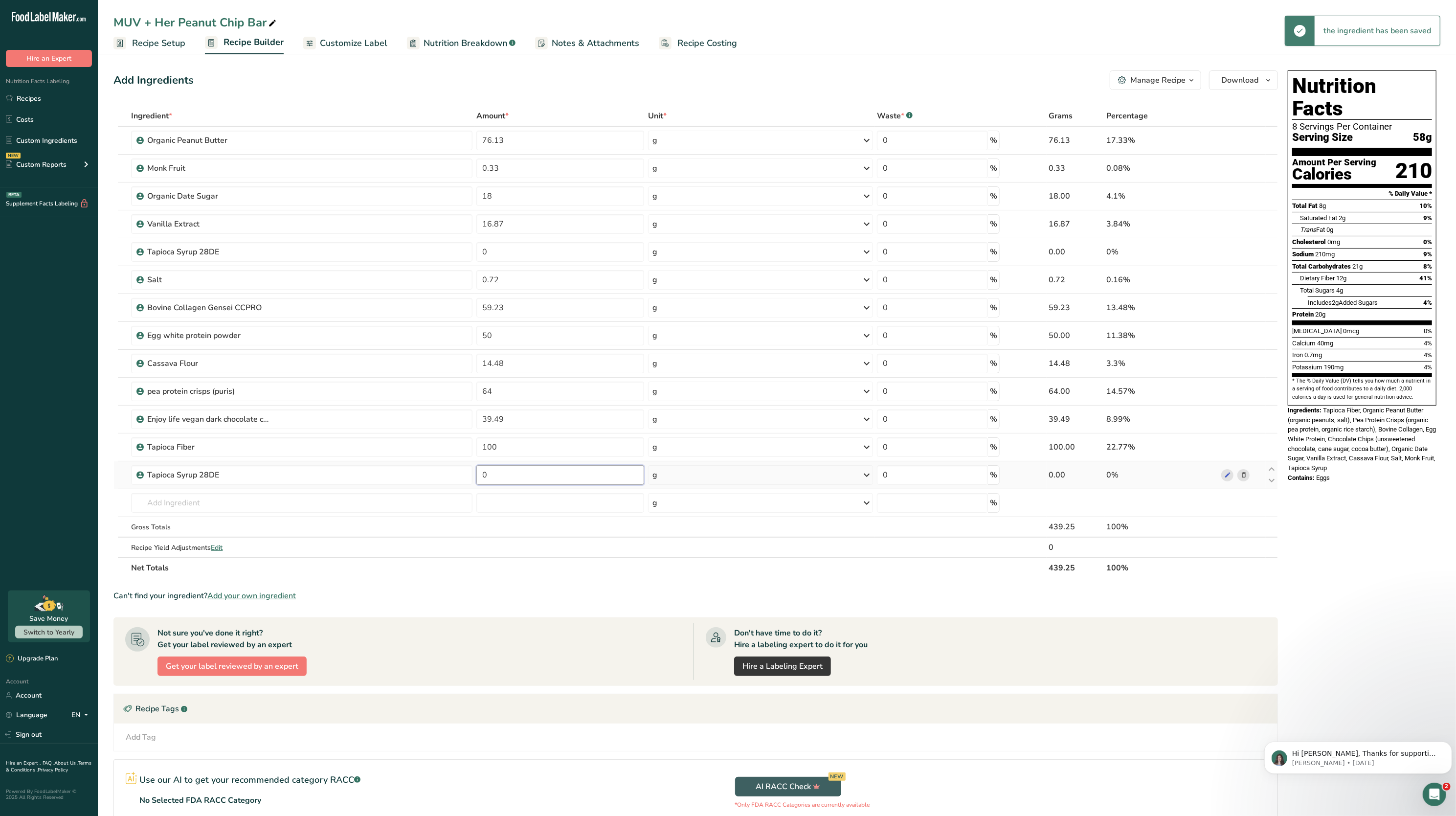
click at [517, 407] on input "0" at bounding box center [560, 475] width 168 height 20
type input "100"
click at [518, 407] on div "Ingredient * Amount * Unit * Waste * .a-a{fill:#347362;}.b-a{fill:#fff;} Grams …" at bounding box center [696, 342] width 1164 height 473
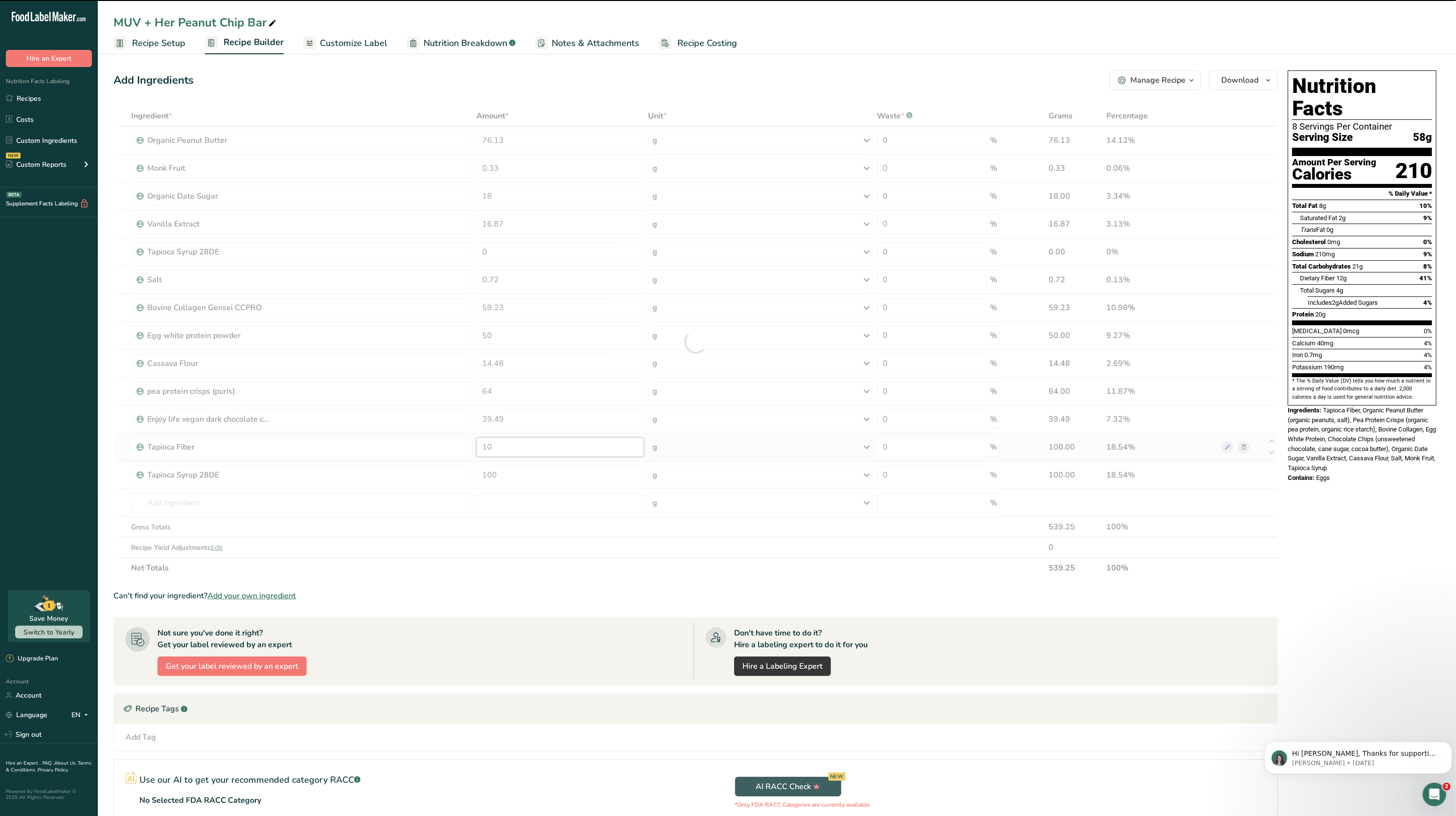
type input "1"
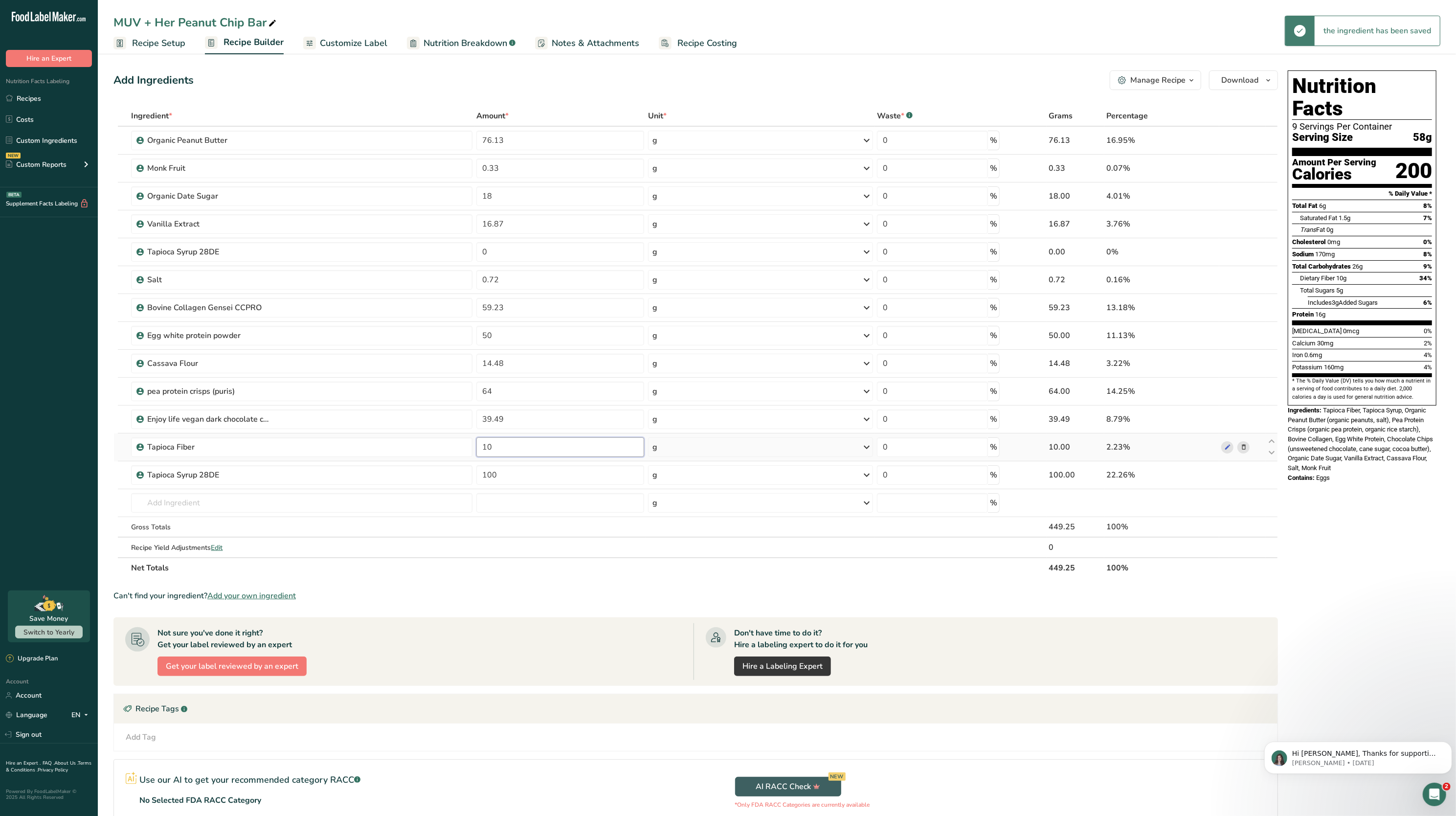
type input "1"
type input "0"
click at [728, 407] on div "Ingredient * Amount * Unit * Waste * .a-a{fill:#347362;}.b-a{fill:#fff;} Grams …" at bounding box center [696, 342] width 1164 height 473
click at [582, 407] on input "100" at bounding box center [560, 475] width 168 height 20
type input "1"
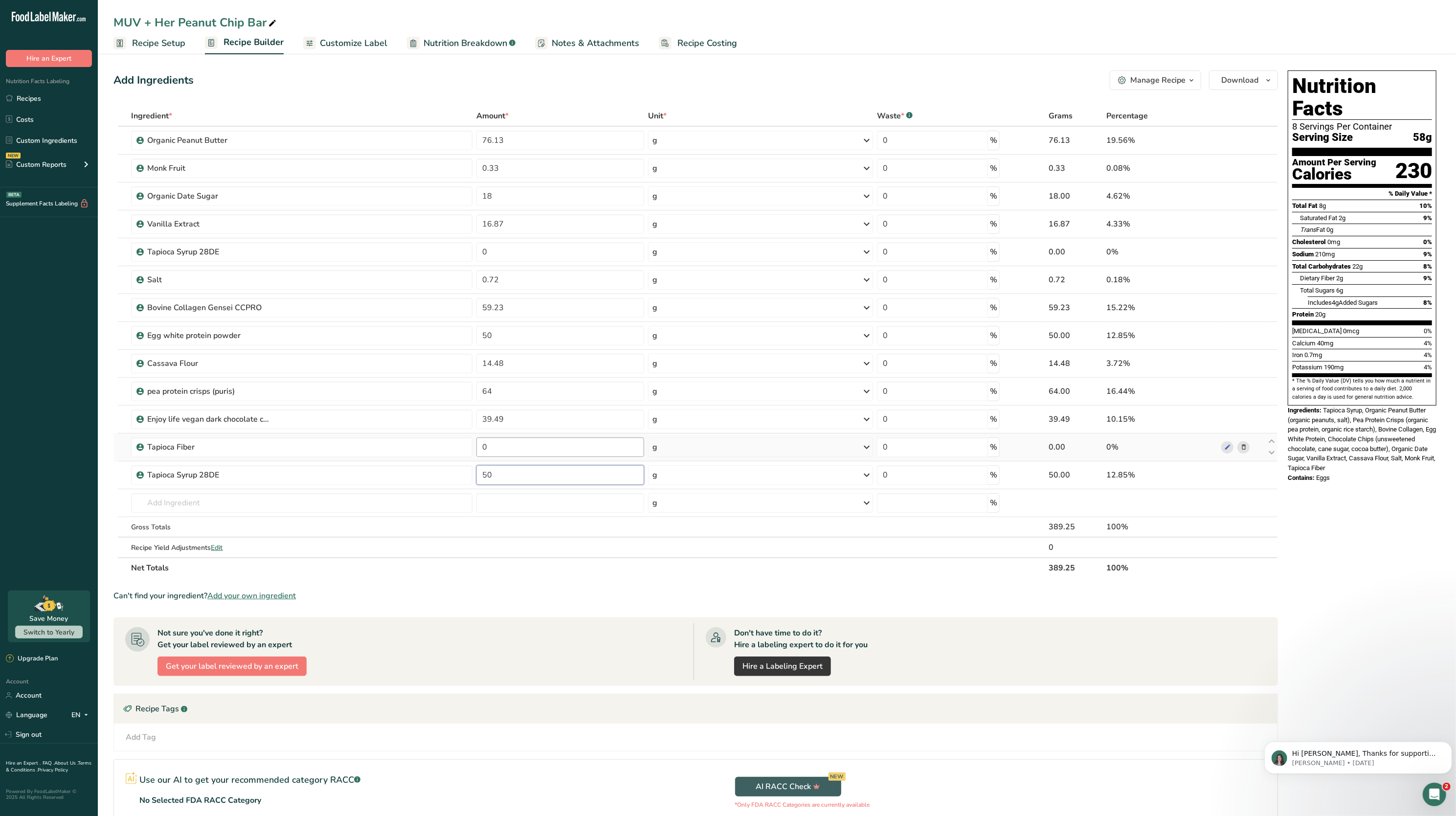
type input "50"
click at [563, 407] on div "Ingredient * Amount * Unit * Waste * .a-a{fill:#347362;}.b-a{fill:#fff;} Grams …" at bounding box center [696, 342] width 1164 height 473
type input "0"
type input "50"
click at [728, 407] on div "Nutrition Facts 7 Servings Per Container Serving Size 58g Amount Per Serving Ca…" at bounding box center [1362, 482] width 156 height 832
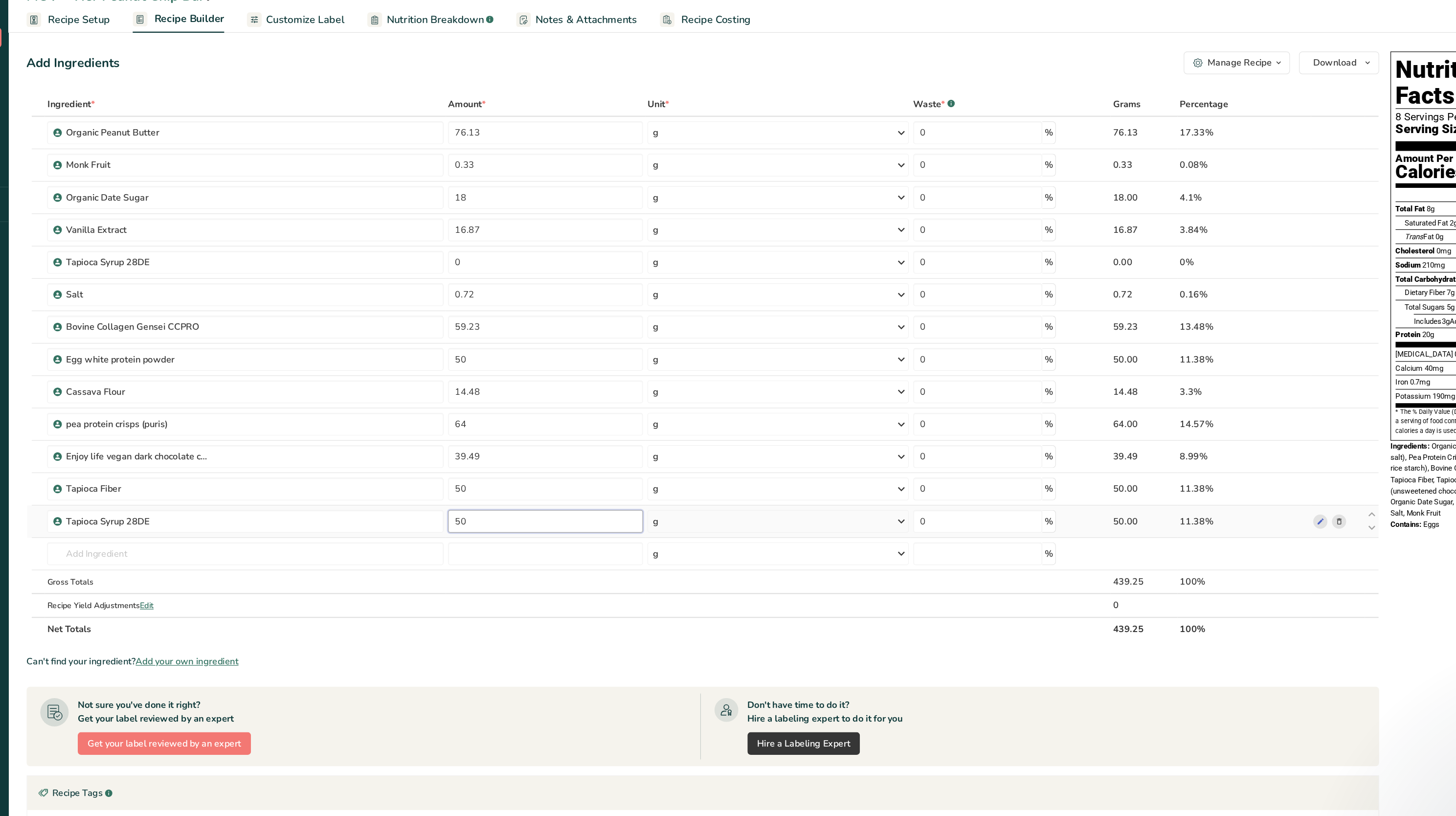
click at [521, 407] on input "50" at bounding box center [560, 475] width 168 height 20
type input "5"
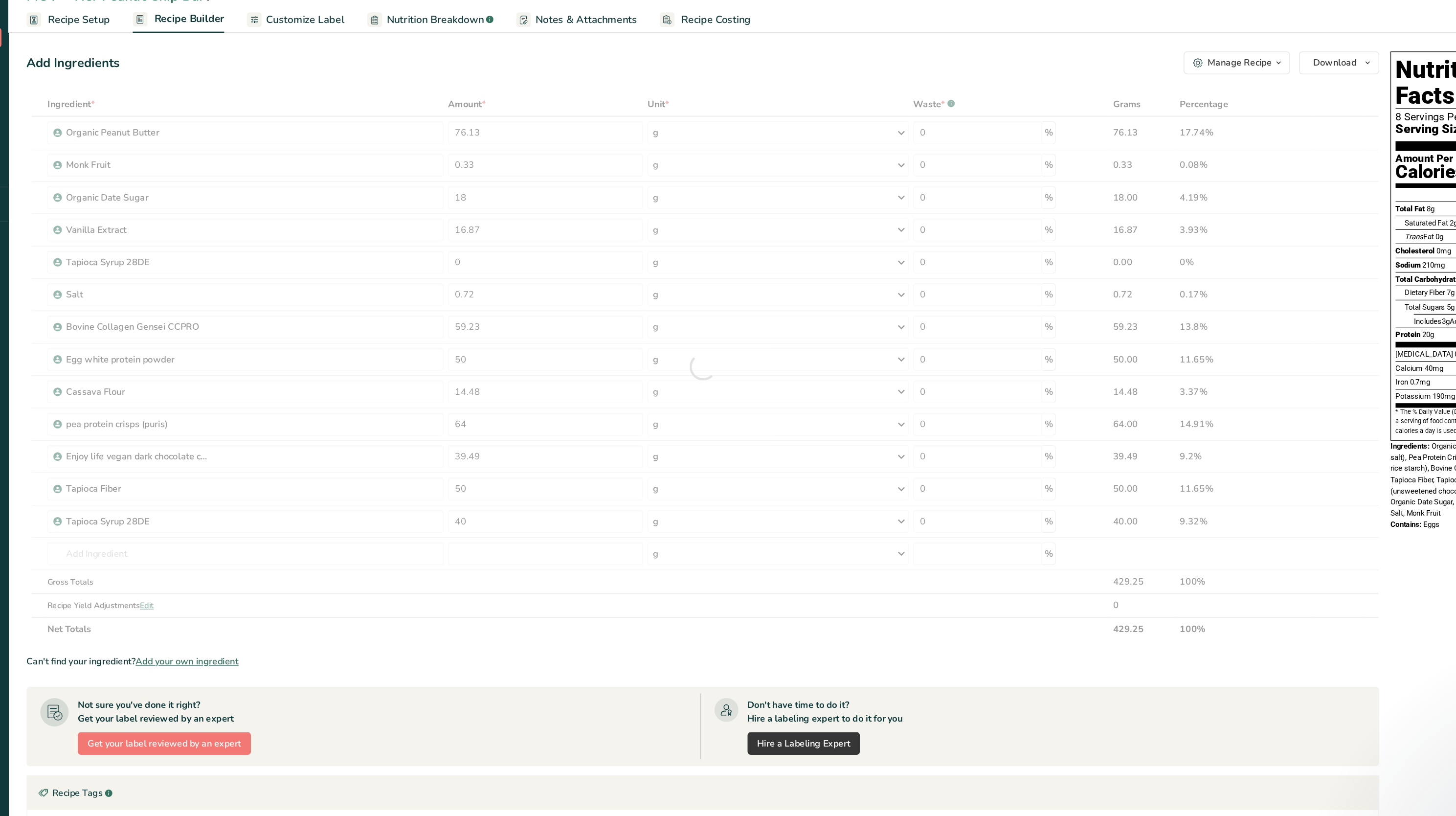
click at [574, 407] on div "Ingredient * Amount * Unit * Waste * .a-a{fill:#347362;}.b-a{fill:#fff;} Grams …" at bounding box center [696, 342] width 1164 height 473
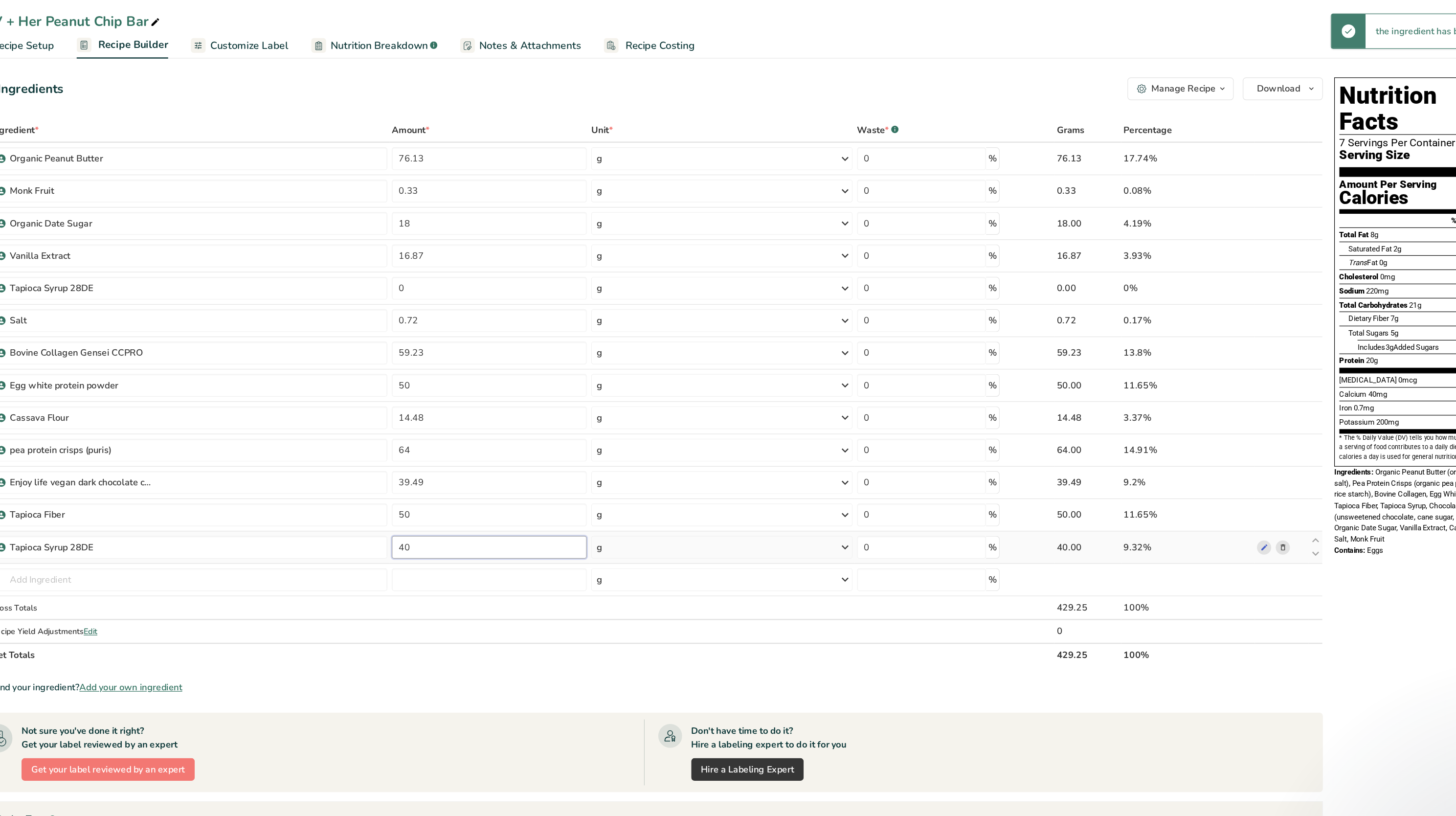
click at [546, 407] on input "40" at bounding box center [560, 475] width 168 height 20
type input "4"
click at [556, 407] on div "Ingredient * Amount * Unit * Waste * .a-a{fill:#347362;}.b-a{fill:#fff;} Grams …" at bounding box center [696, 342] width 1164 height 473
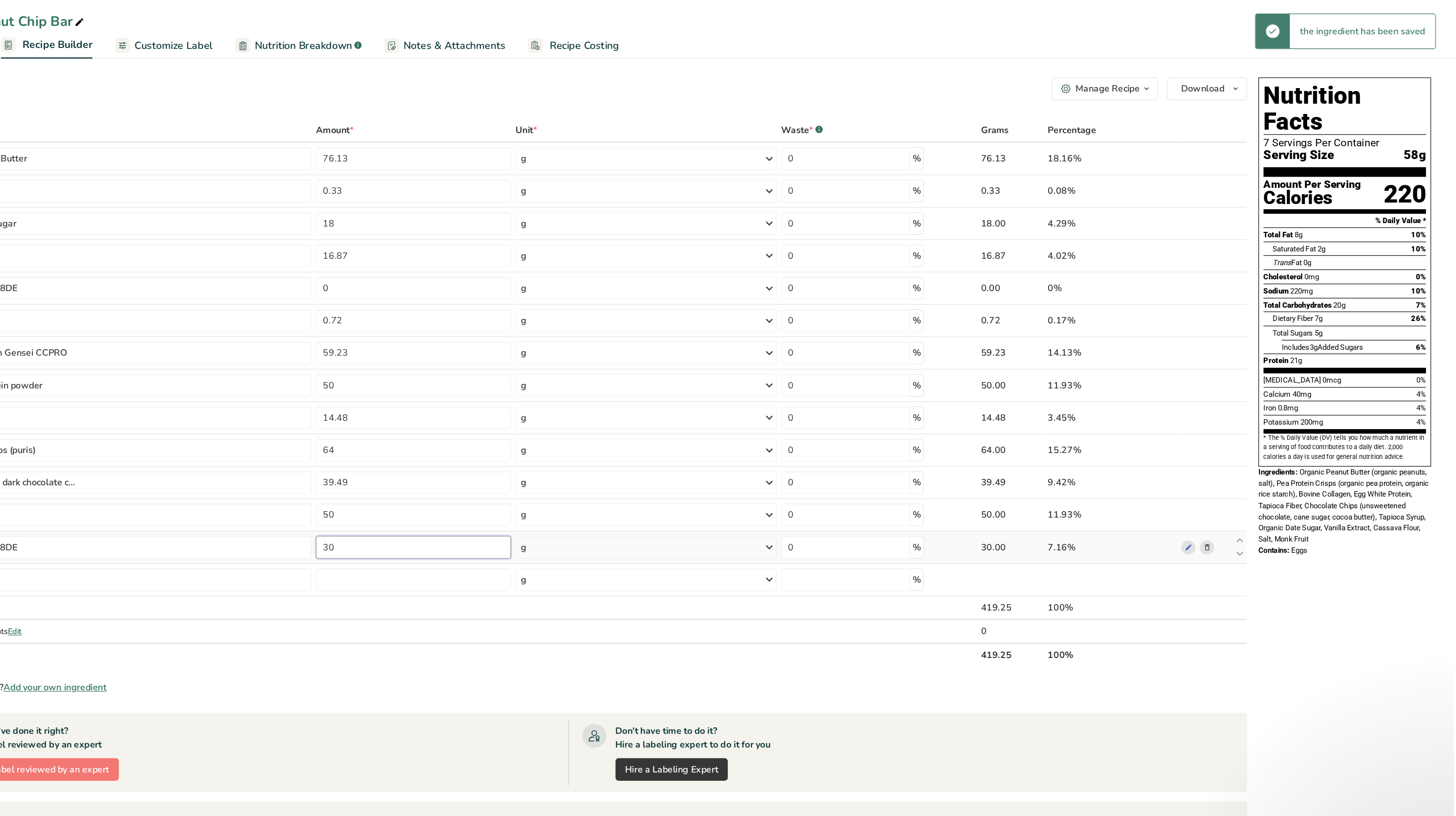
click at [549, 407] on input "30" at bounding box center [560, 475] width 168 height 20
type input "3"
type input "20"
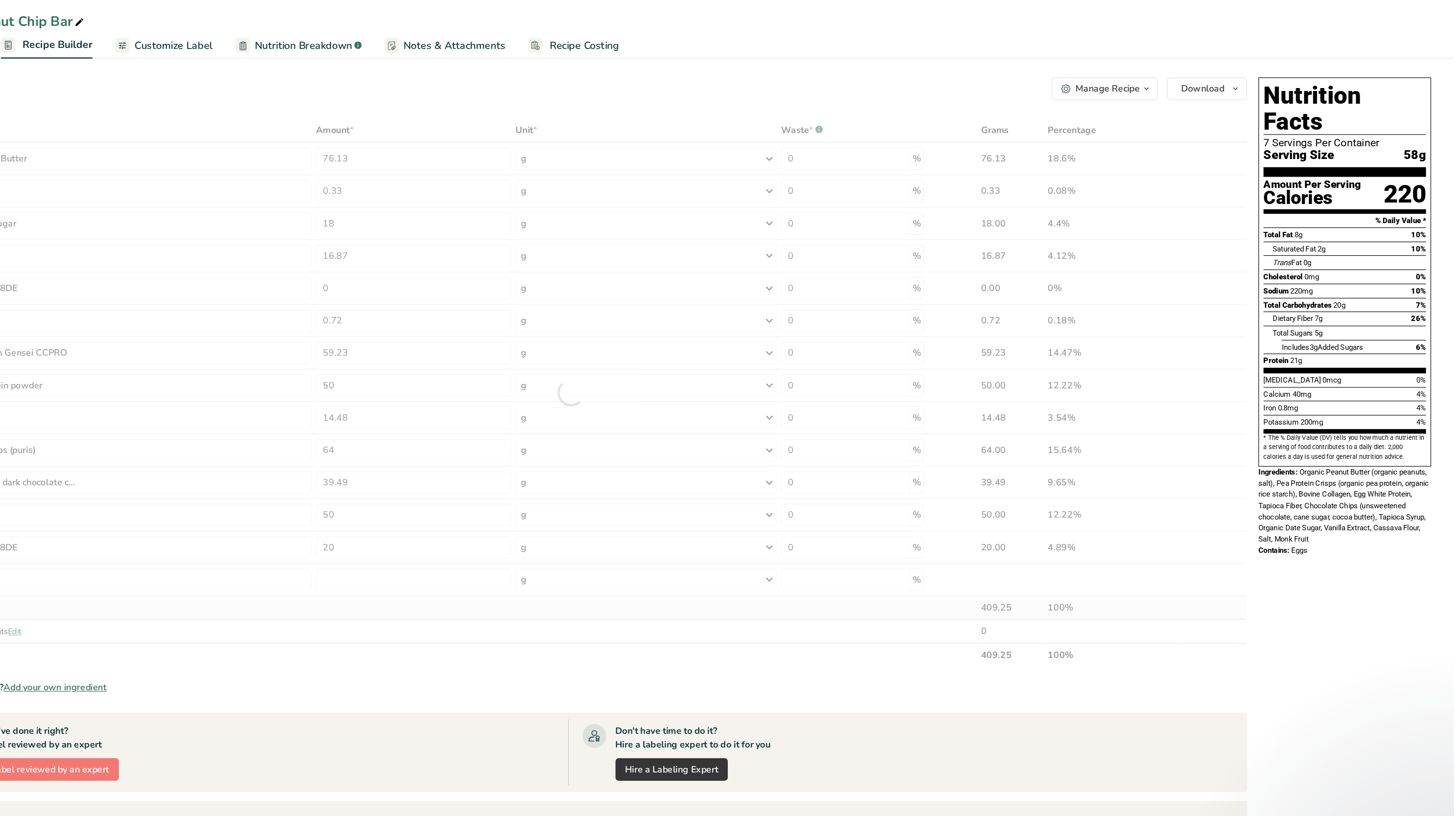
click at [557, 407] on div "Ingredient * Amount * Unit * Waste * .a-a{fill:#347362;}.b-a{fill:#fff;} Grams …" at bounding box center [696, 342] width 1164 height 473
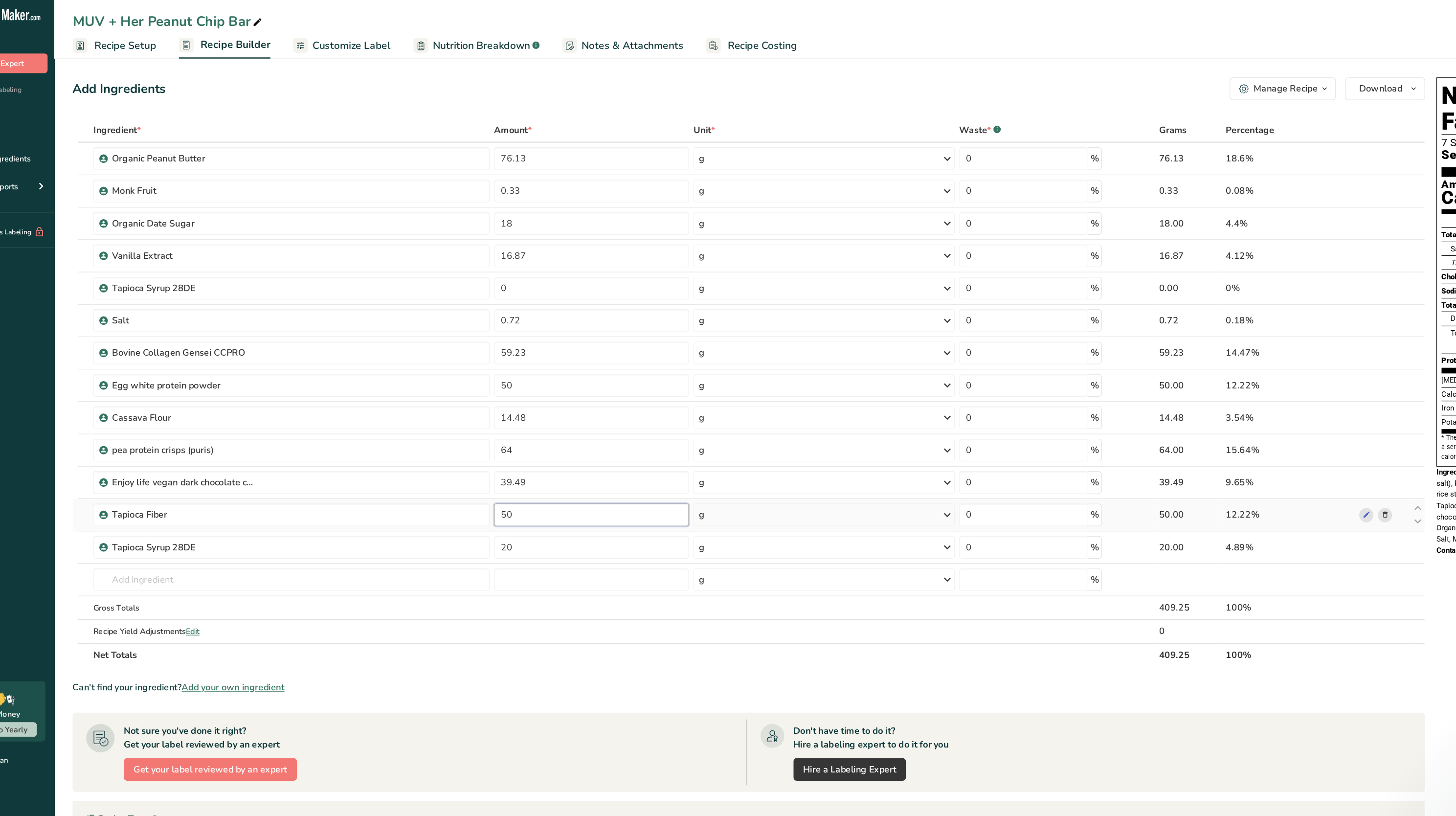
click at [527, 407] on input "50" at bounding box center [560, 447] width 168 height 20
type input "5"
type input "100"
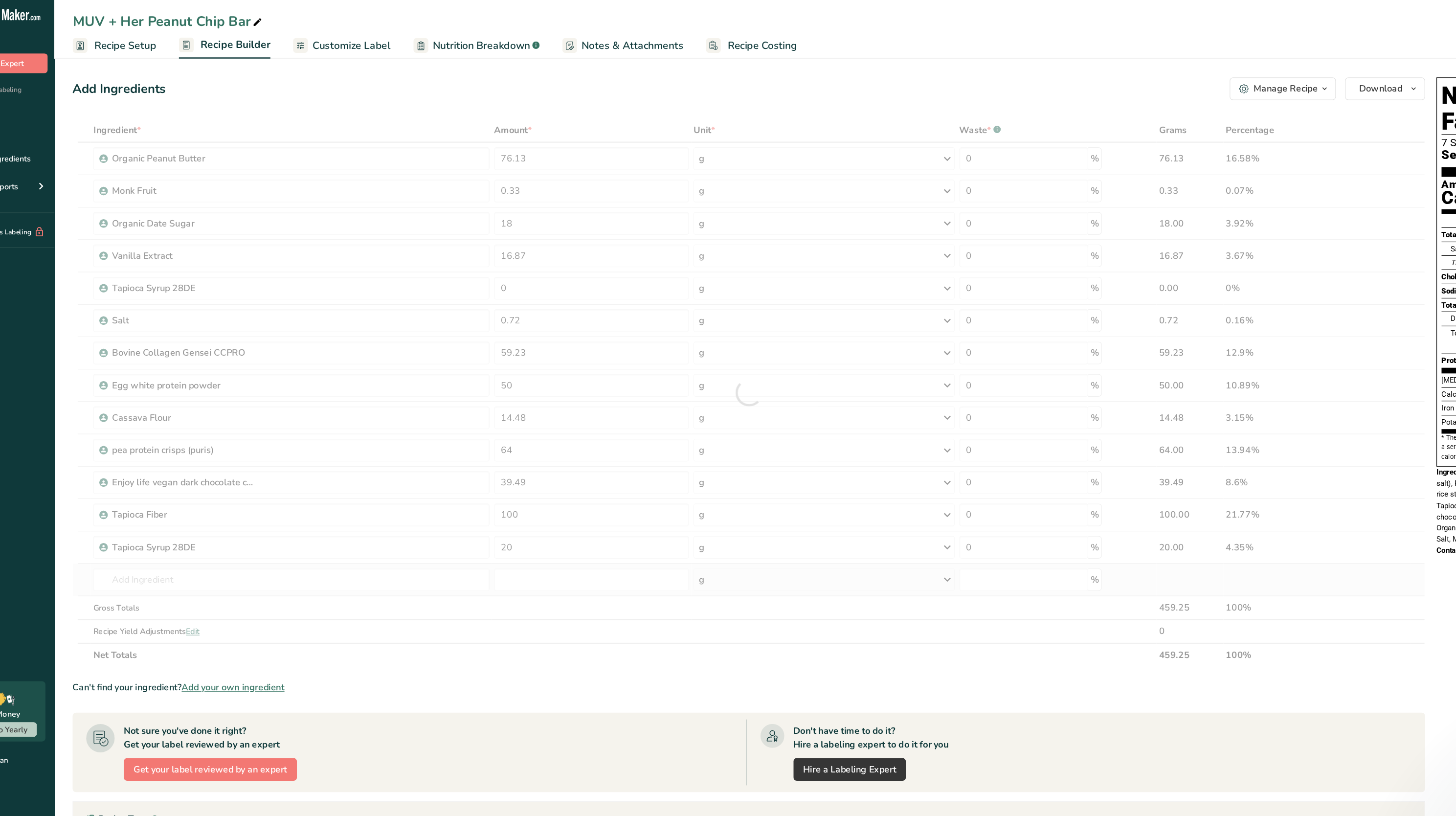
click at [728, 407] on div "Ingredient * Amount * Unit * Waste * .a-a{fill:#347362;}.b-a{fill:#fff;} Grams …" at bounding box center [696, 342] width 1164 height 473
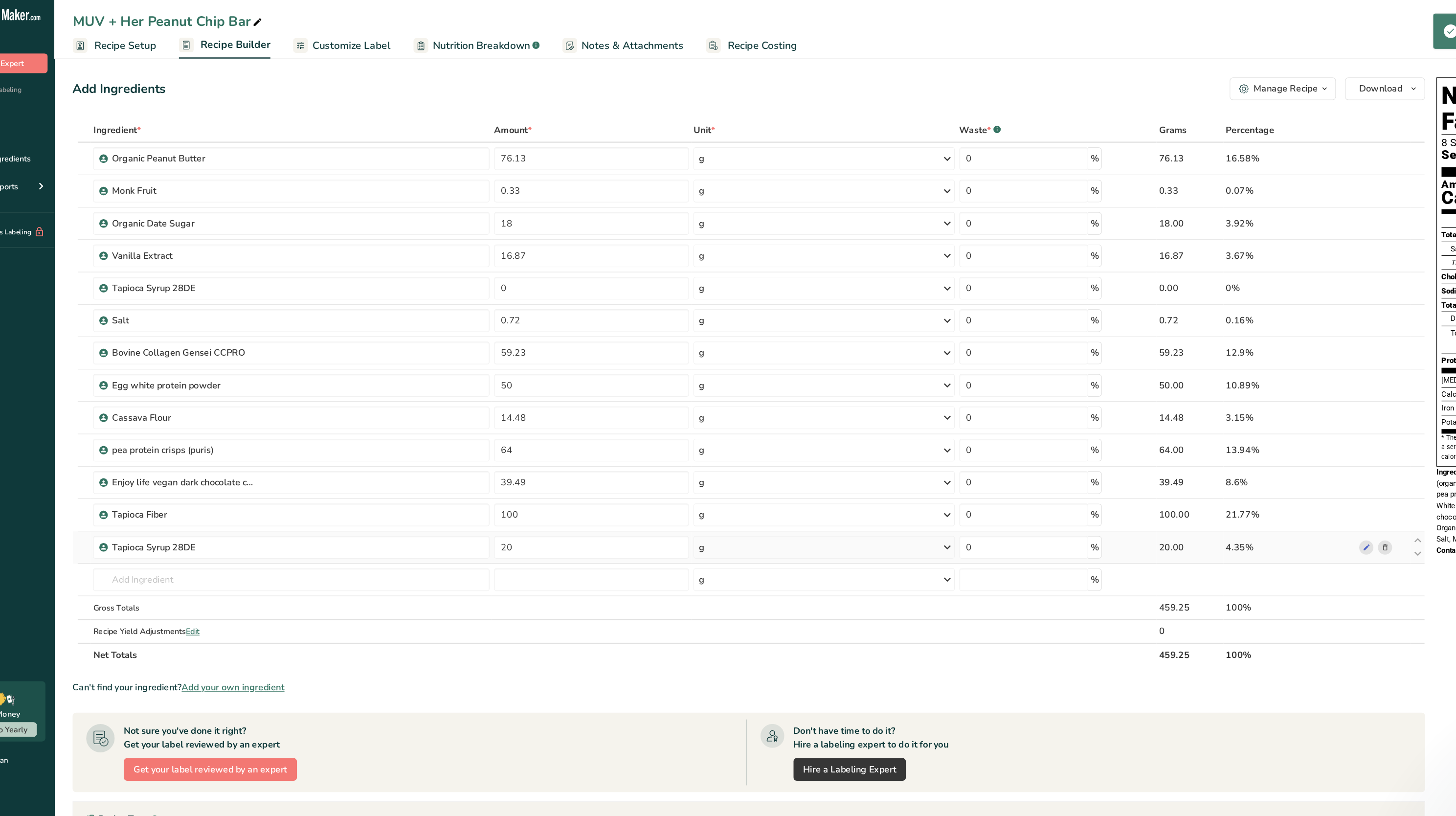
click at [728, 407] on span at bounding box center [1244, 475] width 11 height 11
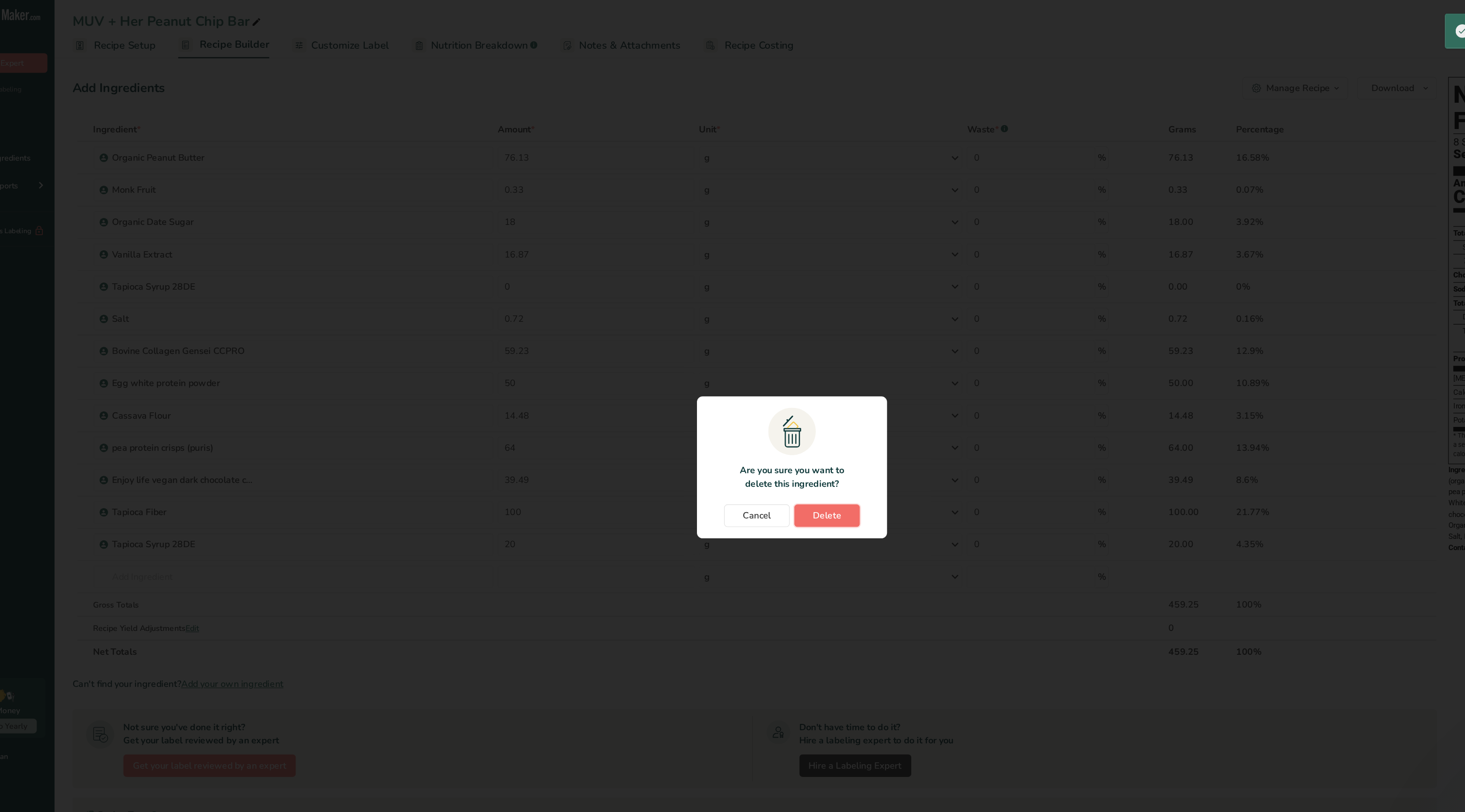
click at [725, 405] on button "Delete" at bounding box center [762, 448] width 56 height 20
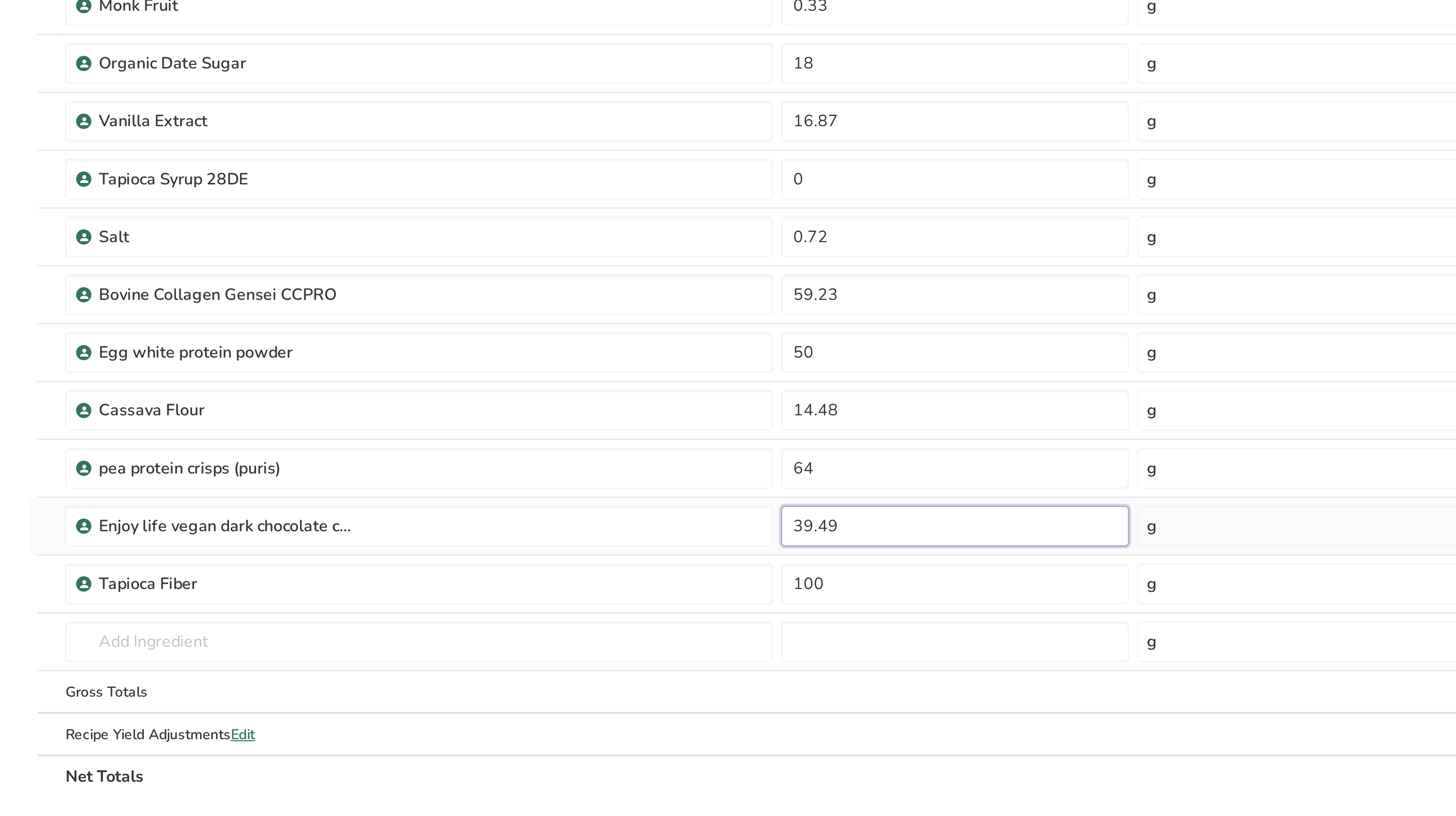
click at [565, 407] on input "39.49" at bounding box center [560, 419] width 168 height 20
type input "3"
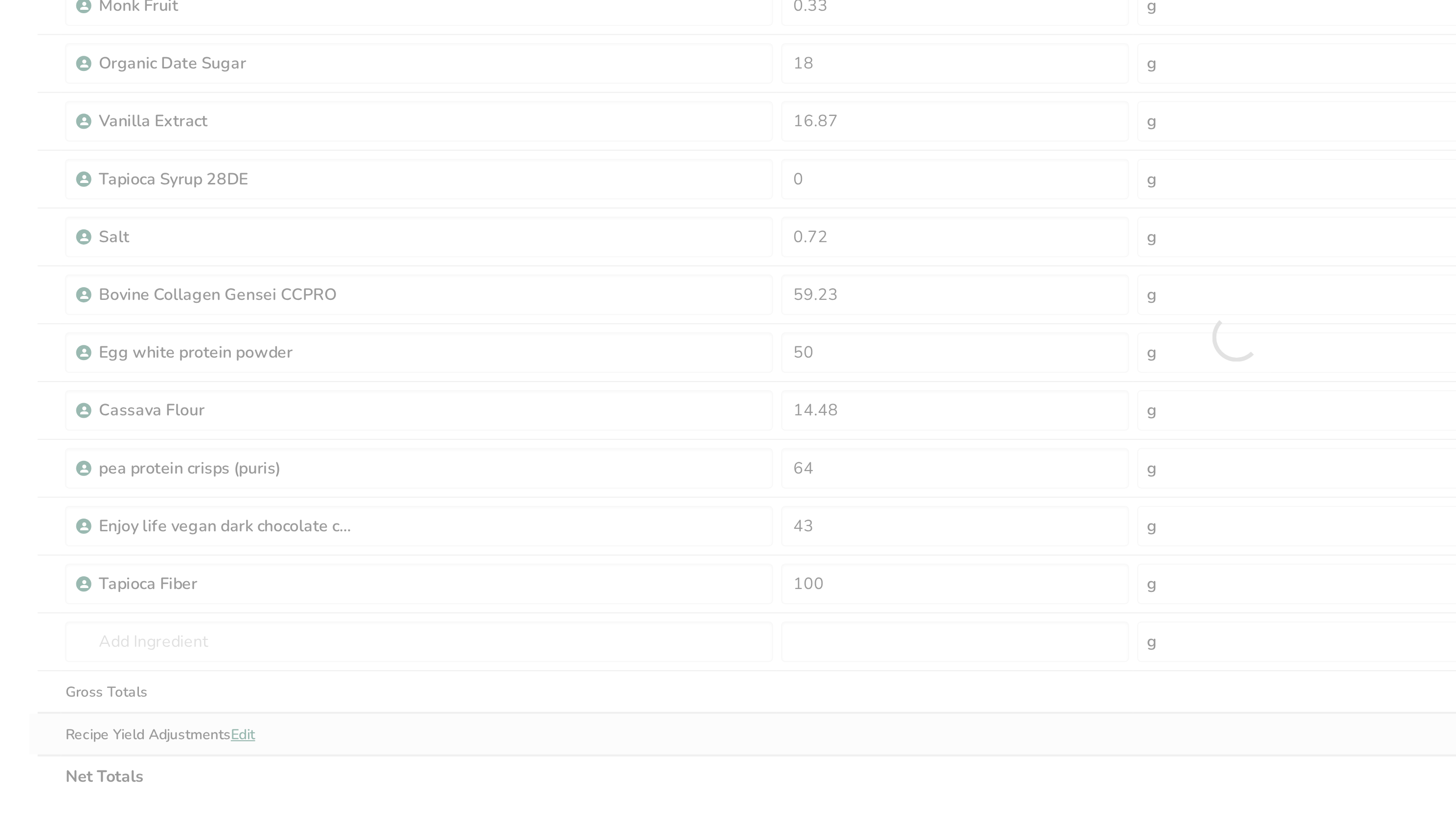
click at [530, 407] on div "Ingredient * Amount * Unit * Waste * .a-a{fill:#347362;}.b-a{fill:#fff;} Grams …" at bounding box center [696, 328] width 1164 height 445
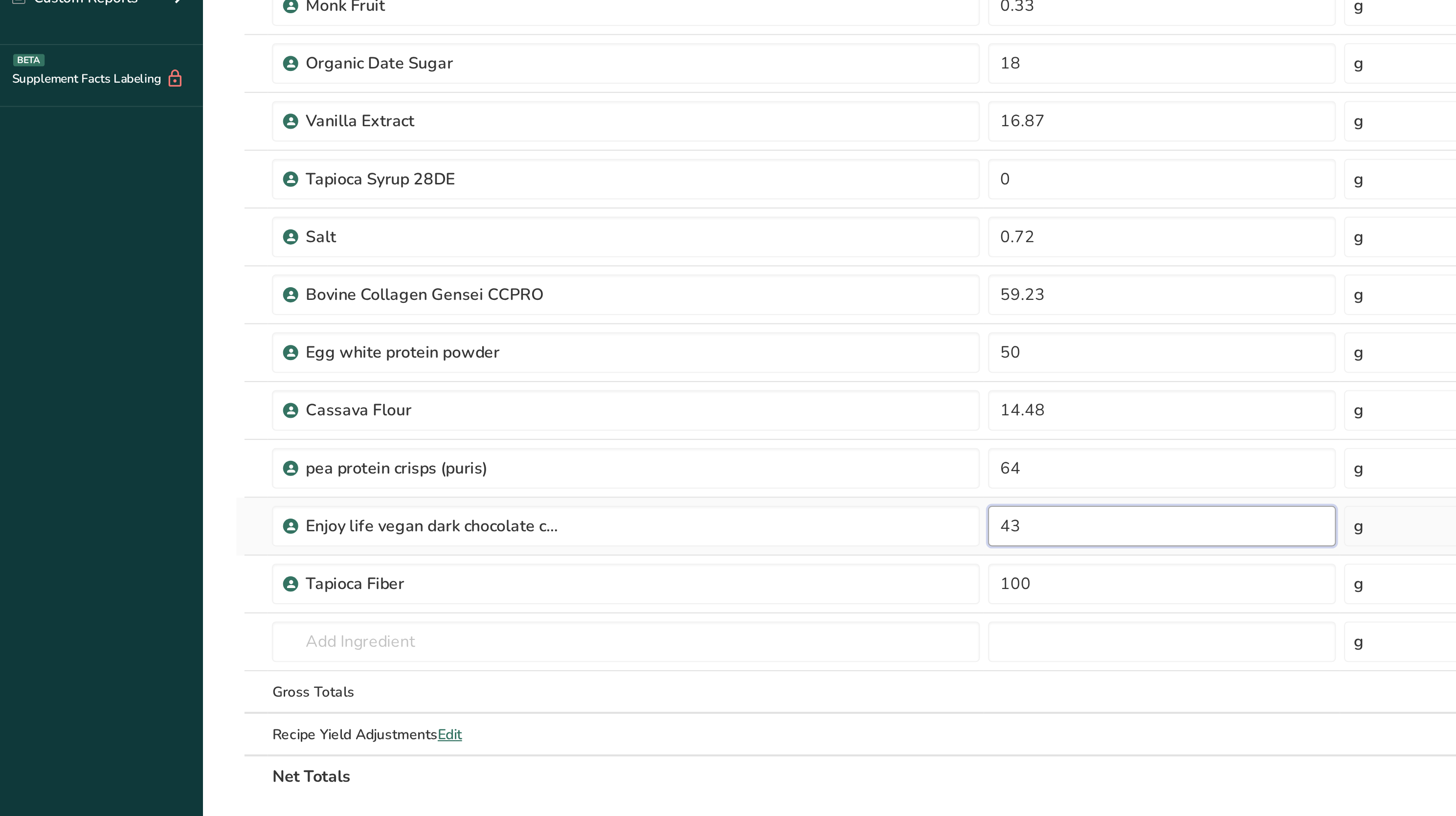
click at [522, 407] on input "43" at bounding box center [560, 419] width 168 height 20
type input "4"
type input "39"
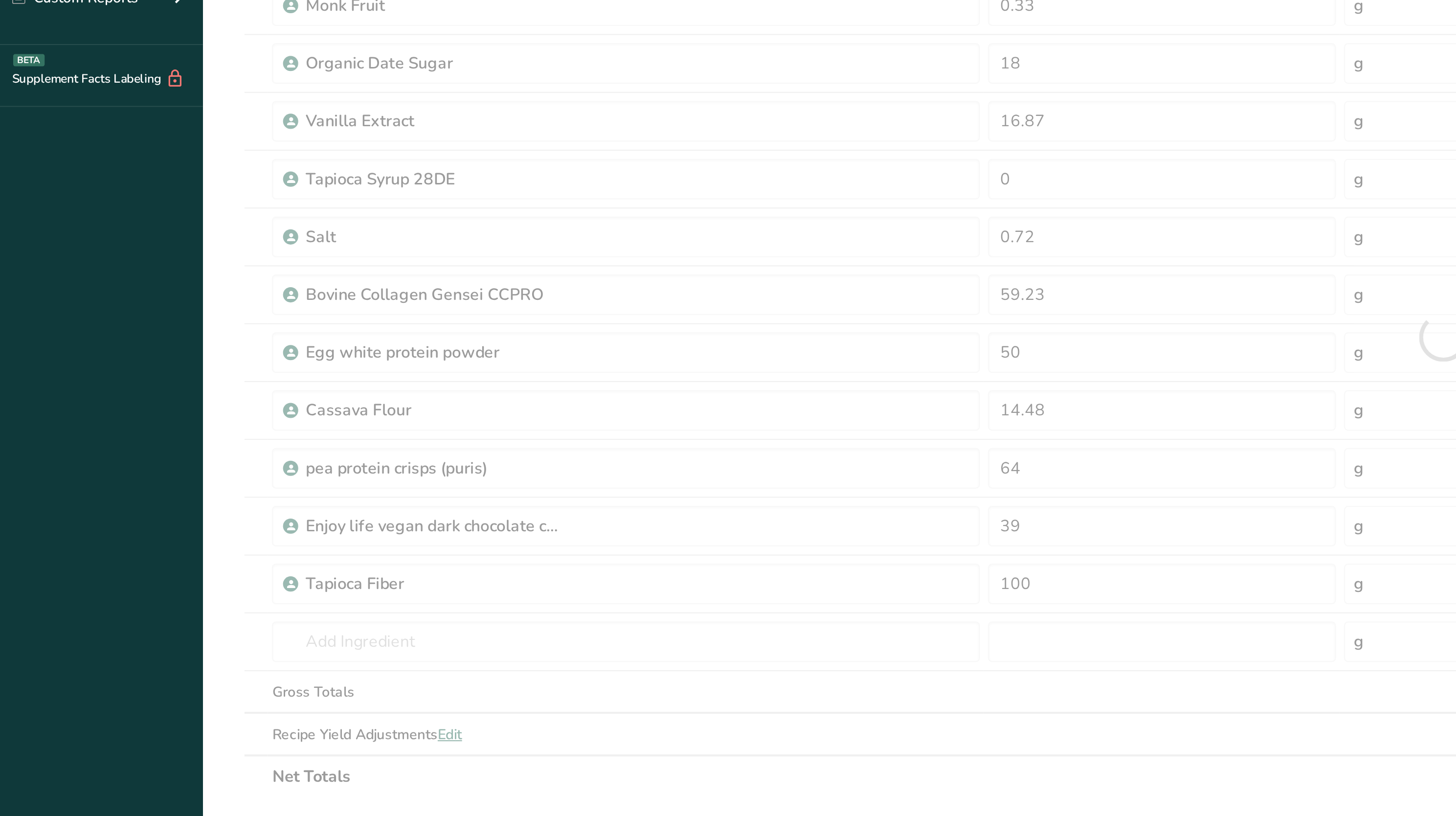
click at [503, 407] on div "Ingredient * Amount * Unit * Waste * .a-a{fill:#347362;}.b-a{fill:#fff;} Grams …" at bounding box center [696, 328] width 1164 height 445
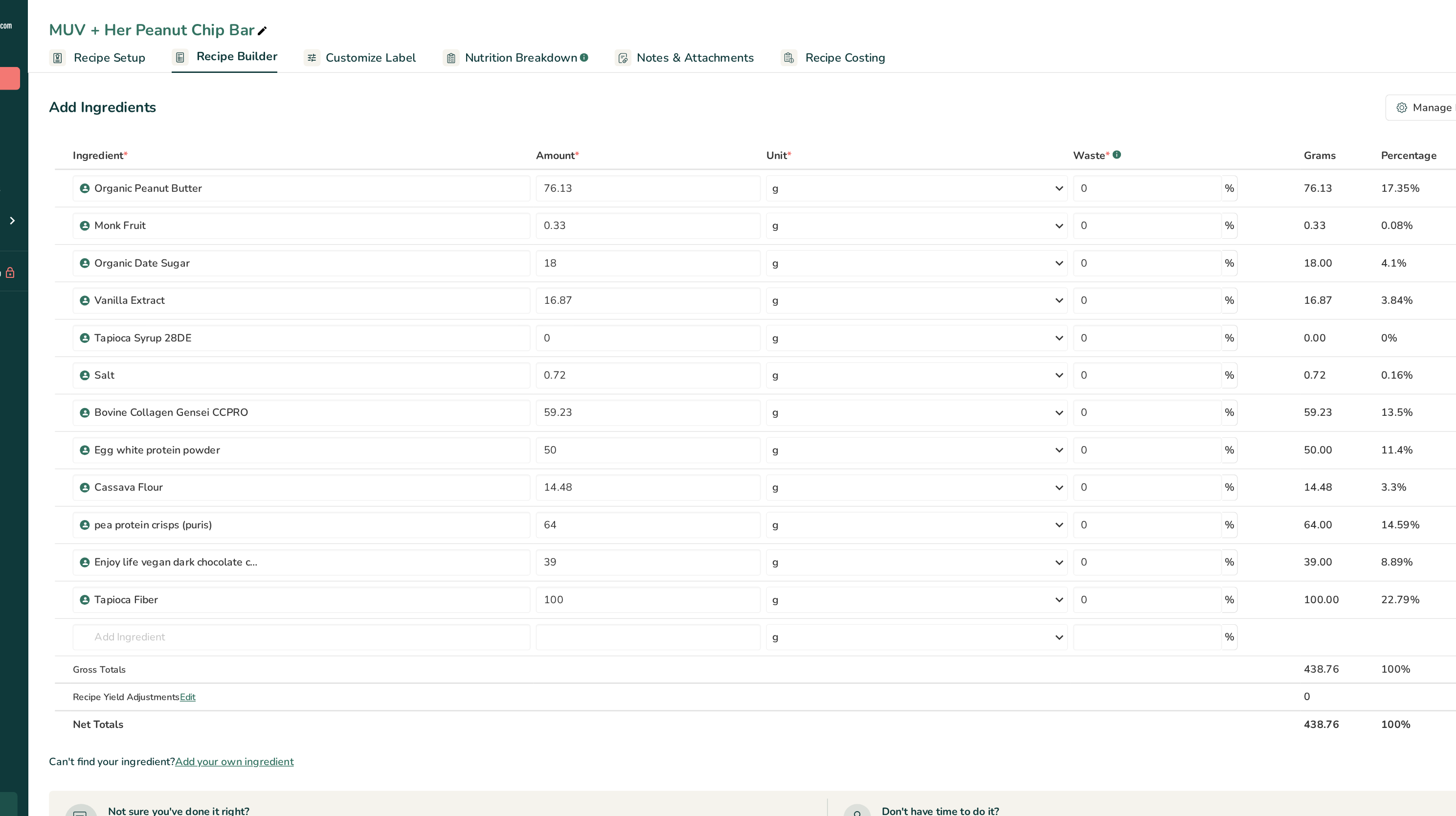
drag, startPoint x: 523, startPoint y: 121, endPoint x: 518, endPoint y: 121, distance: 5.0
click at [518, 121] on div "Amount *" at bounding box center [560, 116] width 168 height 11
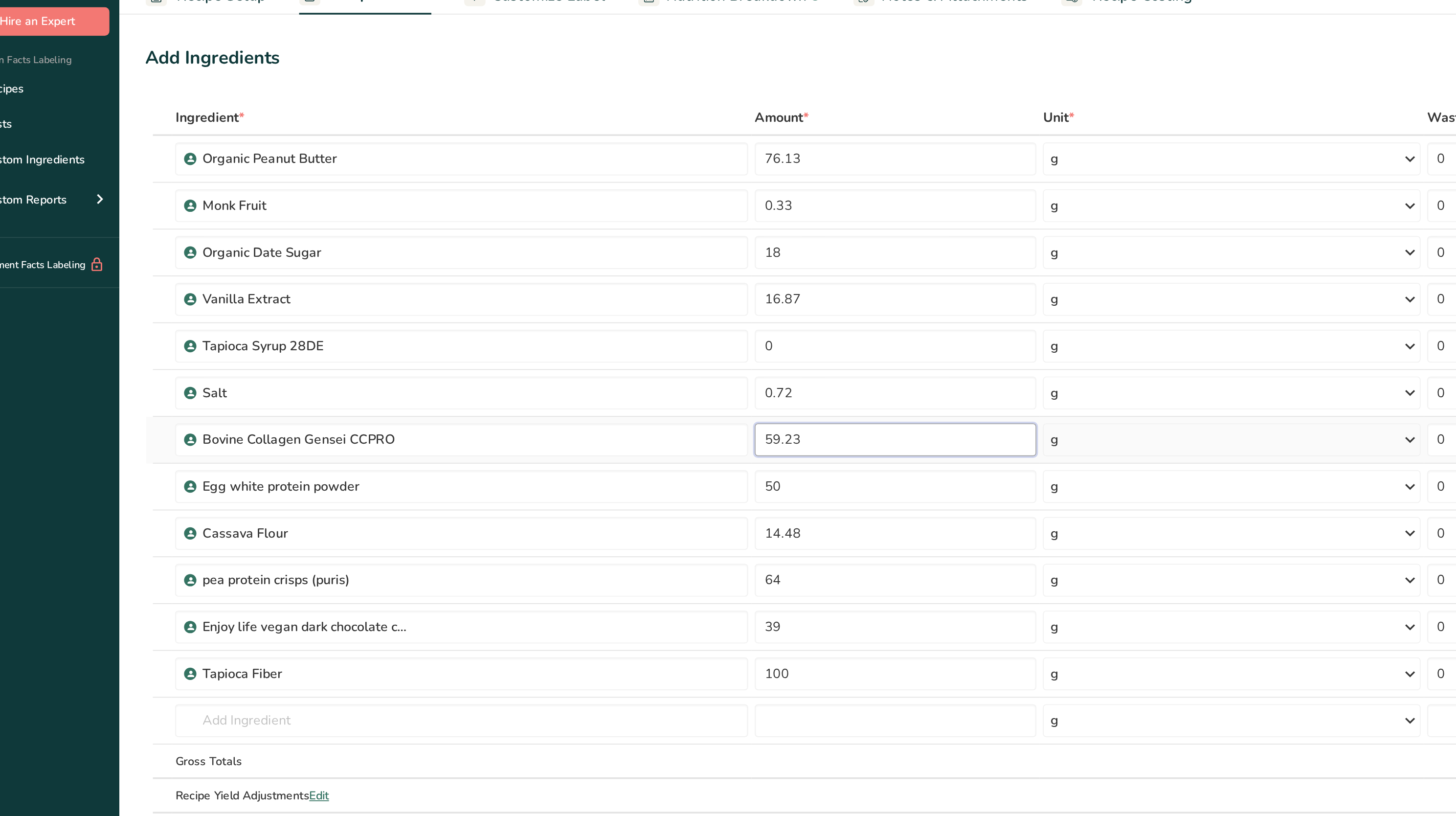
click at [590, 305] on input "59.23" at bounding box center [560, 308] width 168 height 20
type input "5"
paste input "64.51"
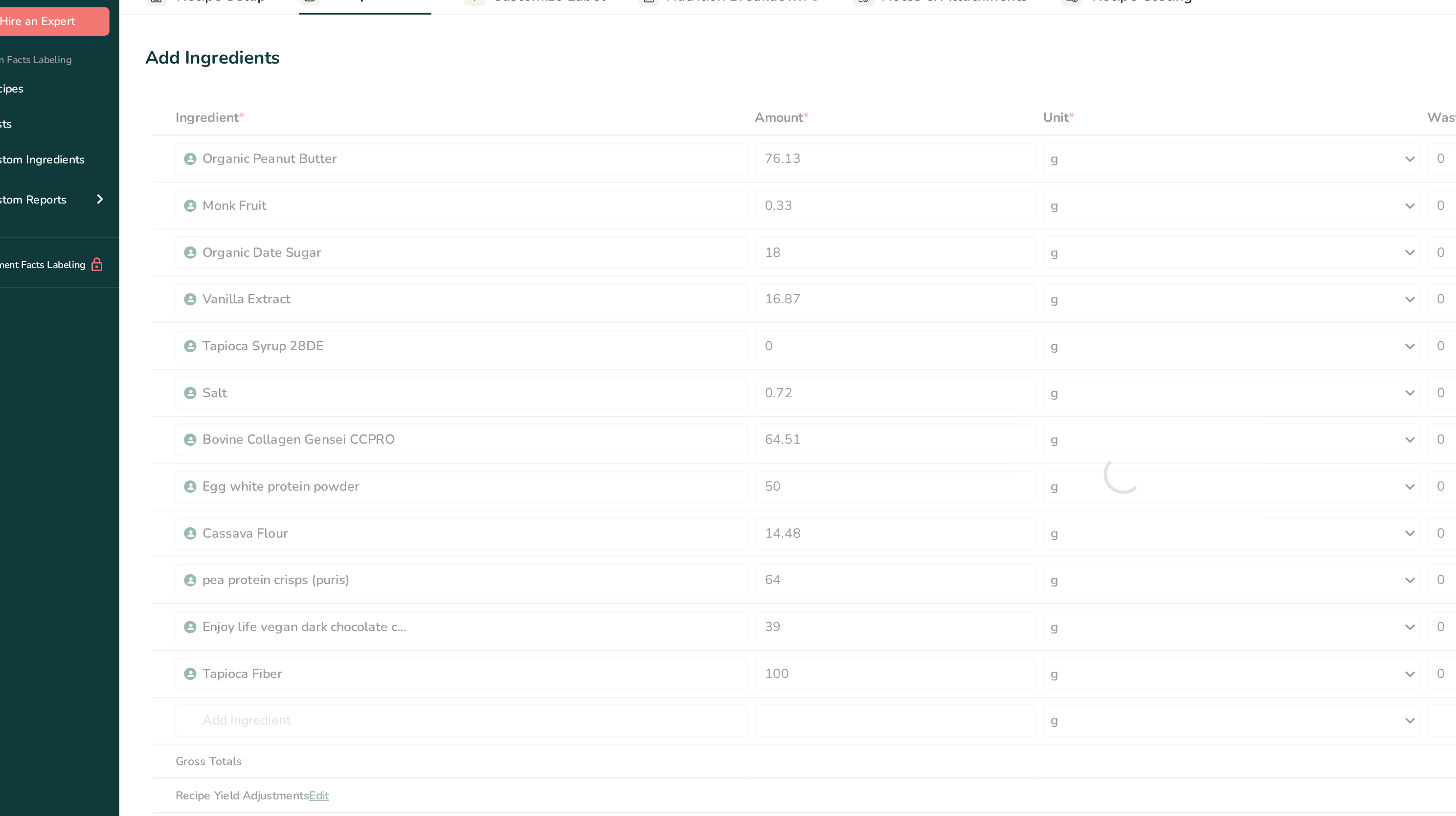
click at [494, 105] on div "Ingredient * Amount * Unit * Waste * .a-a{fill:#347362;}.b-a{fill:#fff;} Grams …" at bounding box center [696, 328] width 1164 height 445
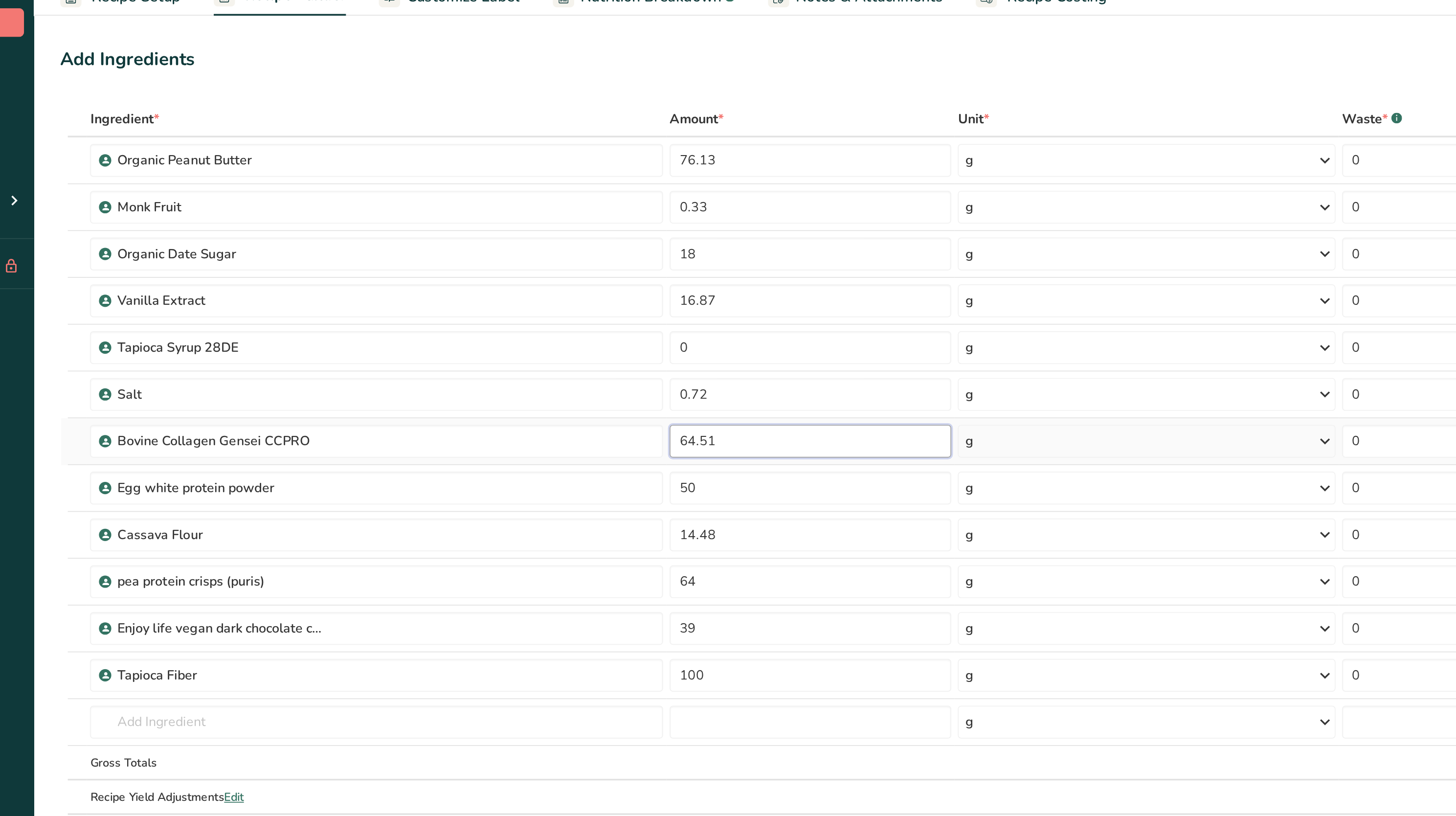
click at [520, 308] on input "64.51" at bounding box center [560, 308] width 168 height 20
type input "6"
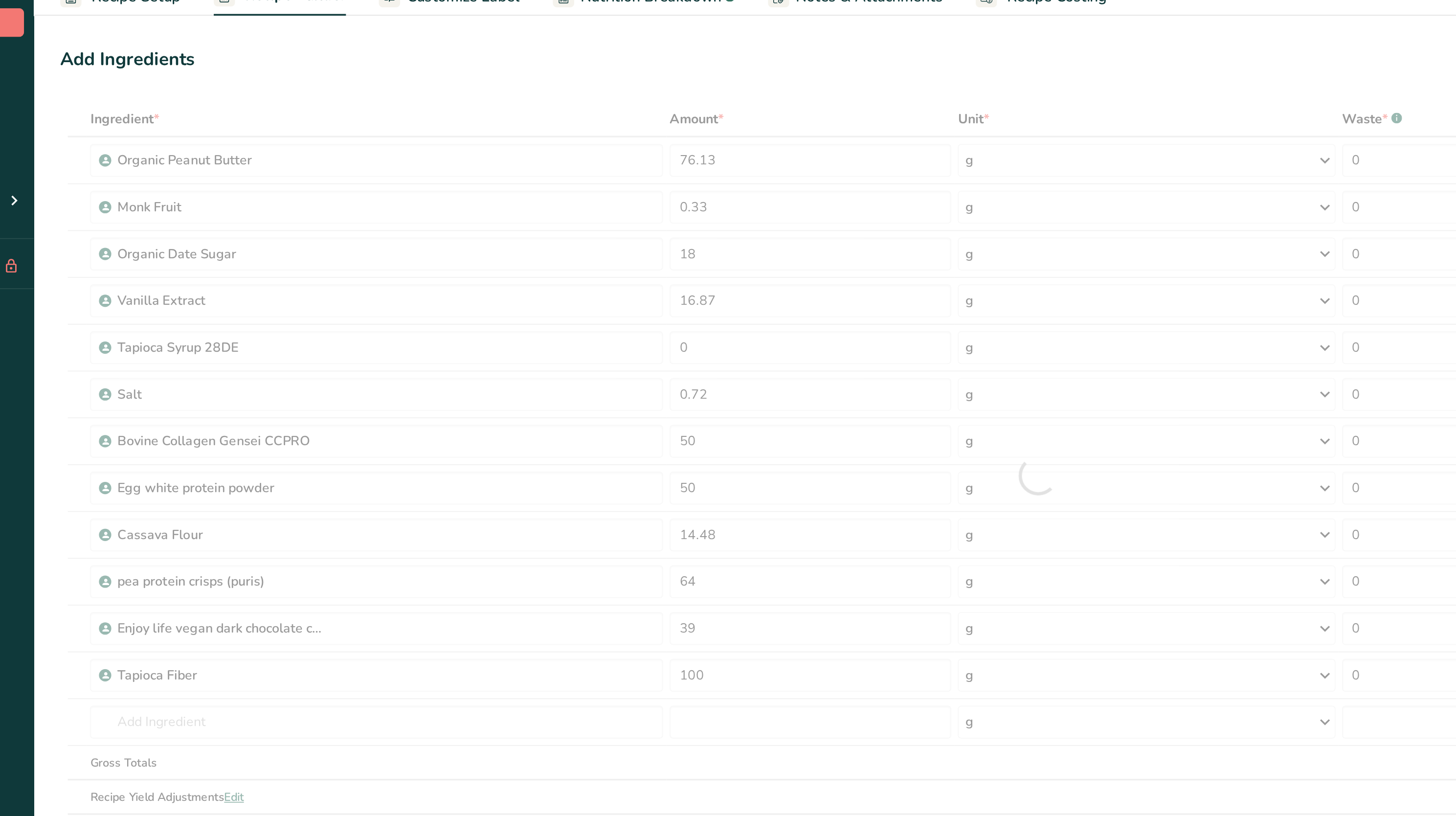
click at [490, 116] on div "Ingredient * Amount * Unit * Waste * .a-a{fill:#347362;}.b-a{fill:#fff;} Grams …" at bounding box center [696, 328] width 1164 height 445
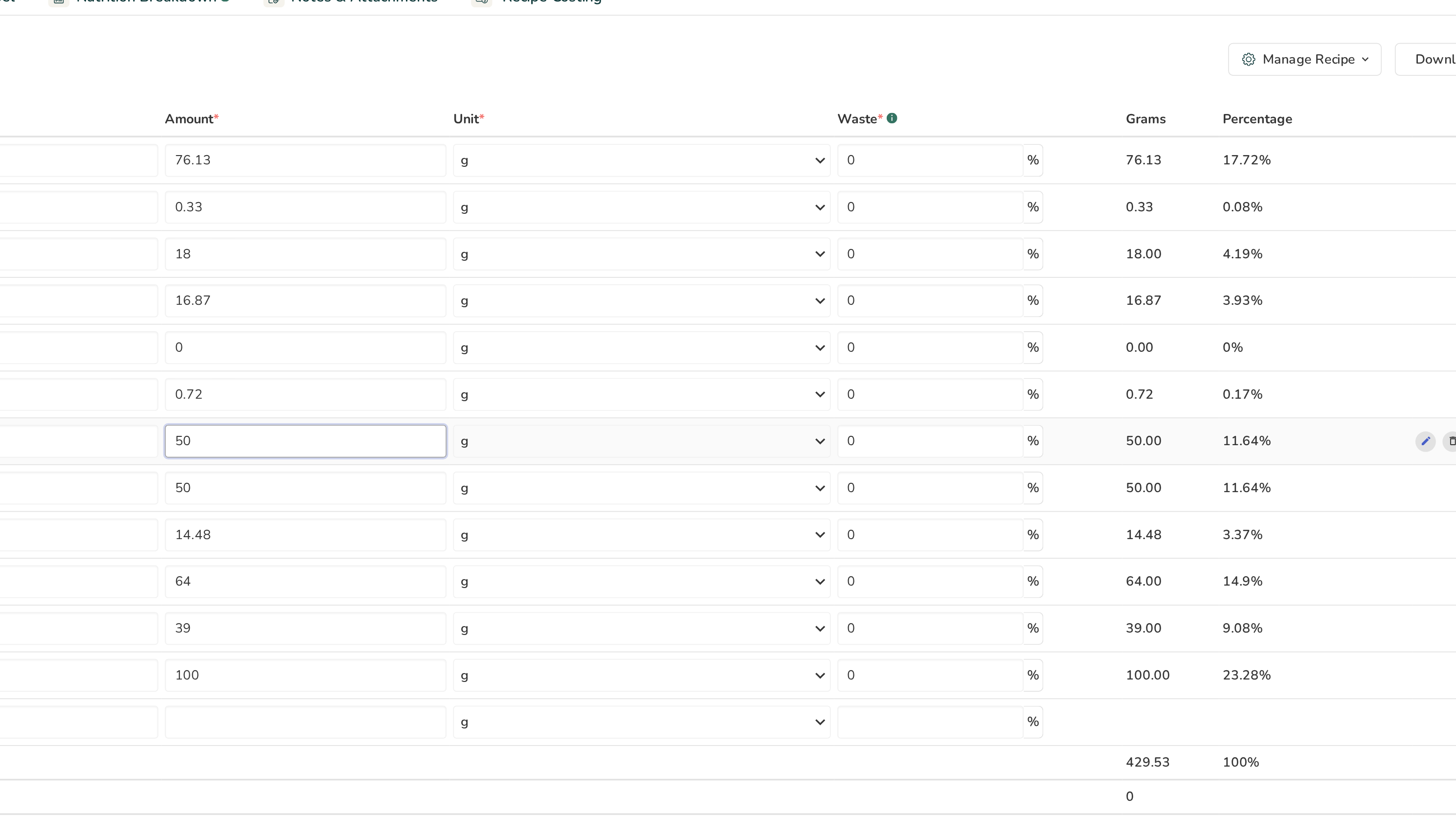
click at [626, 299] on input "50" at bounding box center [560, 308] width 168 height 20
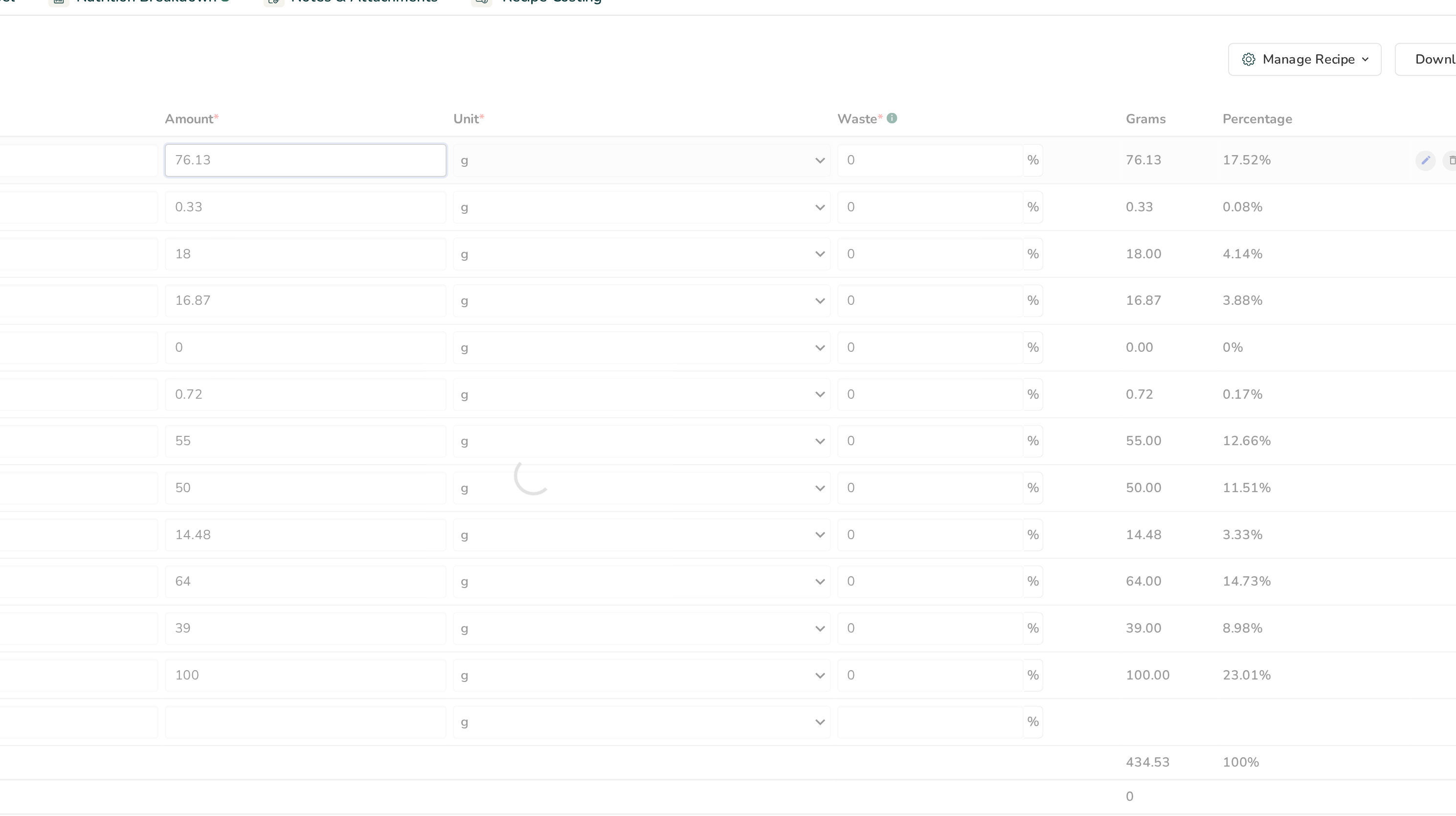
click at [601, 139] on div "Ingredient * Amount * Unit * Waste * .a-a{fill:#347362;}.b-a{fill:#fff;} Grams …" at bounding box center [696, 328] width 1164 height 445
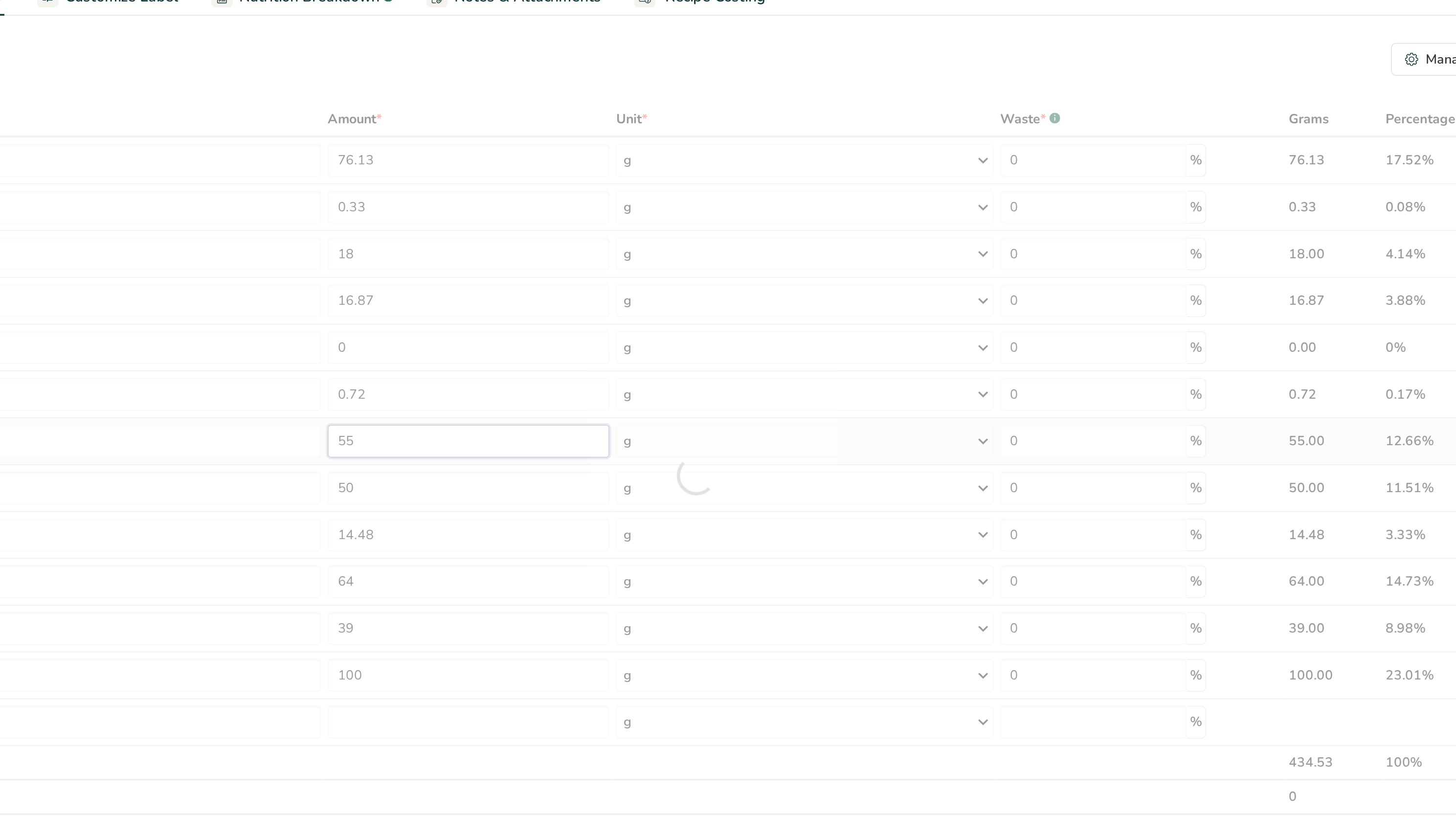
click at [509, 306] on div "Ingredient * Amount * Unit * Waste * .a-a{fill:#347362;}.b-a{fill:#fff;} Grams …" at bounding box center [696, 328] width 1164 height 445
type input "5"
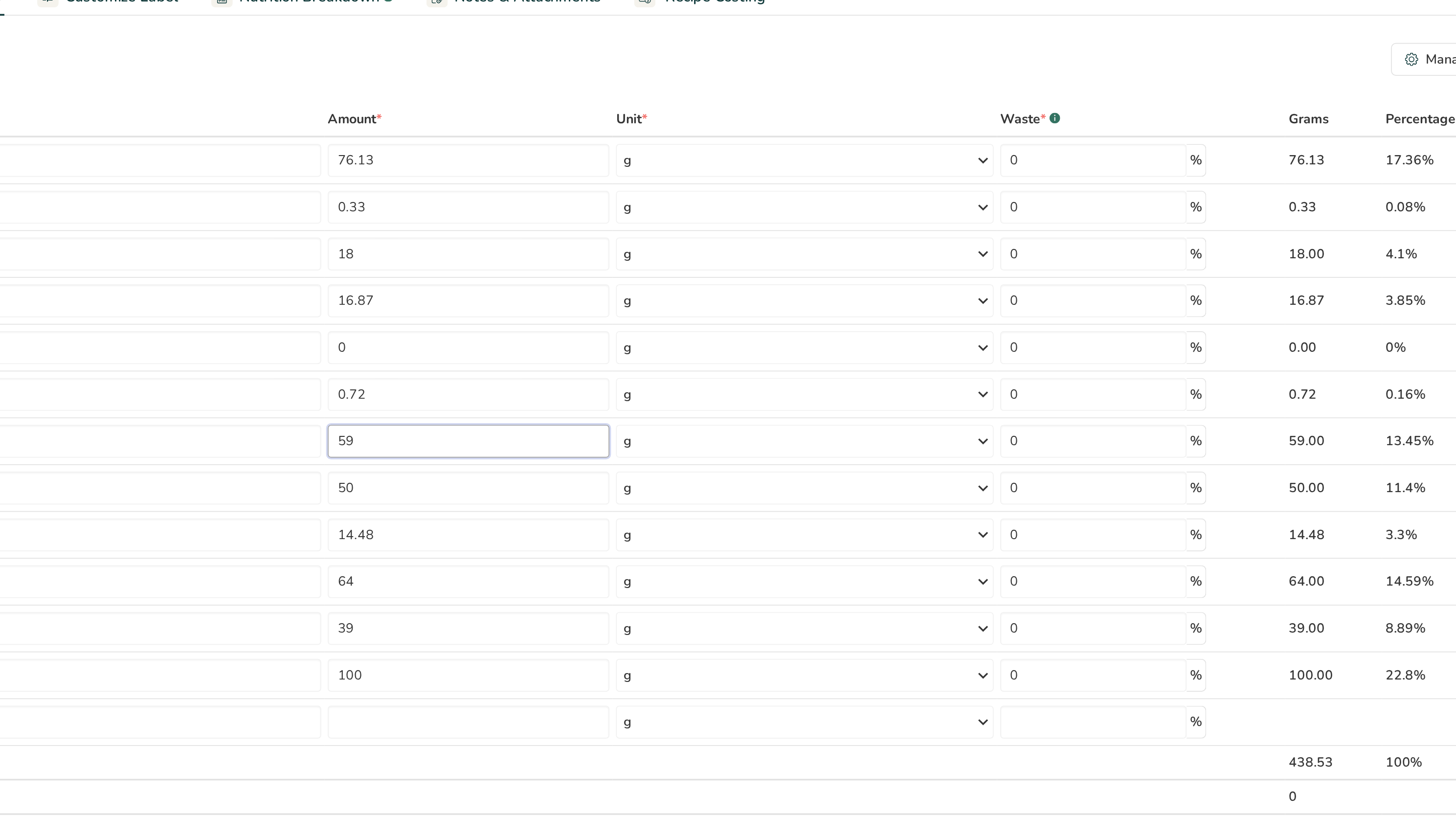
type input "59"
click at [560, 91] on div "Add Ingredients Manage Recipe Delete Recipe Duplicate Recipe Scale Recipe Save …" at bounding box center [699, 468] width 1171 height 804
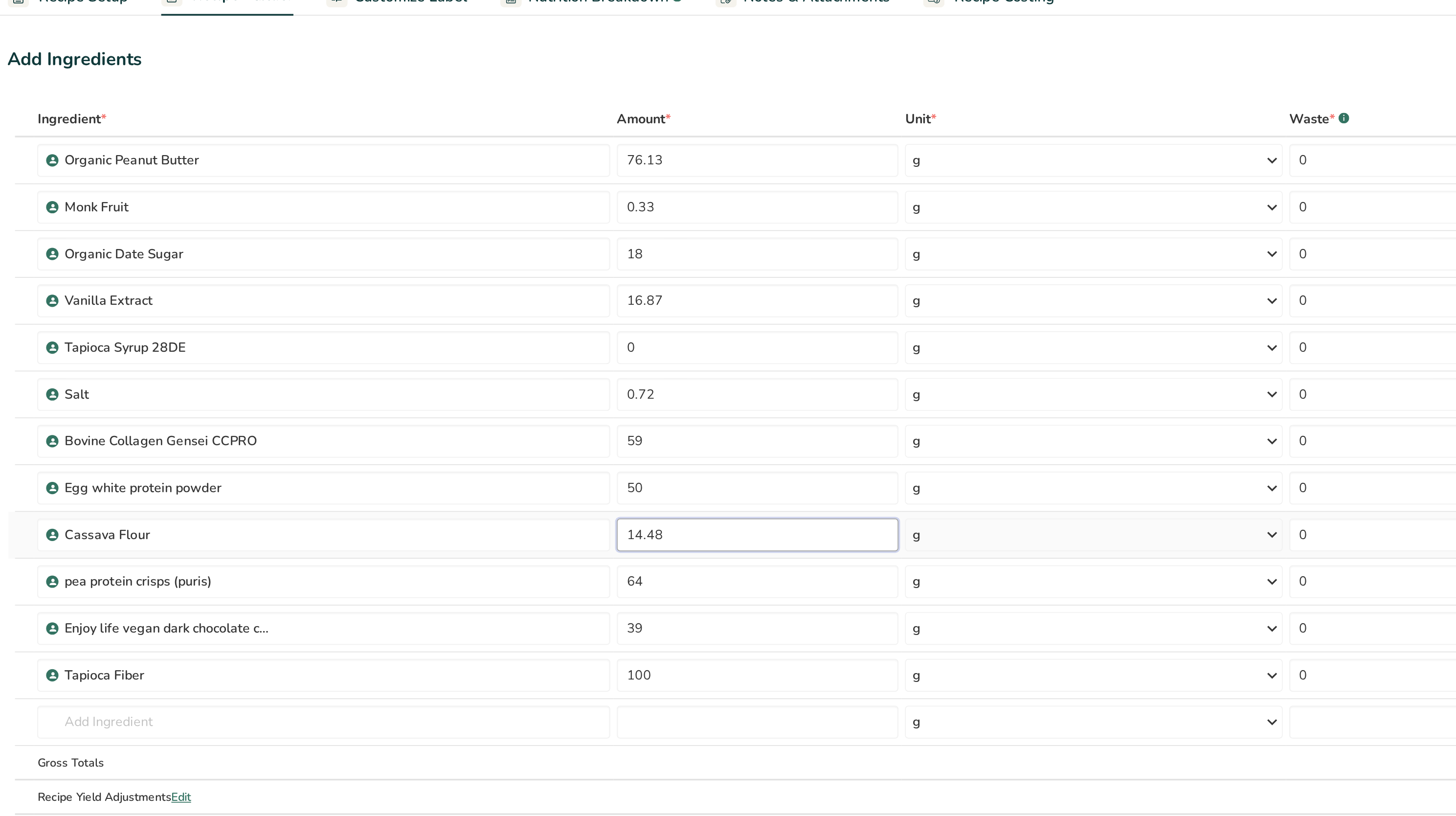
click at [509, 367] on input "14.48" at bounding box center [560, 364] width 168 height 20
type input "1"
paste input "15.77"
type input "15.77"
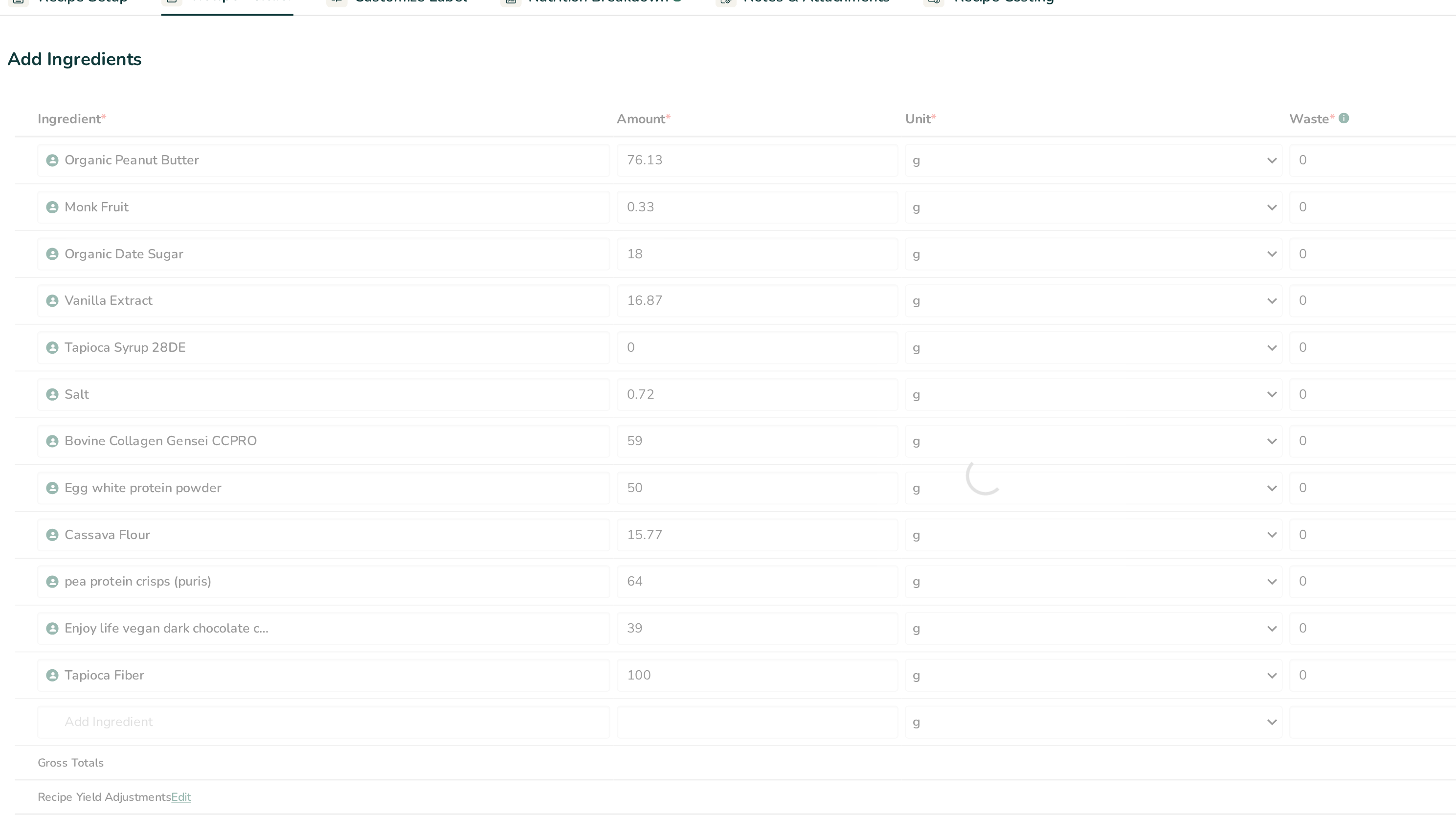
click at [465, 84] on div "Add Ingredients Manage Recipe Delete Recipe Duplicate Recipe Scale Recipe Save …" at bounding box center [696, 80] width 1164 height 20
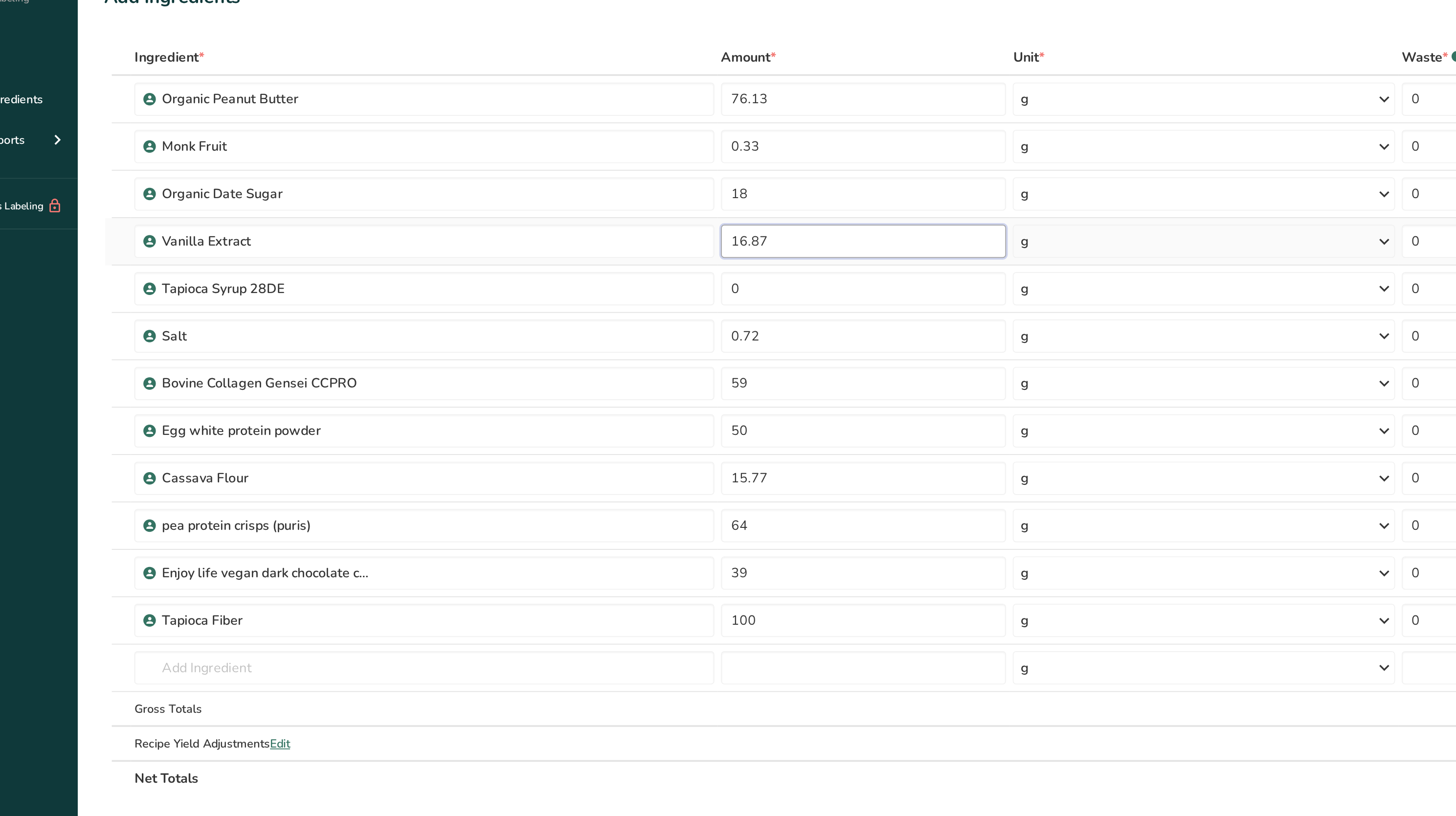
click at [543, 219] on input "16.87" at bounding box center [560, 224] width 168 height 20
type input "18"
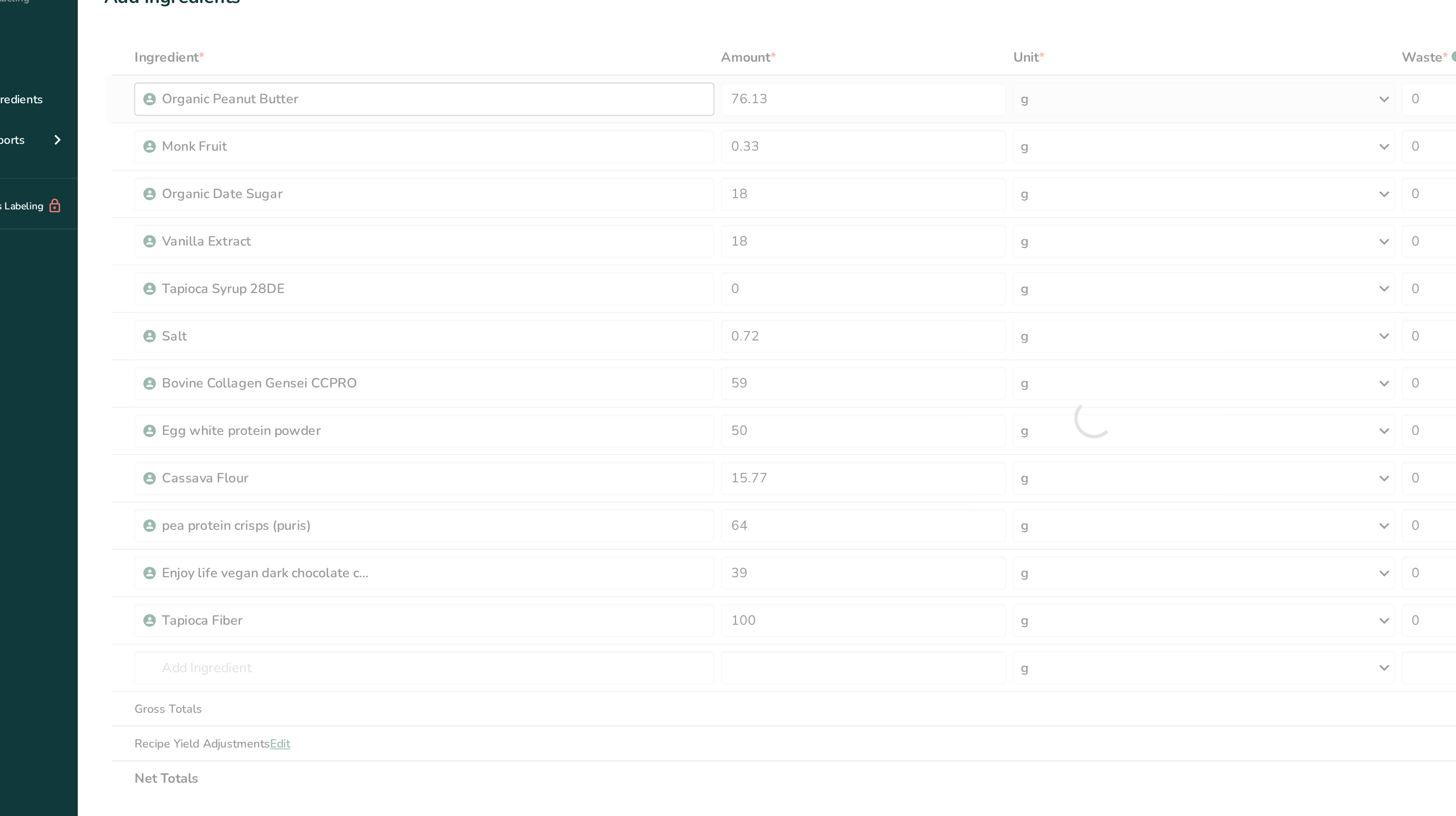
click at [468, 131] on div "Ingredient * Amount * Unit * Waste * .a-a{fill:#347362;}.b-a{fill:#fff;} Grams …" at bounding box center [696, 328] width 1164 height 445
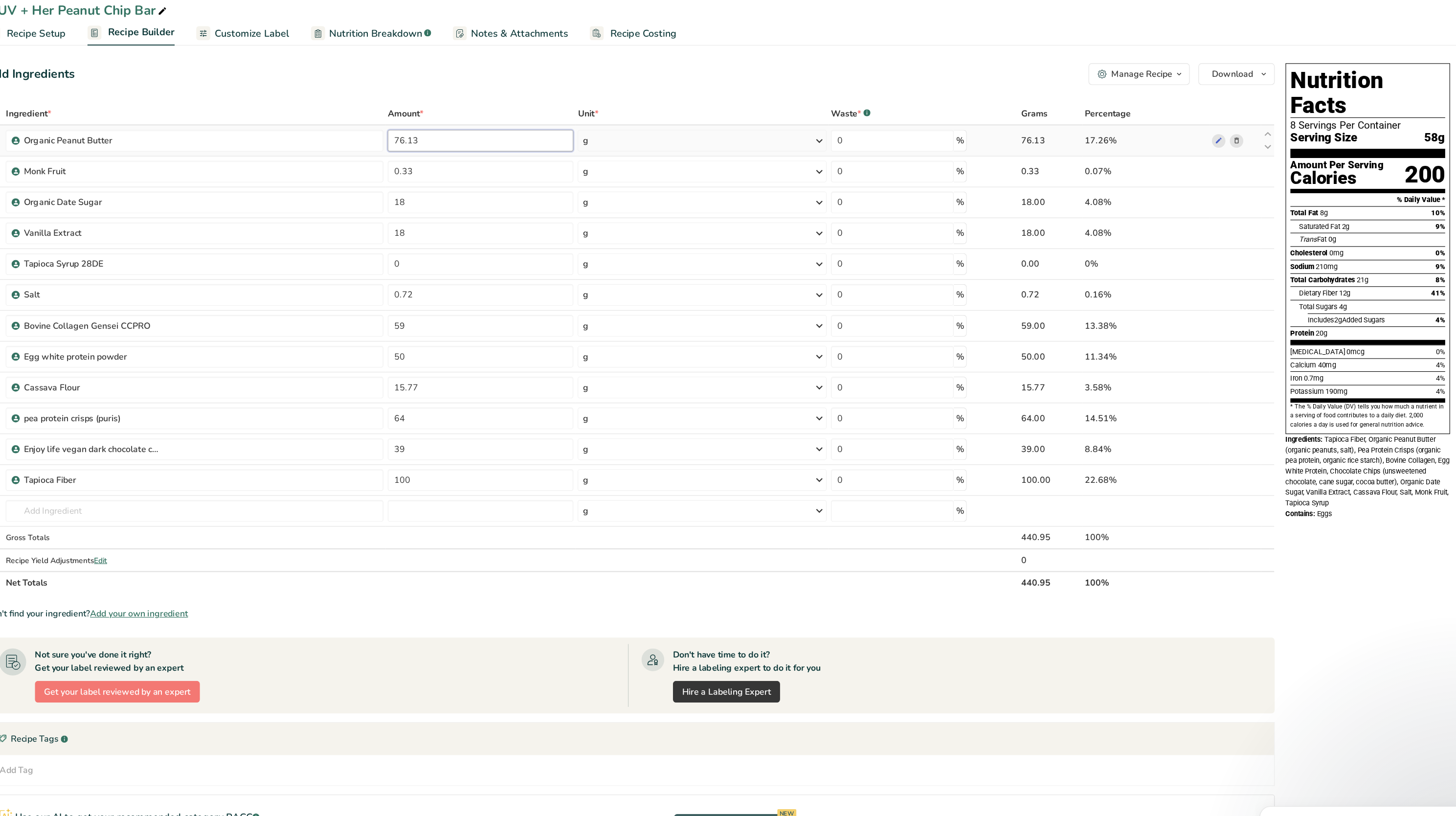
click at [544, 137] on input "76.13" at bounding box center [560, 140] width 168 height 20
type input "7"
type input "82"
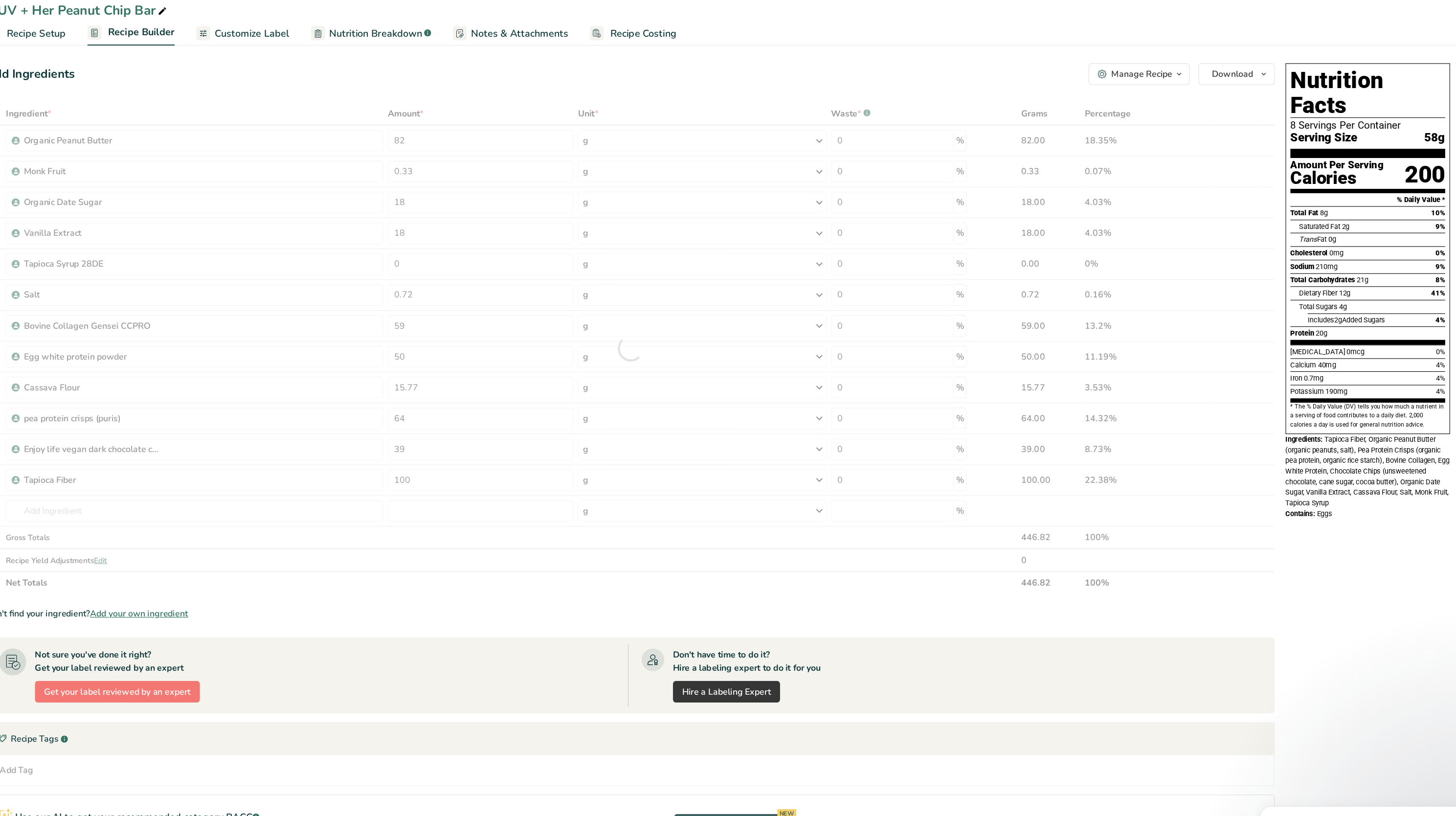
click at [543, 103] on div "Add Ingredients Manage Recipe Delete Recipe Duplicate Recipe Scale Recipe Save …" at bounding box center [699, 468] width 1171 height 804
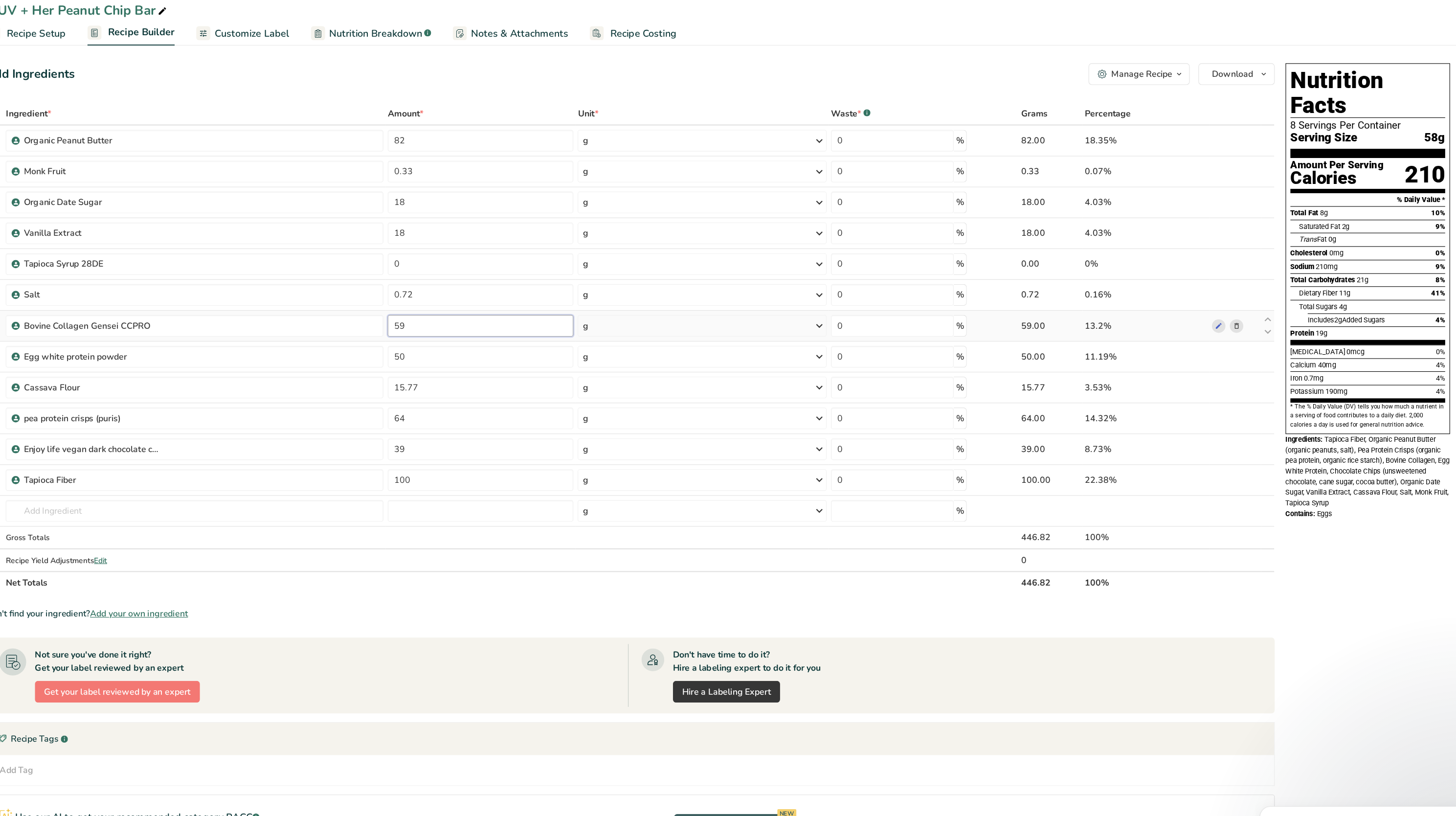
click at [499, 305] on input "59" at bounding box center [560, 308] width 168 height 20
type input "5"
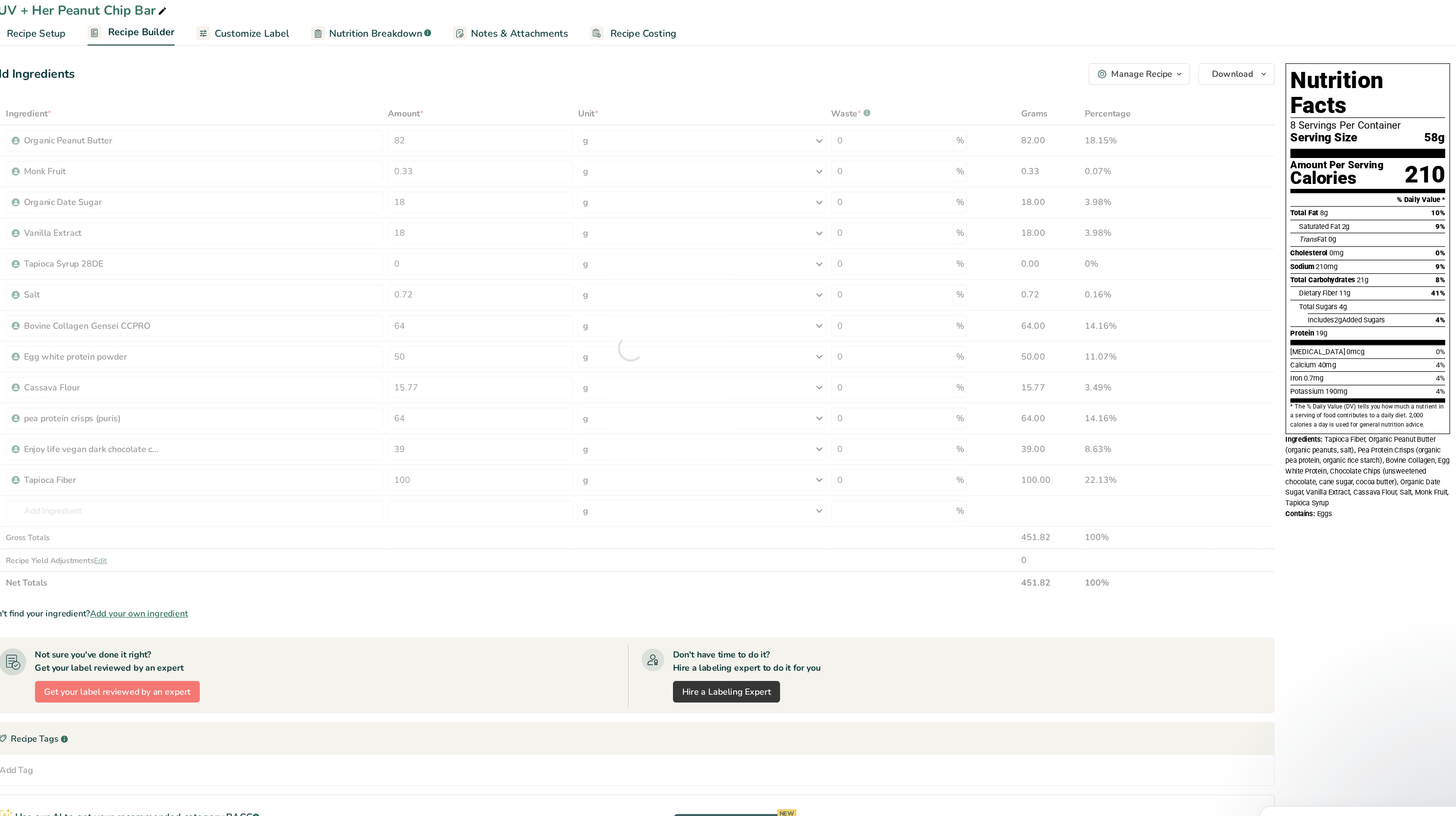
click at [546, 111] on div "Ingredient * Amount * Unit * Waste * .a-a{fill:#347362;}.b-a{fill:#fff;} Grams …" at bounding box center [696, 328] width 1164 height 445
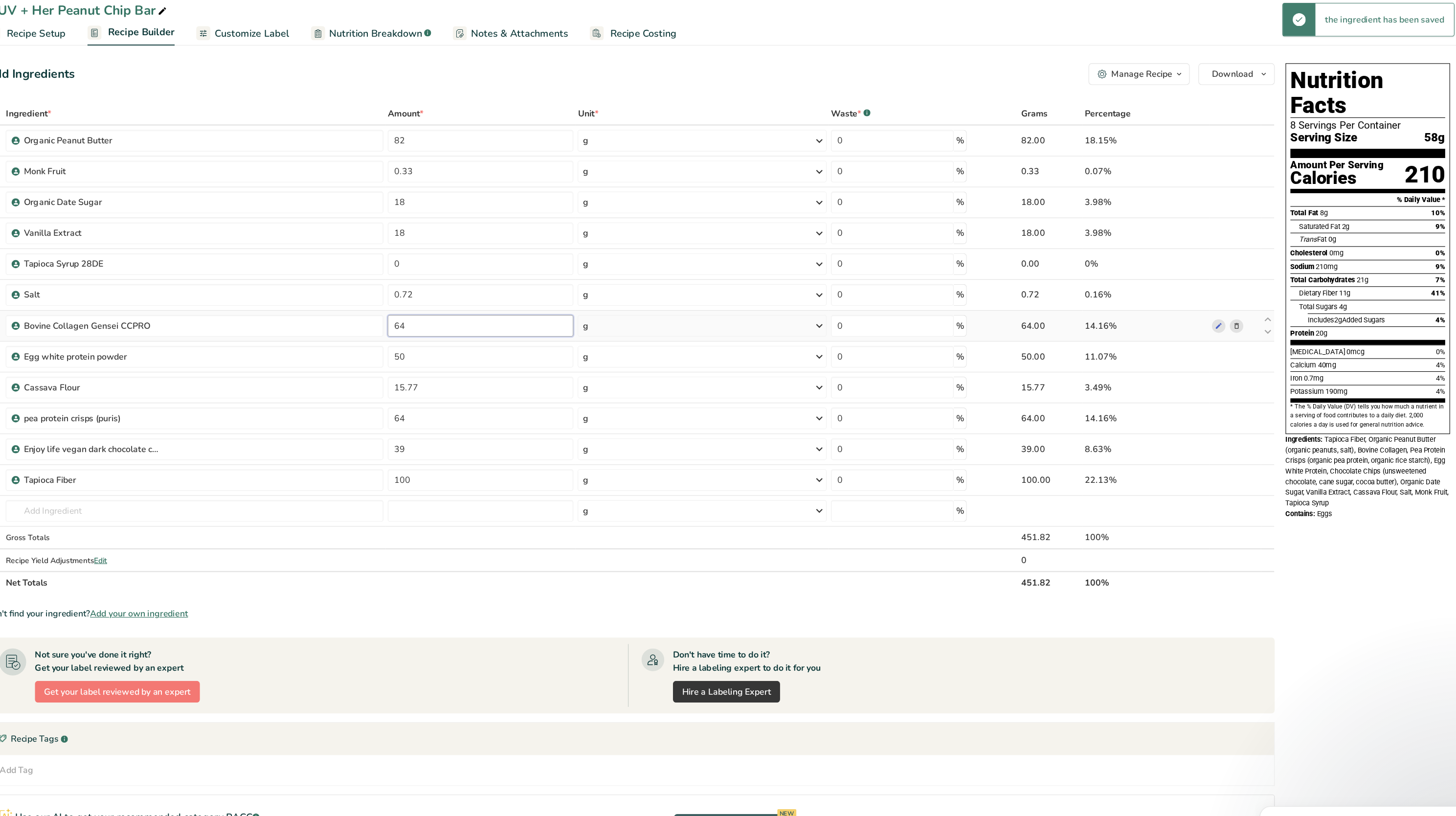
click at [560, 309] on input "64" at bounding box center [560, 308] width 168 height 20
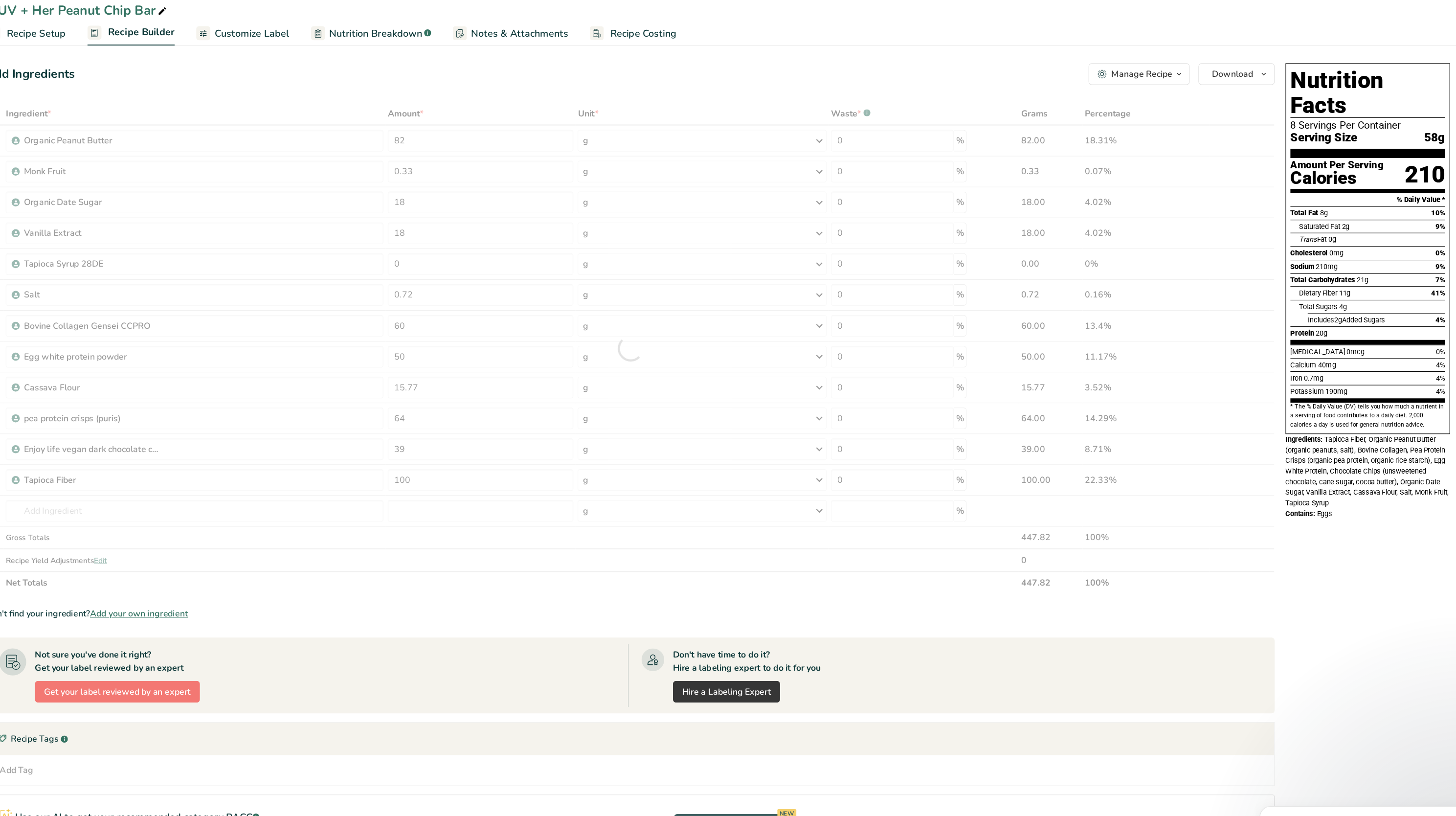
click at [551, 121] on div "Ingredient * Amount * Unit * Waste * .a-a{fill:#347362;}.b-a{fill:#fff;} Grams …" at bounding box center [696, 328] width 1164 height 445
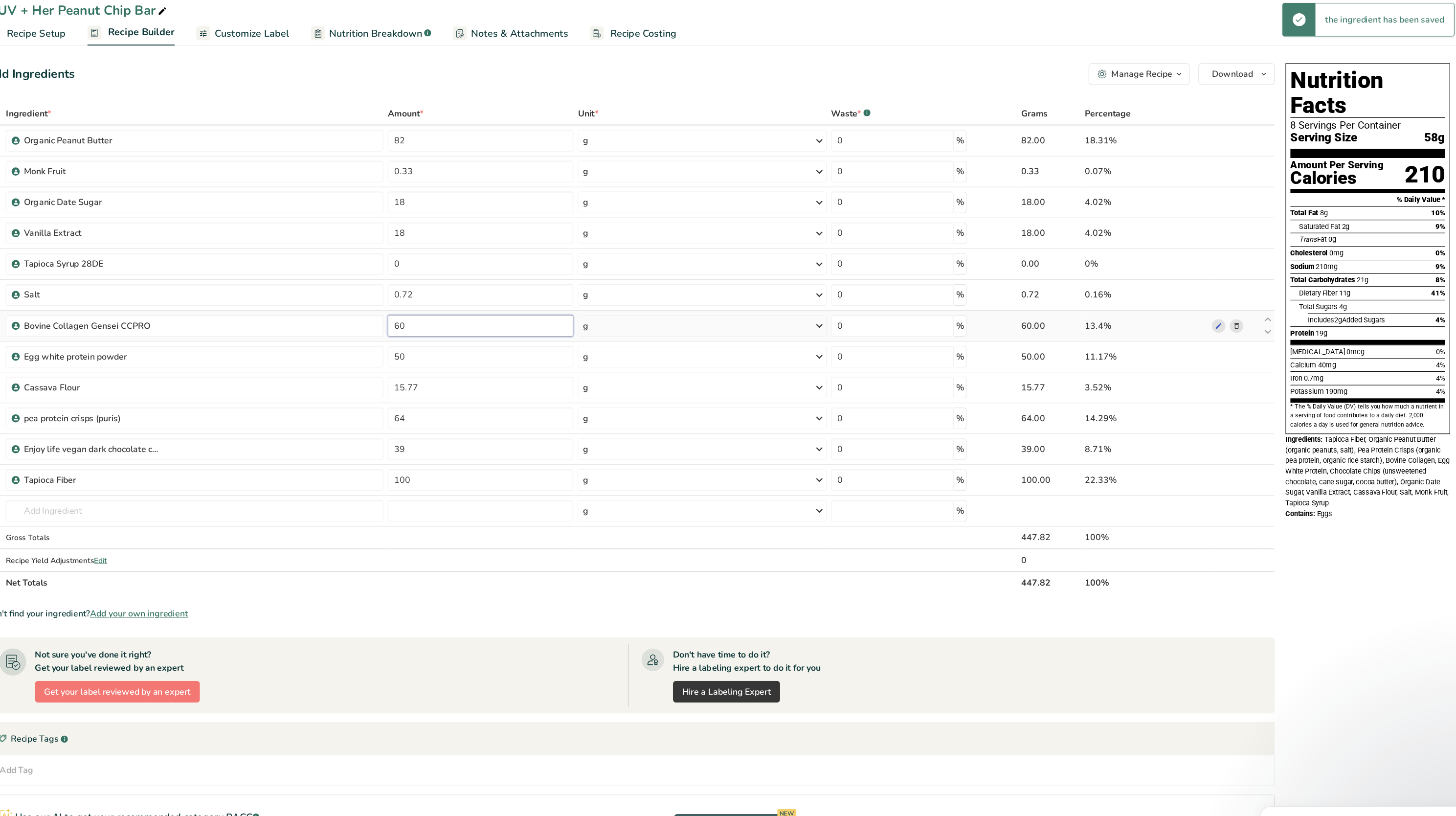
click at [502, 306] on input "60" at bounding box center [560, 308] width 168 height 20
type input "62"
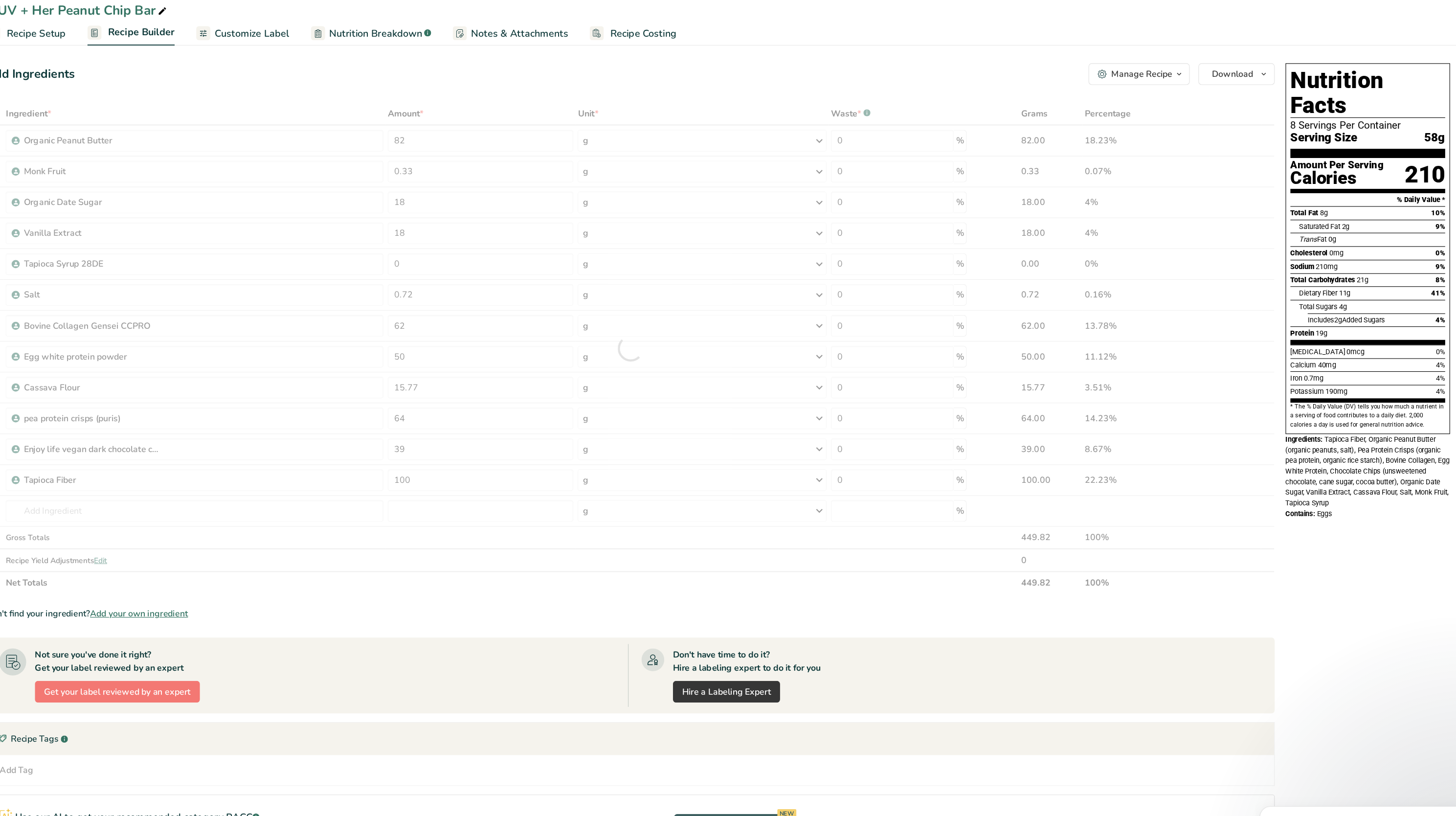
click at [564, 95] on div "Add Ingredients Manage Recipe Delete Recipe Duplicate Recipe Scale Recipe Save …" at bounding box center [699, 468] width 1171 height 804
